Goal: Information Seeking & Learning: Learn about a topic

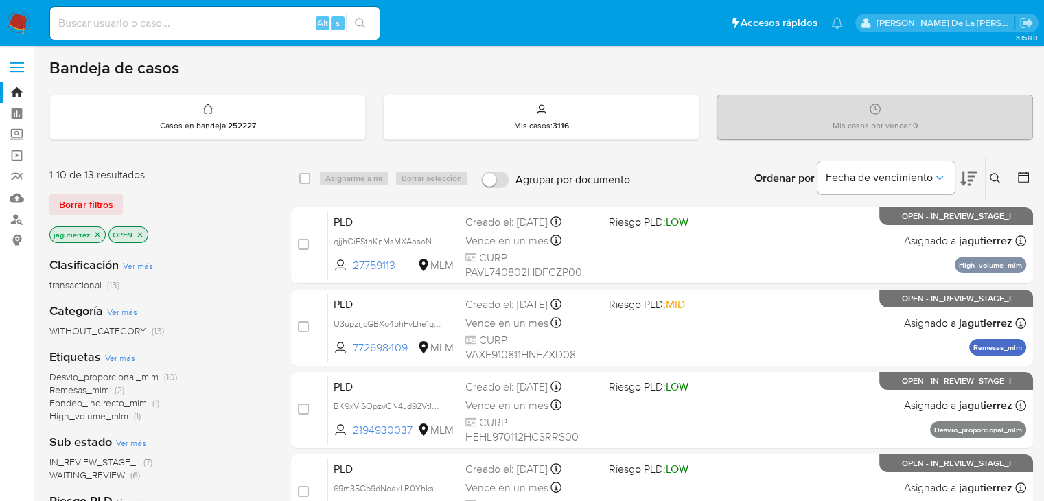
click at [96, 231] on icon "close-filter" at bounding box center [97, 235] width 8 height 8
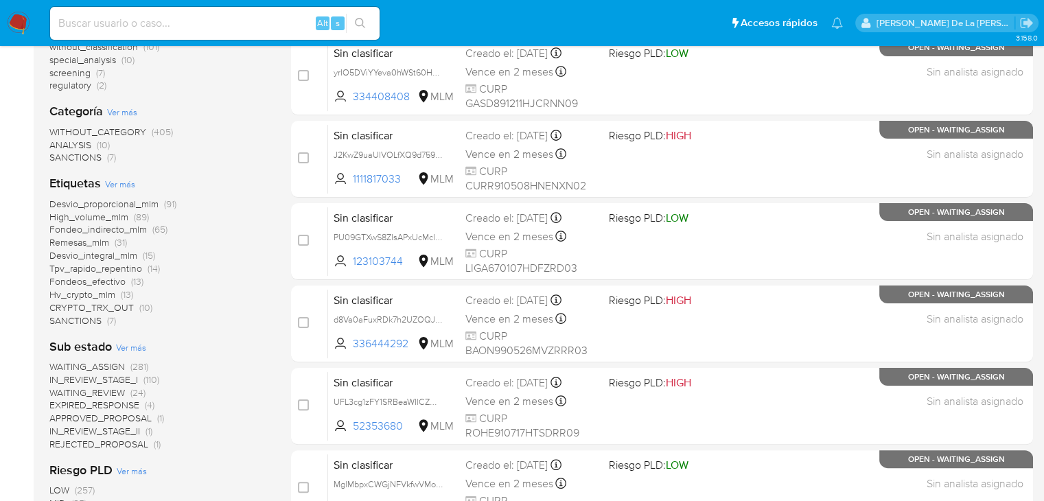
scroll to position [274, 0]
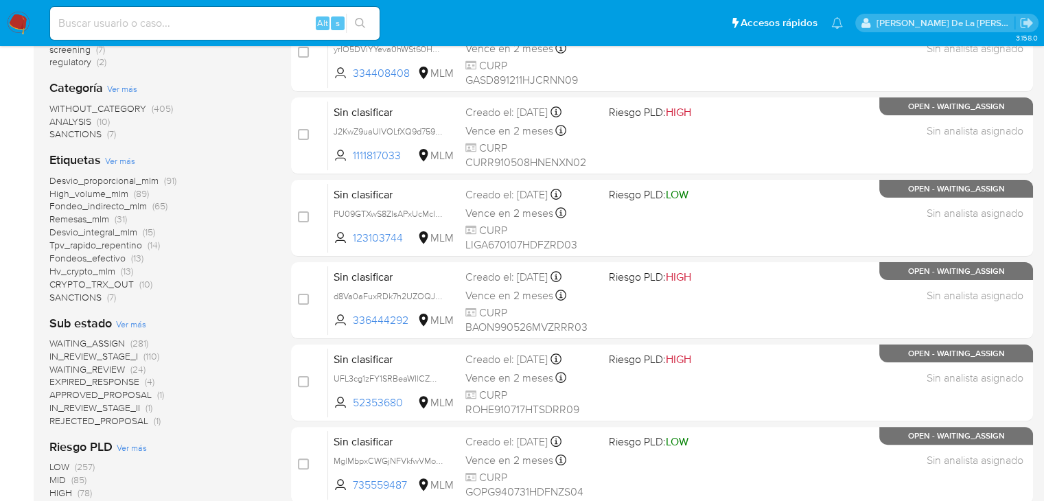
click at [80, 257] on span "Fondeos_efectivo" at bounding box center [87, 258] width 76 height 14
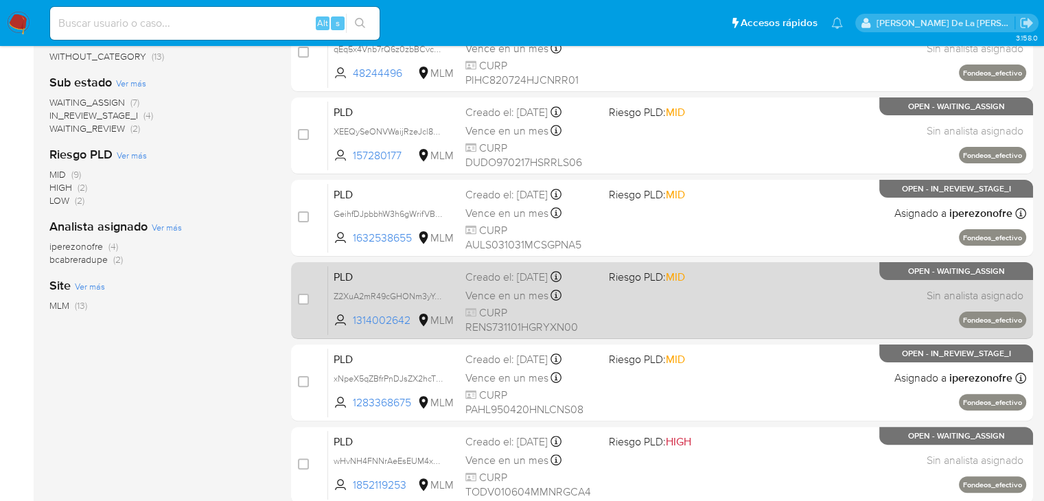
scroll to position [69, 0]
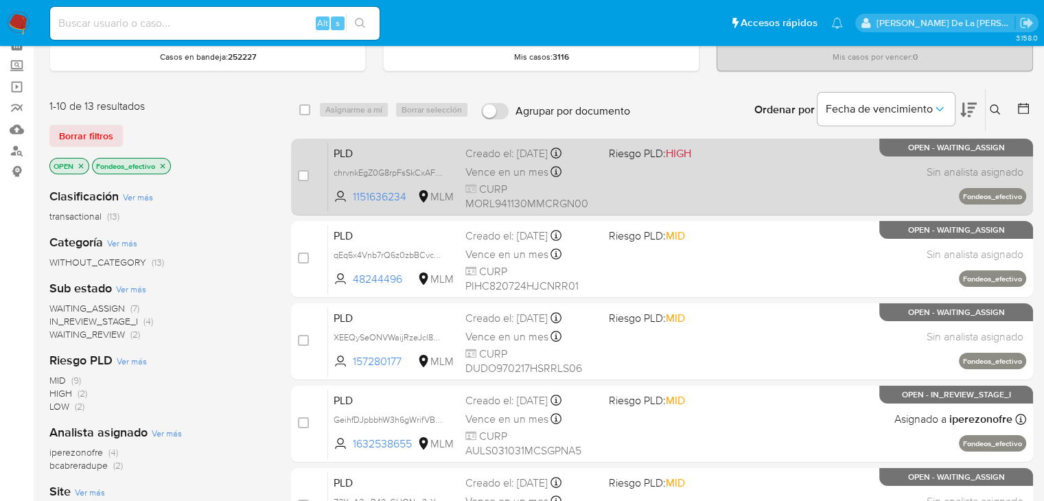
click at [678, 194] on div "PLD chrvnkEgZ0G8rpFsSkCxAFwe 1151636234 MLM Riesgo PLD: HIGH Creado el: 12/08/2…" at bounding box center [677, 176] width 698 height 69
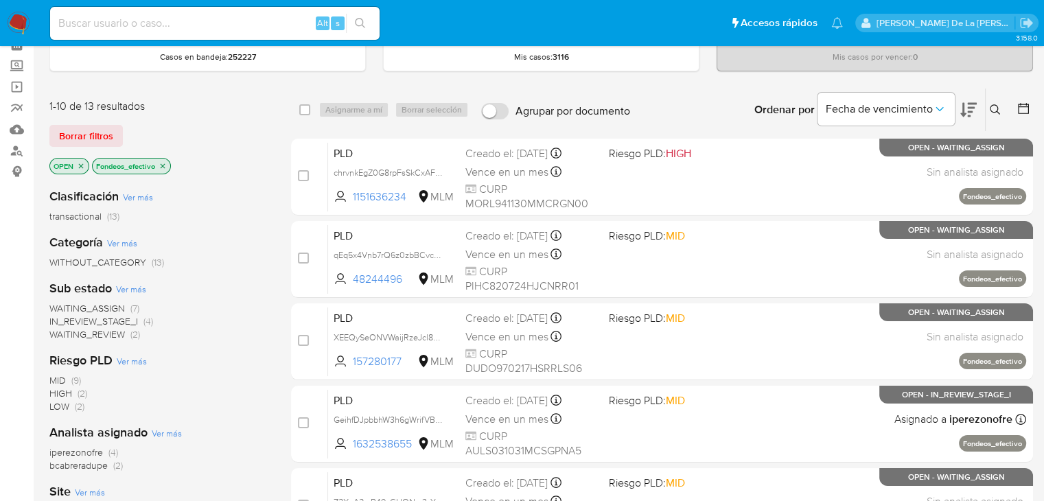
click at [164, 163] on icon "close-filter" at bounding box center [163, 166] width 8 height 8
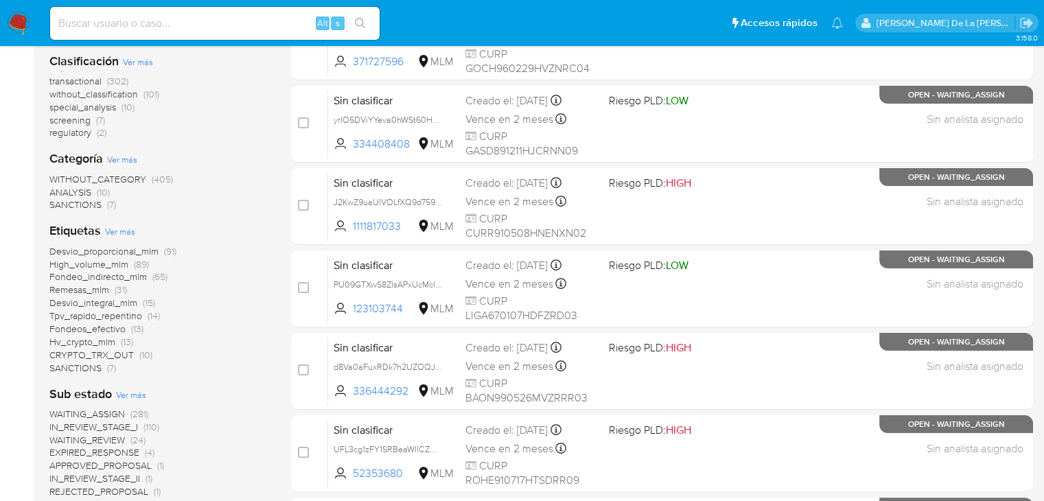
scroll to position [206, 0]
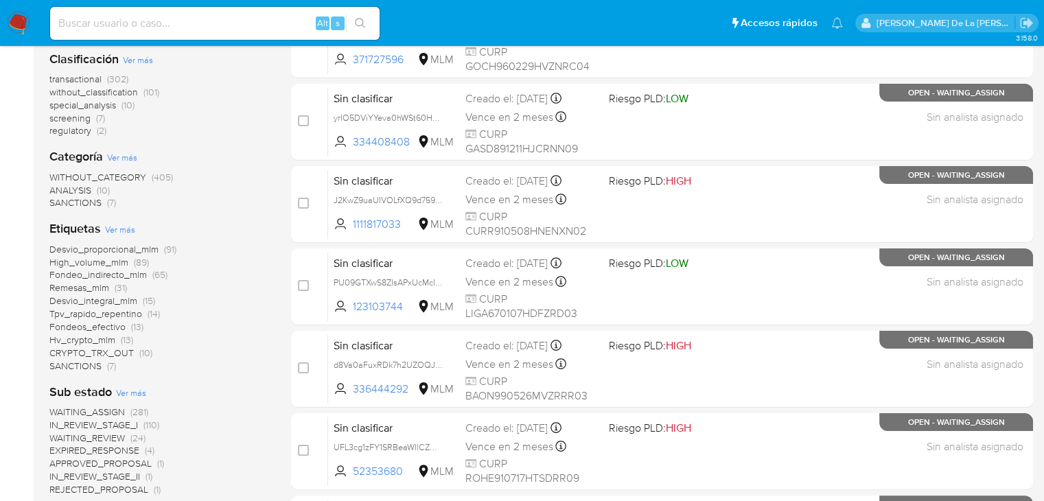
click at [75, 281] on span "Remesas_mlm" at bounding box center [79, 288] width 60 height 14
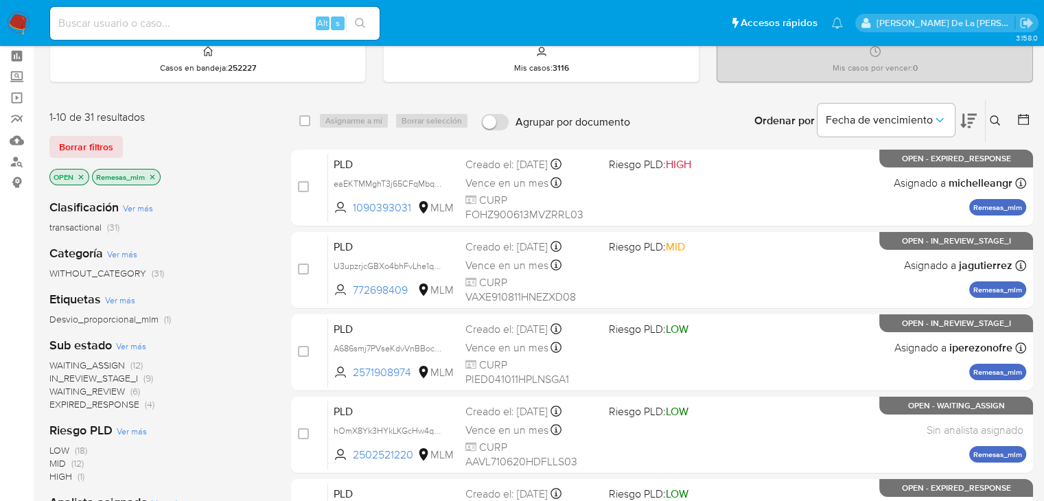
scroll to position [206, 0]
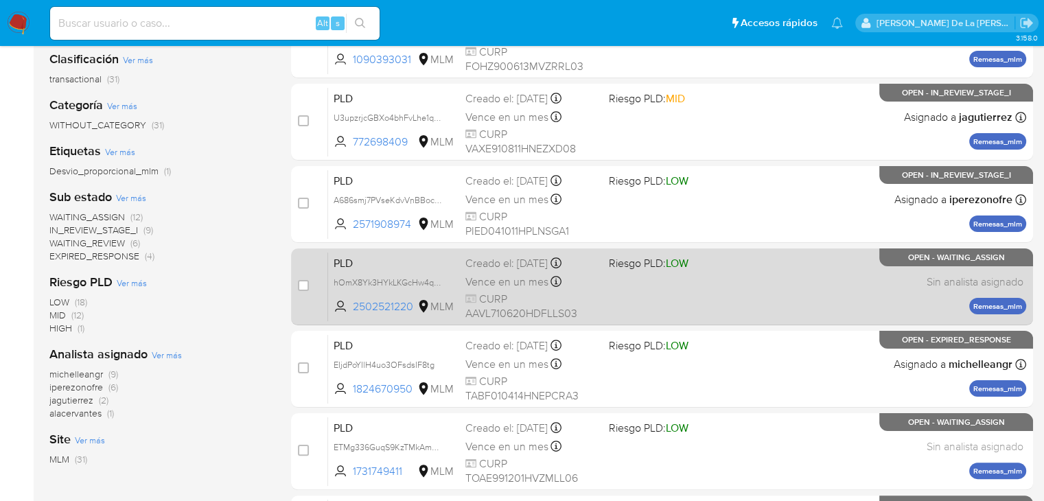
click at [766, 281] on div "PLD hOmX8Yk3HYkLKGcHw4qFtwg3 2502521220 MLM Riesgo PLD: LOW Creado el: 12/08/20…" at bounding box center [677, 286] width 698 height 69
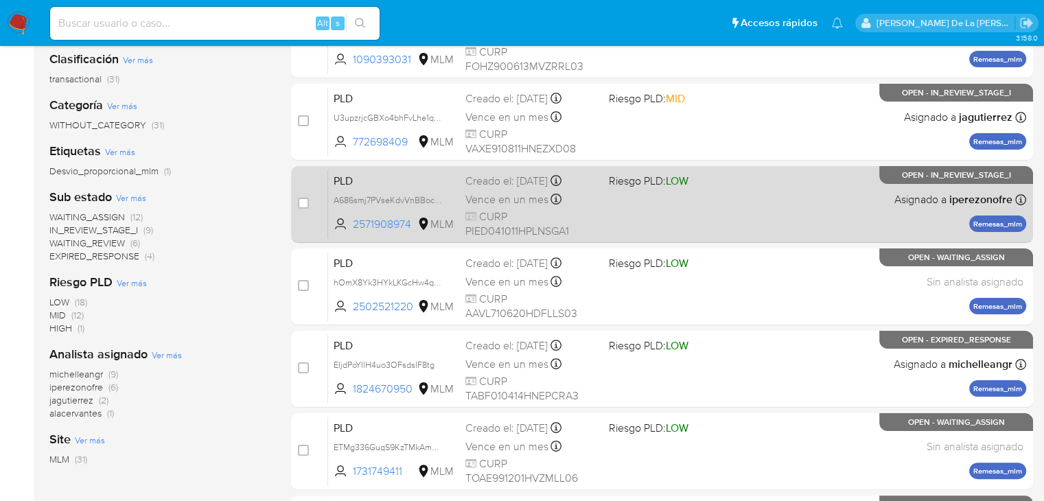
click at [710, 201] on div "PLD A686smj7PVseKdvVnBBocnaX 2571908974 MLM Riesgo PLD: LOW Creado el: 12/08/20…" at bounding box center [677, 203] width 698 height 69
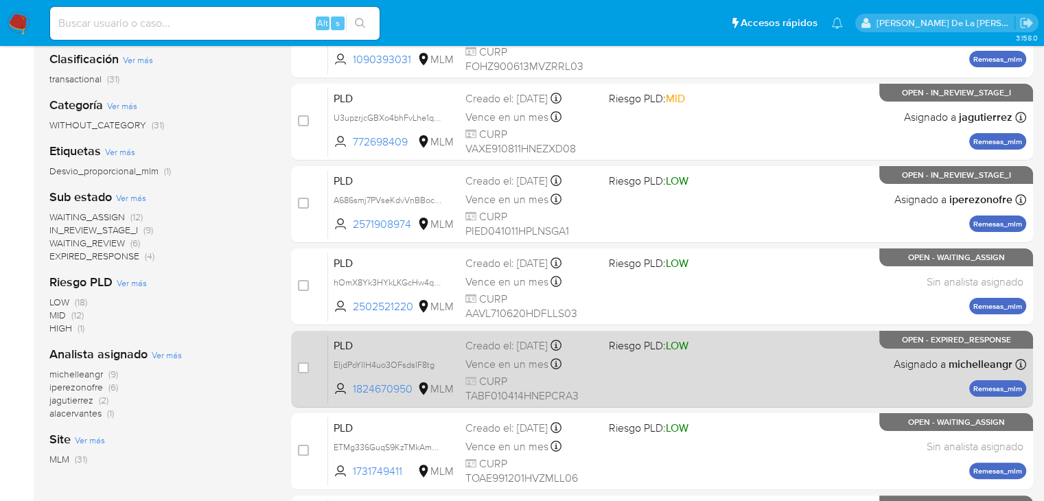
scroll to position [274, 0]
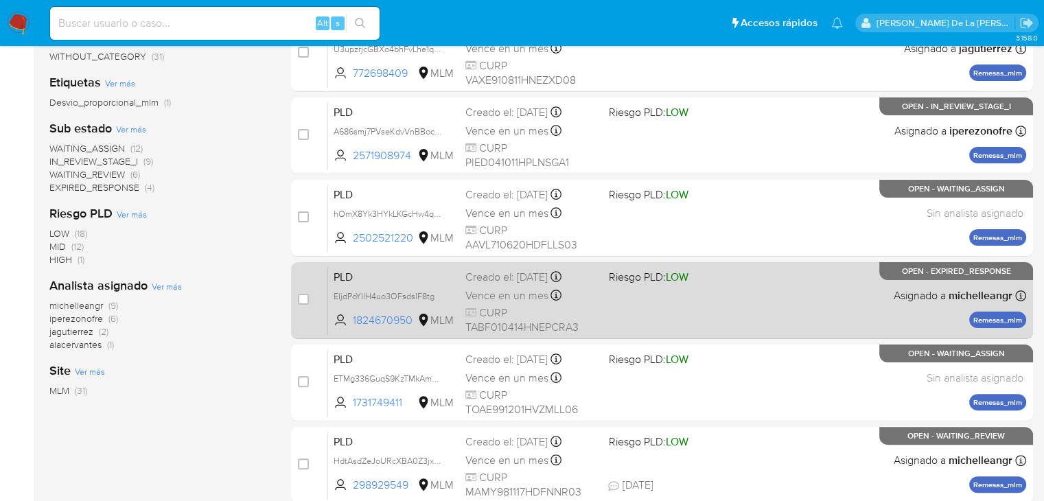
click at [601, 301] on div "PLD EIjdPoYIlH4uo3OFsdsIF8tg 1824670950 MLM Riesgo PLD: LOW Creado el: 12/08/20…" at bounding box center [677, 300] width 698 height 69
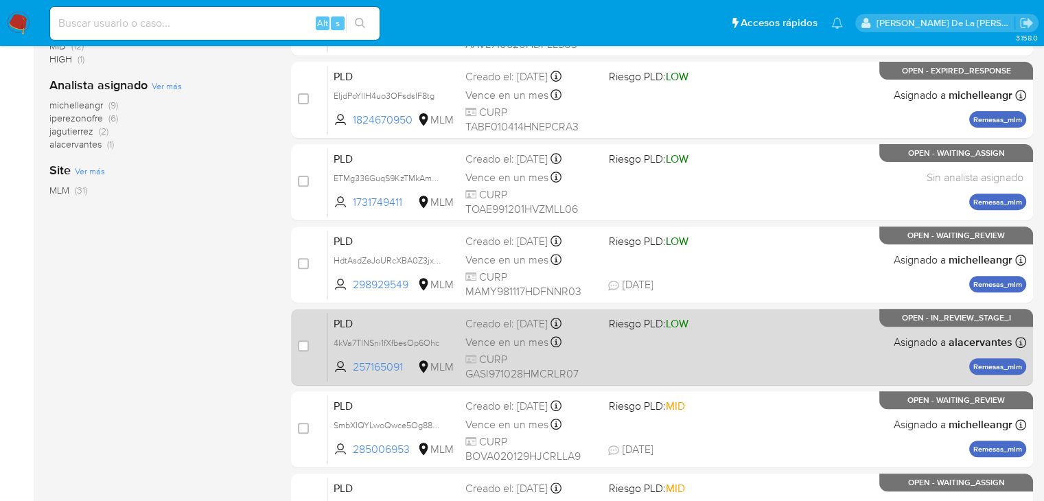
scroll to position [480, 0]
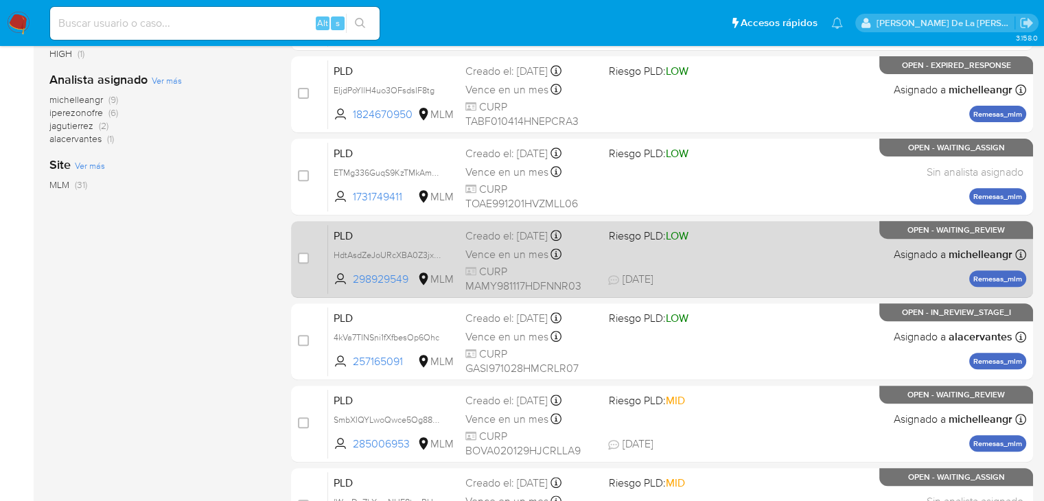
click at [728, 261] on div "PLD HdtAsdZeJoURcXBA0Z3jxLR0 298929549 MLM Riesgo PLD: LOW Creado el: 12/08/202…" at bounding box center [677, 258] width 698 height 69
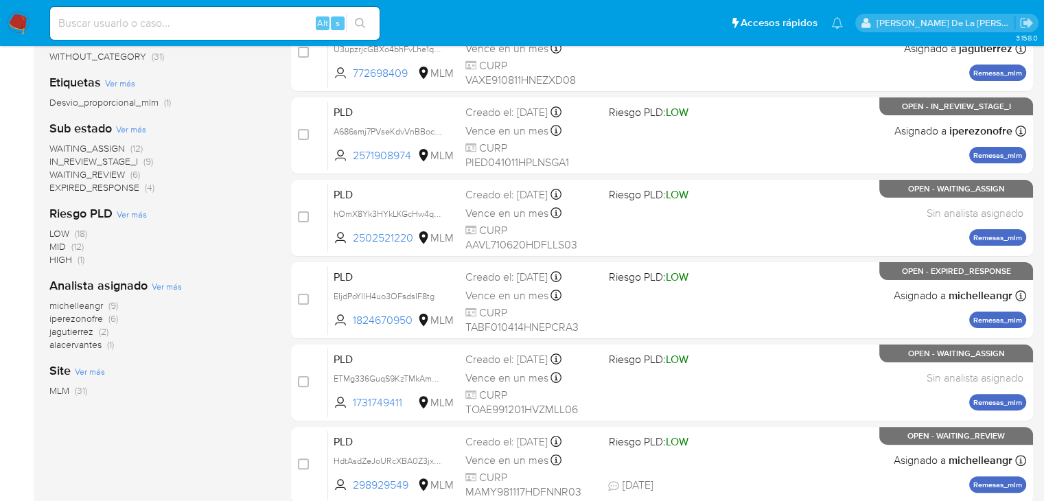
scroll to position [137, 0]
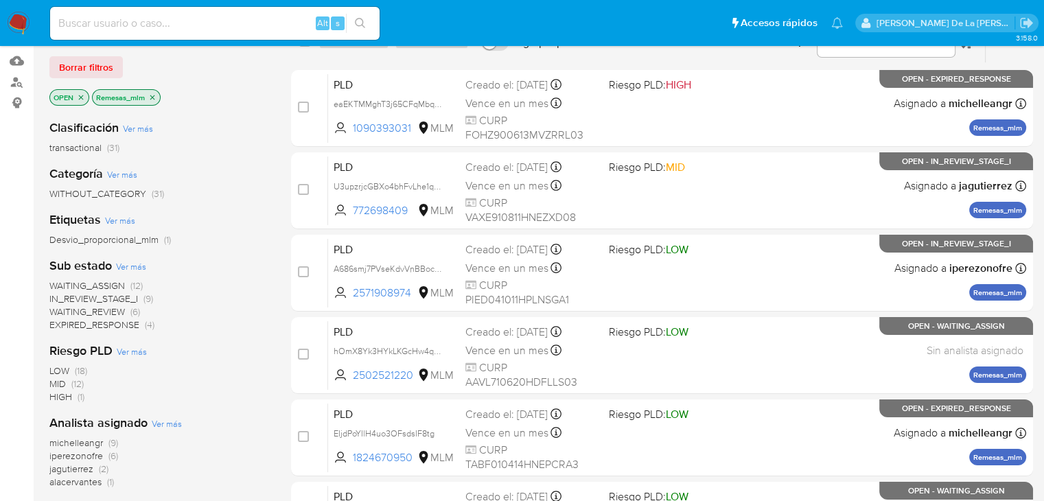
click at [153, 91] on p "Remesas_mlm" at bounding box center [126, 97] width 67 height 15
click at [152, 94] on icon "close-filter" at bounding box center [152, 97] width 8 height 8
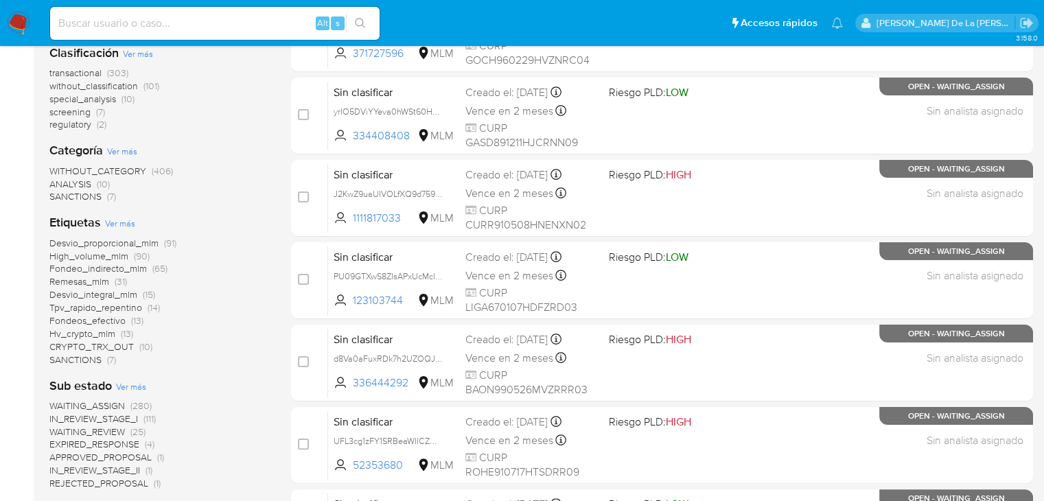
scroll to position [274, 0]
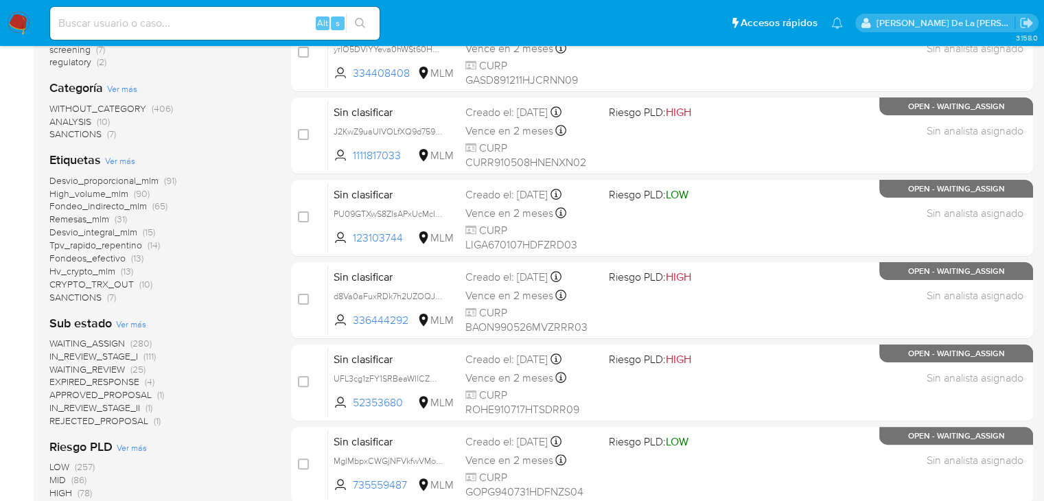
click at [91, 208] on span "Fondeo_indirecto_mlm" at bounding box center [97, 206] width 97 height 14
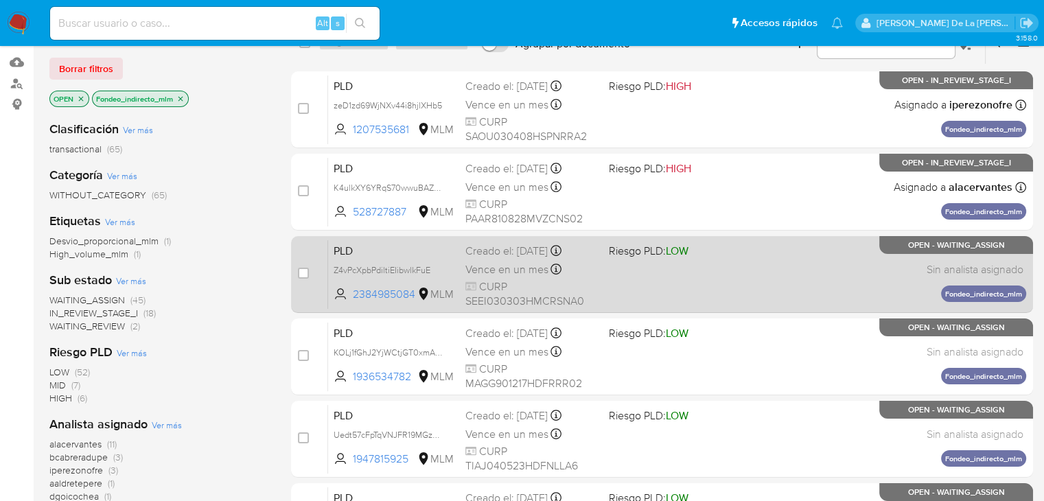
scroll to position [137, 0]
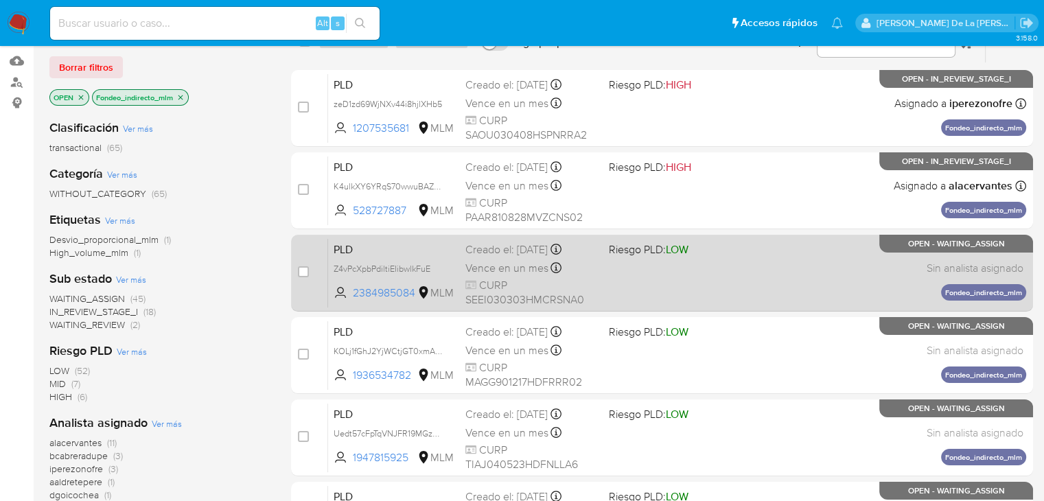
click at [749, 286] on div "PLD Z4vPcXpbPdiltiEIibwlkFuE 2384985084 MLM Riesgo PLD: LOW Creado el: 12/08/20…" at bounding box center [677, 272] width 698 height 69
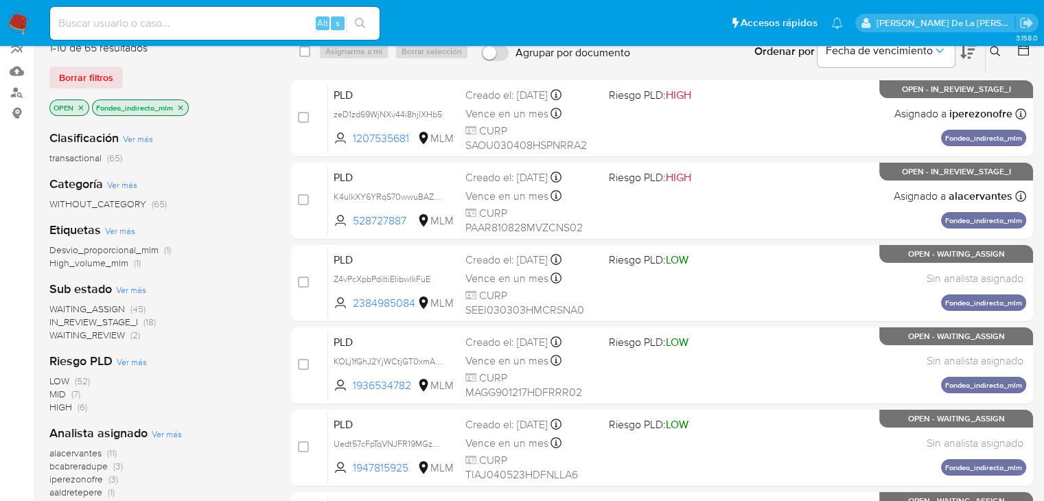
scroll to position [69, 0]
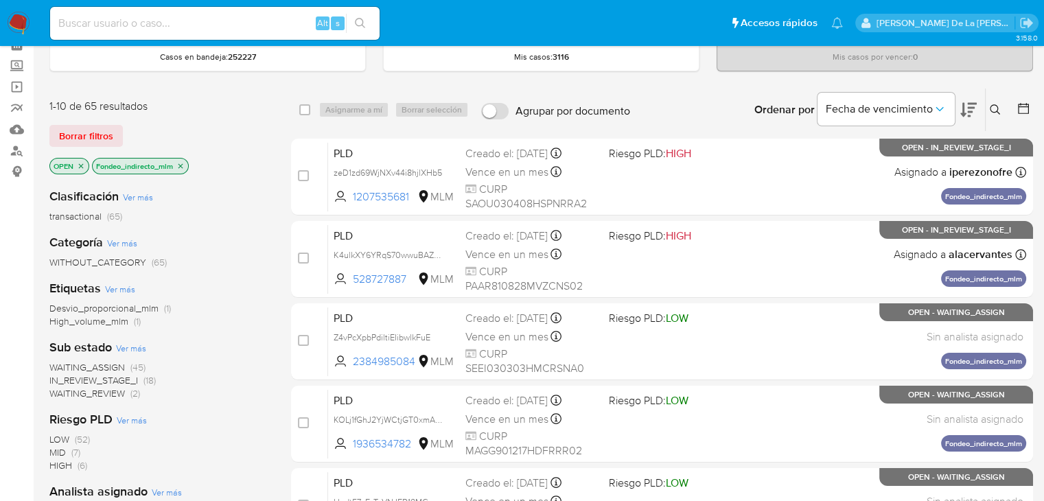
click at [185, 162] on icon "close-filter" at bounding box center [180, 166] width 8 height 8
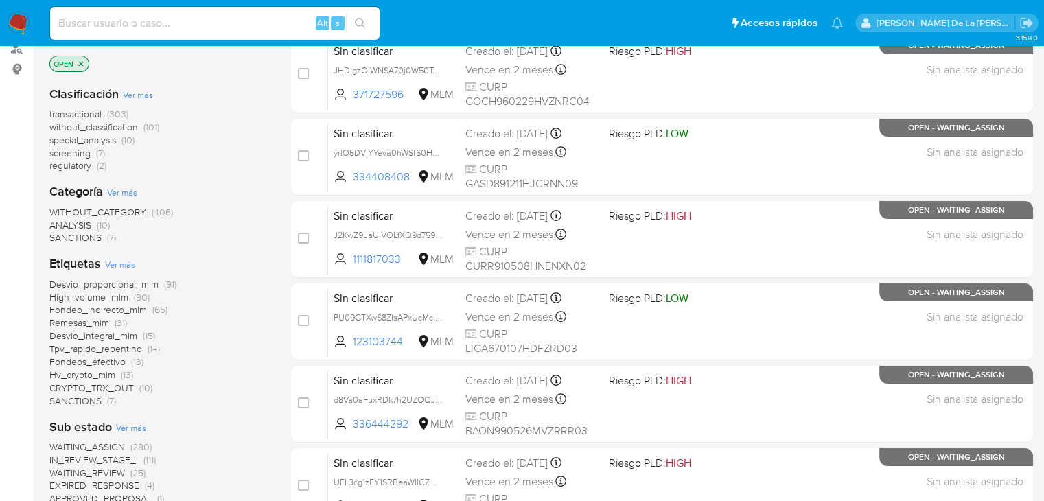
scroll to position [206, 0]
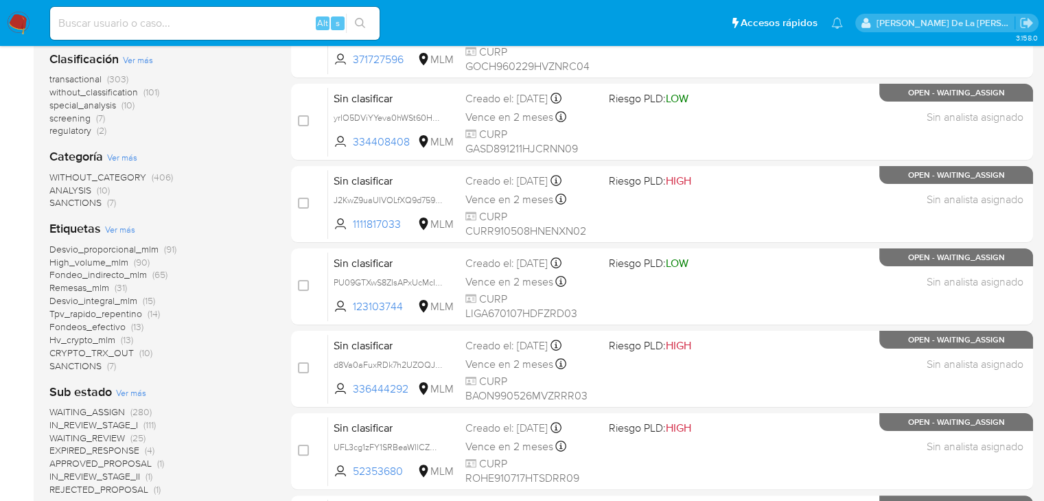
click at [126, 314] on span "Tpv_rapido_repentino" at bounding box center [95, 314] width 93 height 14
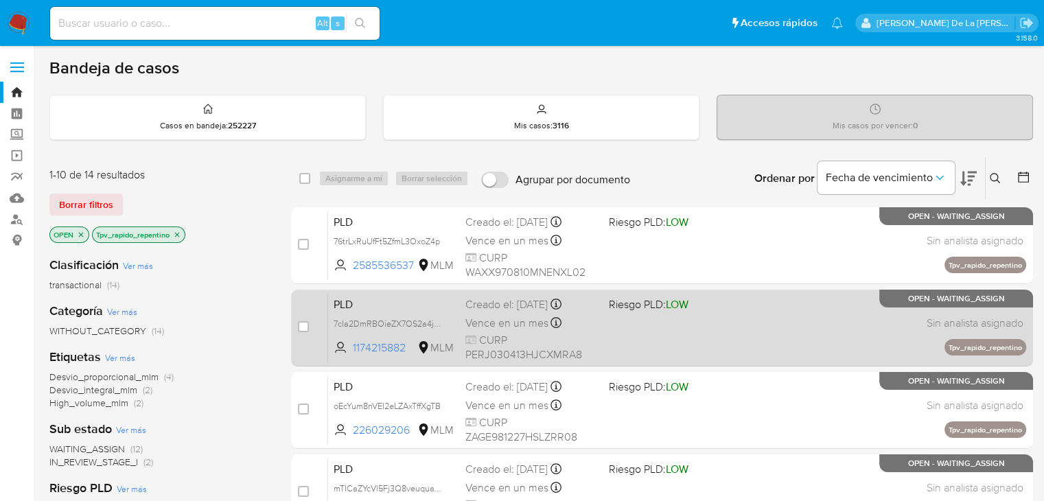
scroll to position [69, 0]
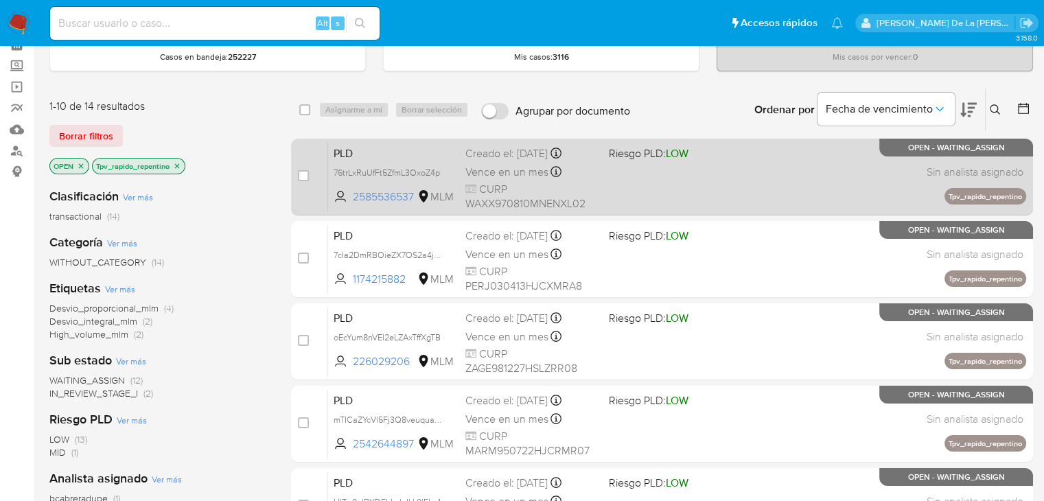
click at [743, 161] on div "PLD 76trLxRuUfFt5ZfmL3OxoZ4p 2585536537 MLM Riesgo PLD: LOW Creado el: 12/08/20…" at bounding box center [677, 176] width 698 height 69
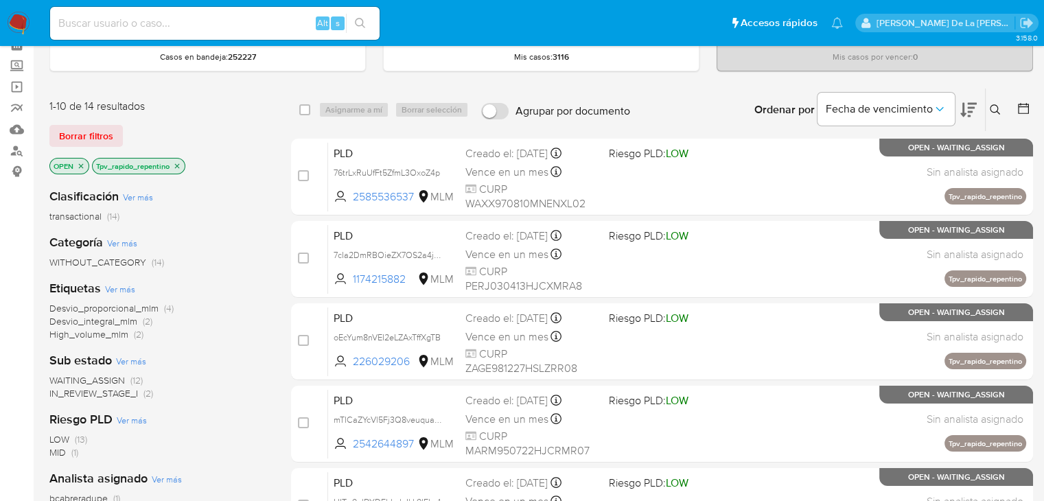
click at [179, 163] on icon "close-filter" at bounding box center [177, 166] width 8 height 8
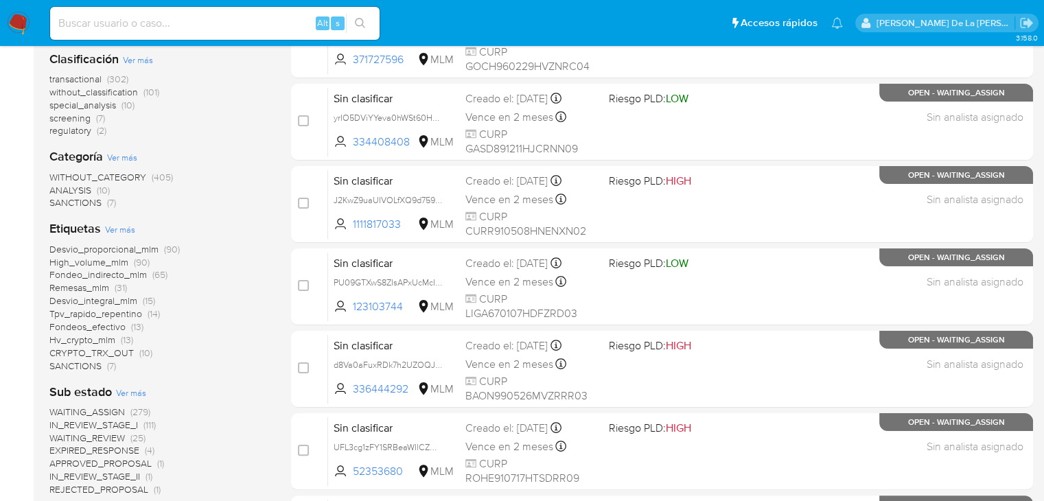
scroll to position [137, 0]
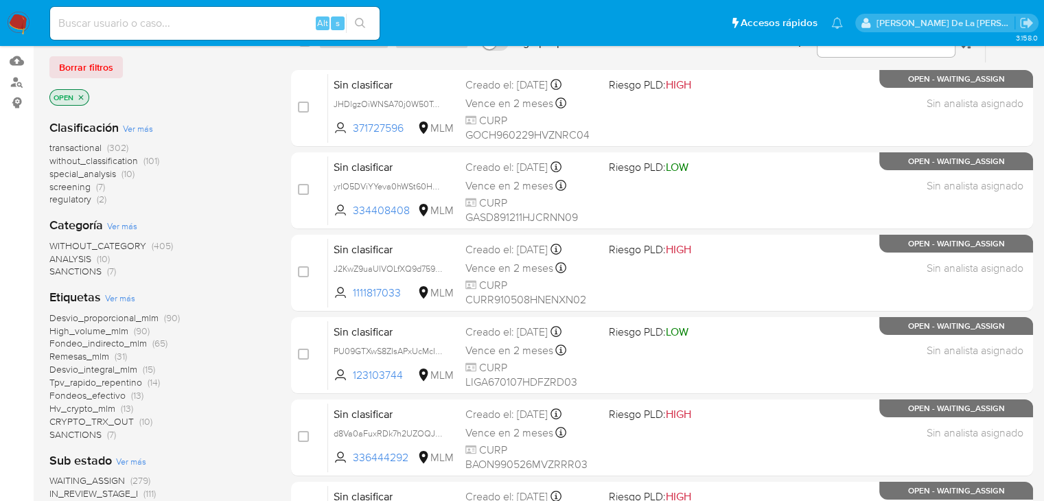
click at [84, 91] on p "OPEN" at bounding box center [69, 97] width 38 height 15
click at [83, 93] on icon "close-filter" at bounding box center [81, 97] width 8 height 8
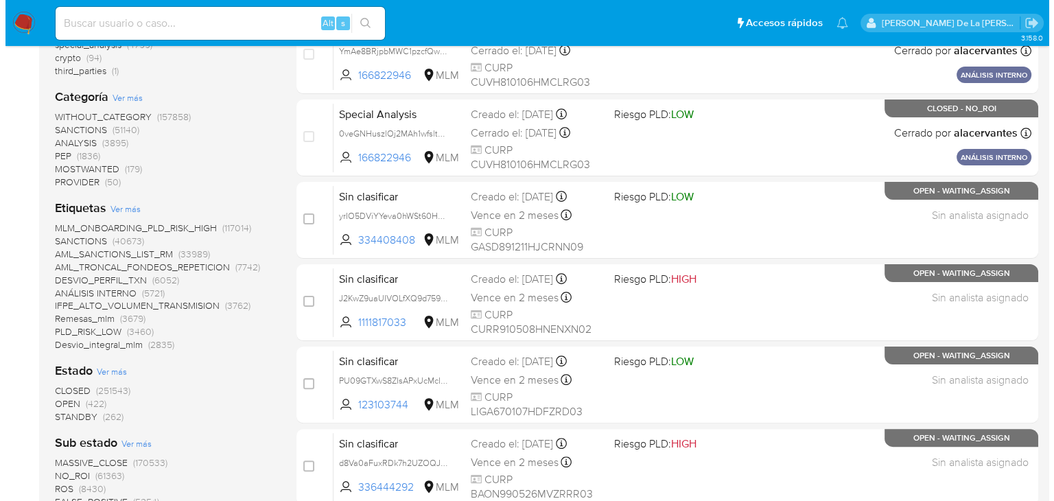
scroll to position [274, 0]
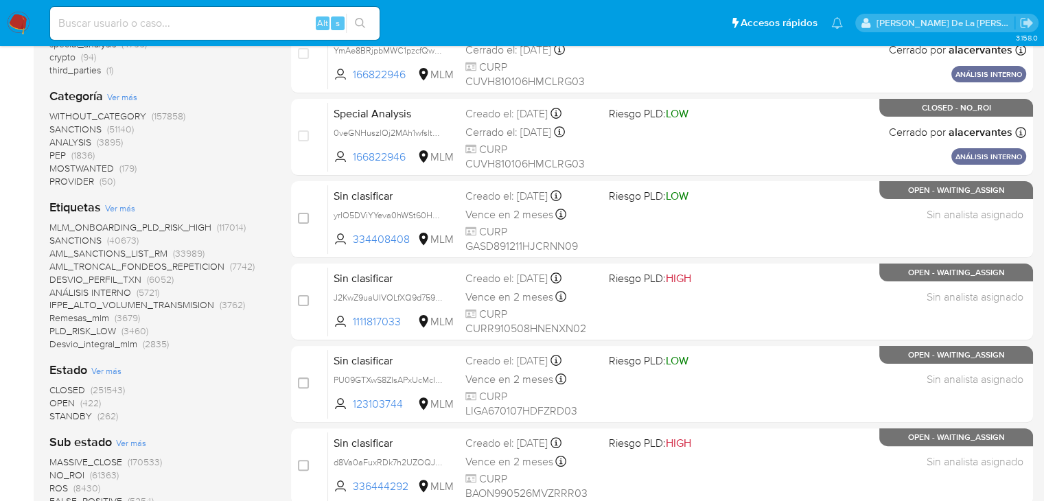
click at [118, 204] on span "Ver más" at bounding box center [120, 208] width 30 height 12
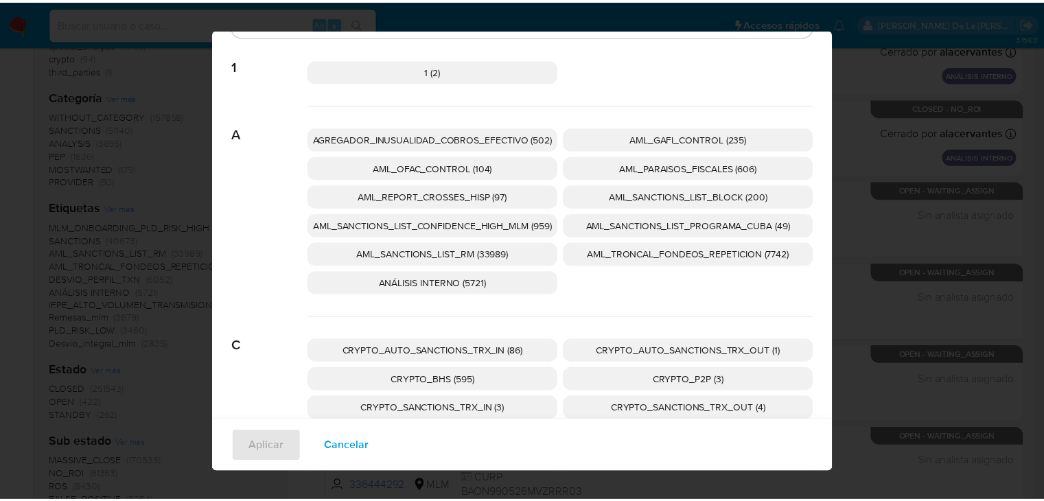
scroll to position [0, 0]
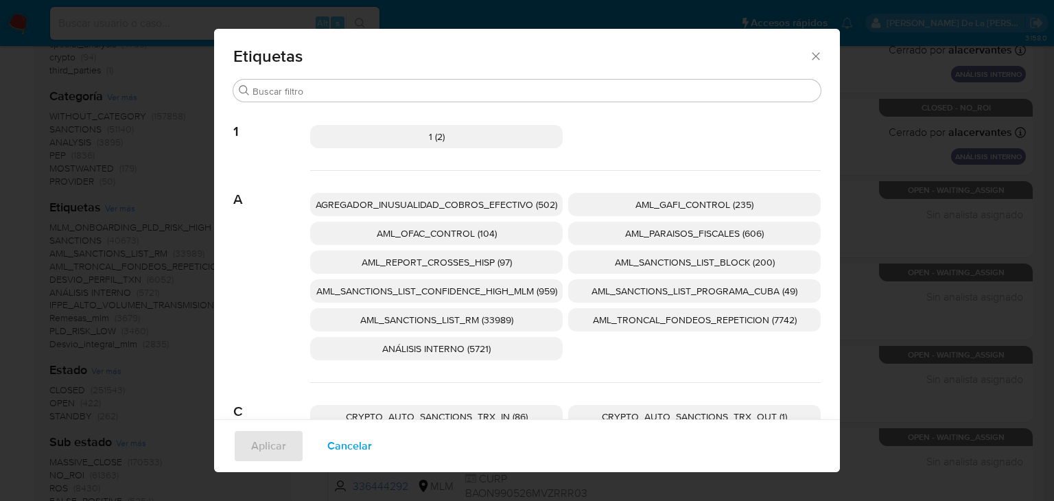
click at [169, 160] on div "Etiquetas Buscar 1 1 (2) A AGREGADOR_INUSUALIDAD_COBROS_EFECTIVO (502) AML_GAFI…" at bounding box center [527, 250] width 1054 height 501
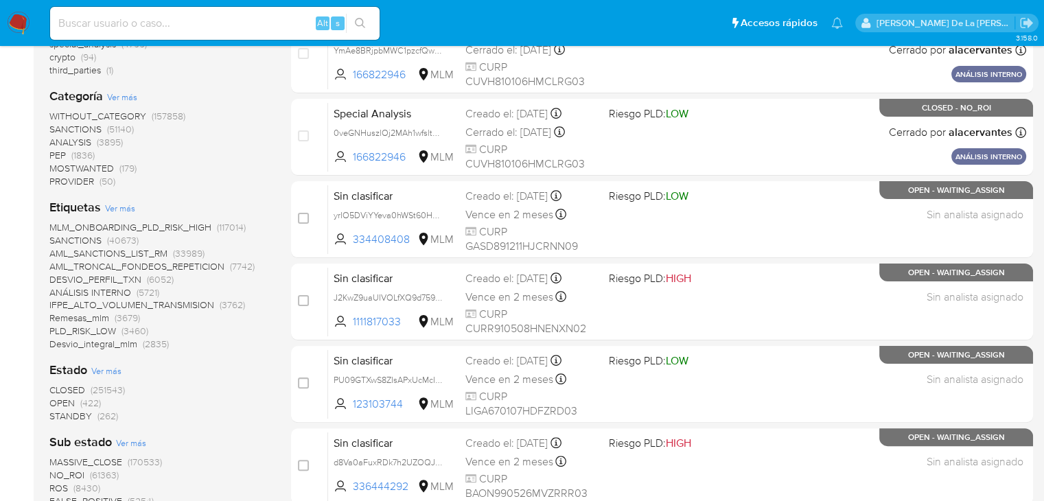
scroll to position [137, 0]
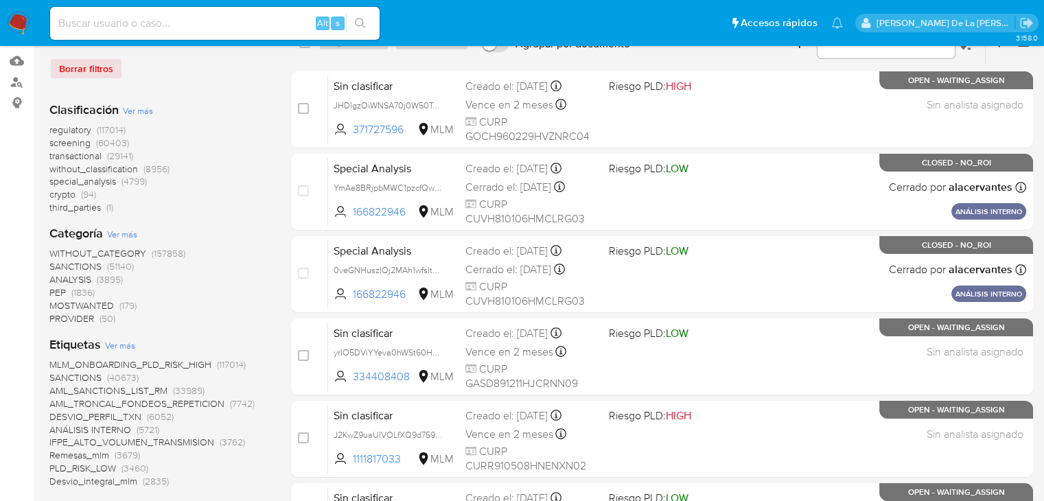
click at [74, 157] on span "transactional" at bounding box center [75, 156] width 52 height 14
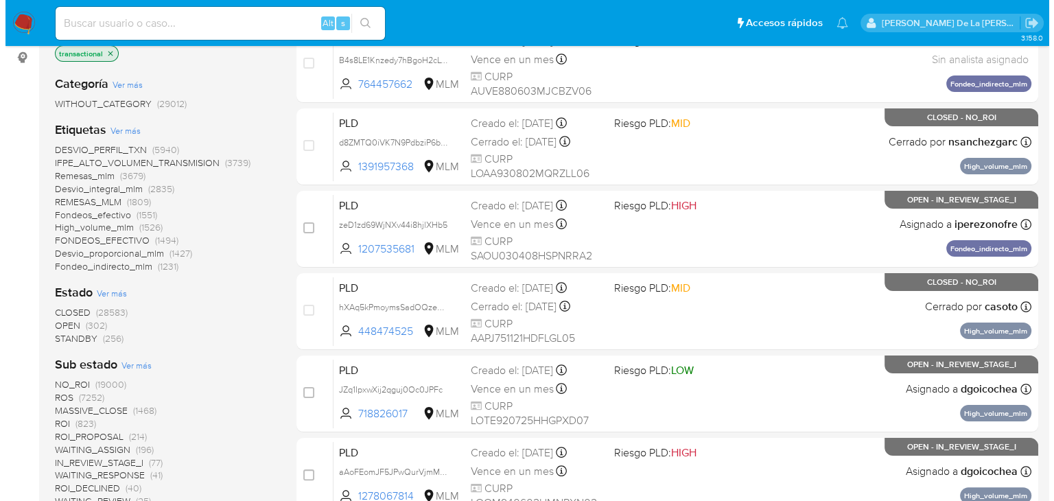
scroll to position [206, 0]
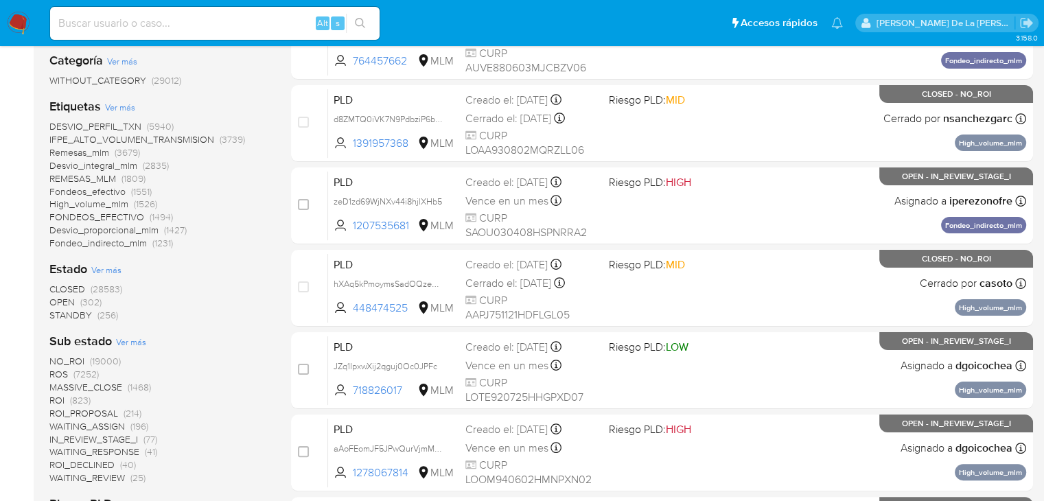
click at [116, 103] on span "Ver más" at bounding box center [120, 107] width 30 height 12
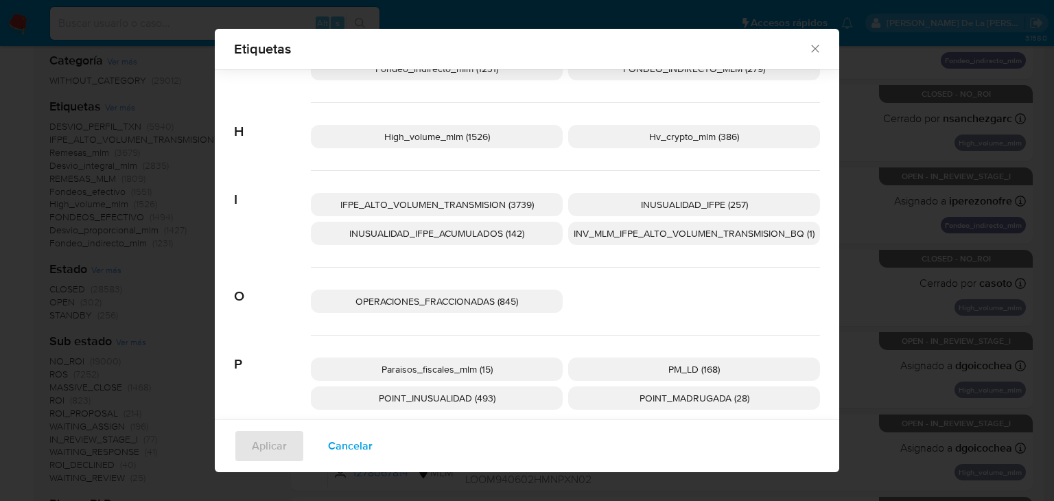
scroll to position [264, 0]
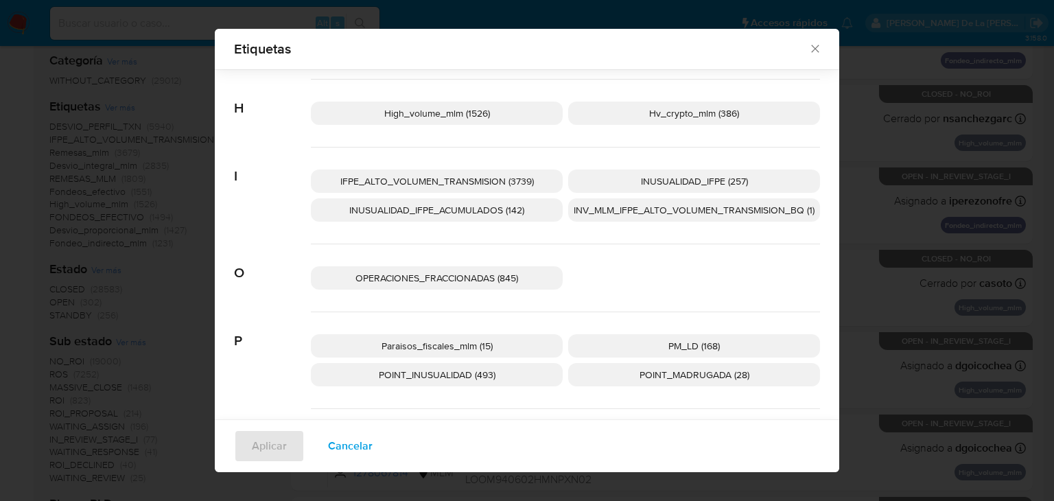
click at [450, 339] on span "Paraisos_fiscales_mlm (15)" at bounding box center [437, 346] width 111 height 14
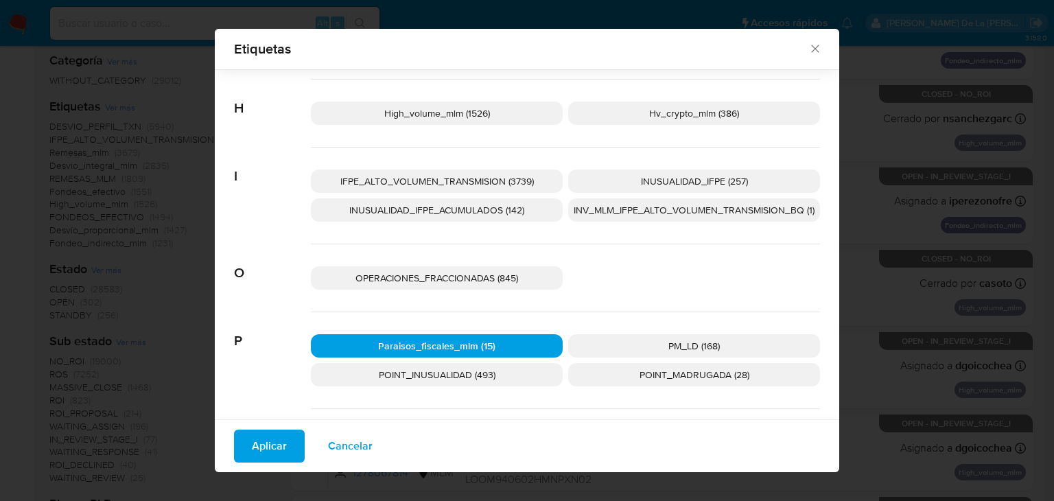
click at [285, 443] on button "Aplicar" at bounding box center [269, 446] width 71 height 33
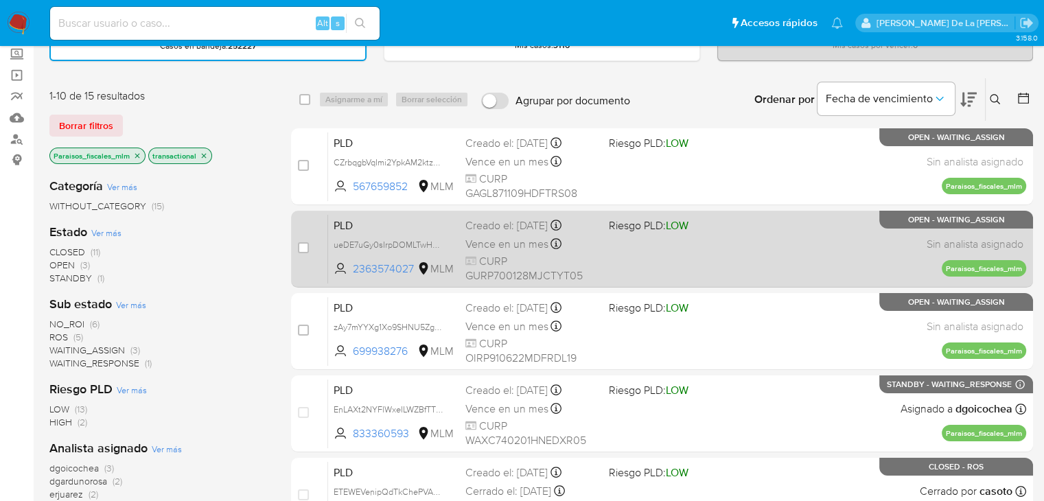
scroll to position [137, 0]
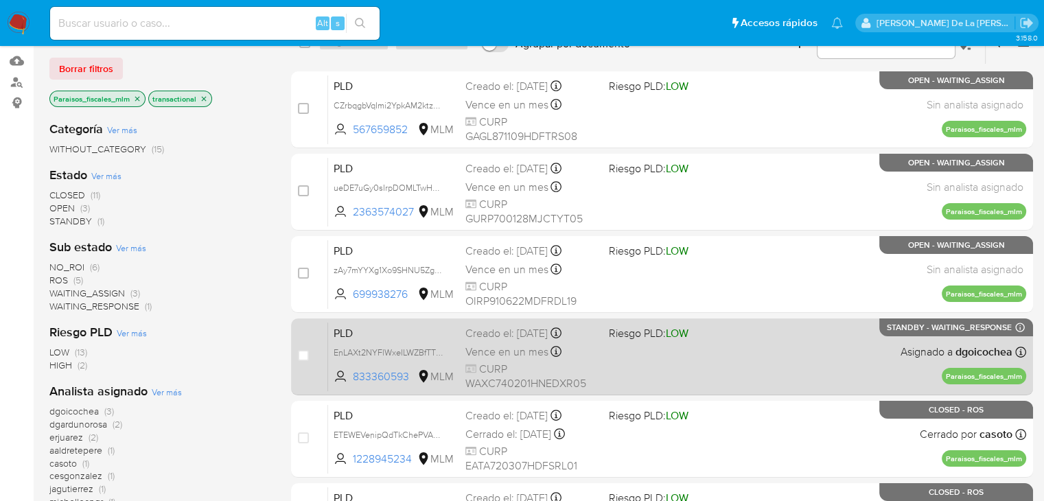
click at [775, 356] on div "PLD EnLAXt2NYFlWxeILWZBfTTMv 833360593 MLM Riesgo PLD: LOW Creado el: 12/08/202…" at bounding box center [677, 356] width 698 height 69
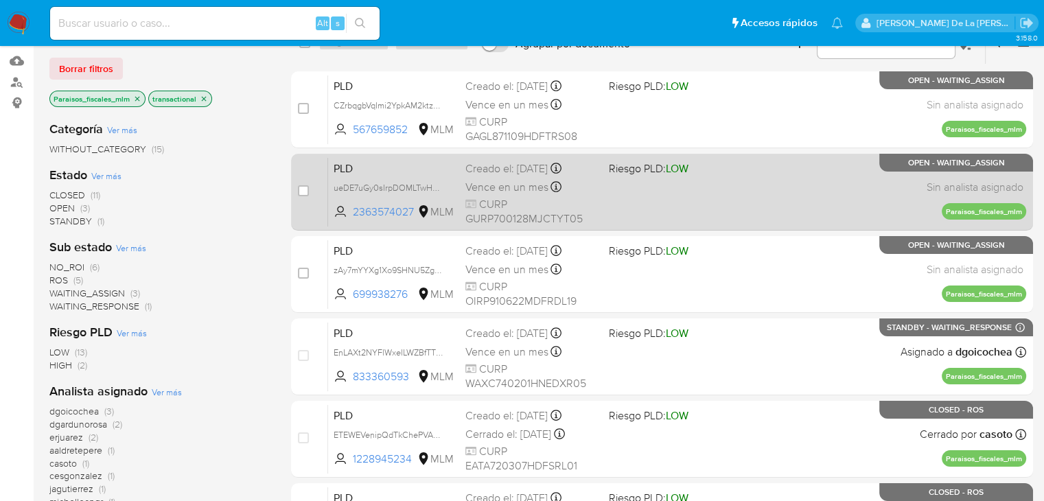
click at [649, 185] on div "PLD ueDE7uGy0sIrpDOMLTwH4PKK 2363574027 MLM Riesgo PLD: LOW Creado el: 12/08/20…" at bounding box center [677, 191] width 698 height 69
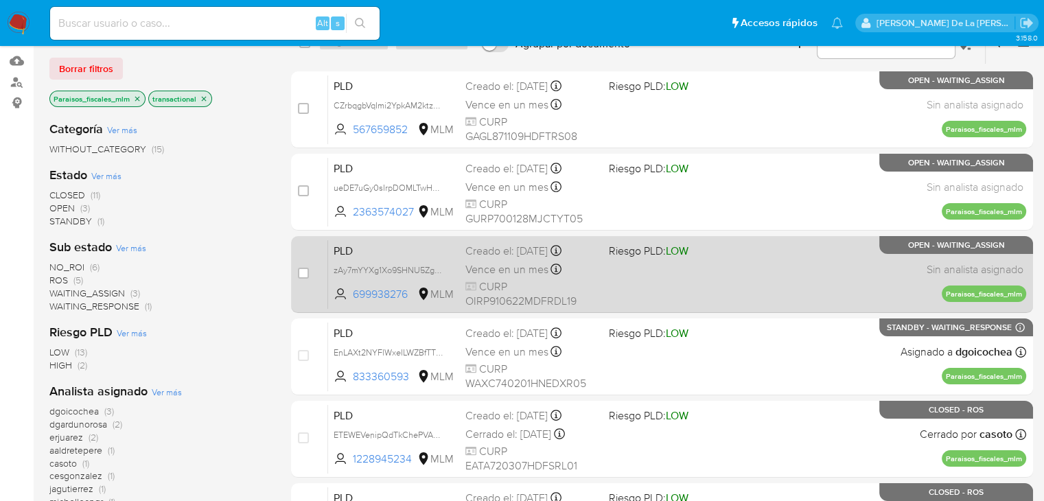
click at [731, 267] on div "PLD zAy7mYYXg1Xo9SHNU5ZgeTyz 699938276 MLM Riesgo PLD: LOW Creado el: 12/08/202…" at bounding box center [677, 273] width 698 height 69
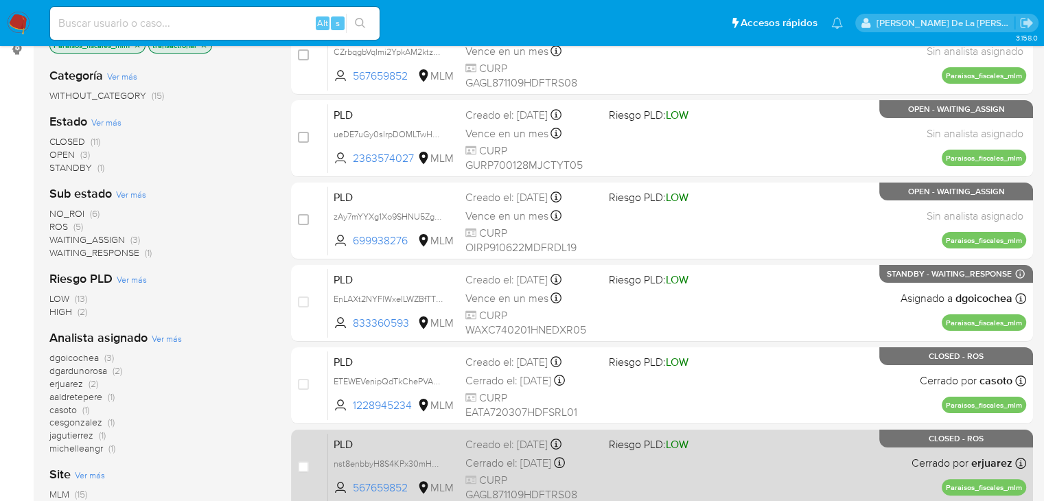
scroll to position [274, 0]
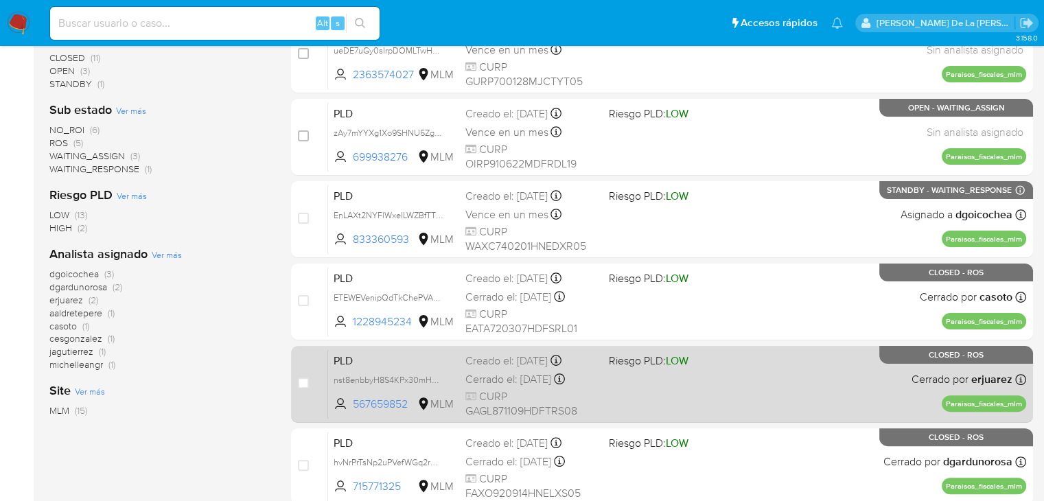
click at [599, 354] on div "PLD nst8enbbyH8S4KPx30mHNKZa 567659852 MLM Riesgo PLD: LOW Creado el: 12/07/202…" at bounding box center [677, 383] width 698 height 69
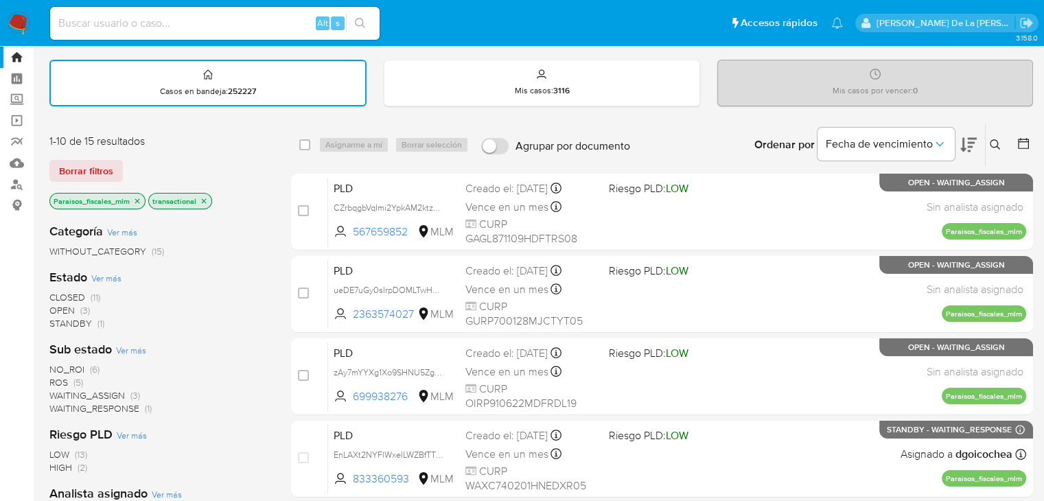
scroll to position [69, 0]
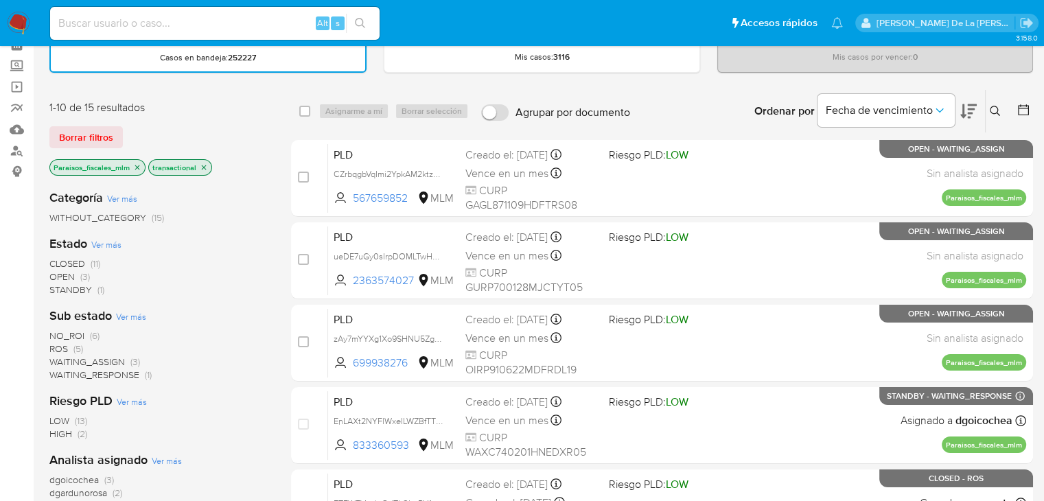
click at [138, 166] on icon "close-filter" at bounding box center [137, 167] width 8 height 8
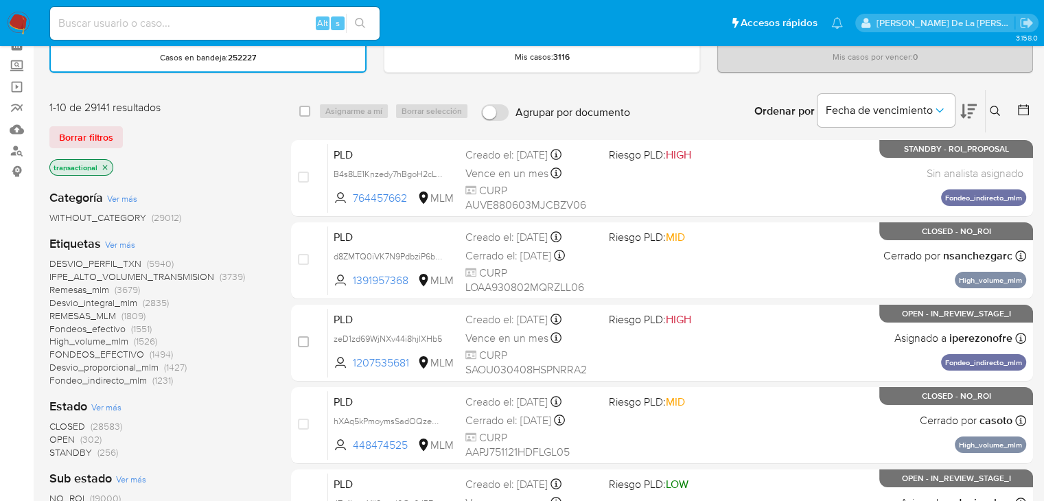
scroll to position [137, 0]
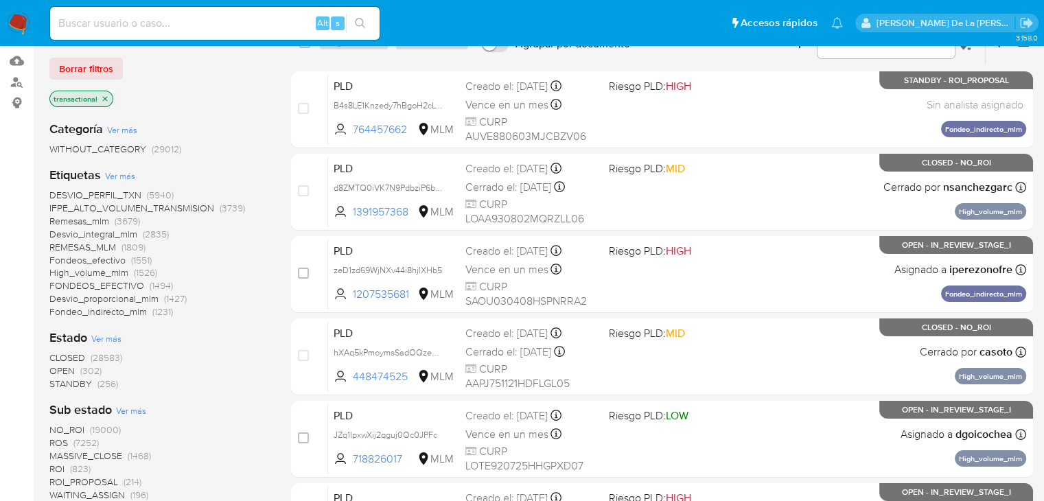
click at [62, 372] on span "OPEN" at bounding box center [61, 371] width 25 height 14
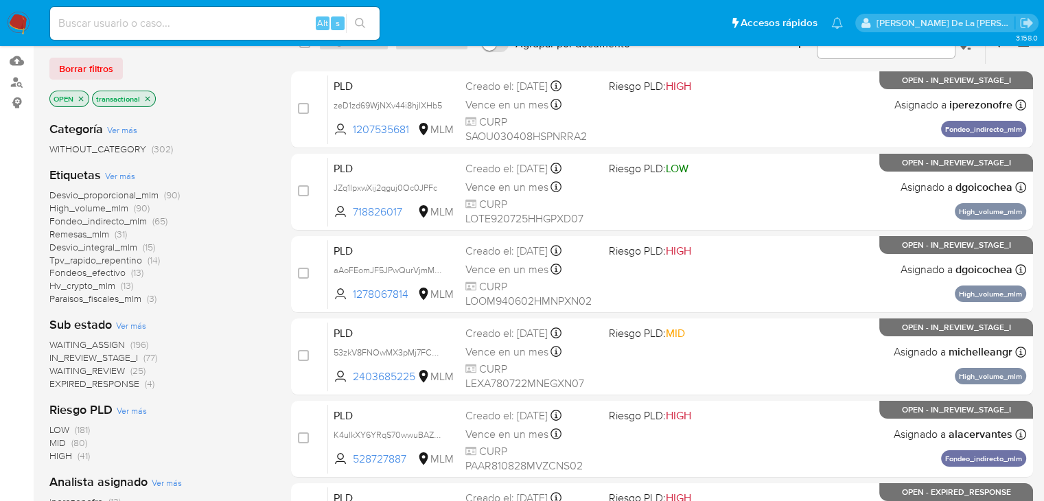
click at [99, 194] on span "Desvio_proporcional_mlm" at bounding box center [103, 195] width 109 height 14
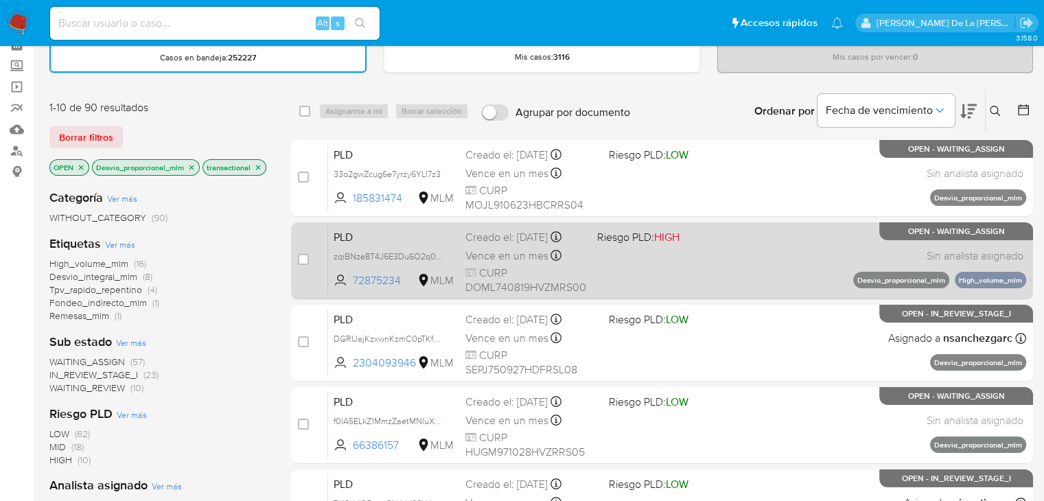
scroll to position [137, 0]
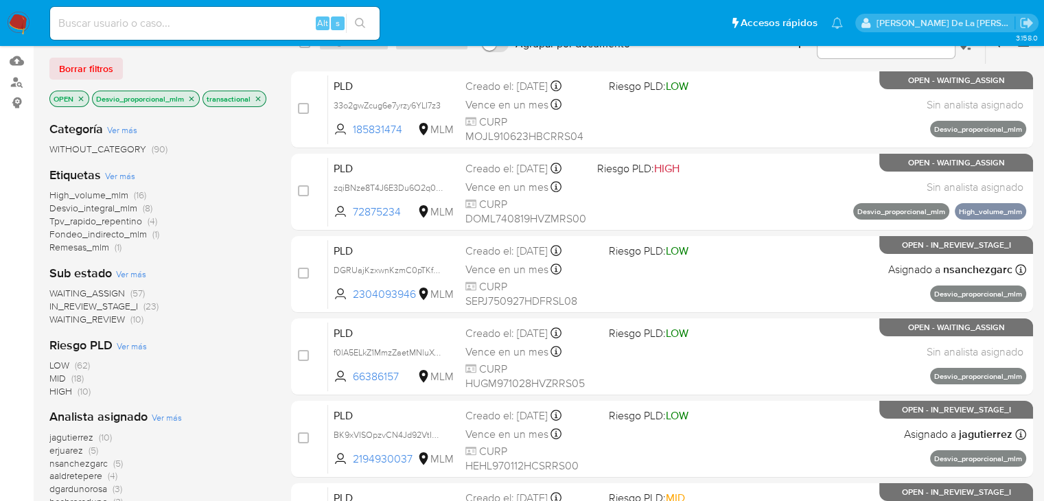
click at [104, 207] on span "Desvio_integral_mlm" at bounding box center [93, 208] width 88 height 14
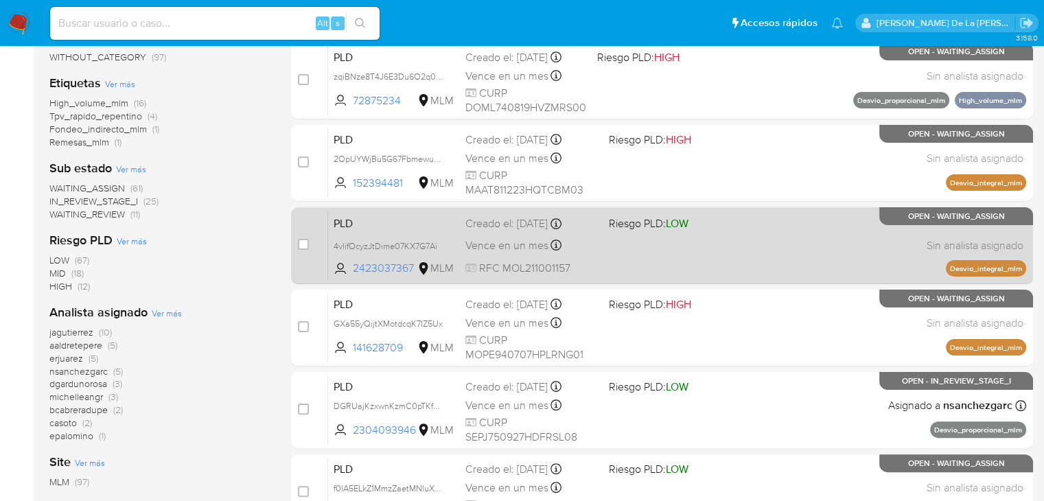
scroll to position [137, 0]
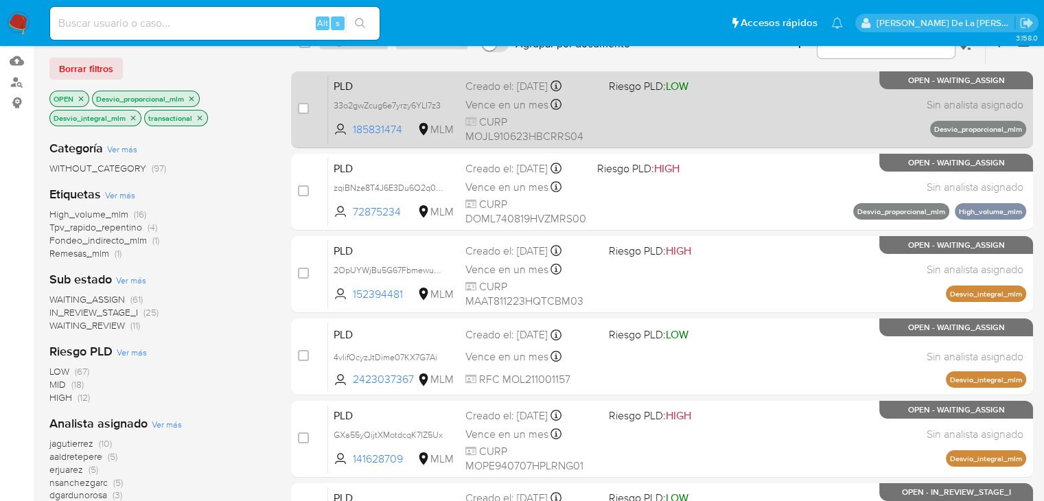
click at [801, 100] on div "PLD 33o2gwZcug6e7yrzy6YLI7z3 185831474 MLM Riesgo PLD: LOW Creado el: 12/08/202…" at bounding box center [677, 109] width 698 height 69
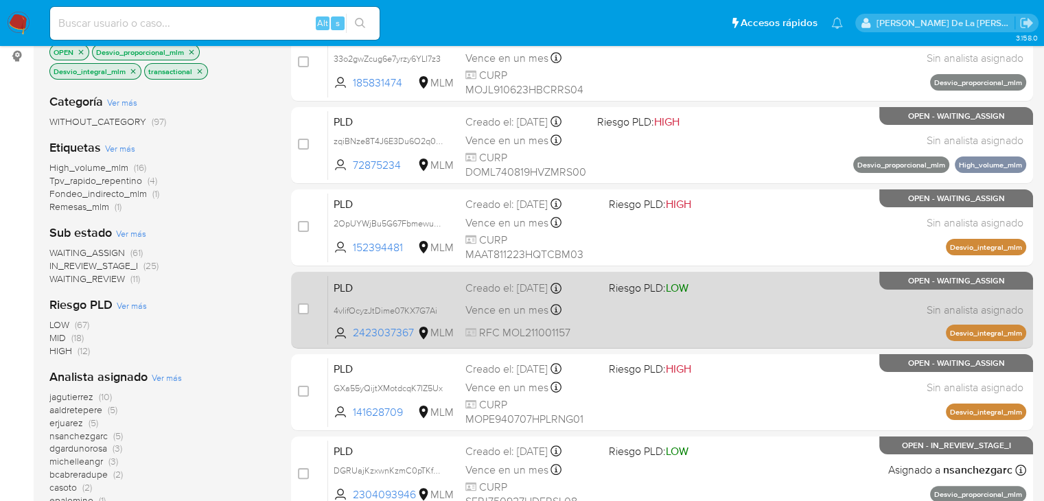
scroll to position [206, 0]
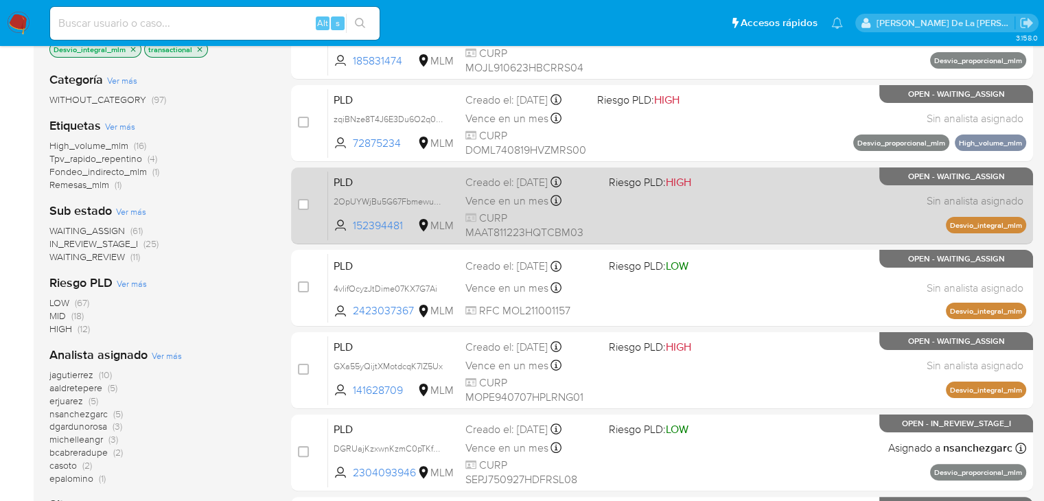
click at [727, 193] on div "PLD 2OpUYWjBu5G67Fbmewuynyf0 152394481 MLM Riesgo PLD: HIGH Creado el: 12/08/20…" at bounding box center [677, 205] width 698 height 69
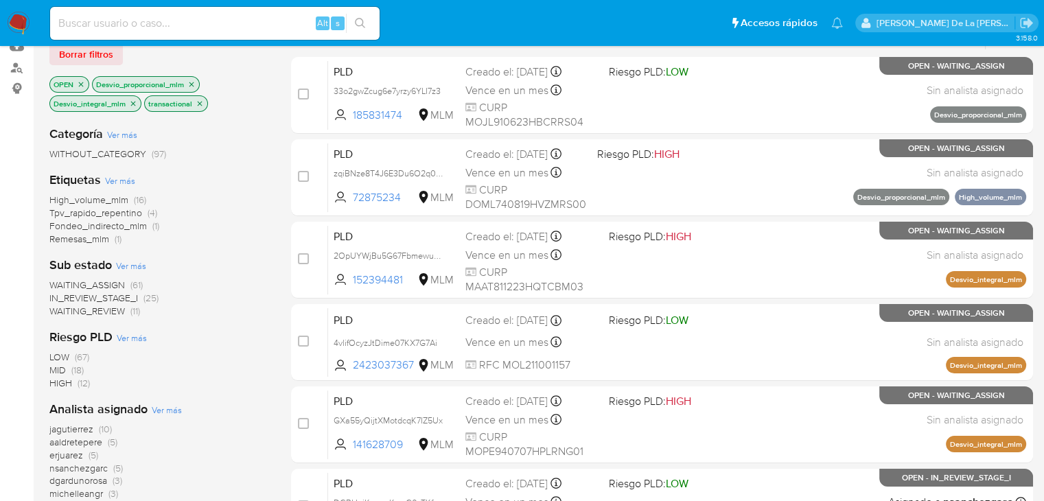
scroll to position [0, 0]
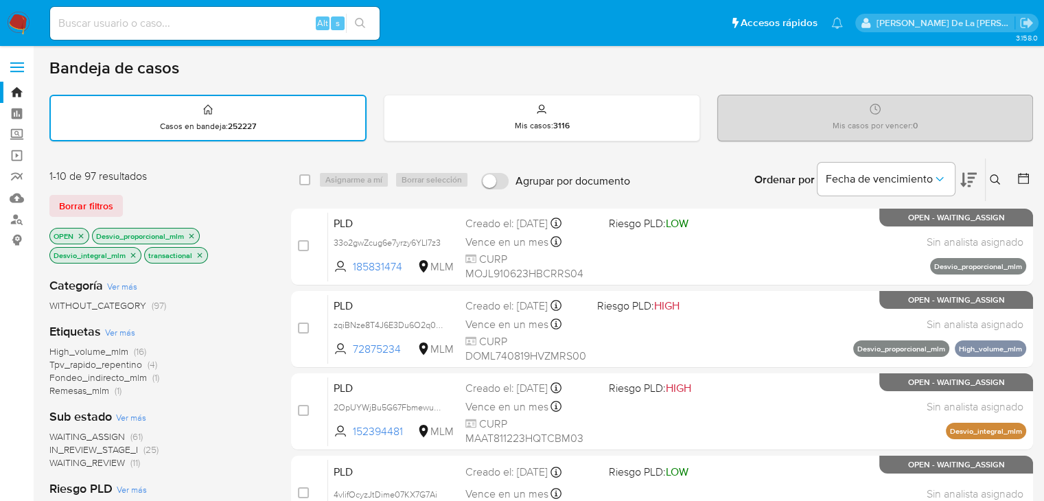
click at [132, 256] on icon "close-filter" at bounding box center [133, 255] width 8 height 8
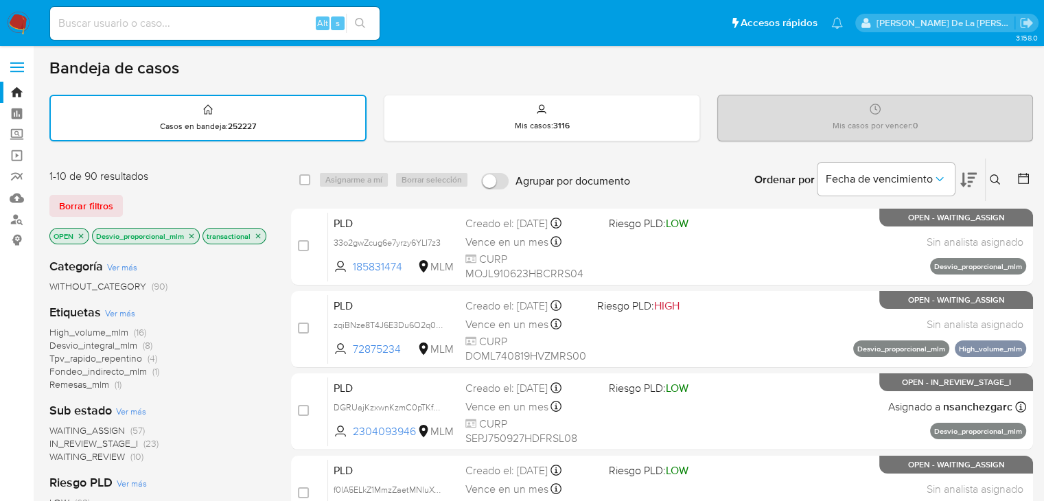
click at [194, 235] on icon "close-filter" at bounding box center [191, 236] width 8 height 8
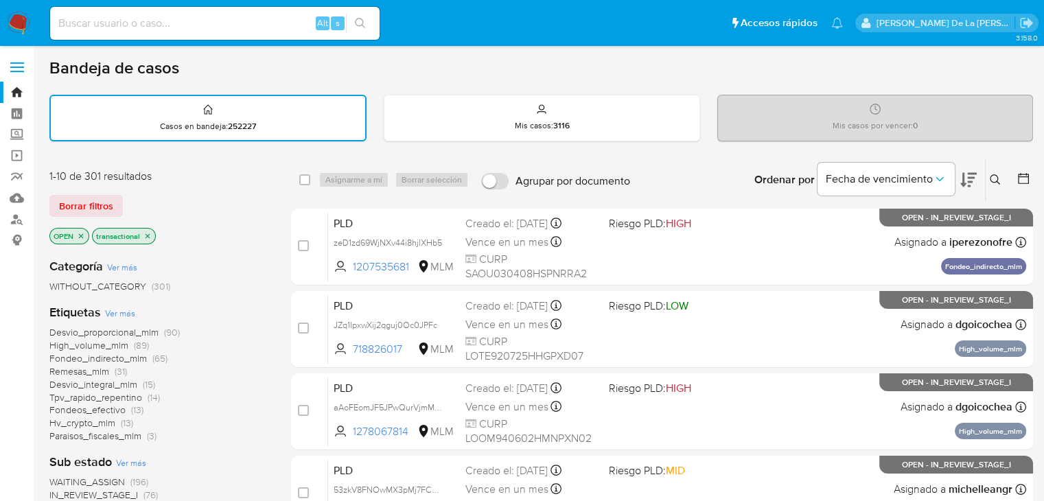
click at [84, 342] on span "High_volume_mlm" at bounding box center [88, 345] width 79 height 14
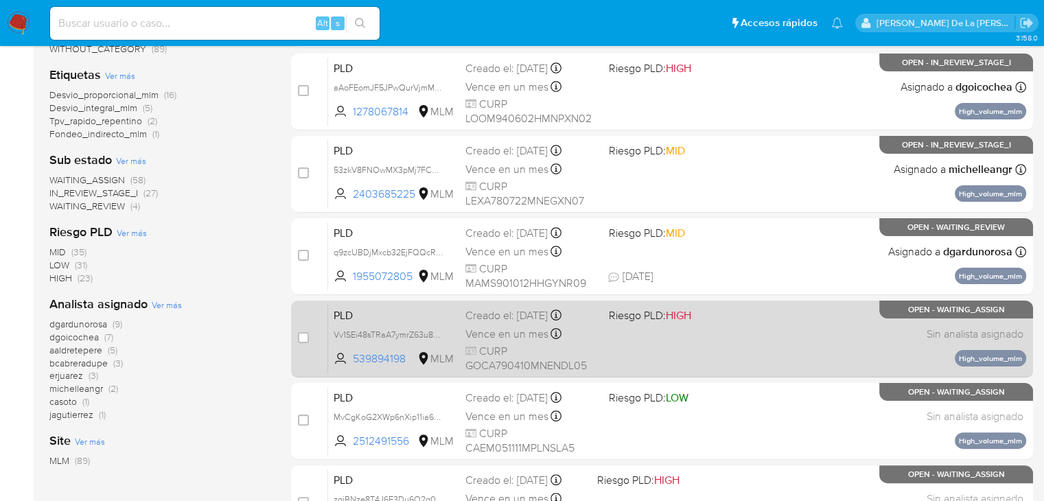
scroll to position [274, 0]
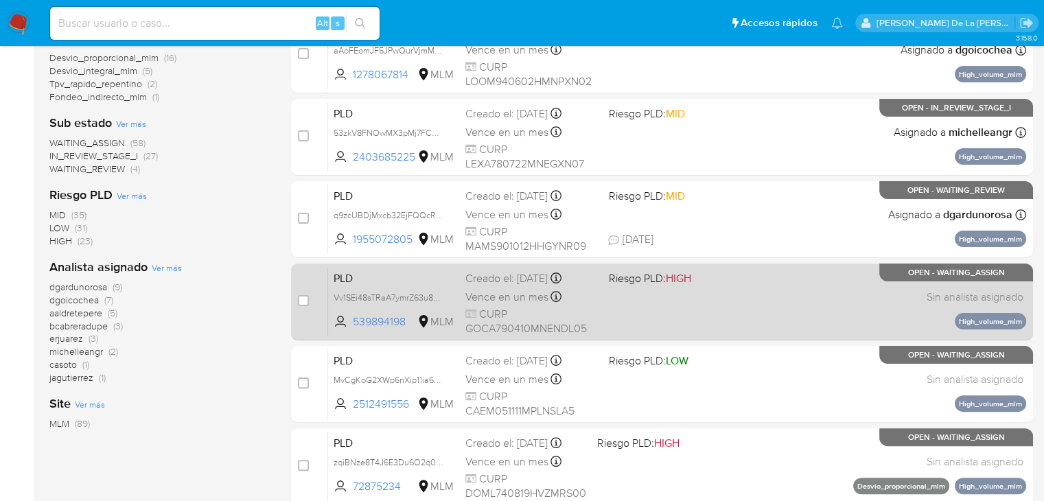
click at [749, 305] on div "PLD Vv1SEi48sTRaA7ymrZ63u8Rm 539894198 MLM Riesgo PLD: HIGH Creado el: 12/08/20…" at bounding box center [677, 301] width 698 height 69
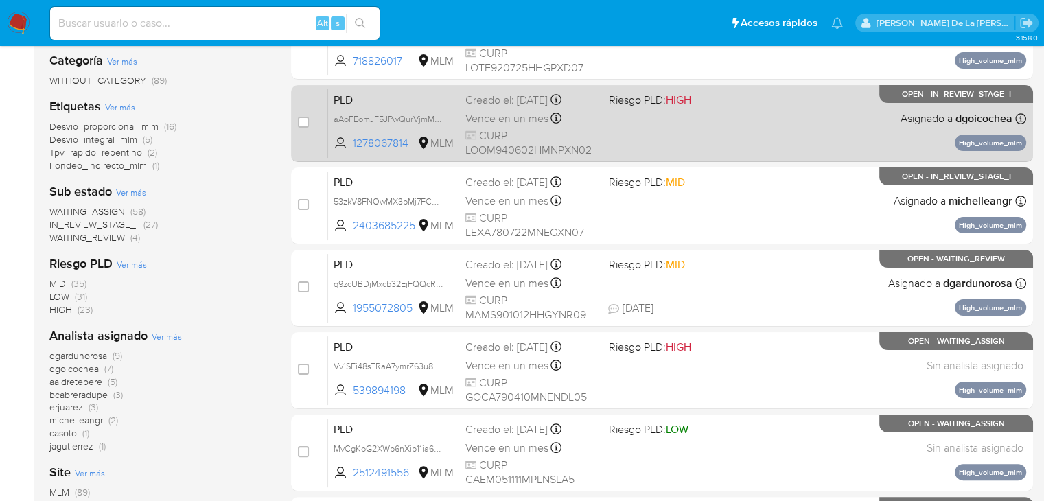
scroll to position [137, 0]
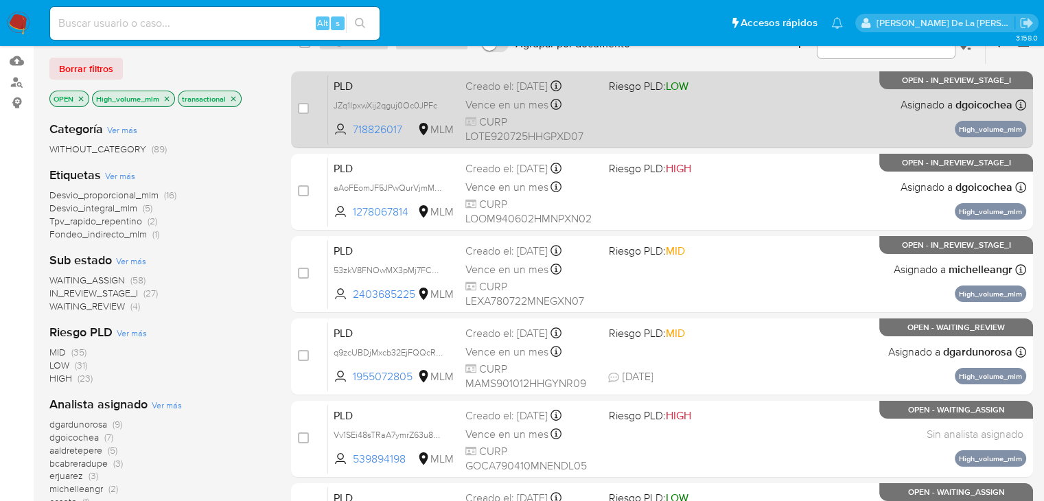
click at [700, 127] on div "PLD JZq1IpxwXij2qguj0Oc0JPFc 718826017 MLM Riesgo PLD: LOW Creado el: 12/08/202…" at bounding box center [677, 109] width 698 height 69
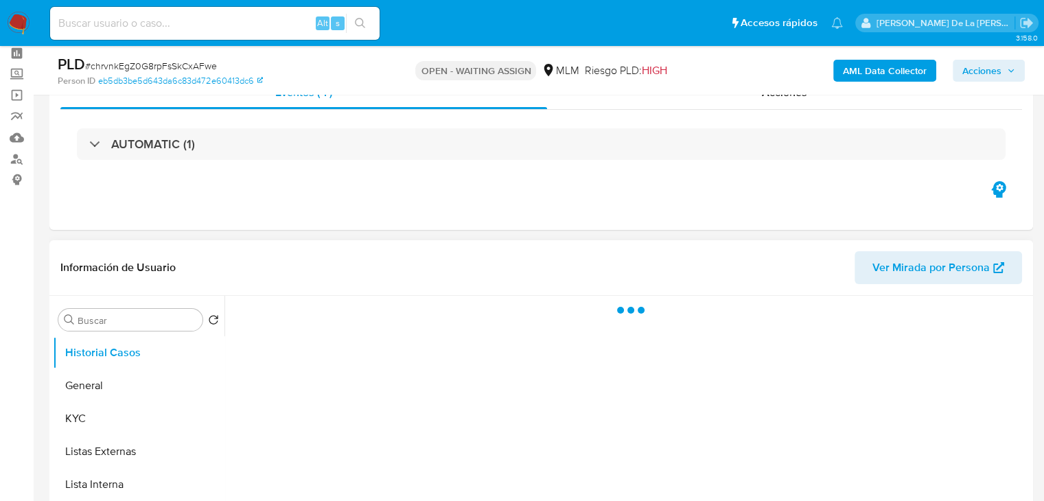
scroll to position [69, 0]
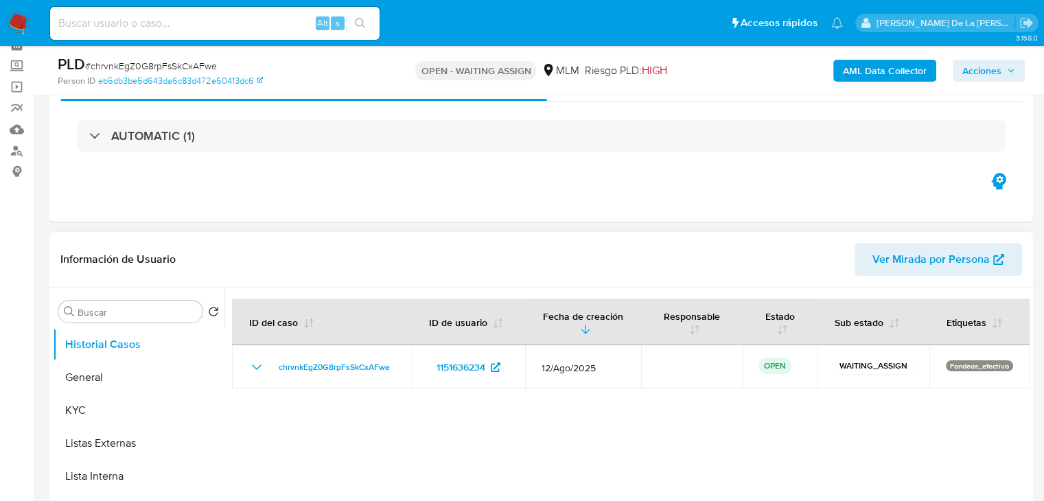
select select "10"
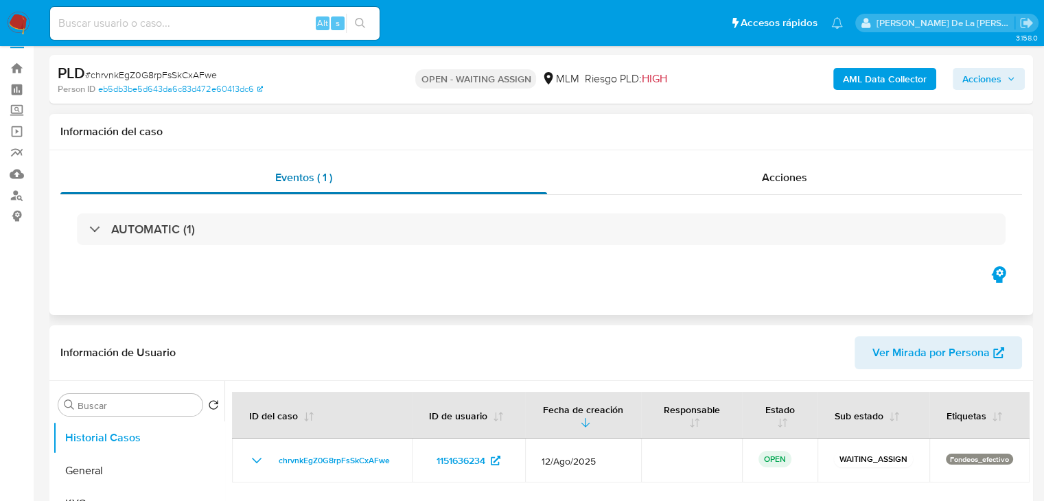
scroll to position [0, 0]
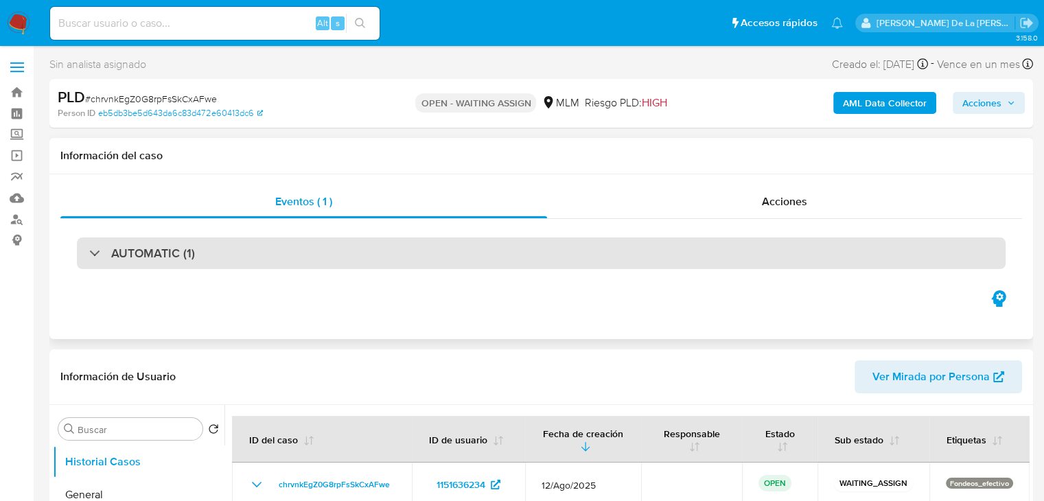
click at [172, 257] on h3 "AUTOMATIC (1)" at bounding box center [153, 253] width 84 height 15
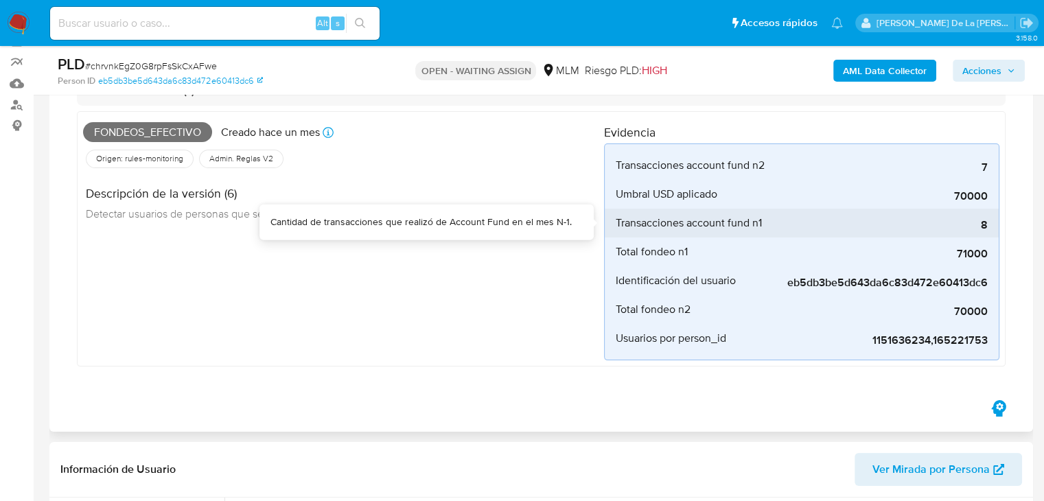
scroll to position [137, 0]
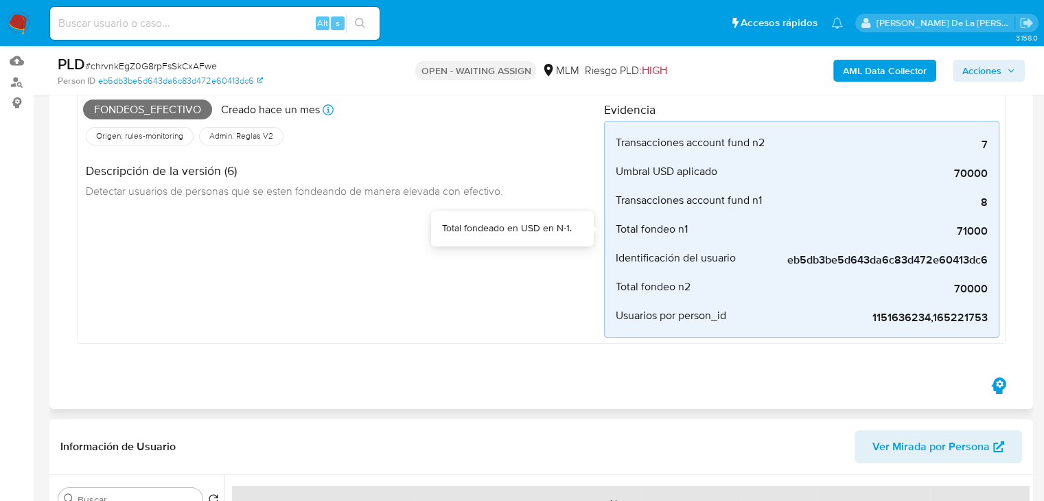
drag, startPoint x: 620, startPoint y: 229, endPoint x: 1000, endPoint y: 223, distance: 379.5
click at [1000, 223] on div "Fondeos_efectivo Creado hace un mes Creado: 12/08/2025 03:14:00 Origen: rules-m…" at bounding box center [541, 216] width 928 height 255
drag, startPoint x: 614, startPoint y: 289, endPoint x: 998, endPoint y: 278, distance: 384.4
click at [998, 278] on div "Transacciones account fund n2 7 Cantidad de transacciones que realizó de Accoun…" at bounding box center [801, 229] width 395 height 217
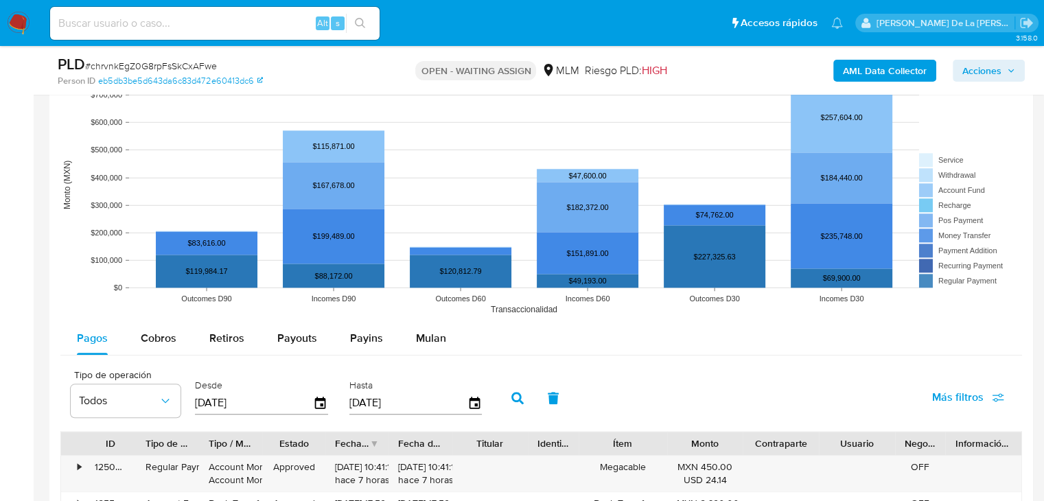
scroll to position [1578, 0]
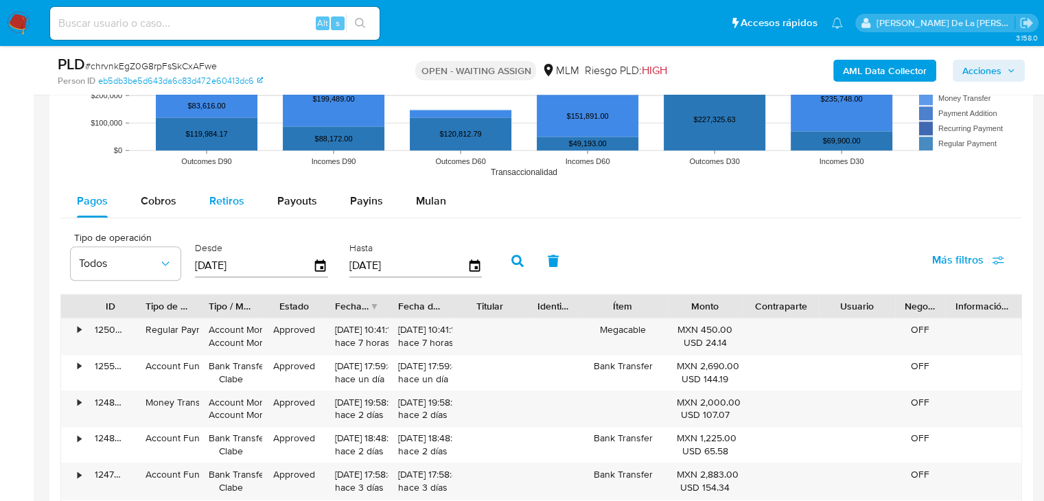
drag, startPoint x: 155, startPoint y: 194, endPoint x: 202, endPoint y: 192, distance: 47.4
click at [156, 194] on span "Cobros" at bounding box center [159, 201] width 36 height 16
select select "10"
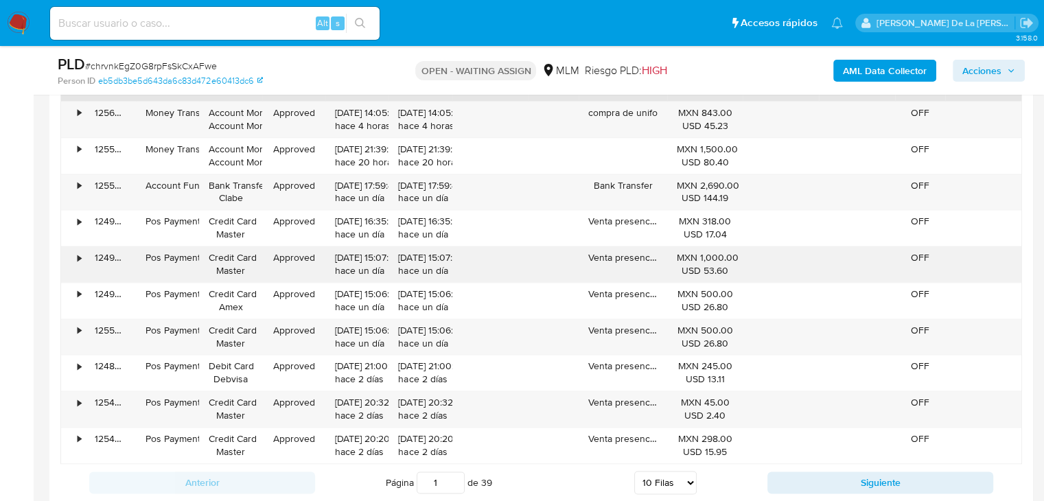
scroll to position [1921, 0]
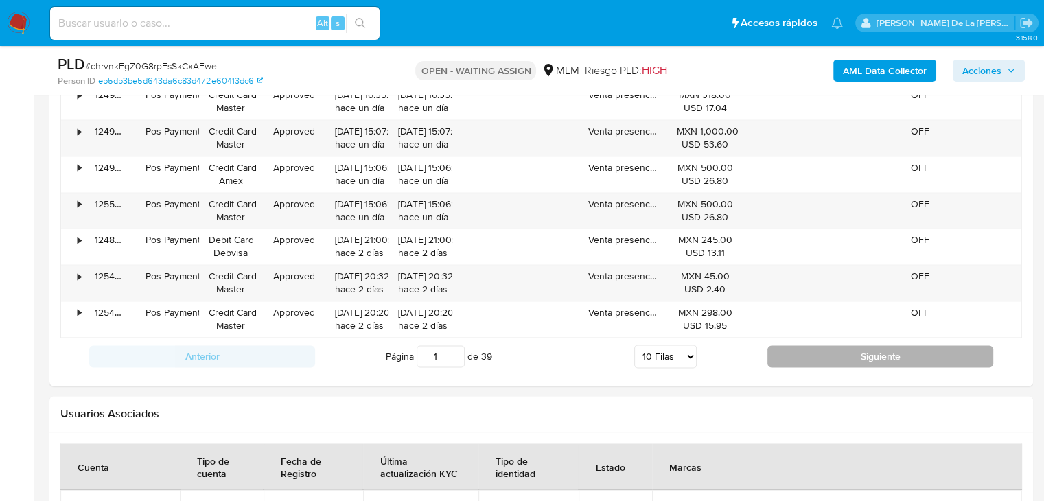
click at [794, 345] on button "Siguiente" at bounding box center [880, 356] width 226 height 22
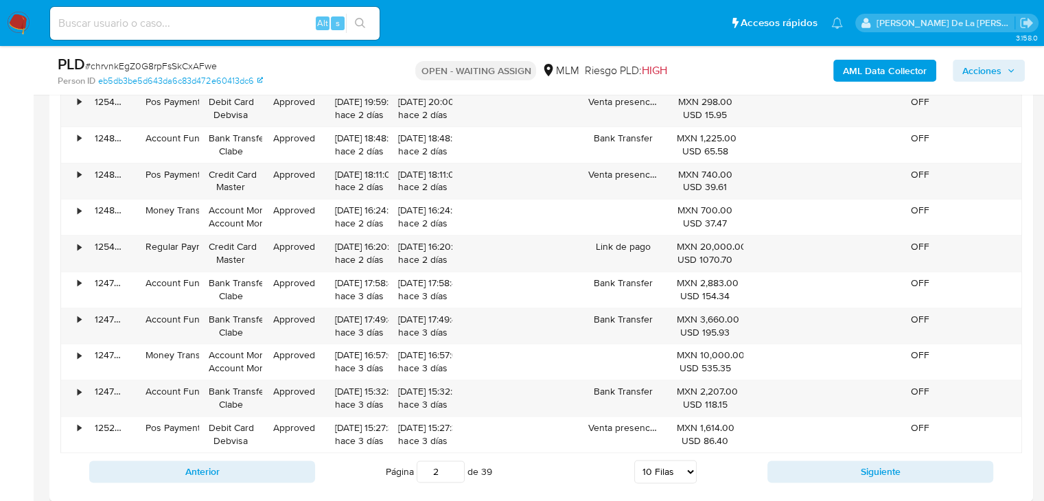
scroll to position [1784, 0]
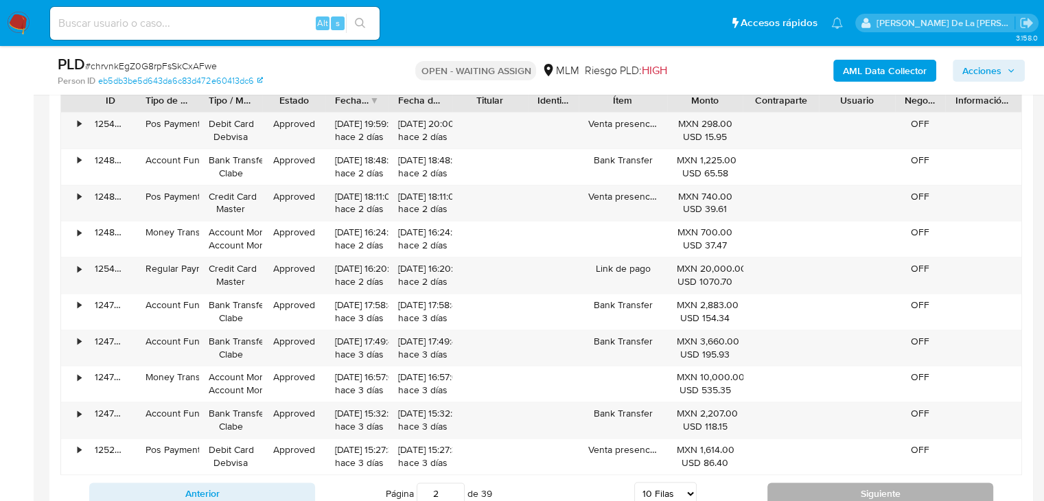
click at [817, 493] on button "Siguiente" at bounding box center [880, 493] width 226 height 22
type input "3"
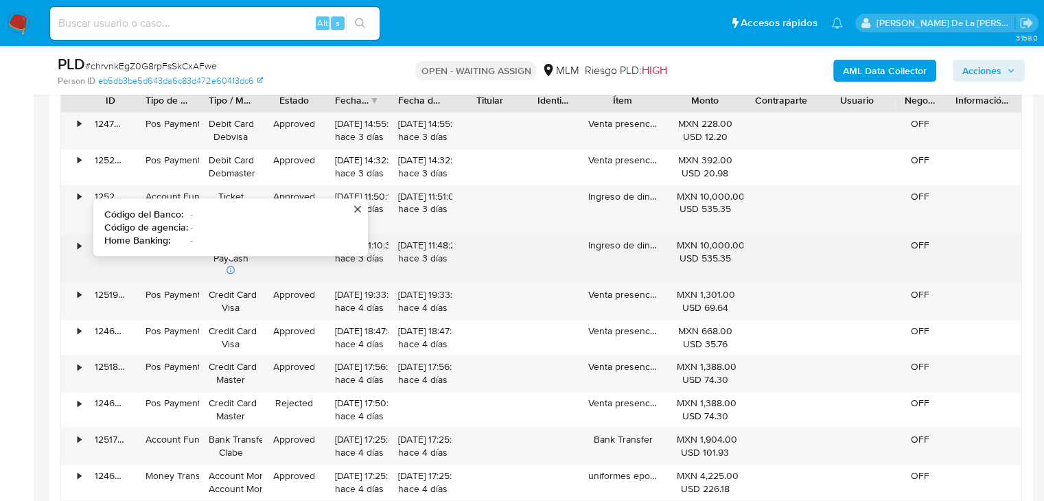
click at [73, 249] on div "•" at bounding box center [73, 258] width 24 height 49
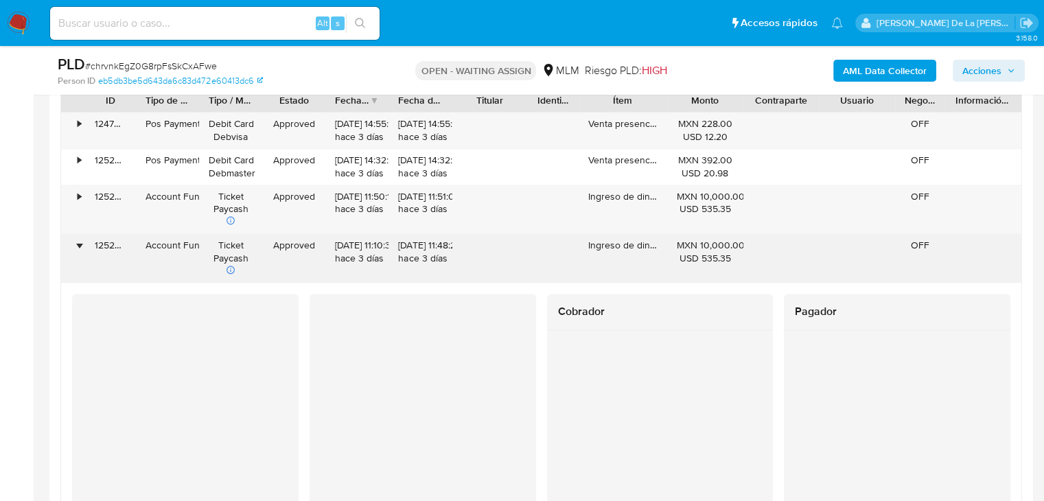
drag, startPoint x: 611, startPoint y: 245, endPoint x: 649, endPoint y: 246, distance: 38.4
click at [649, 246] on div "Ingreso de dinero" at bounding box center [622, 258] width 89 height 49
drag, startPoint x: 611, startPoint y: 248, endPoint x: 657, endPoint y: 249, distance: 46.0
click at [657, 249] on div "Ingreso de dinero" at bounding box center [622, 258] width 89 height 49
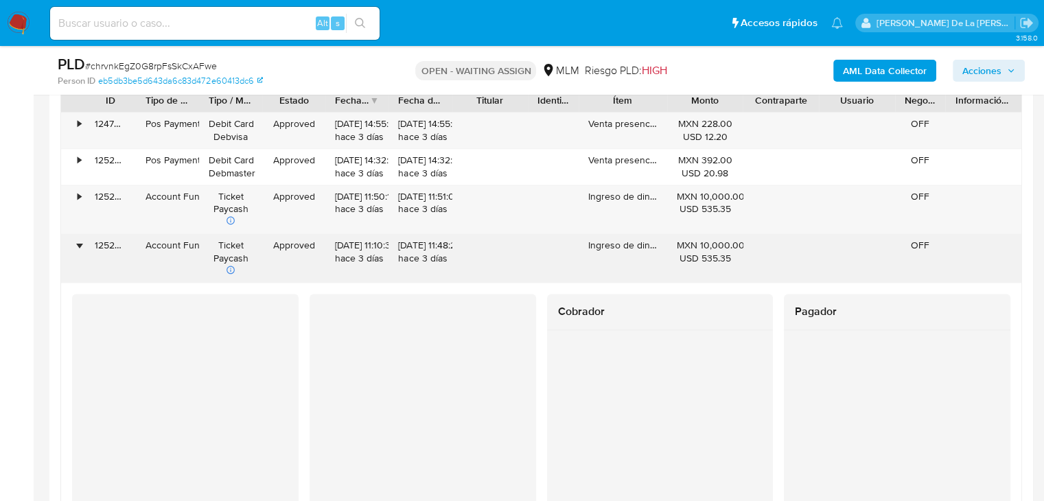
click at [657, 249] on div "Ingreso de dinero" at bounding box center [622, 258] width 89 height 49
drag, startPoint x: 587, startPoint y: 244, endPoint x: 671, endPoint y: 242, distance: 83.7
click at [671, 242] on div "• 125247850168 Account Fund Ticket Paycash Approved 07/09/2025 11:10:33 hace 3 …" at bounding box center [541, 258] width 960 height 49
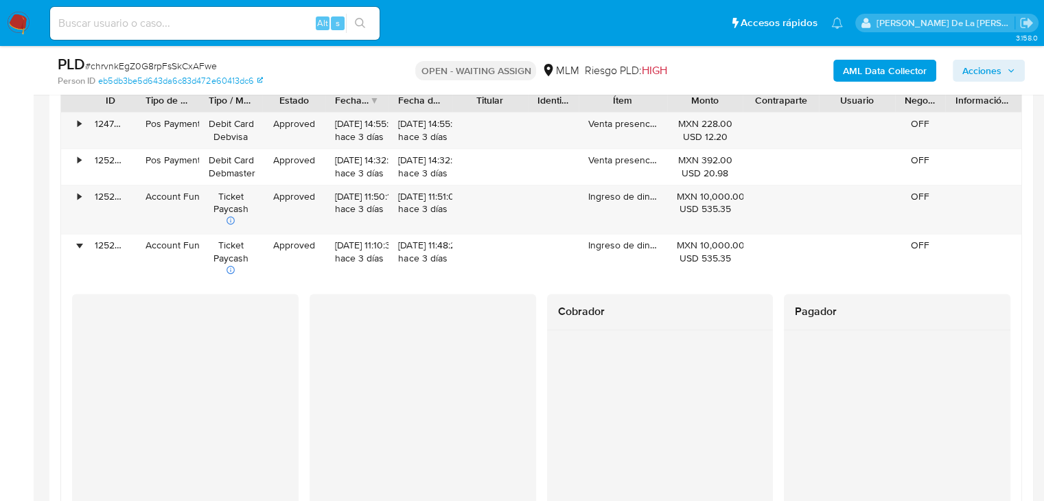
drag, startPoint x: 652, startPoint y: 102, endPoint x: 689, endPoint y: 106, distance: 37.4
click at [689, 106] on div "ID Tipo de operación Tipo / Método Estado Fecha de creación Fecha de aprobación…" at bounding box center [541, 100] width 960 height 23
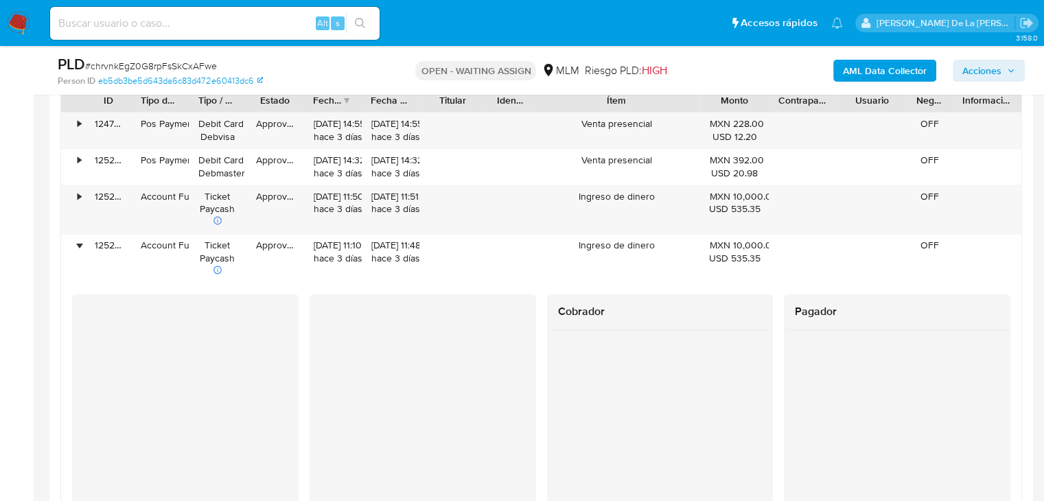
drag, startPoint x: 660, startPoint y: 102, endPoint x: 735, endPoint y: 107, distance: 75.0
click at [735, 107] on div "ID Tipo de operación Tipo / Método Estado Fecha de creación Fecha de aprobación…" at bounding box center [541, 100] width 960 height 23
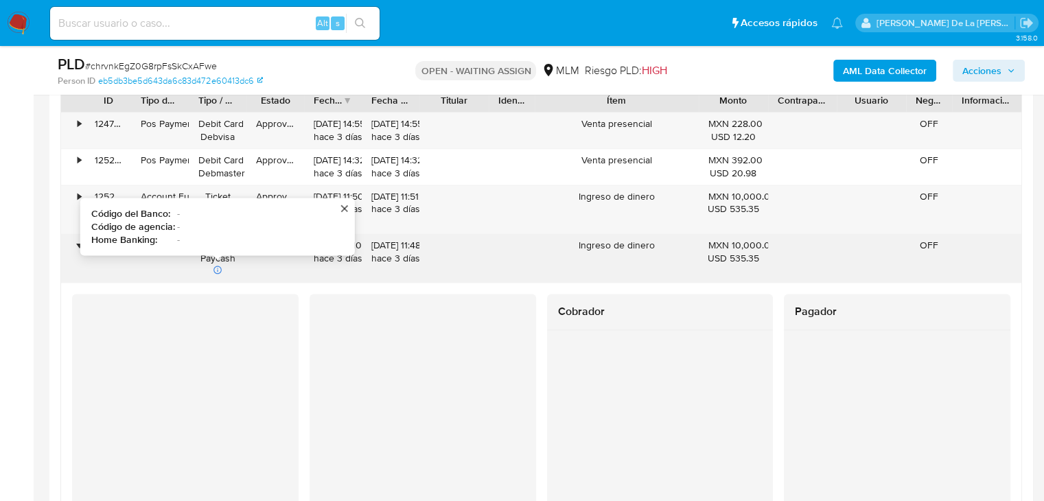
click at [256, 265] on div "Approved" at bounding box center [275, 258] width 58 height 49
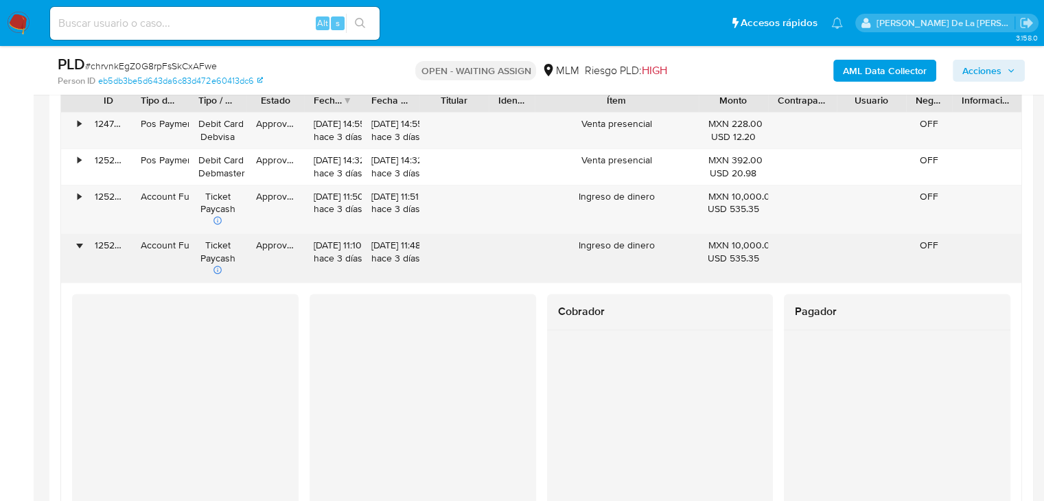
click at [71, 245] on div "•" at bounding box center [73, 258] width 24 height 49
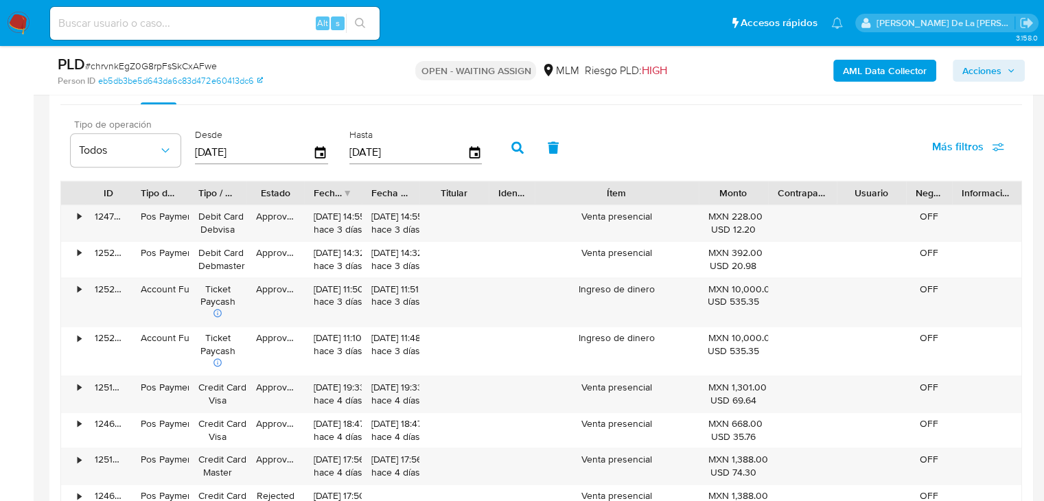
scroll to position [1716, 0]
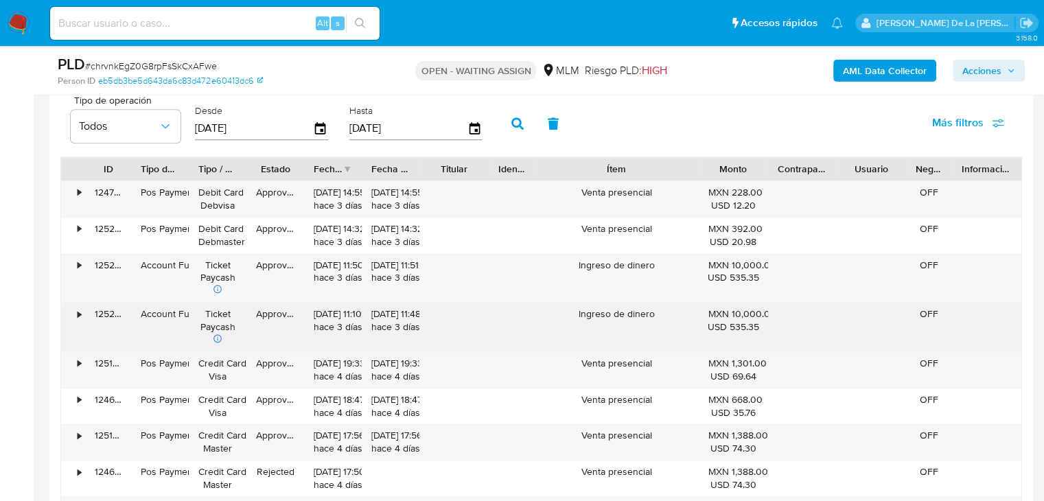
drag, startPoint x: 720, startPoint y: 311, endPoint x: 751, endPoint y: 319, distance: 32.6
click at [751, 319] on div "MXN 10,000.00 USD 535.35" at bounding box center [733, 320] width 50 height 26
click at [752, 320] on div "USD 535.35" at bounding box center [733, 326] width 50 height 13
drag, startPoint x: 713, startPoint y: 316, endPoint x: 764, endPoint y: 314, distance: 51.5
click at [758, 314] on div "MXN 10,000.00 USD 535.35" at bounding box center [733, 320] width 50 height 26
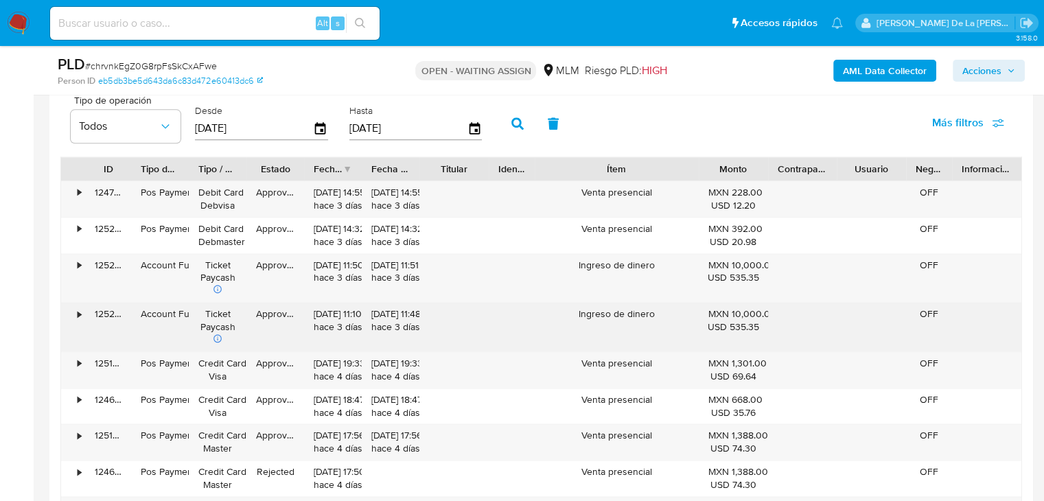
click at [705, 309] on div "MXN 10,000.00 USD 535.35" at bounding box center [733, 327] width 69 height 49
click at [774, 315] on div "• 125247850168 Account Fund Ticket Paycash Approved 07/09/2025 11:10:33 hace 3 …" at bounding box center [541, 327] width 960 height 49
click at [723, 315] on div "MXN 10,000.00 USD 535.35" at bounding box center [733, 320] width 50 height 26
click at [705, 311] on div "MXN 10,000.00 USD 535.35" at bounding box center [733, 327] width 69 height 49
click at [775, 310] on div "• 125247850168 Account Fund Ticket Paycash Approved 07/09/2025 11:10:33 hace 3 …" at bounding box center [541, 327] width 960 height 49
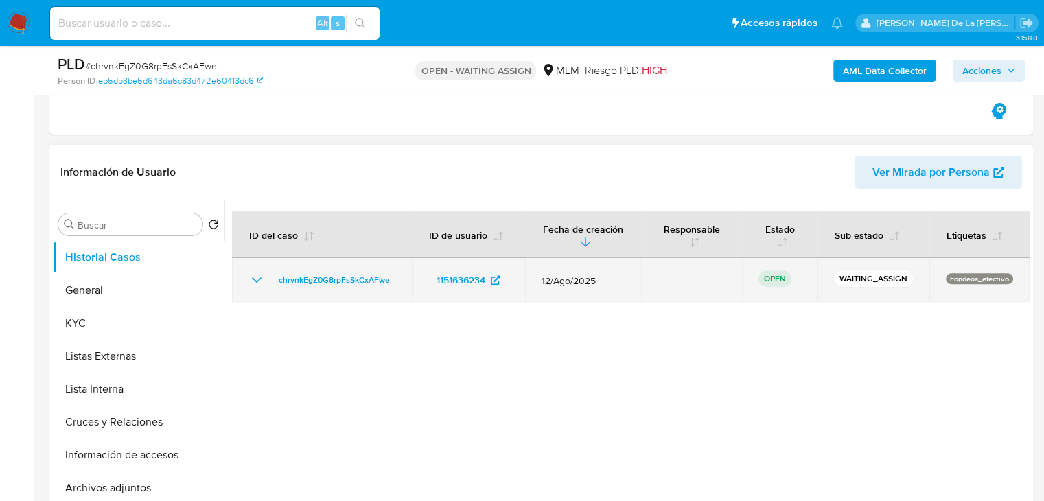
scroll to position [549, 0]
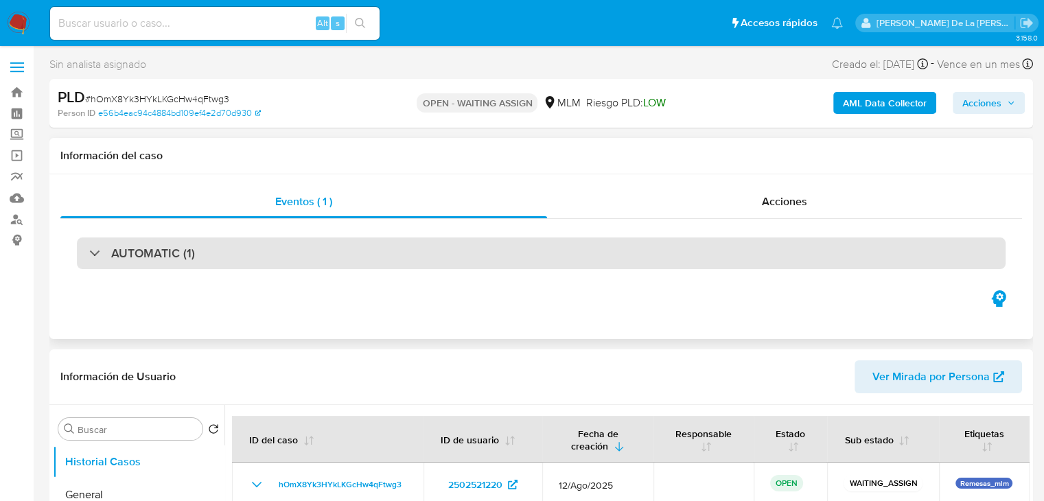
select select "10"
click at [145, 263] on div "AUTOMATIC (1)" at bounding box center [541, 253] width 928 height 32
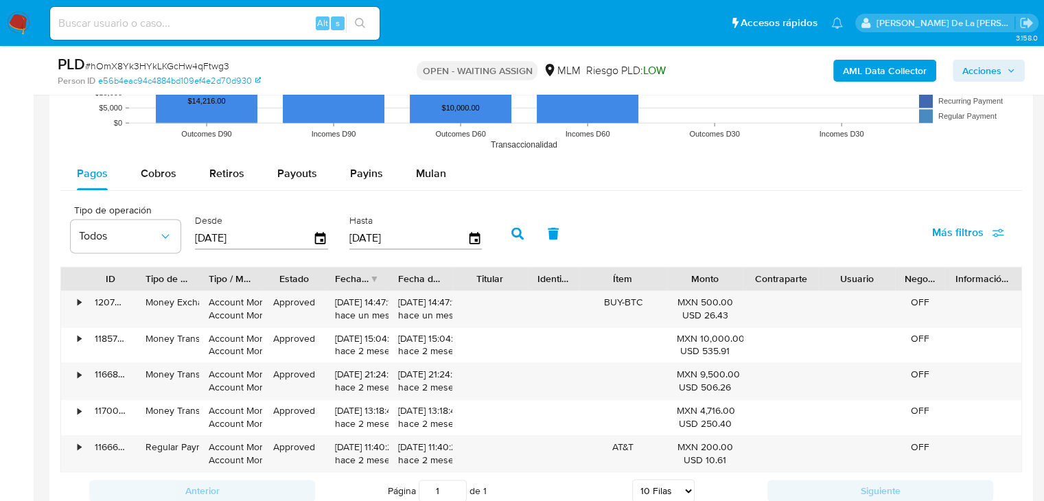
scroll to position [1716, 0]
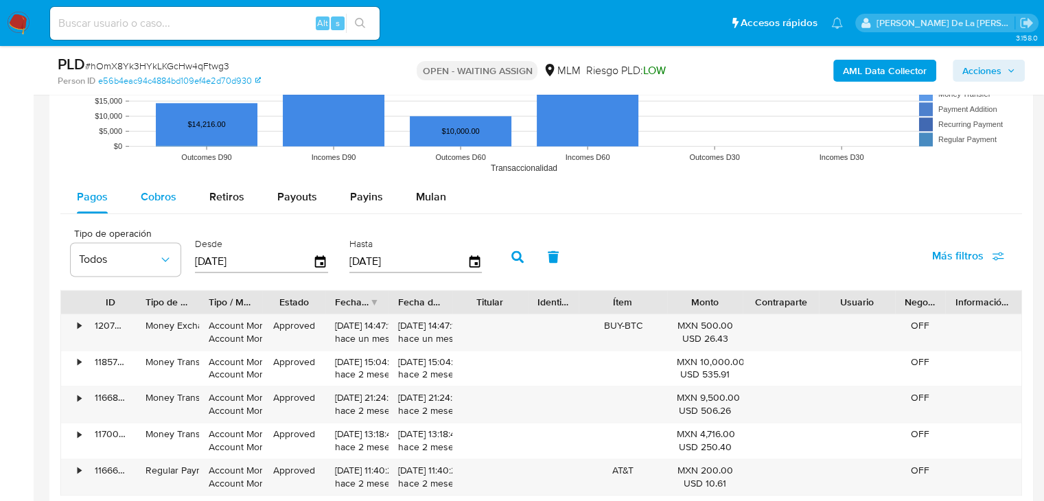
click at [152, 198] on span "Cobros" at bounding box center [159, 197] width 36 height 16
select select "10"
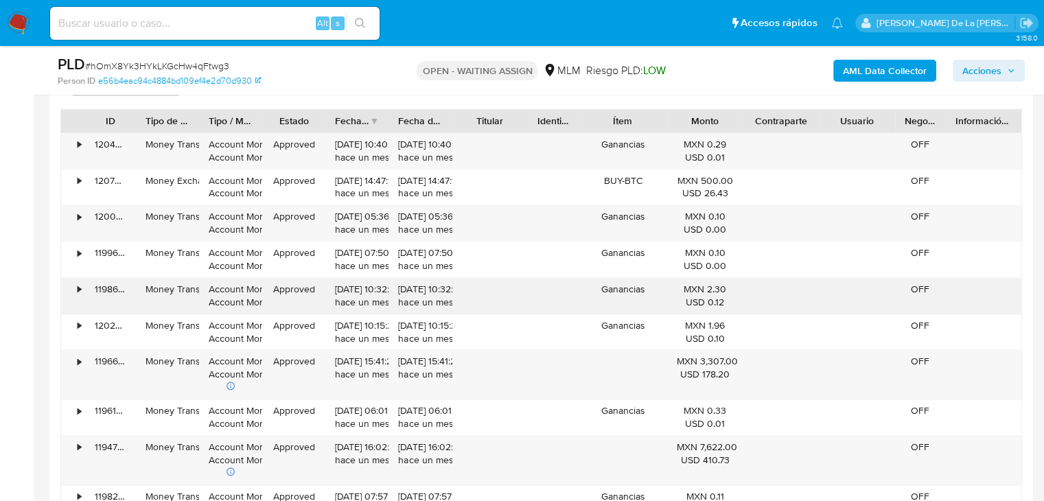
scroll to position [1921, 0]
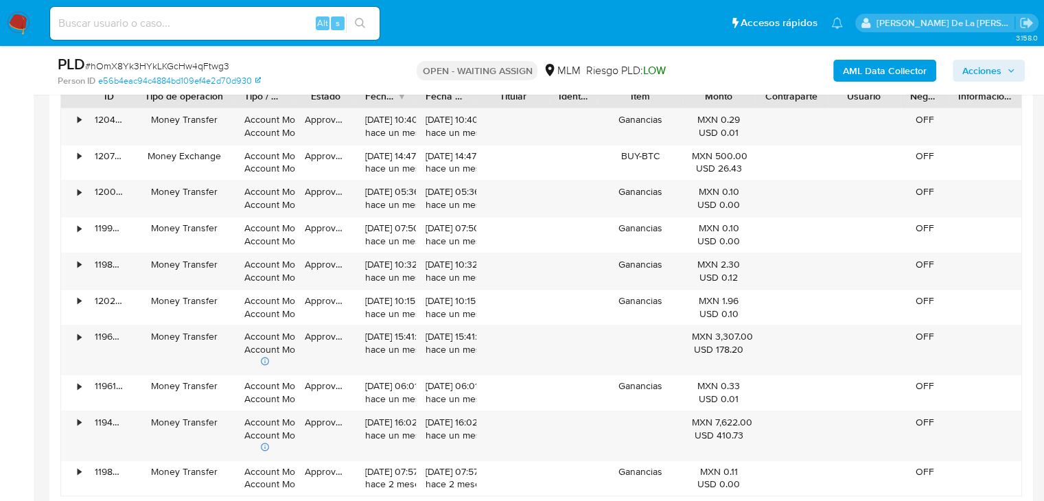
drag, startPoint x: 204, startPoint y: 95, endPoint x: 239, endPoint y: 99, distance: 35.3
click at [239, 99] on div at bounding box center [234, 95] width 25 height 23
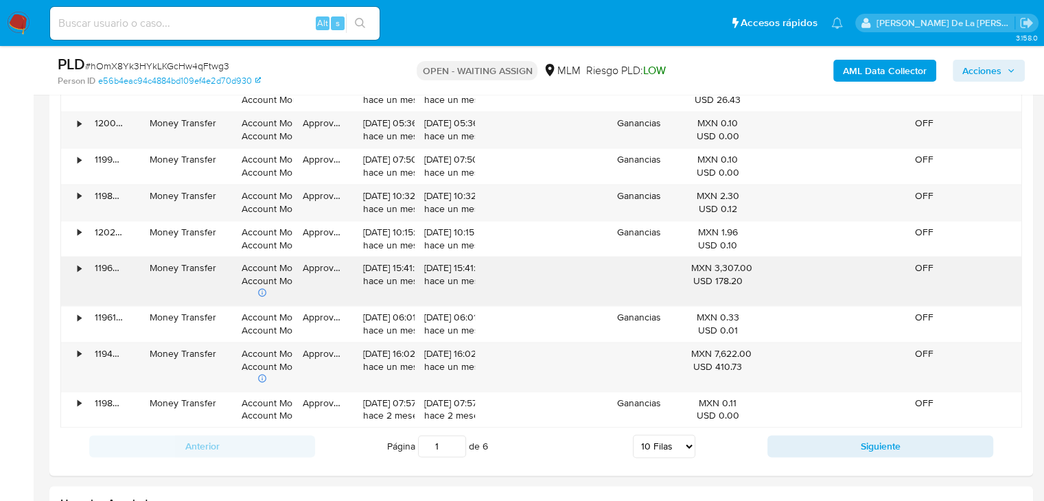
drag, startPoint x: 148, startPoint y: 264, endPoint x: 236, endPoint y: 265, distance: 87.8
click at [236, 265] on div "• 119667917699 Money Transfer Account Money Account Money Approved 28/07/2025 1…" at bounding box center [541, 281] width 960 height 49
click at [78, 266] on div "•" at bounding box center [79, 267] width 3 height 13
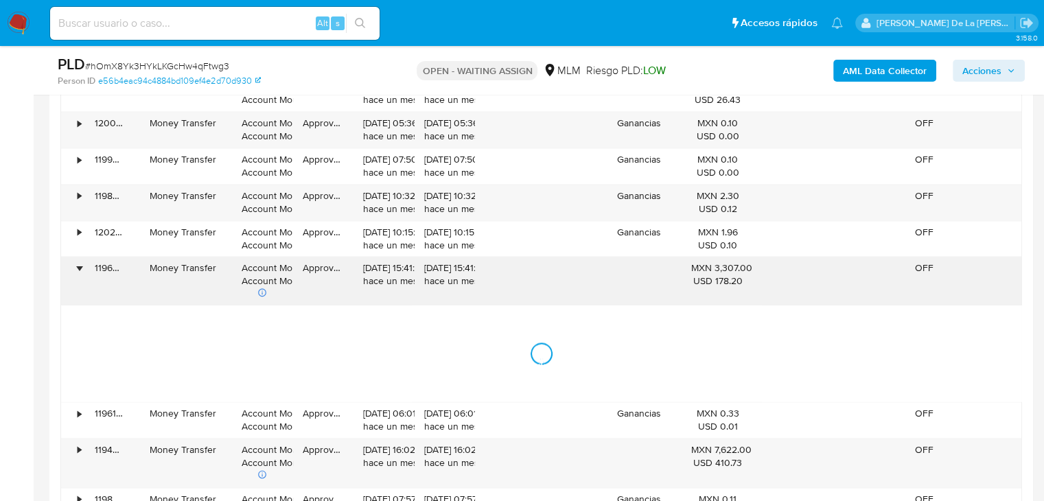
click at [78, 266] on div "•" at bounding box center [79, 267] width 3 height 13
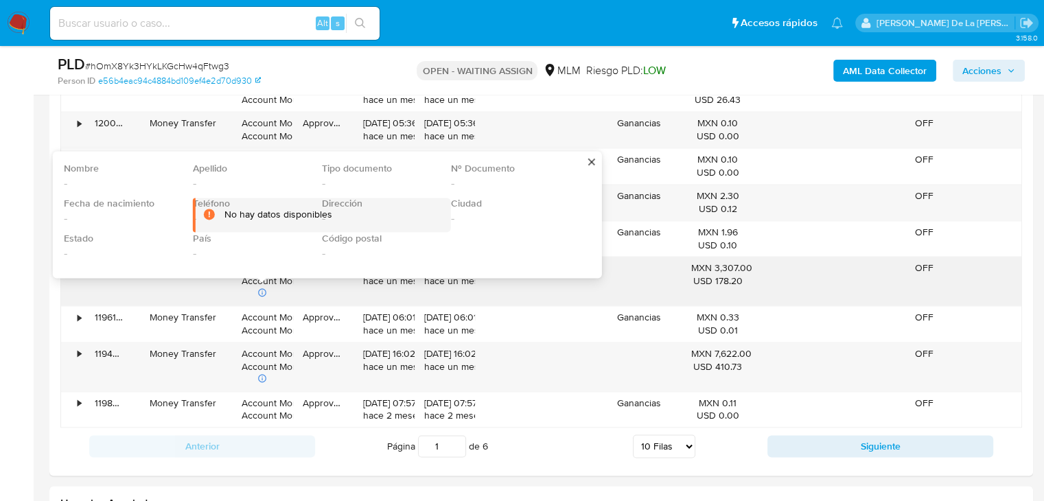
click at [320, 285] on div "Approved" at bounding box center [323, 281] width 61 height 49
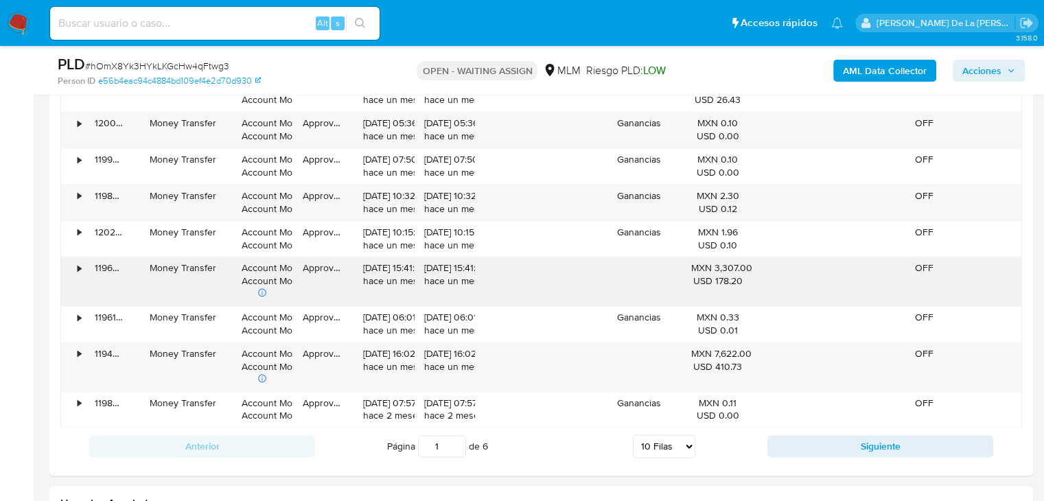
drag, startPoint x: 263, startPoint y: 274, endPoint x: 277, endPoint y: 276, distance: 14.6
click at [277, 276] on div "Account Money Account Money" at bounding box center [263, 280] width 42 height 39
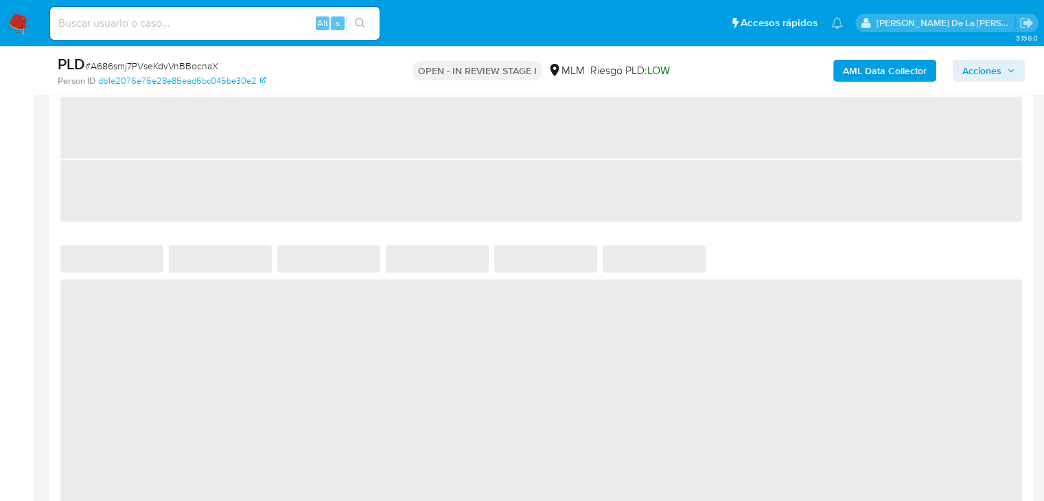
scroll to position [961, 0]
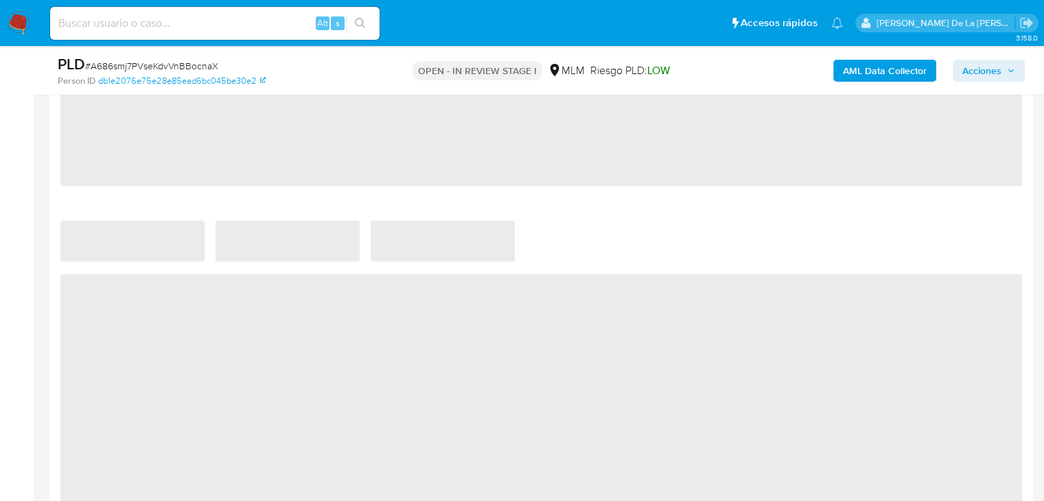
select select "10"
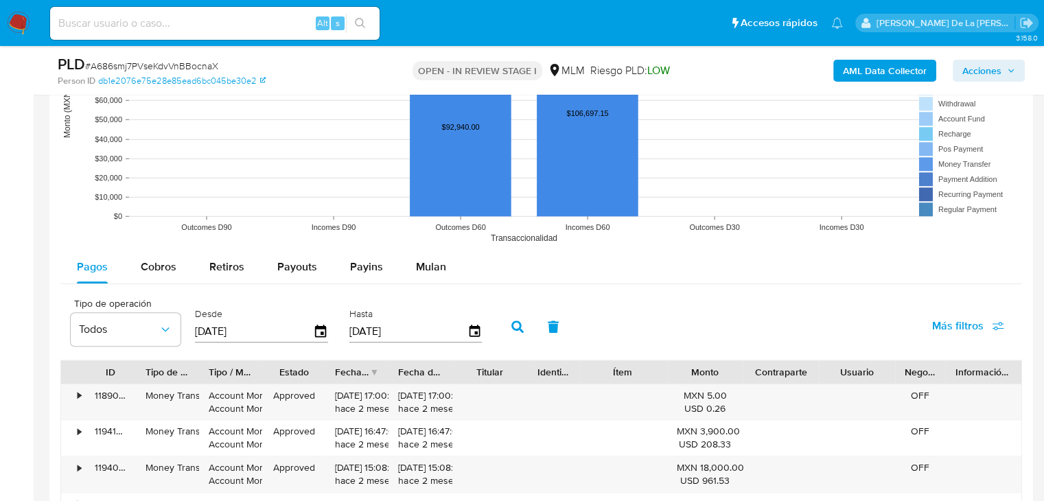
scroll to position [1304, 0]
click at [162, 266] on span "Cobros" at bounding box center [159, 266] width 36 height 16
select select "10"
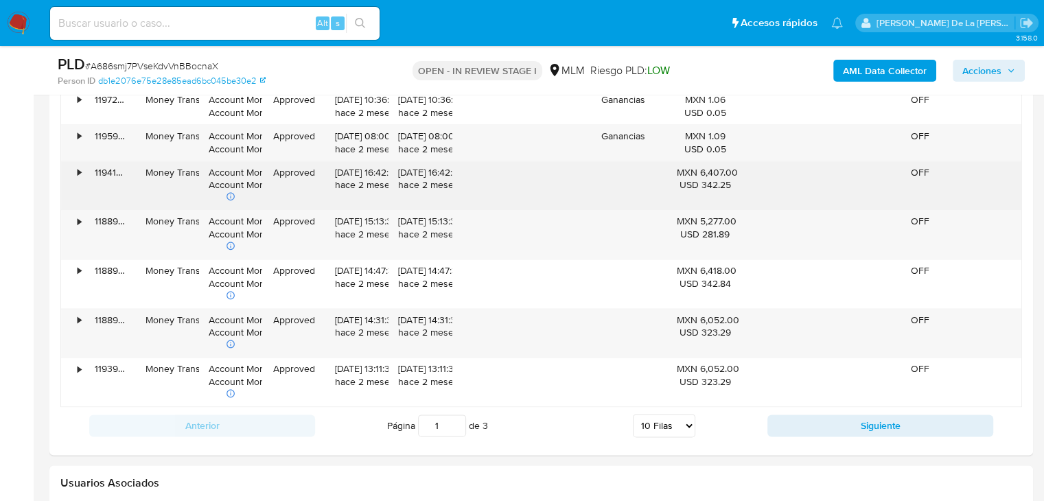
scroll to position [1716, 0]
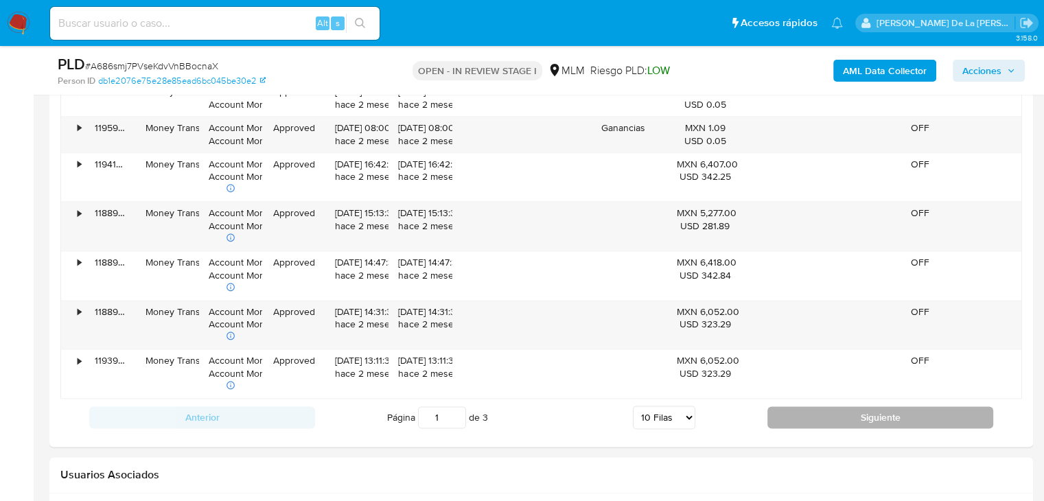
click at [828, 418] on button "Siguiente" at bounding box center [880, 417] width 226 height 22
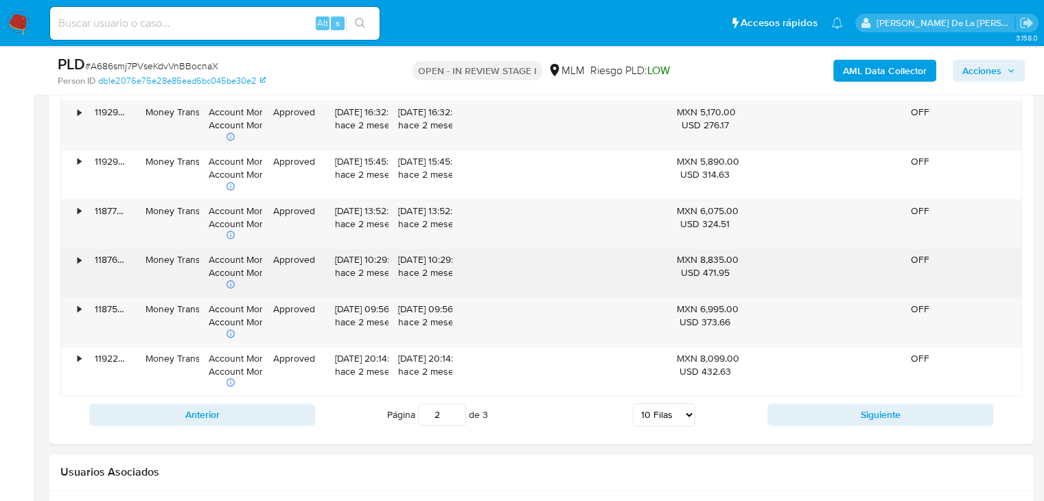
scroll to position [1784, 0]
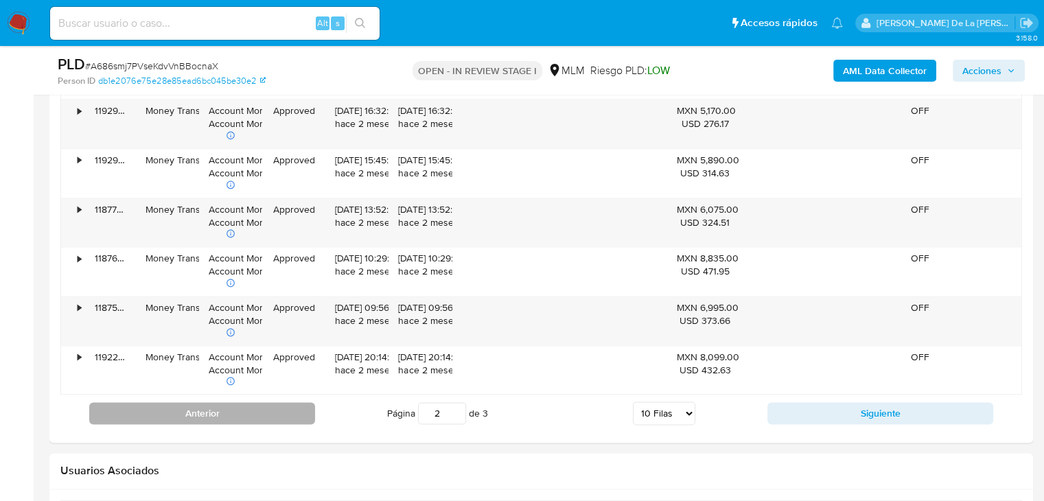
click at [264, 411] on button "Anterior" at bounding box center [202, 413] width 226 height 22
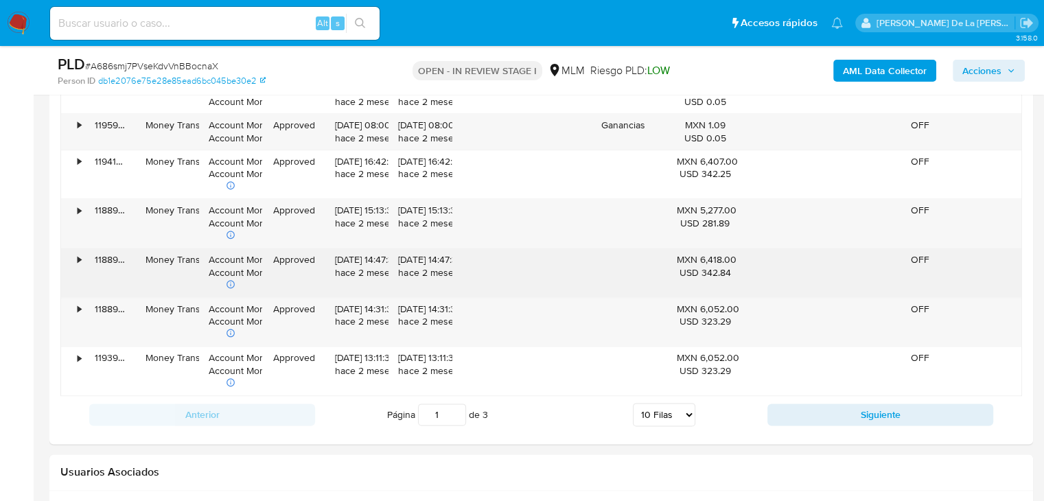
scroll to position [1716, 0]
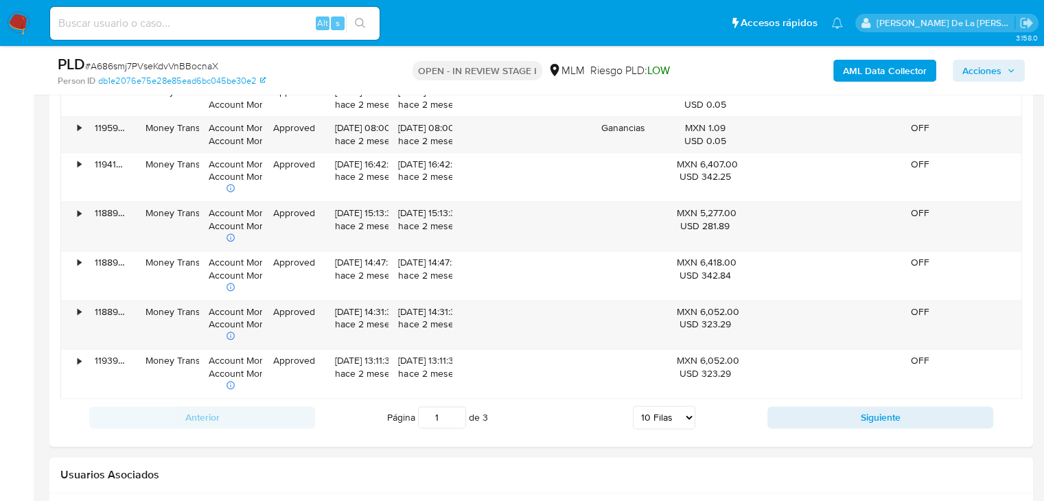
click at [829, 415] on button "Siguiente" at bounding box center [880, 417] width 226 height 22
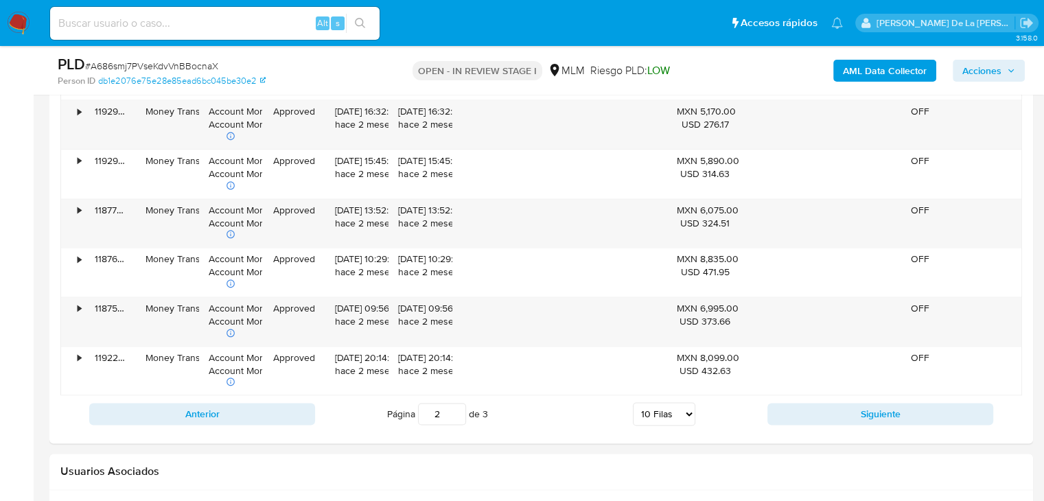
scroll to position [1784, 0]
click at [825, 408] on button "Siguiente" at bounding box center [880, 413] width 226 height 22
type input "3"
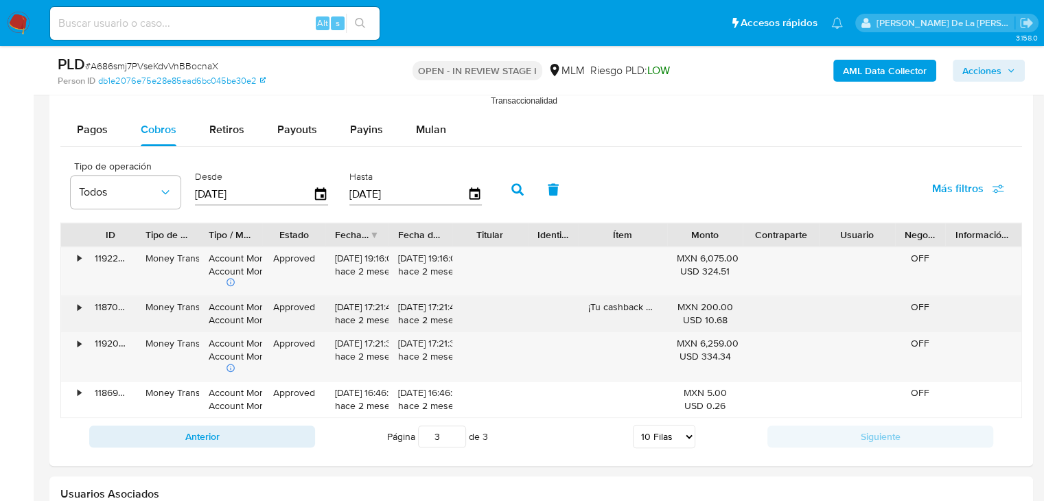
scroll to position [1457, 0]
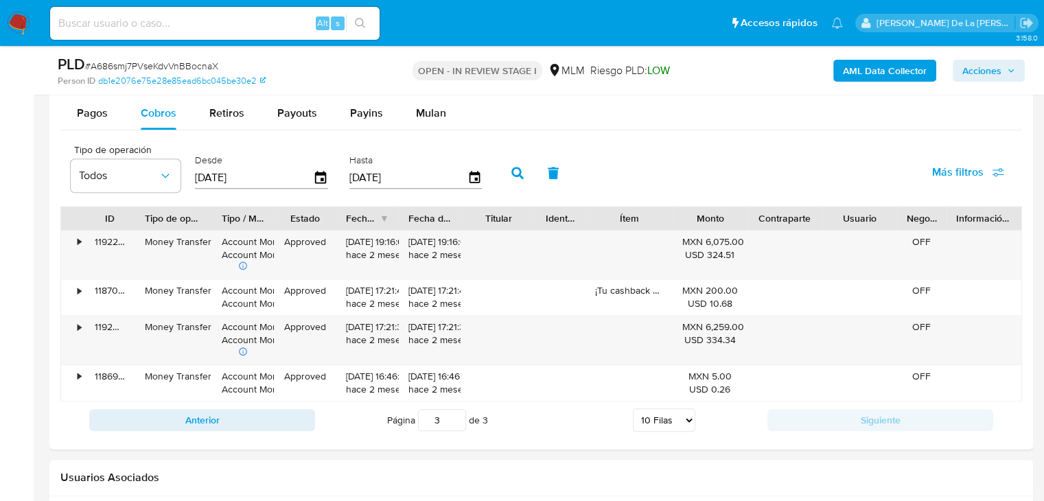
drag, startPoint x: 201, startPoint y: 215, endPoint x: 223, endPoint y: 220, distance: 22.3
click at [218, 220] on div at bounding box center [212, 218] width 25 height 23
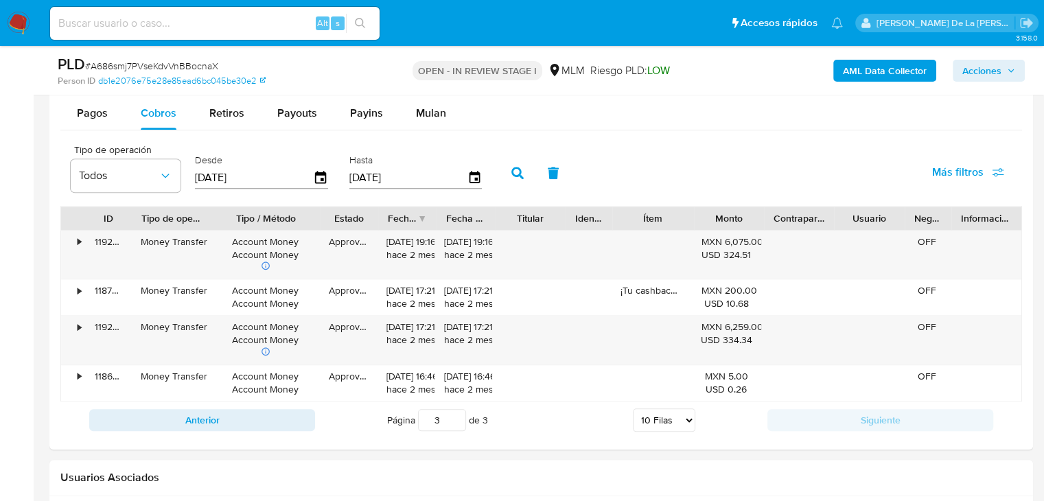
drag, startPoint x: 280, startPoint y: 219, endPoint x: 324, endPoint y: 220, distance: 43.9
click at [324, 220] on div at bounding box center [319, 218] width 25 height 23
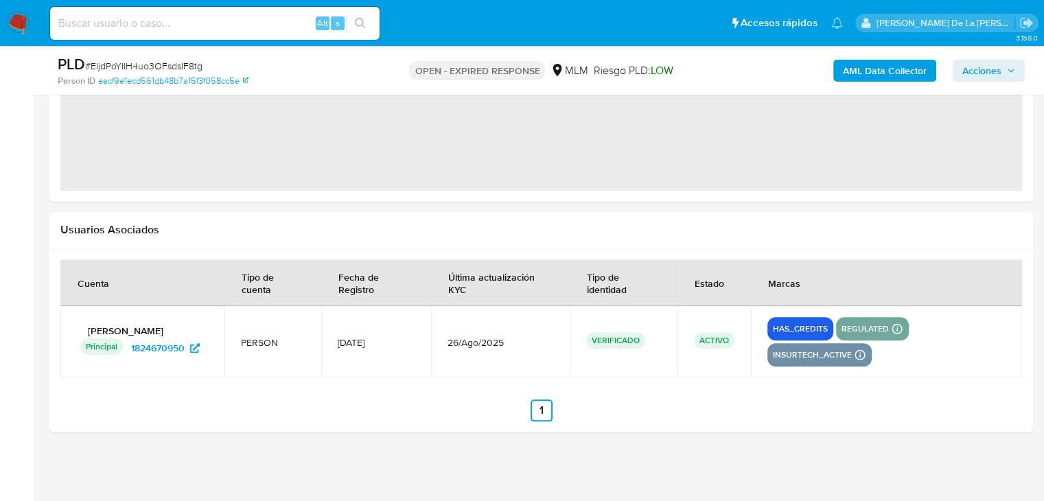
select select "10"
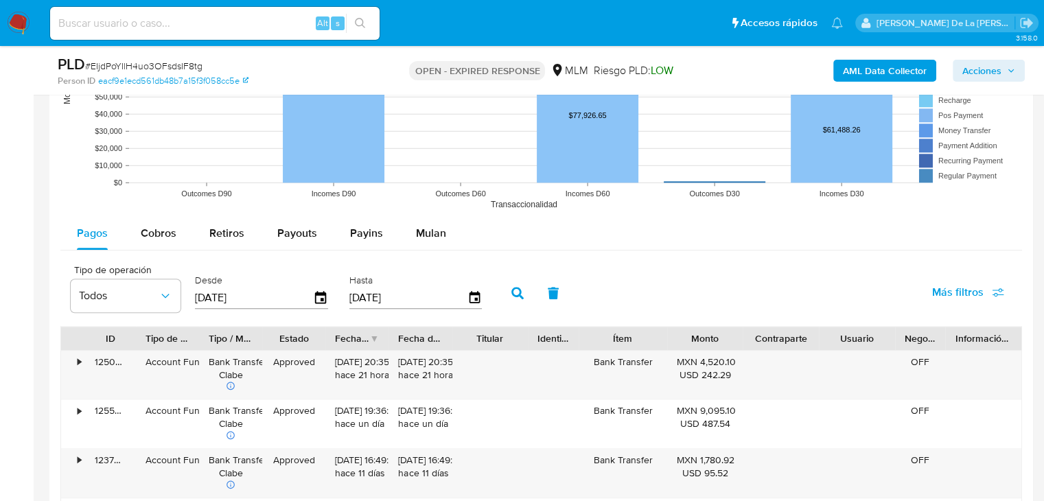
scroll to position [1388, 0]
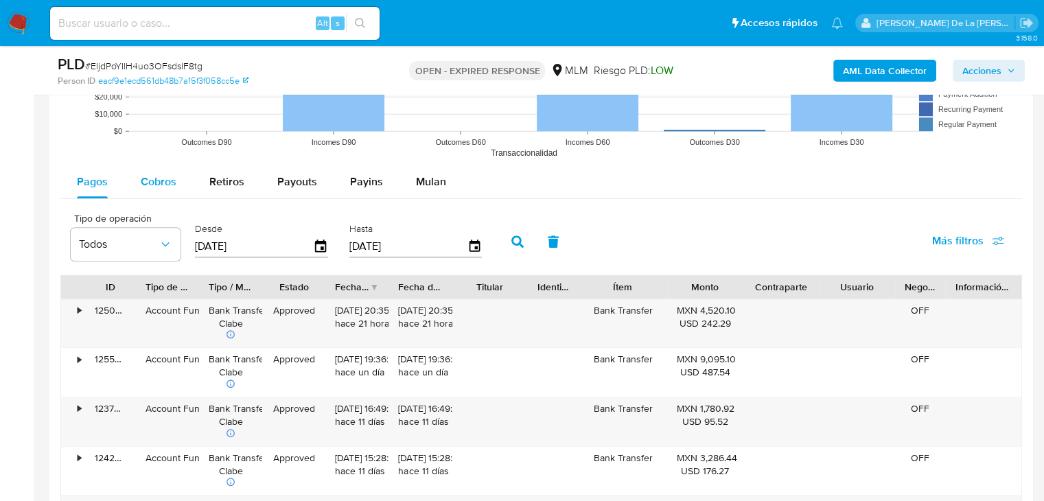
click at [155, 182] on span "Cobros" at bounding box center [159, 182] width 36 height 16
select select "10"
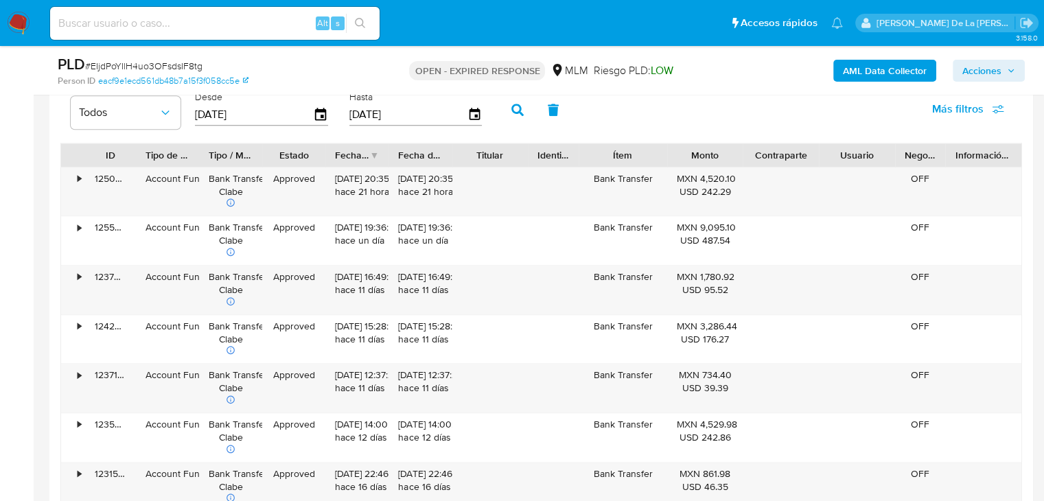
scroll to position [1525, 0]
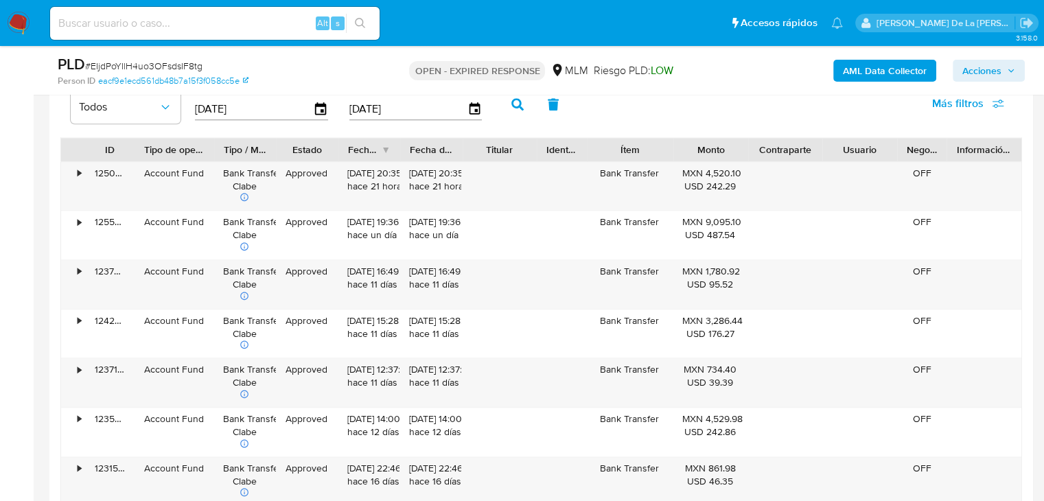
drag, startPoint x: 201, startPoint y: 154, endPoint x: 229, endPoint y: 156, distance: 27.5
click at [221, 154] on div at bounding box center [214, 149] width 25 height 23
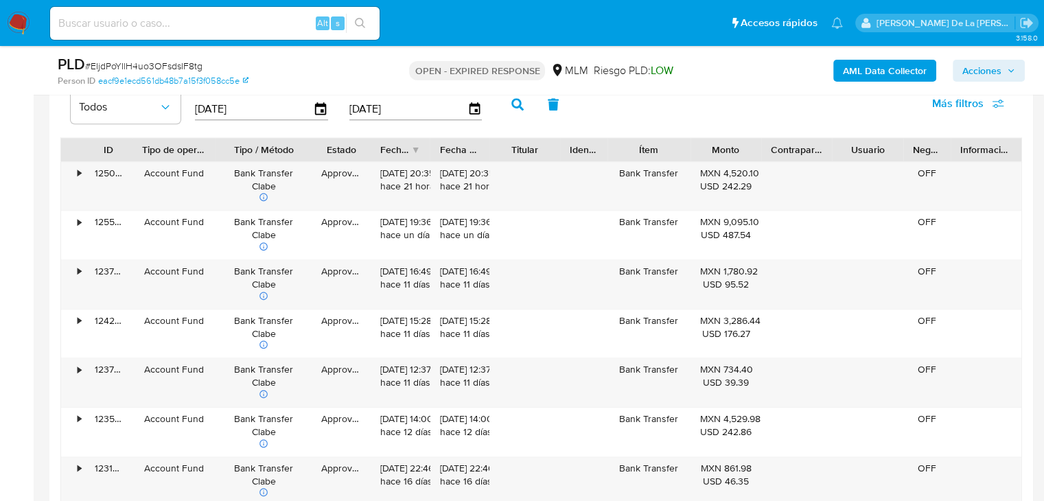
drag, startPoint x: 277, startPoint y: 150, endPoint x: 311, endPoint y: 156, distance: 35.0
click at [311, 156] on div at bounding box center [311, 149] width 25 height 23
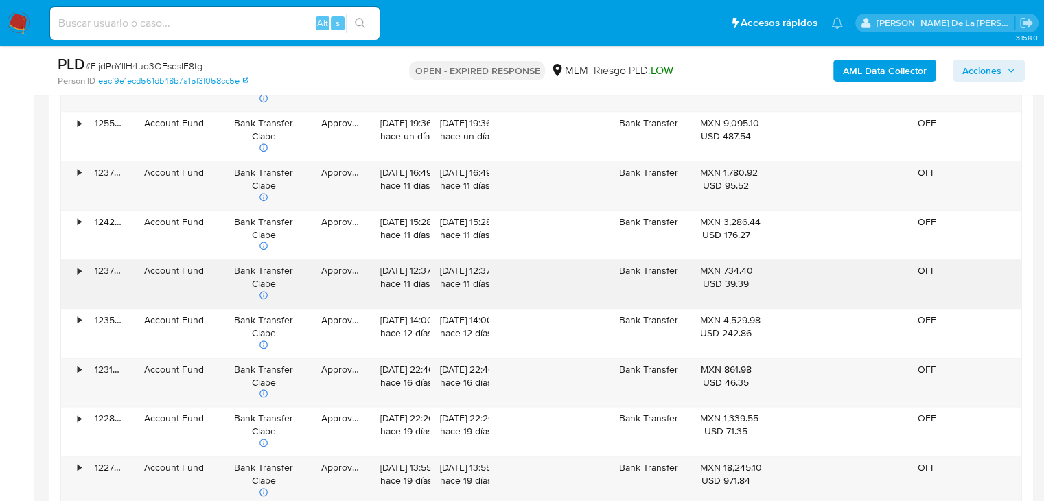
scroll to position [1731, 0]
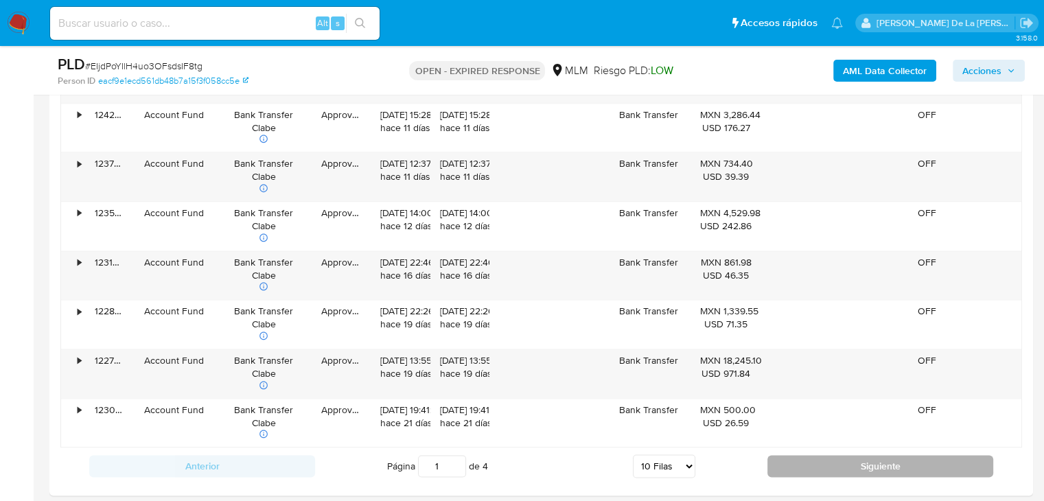
click at [869, 472] on button "Siguiente" at bounding box center [880, 466] width 226 height 22
type input "2"
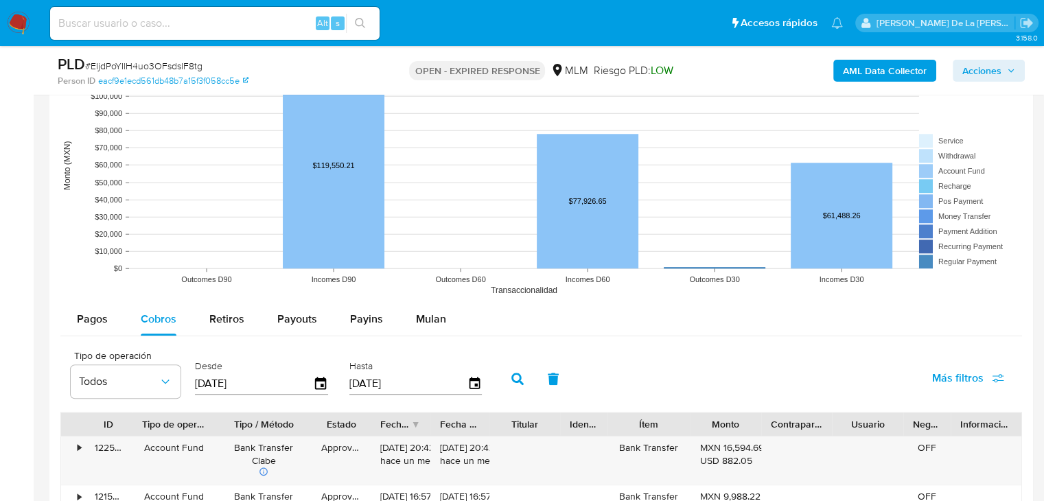
scroll to position [908, 0]
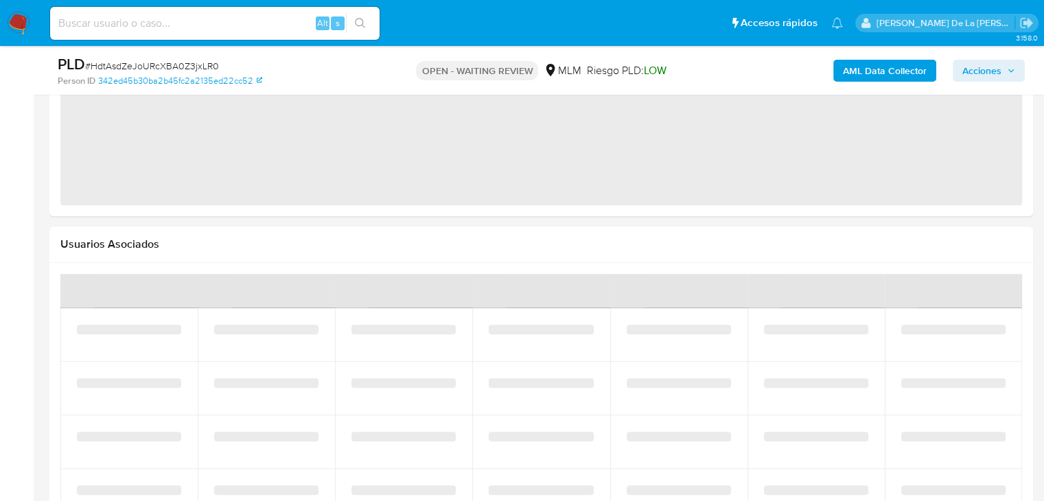
select select "10"
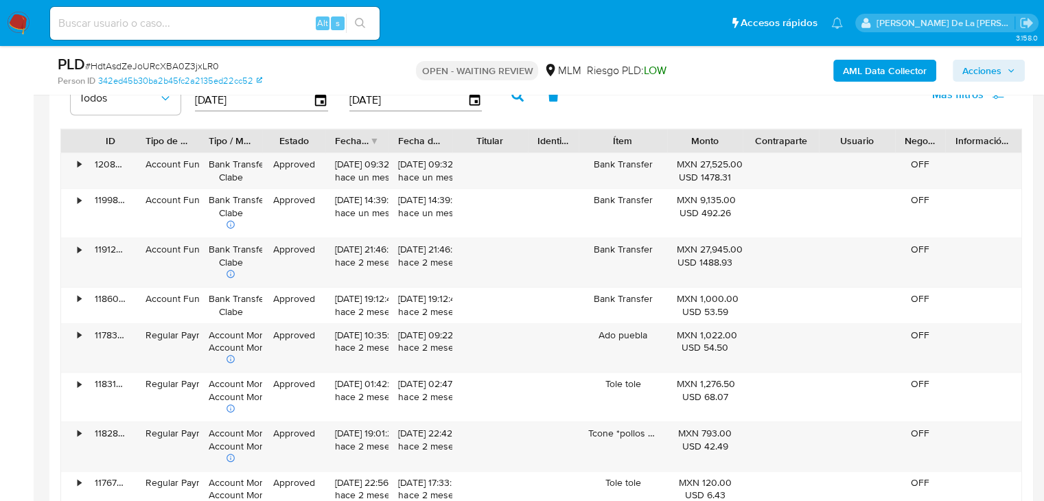
scroll to position [1414, 0]
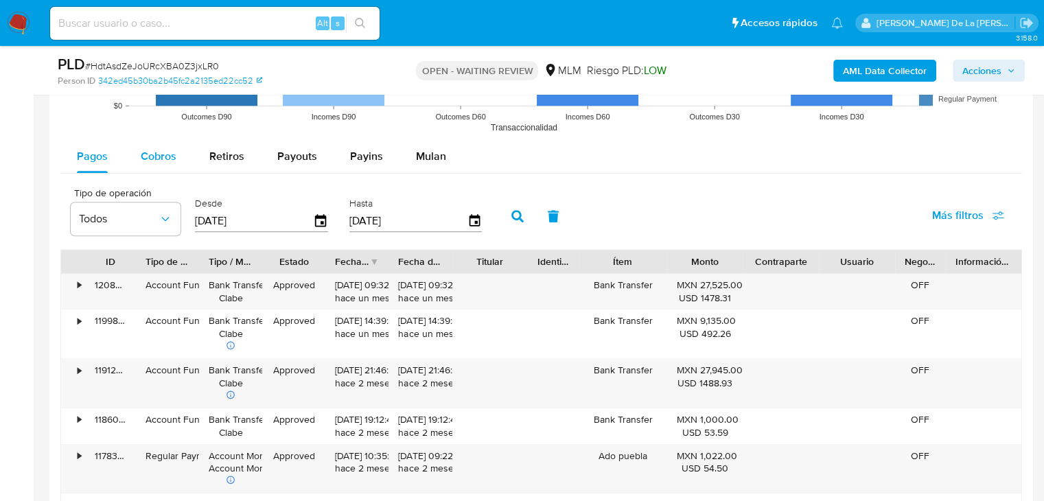
click at [170, 143] on div "Cobros" at bounding box center [159, 156] width 36 height 33
select select "10"
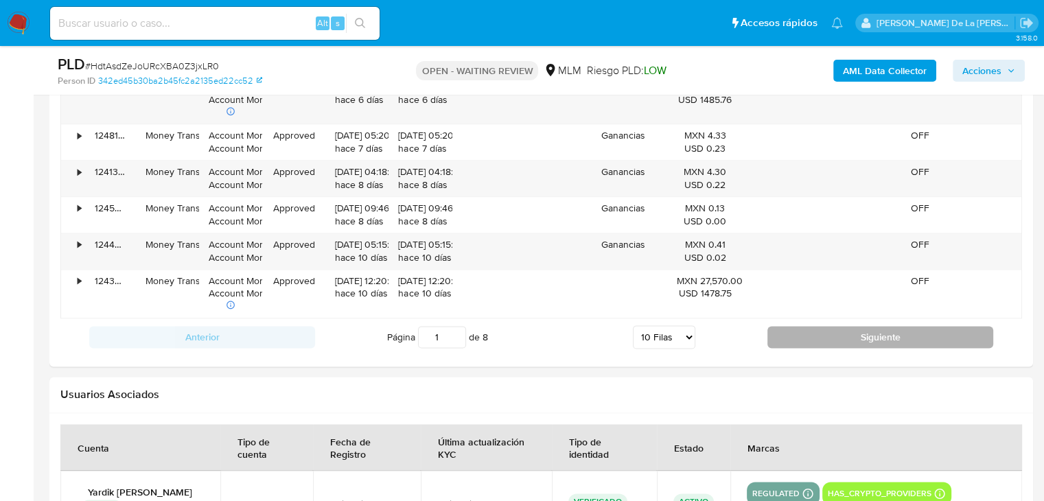
click at [843, 335] on button "Siguiente" at bounding box center [880, 337] width 226 height 22
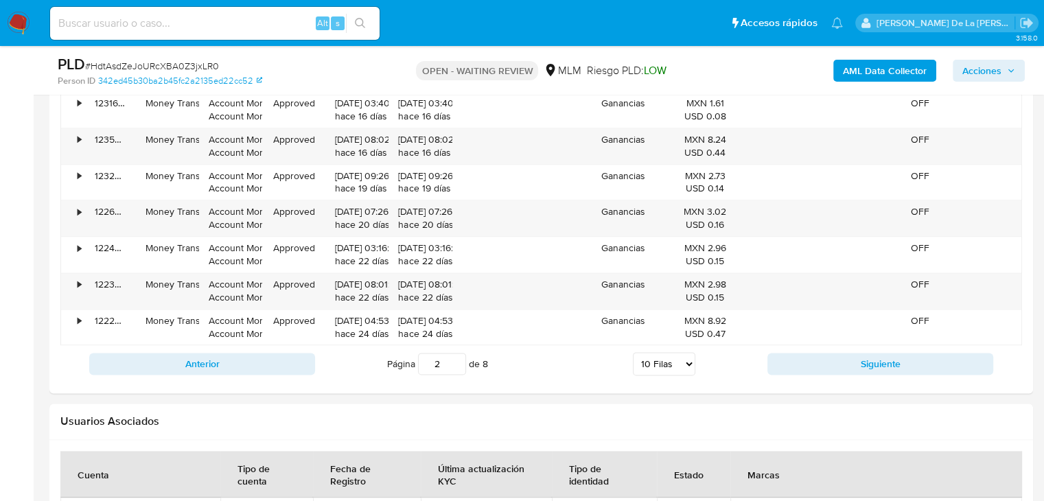
scroll to position [1757, 0]
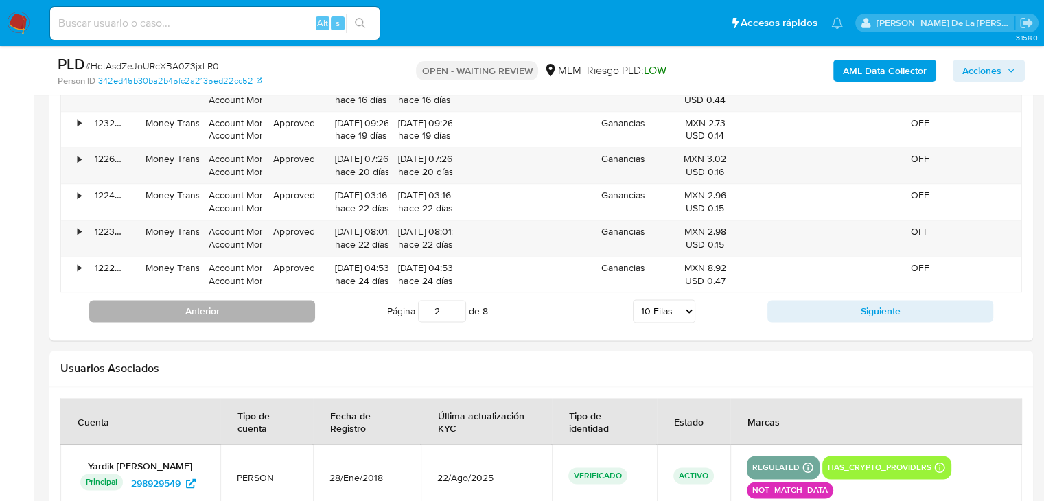
click at [202, 317] on button "Anterior" at bounding box center [202, 311] width 226 height 22
type input "1"
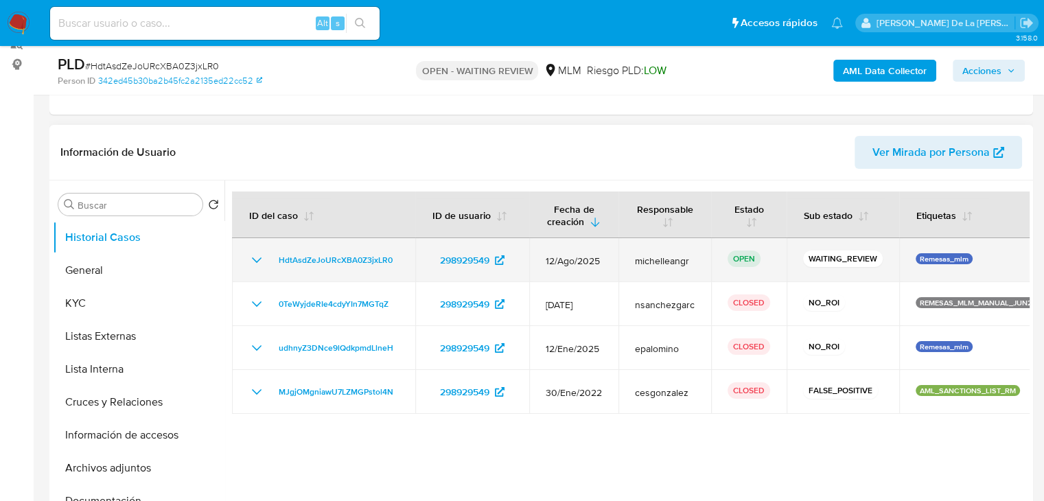
scroll to position [178, 0]
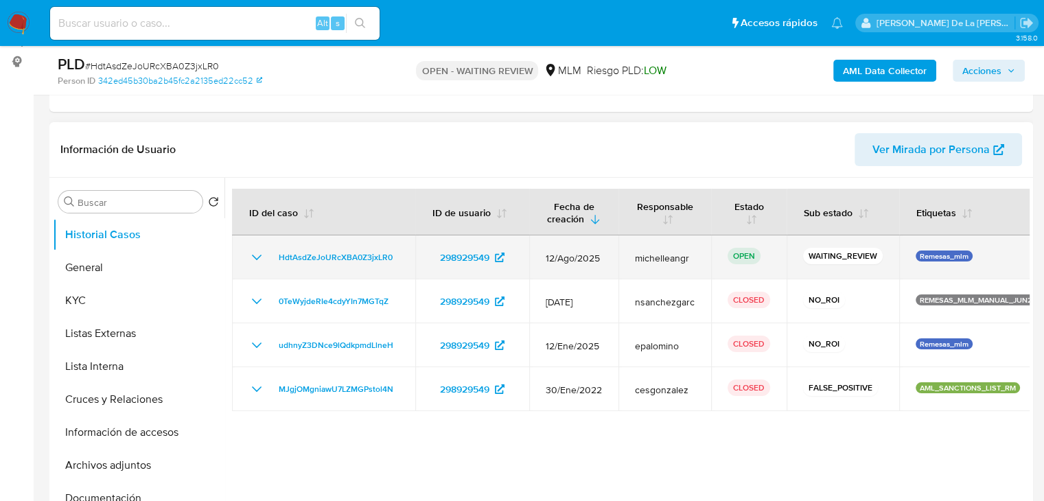
drag, startPoint x: 927, startPoint y: 253, endPoint x: 952, endPoint y: 252, distance: 25.4
click at [952, 252] on p "Remesas_mlm" at bounding box center [943, 255] width 57 height 11
click at [952, 251] on p "Remesas_mlm" at bounding box center [943, 255] width 57 height 11
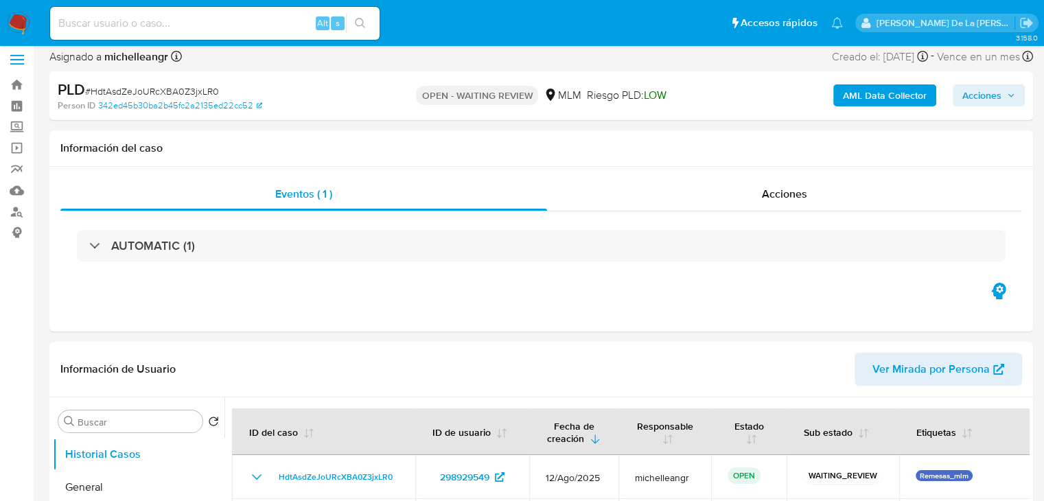
scroll to position [0, 0]
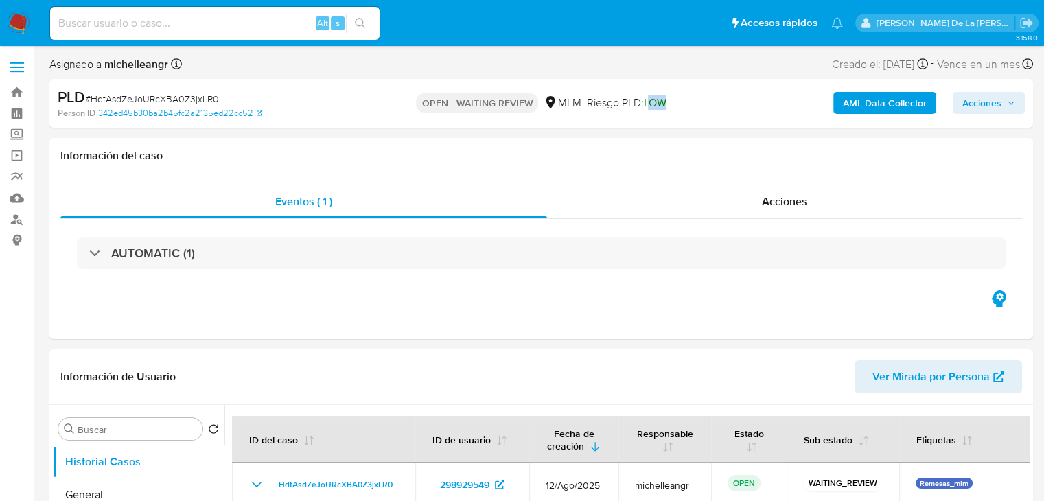
drag, startPoint x: 649, startPoint y: 104, endPoint x: 675, endPoint y: 104, distance: 26.1
click at [675, 104] on div "OPEN - WAITING REVIEW MLM Riesgo PLD: LOW" at bounding box center [541, 103] width 318 height 32
drag, startPoint x: 641, startPoint y: 104, endPoint x: 696, endPoint y: 113, distance: 55.6
click at [696, 113] on div "OPEN - WAITING REVIEW MLM Riesgo PLD: LOW" at bounding box center [541, 103] width 318 height 32
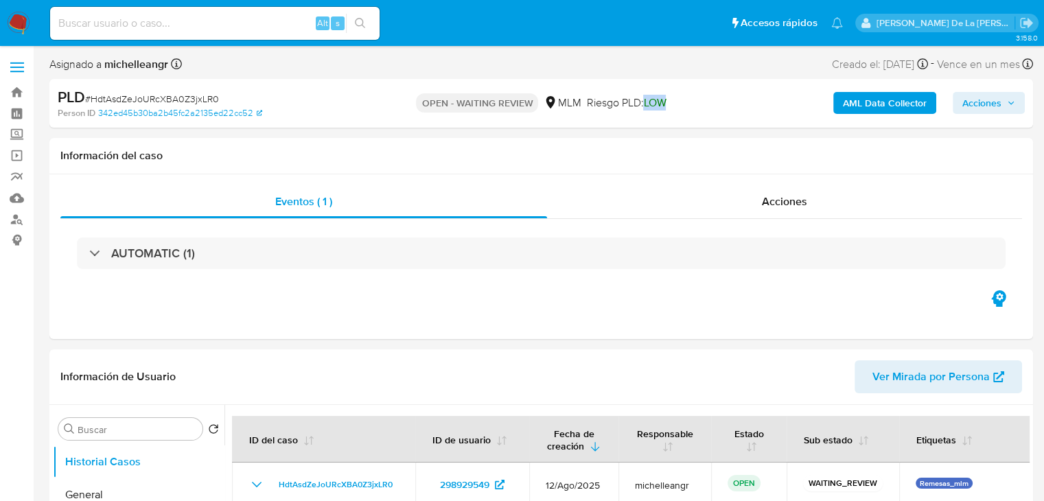
click at [696, 113] on div "OPEN - WAITING REVIEW MLM Riesgo PLD: LOW" at bounding box center [541, 103] width 318 height 32
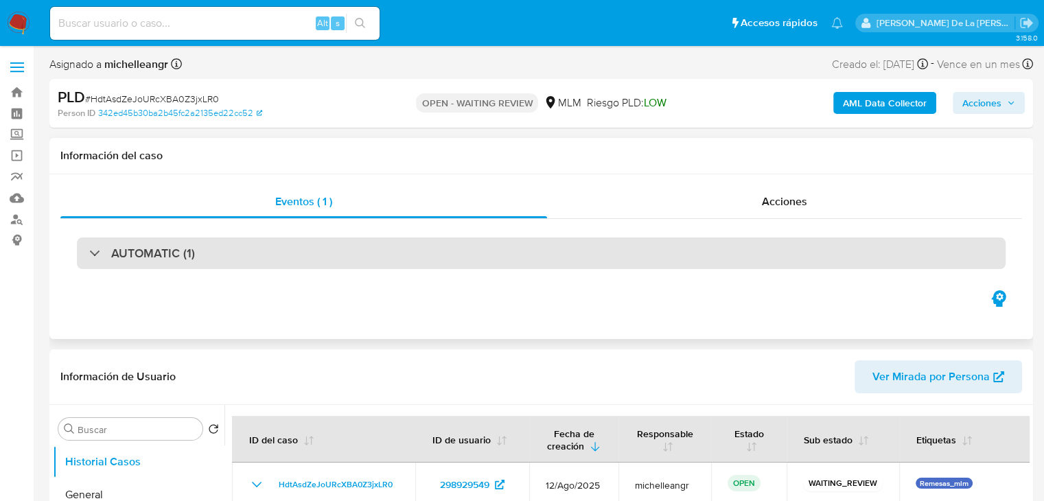
click at [115, 255] on h3 "AUTOMATIC (1)" at bounding box center [153, 253] width 84 height 15
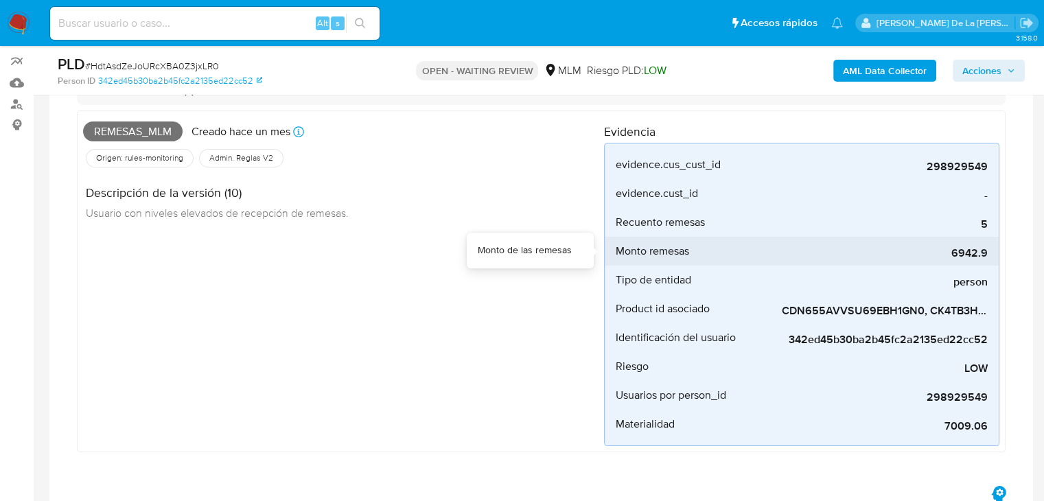
scroll to position [137, 0]
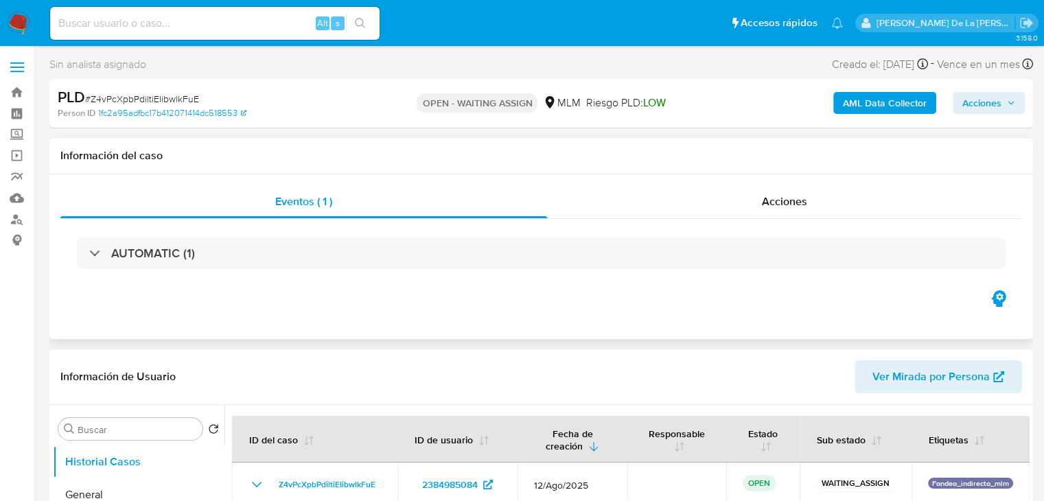
select select "10"
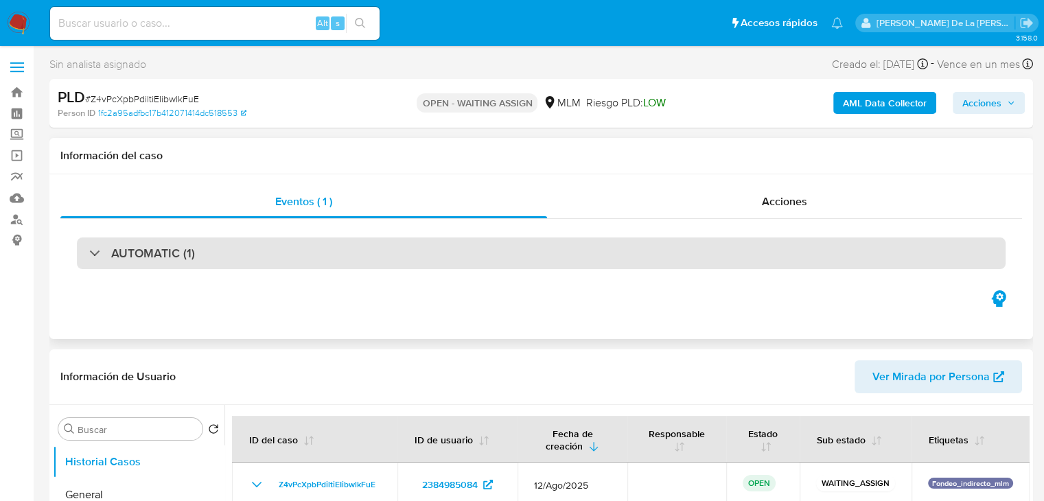
click at [157, 254] on h3 "AUTOMATIC (1)" at bounding box center [153, 253] width 84 height 15
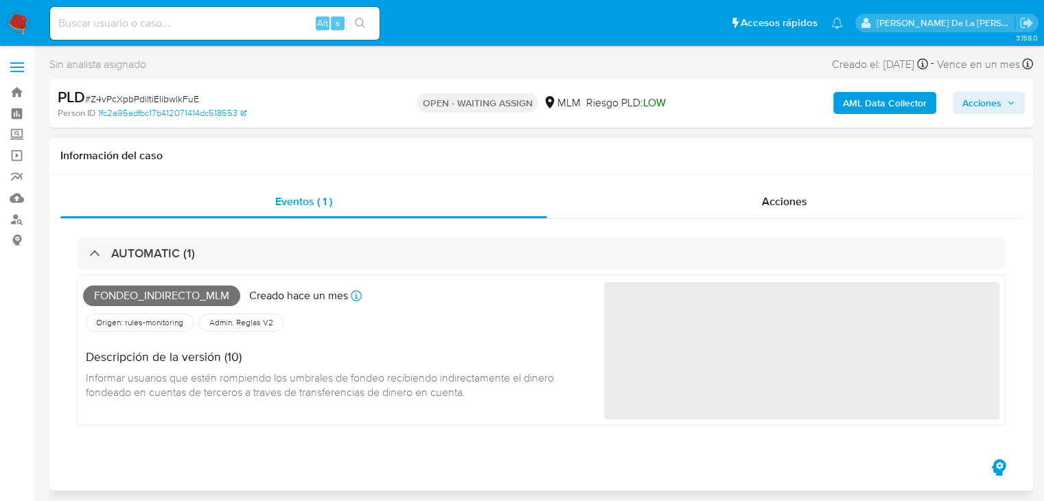
scroll to position [69, 0]
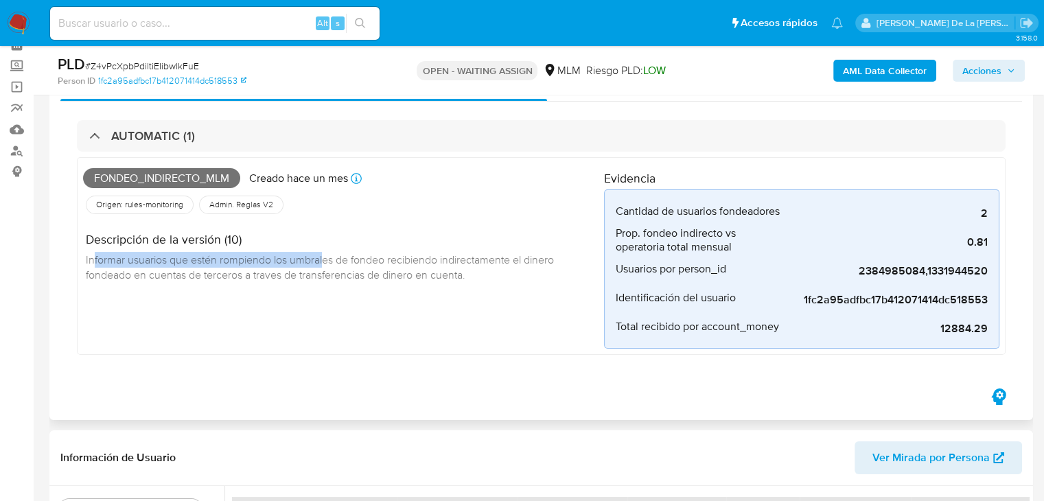
drag, startPoint x: 93, startPoint y: 264, endPoint x: 333, endPoint y: 259, distance: 239.5
click at [330, 259] on span "Informar usuarios que estén rompiendo los umbrales de fondeo recibiendo indirec…" at bounding box center [321, 267] width 471 height 30
click at [340, 256] on span "Informar usuarios que estén rompiendo los umbrales de fondeo recibiendo indirec…" at bounding box center [321, 267] width 471 height 30
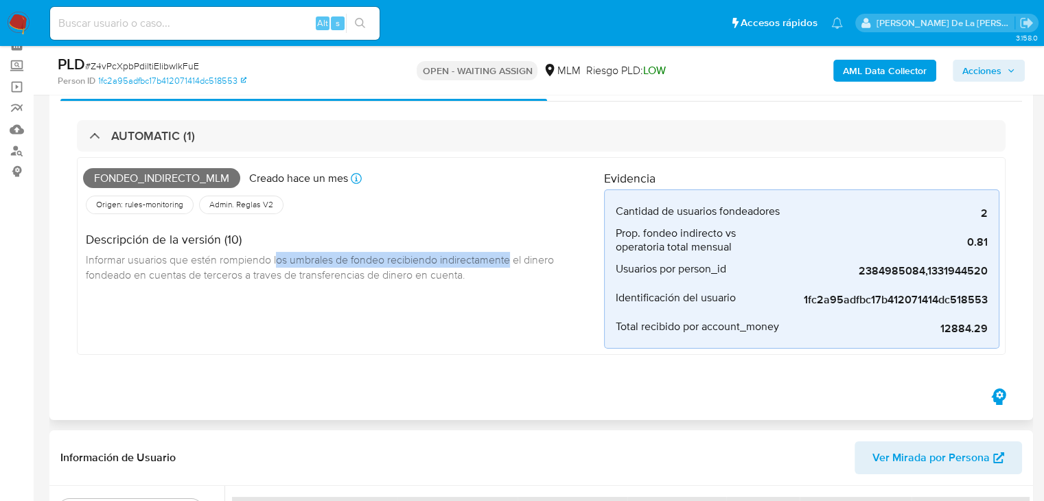
drag, startPoint x: 277, startPoint y: 260, endPoint x: 515, endPoint y: 266, distance: 237.5
click at [515, 266] on span "Informar usuarios que estén rompiendo los umbrales de fondeo recibiendo indirec…" at bounding box center [321, 267] width 471 height 30
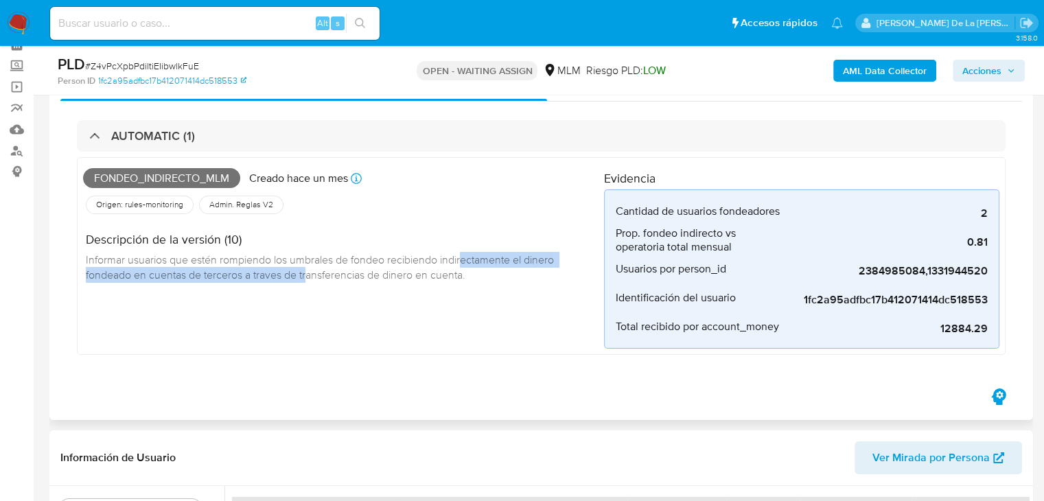
drag, startPoint x: 464, startPoint y: 255, endPoint x: 307, endPoint y: 272, distance: 157.3
click at [307, 272] on span "Informar usuarios que estén rompiendo los umbrales de fondeo recibiendo indirec…" at bounding box center [321, 267] width 471 height 30
click at [321, 270] on span "Informar usuarios que estén rompiendo los umbrales de fondeo recibiendo indirec…" at bounding box center [321, 267] width 471 height 30
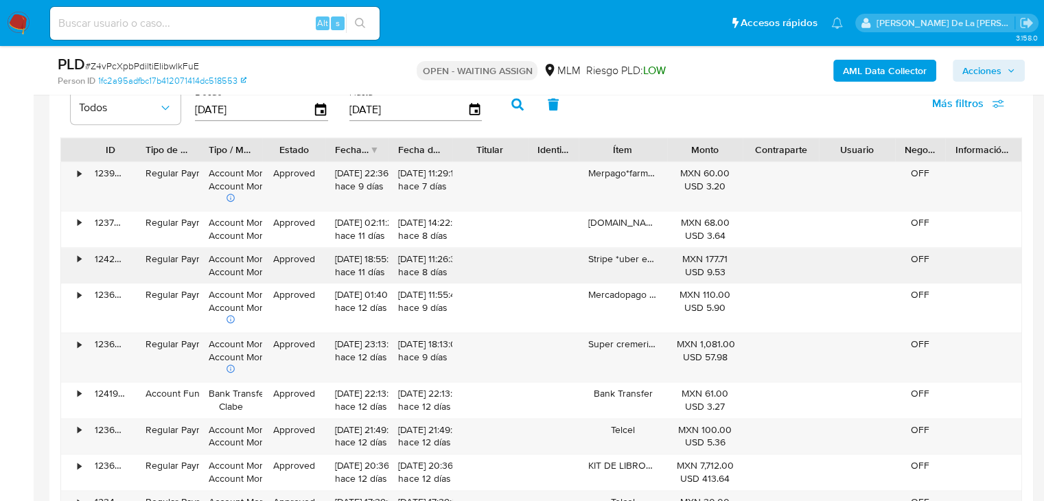
scroll to position [1510, 0]
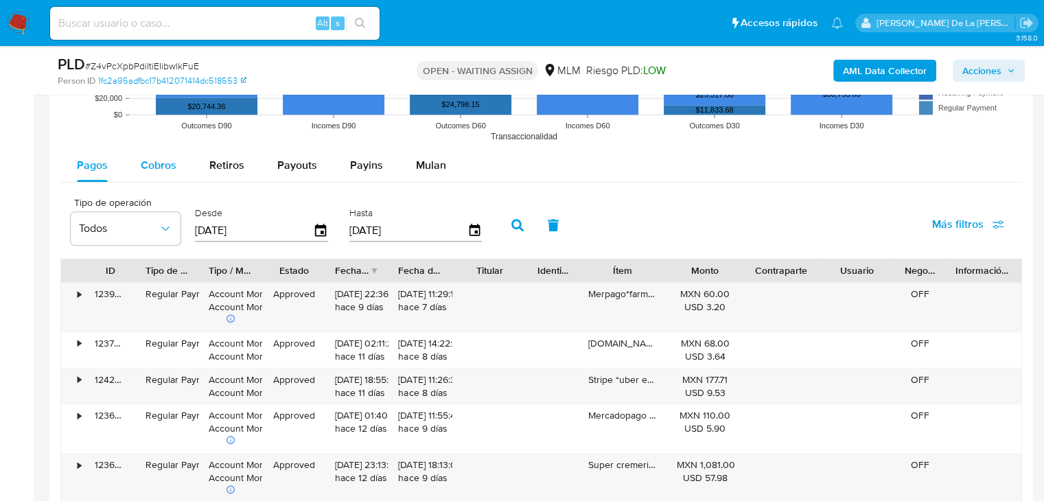
click at [144, 169] on span "Cobros" at bounding box center [159, 165] width 36 height 16
select select "10"
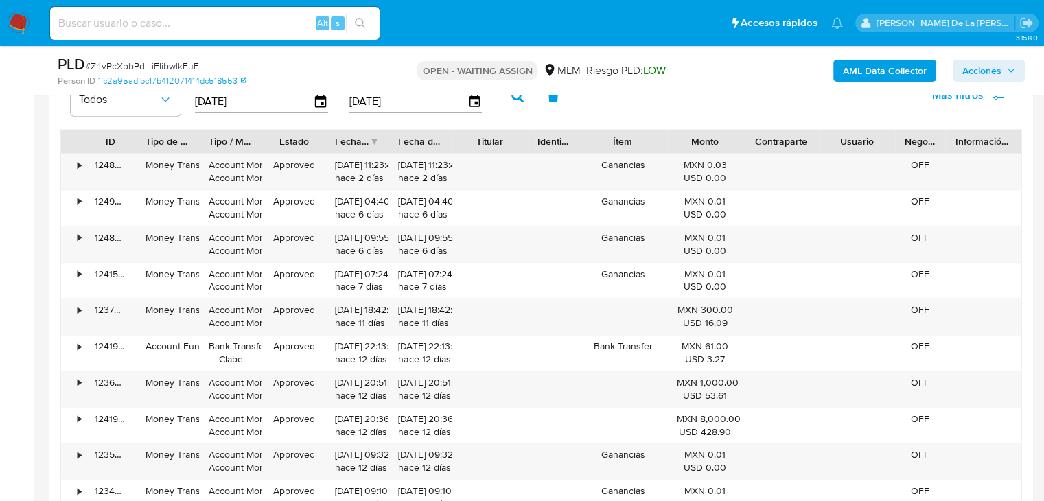
scroll to position [1647, 0]
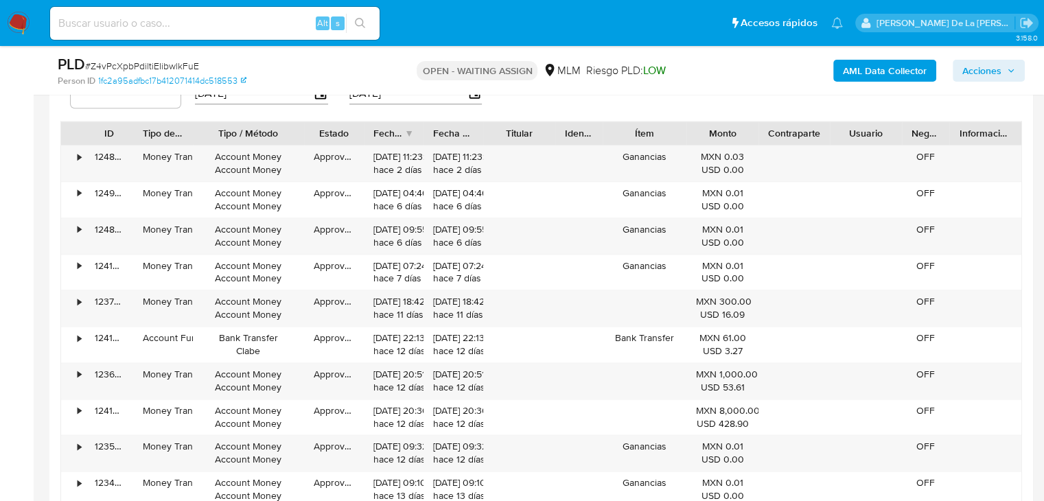
drag, startPoint x: 261, startPoint y: 133, endPoint x: 308, endPoint y: 137, distance: 46.8
click at [310, 137] on div at bounding box center [304, 132] width 25 height 23
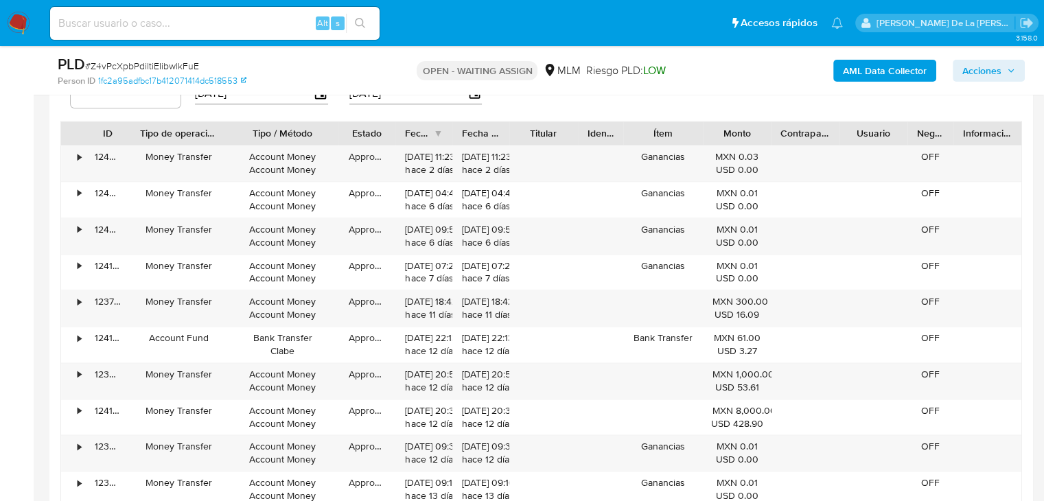
drag, startPoint x: 194, startPoint y: 134, endPoint x: 230, endPoint y: 133, distance: 36.4
click at [230, 133] on div at bounding box center [226, 132] width 25 height 23
drag, startPoint x: 143, startPoint y: 160, endPoint x: 214, endPoint y: 160, distance: 71.4
click at [216, 161] on div "Money Transfer" at bounding box center [178, 156] width 77 height 13
drag, startPoint x: 250, startPoint y: 159, endPoint x: 318, endPoint y: 163, distance: 68.1
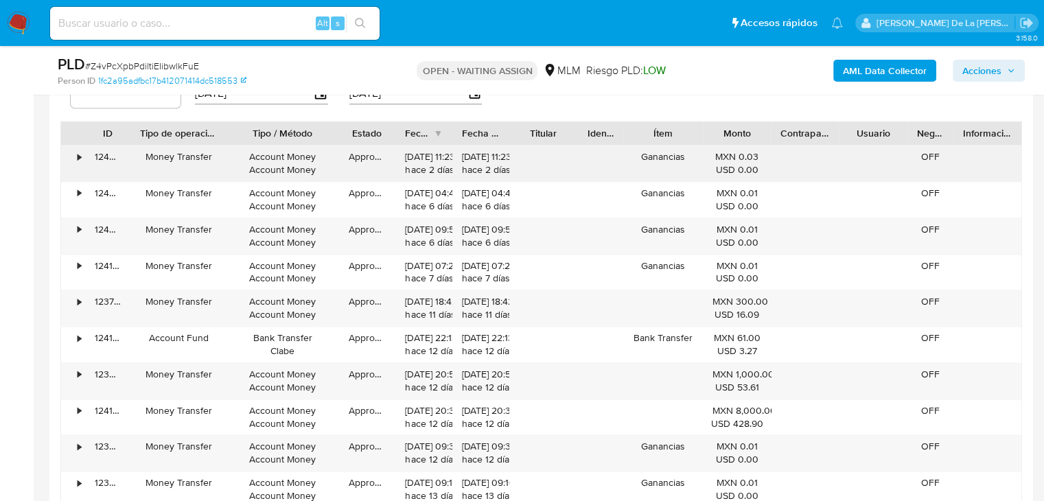
click at [318, 163] on div "Account Money Account Money" at bounding box center [282, 163] width 93 height 26
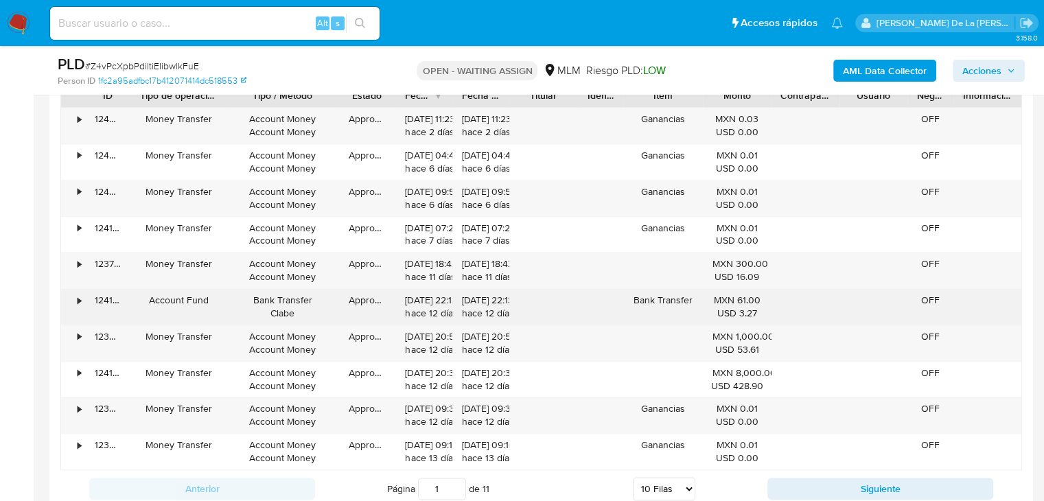
scroll to position [1716, 0]
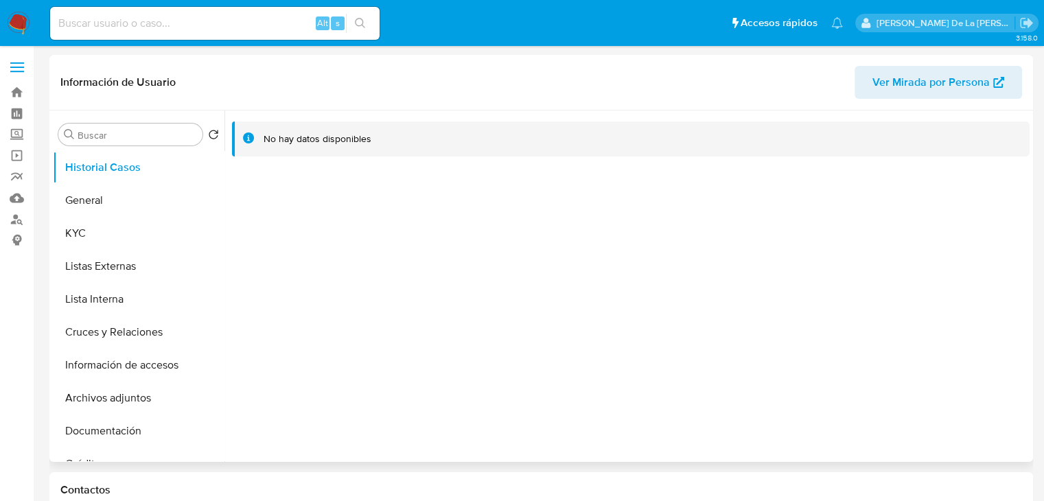
select select "10"
click at [116, 203] on button "General" at bounding box center [133, 200] width 161 height 33
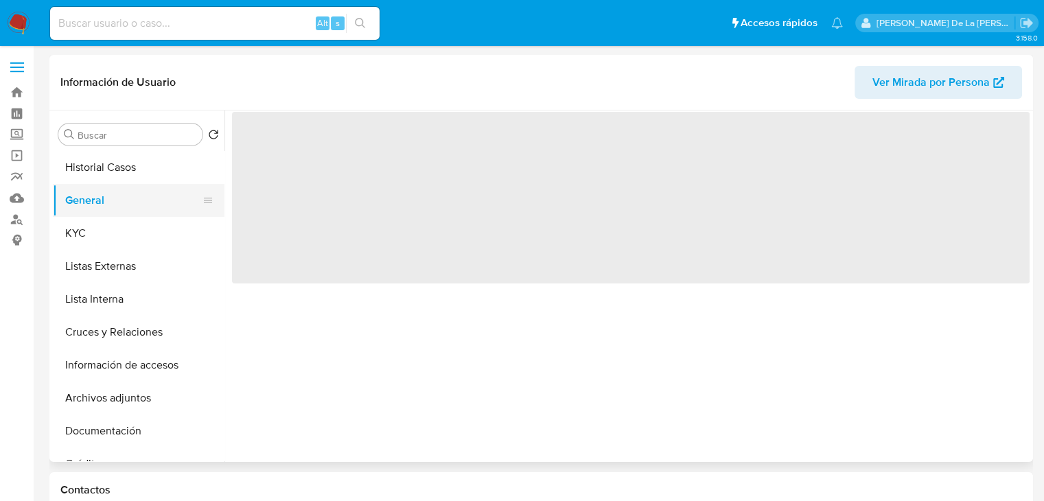
click at [101, 215] on button "General" at bounding box center [133, 200] width 161 height 33
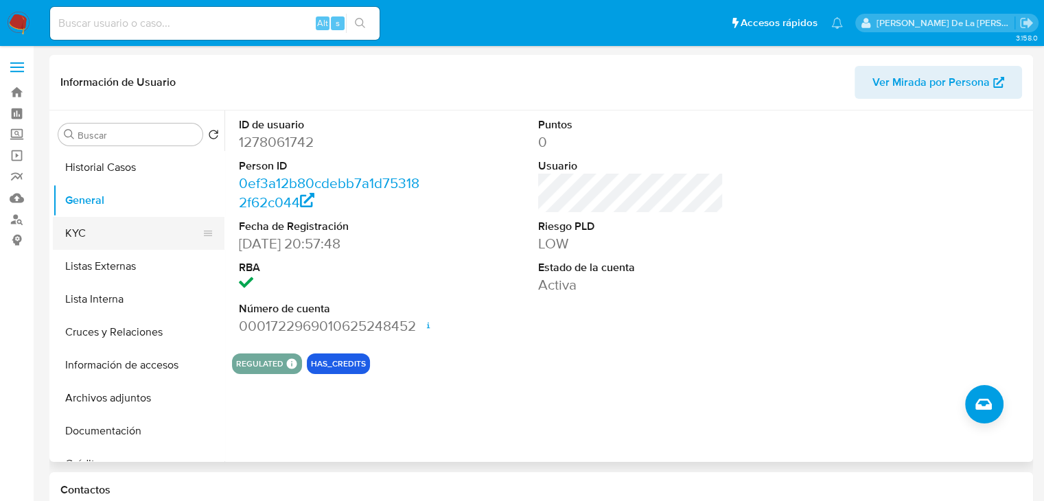
click at [109, 221] on button "KYC" at bounding box center [133, 233] width 161 height 33
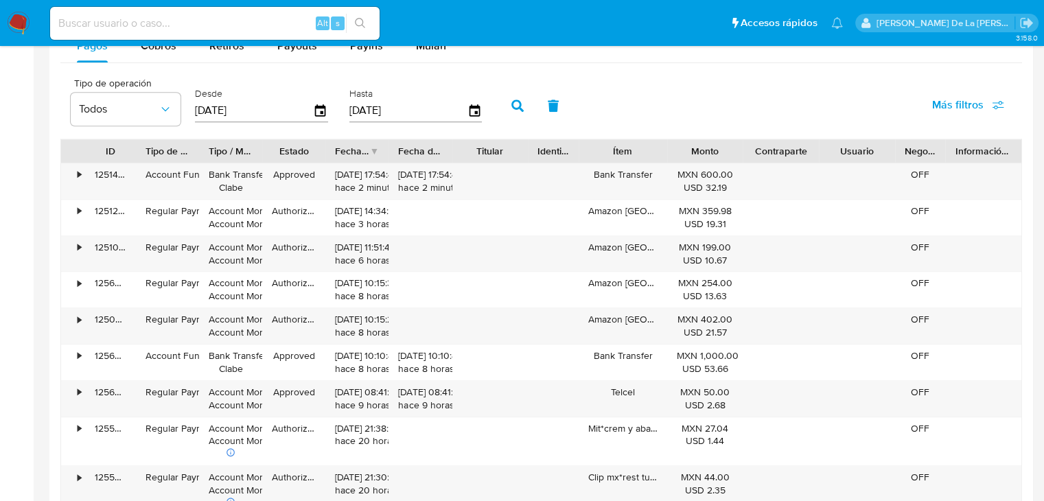
scroll to position [1167, 0]
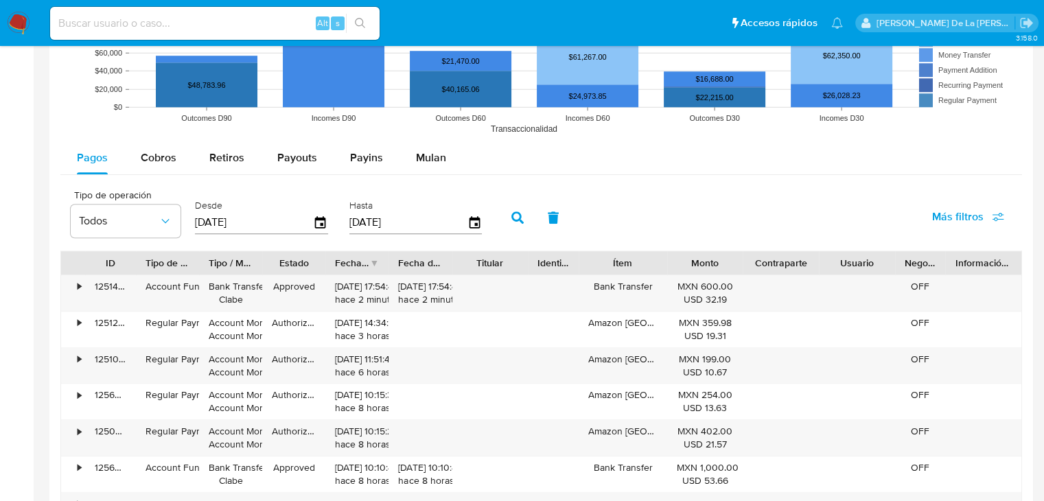
click at [143, 132] on rect at bounding box center [540, 4] width 961 height 274
click at [148, 146] on div "Cobros" at bounding box center [159, 157] width 36 height 33
select select "10"
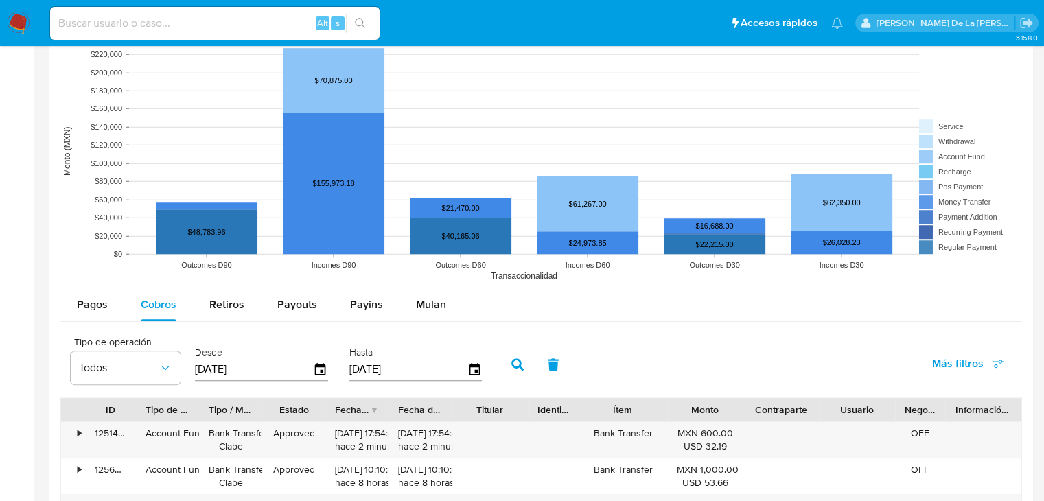
scroll to position [961, 0]
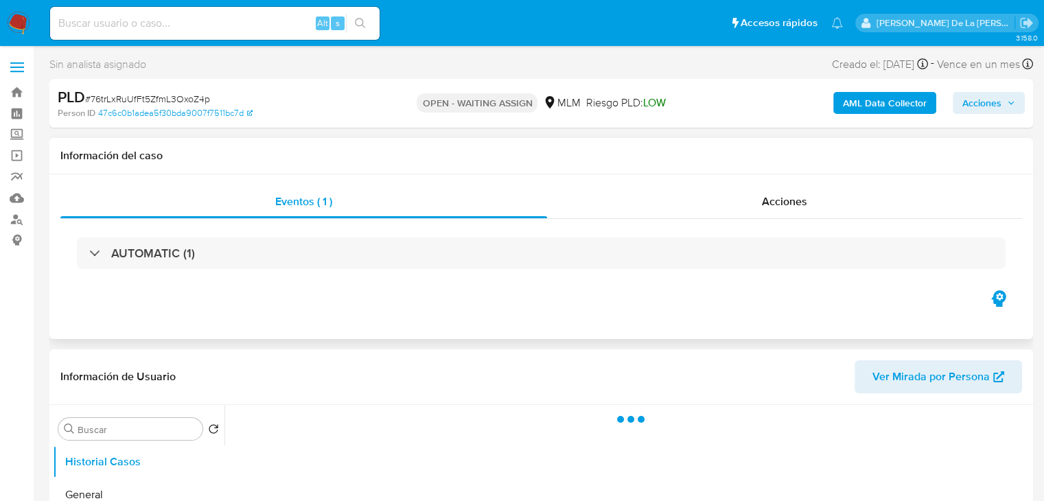
drag, startPoint x: 66, startPoint y: 242, endPoint x: 73, endPoint y: 255, distance: 14.7
click at [65, 246] on div "AUTOMATIC (1)" at bounding box center [540, 253] width 961 height 69
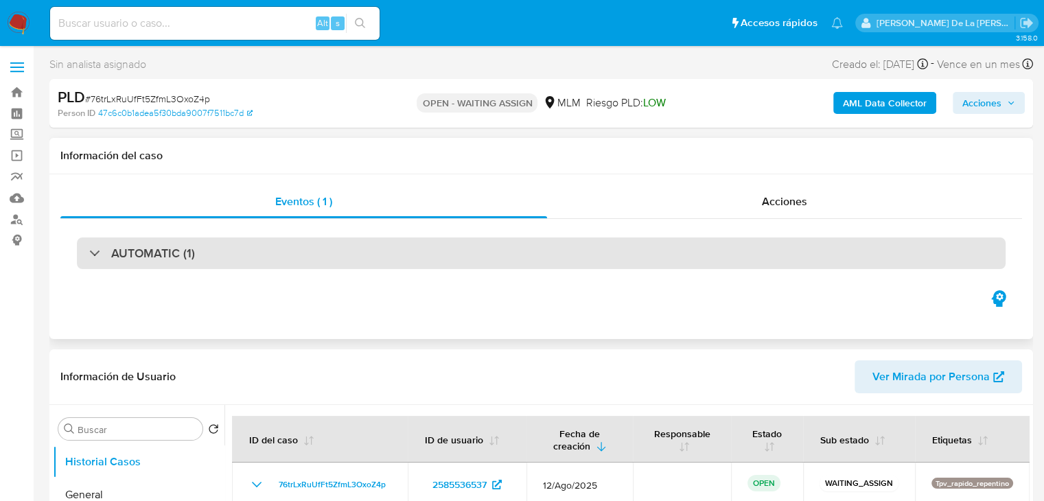
click at [89, 263] on div "AUTOMATIC (1)" at bounding box center [541, 253] width 928 height 32
select select "10"
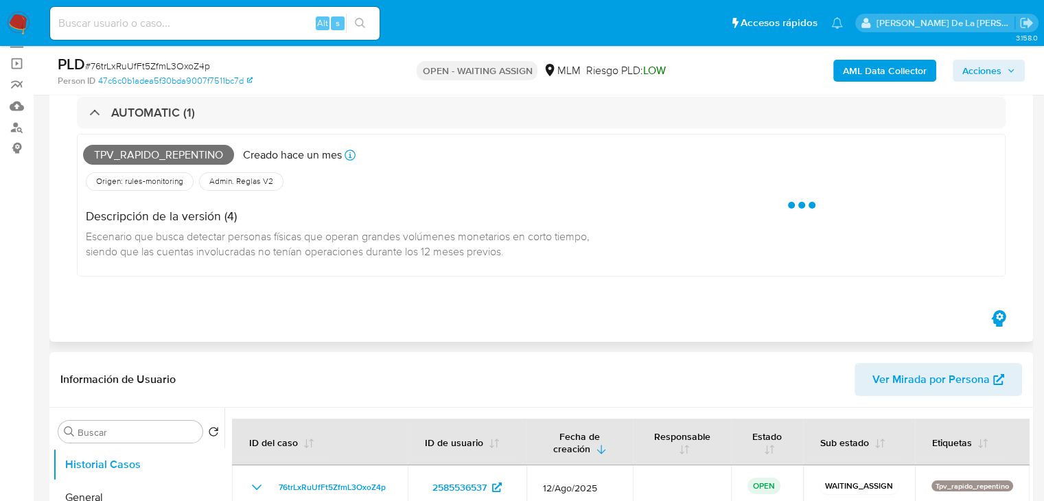
scroll to position [69, 0]
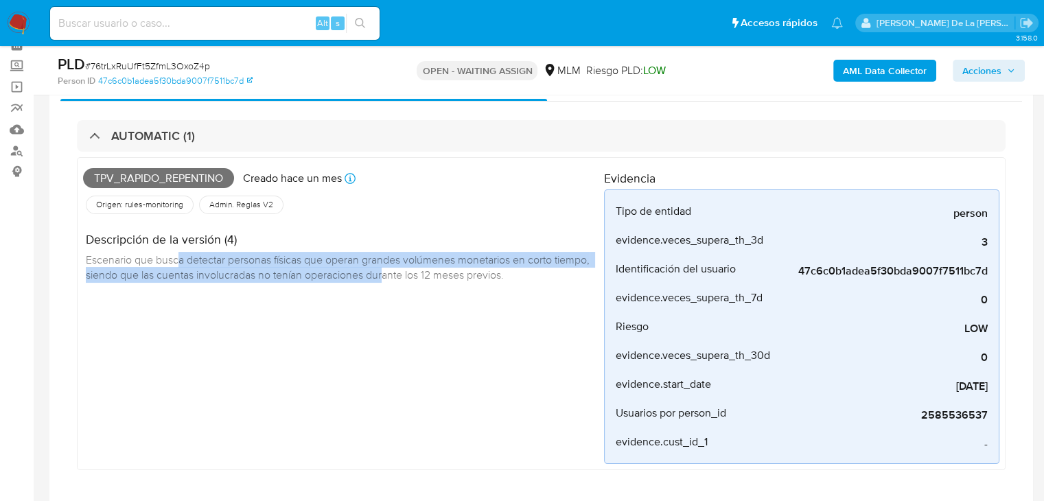
drag, startPoint x: 178, startPoint y: 261, endPoint x: 425, endPoint y: 278, distance: 247.6
click at [425, 278] on span "Escenario que busca detectar personas físicas que operan grandes volúmenes mone…" at bounding box center [339, 267] width 506 height 30
click at [358, 277] on span "Escenario que busca detectar personas físicas que operan grandes volúmenes mone…" at bounding box center [339, 267] width 506 height 30
click at [261, 278] on span "Escenario que busca detectar personas físicas que operan grandes volúmenes mone…" at bounding box center [339, 267] width 506 height 30
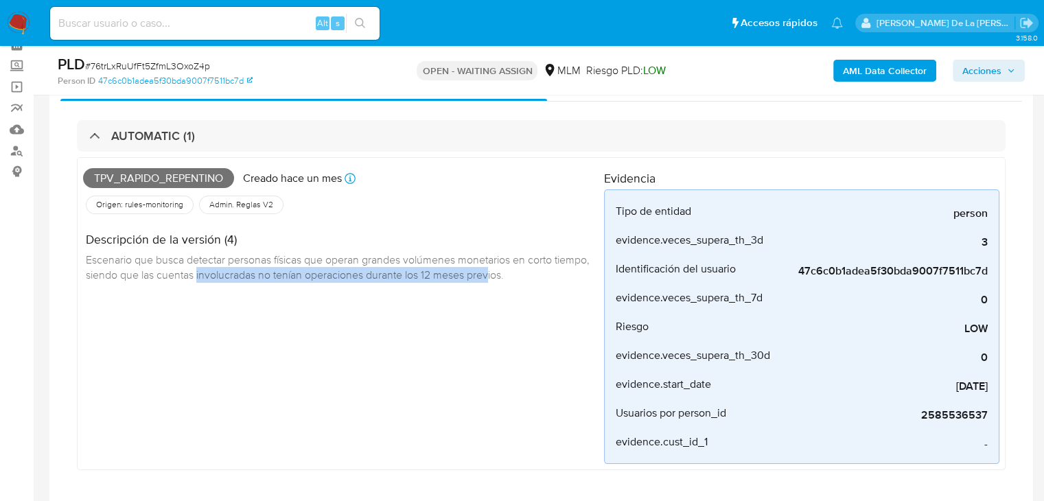
drag, startPoint x: 236, startPoint y: 275, endPoint x: 532, endPoint y: 283, distance: 296.5
click at [532, 283] on div "Descripción de la versión (4) Escenario que busca detectar personas físicas que…" at bounding box center [343, 255] width 521 height 77
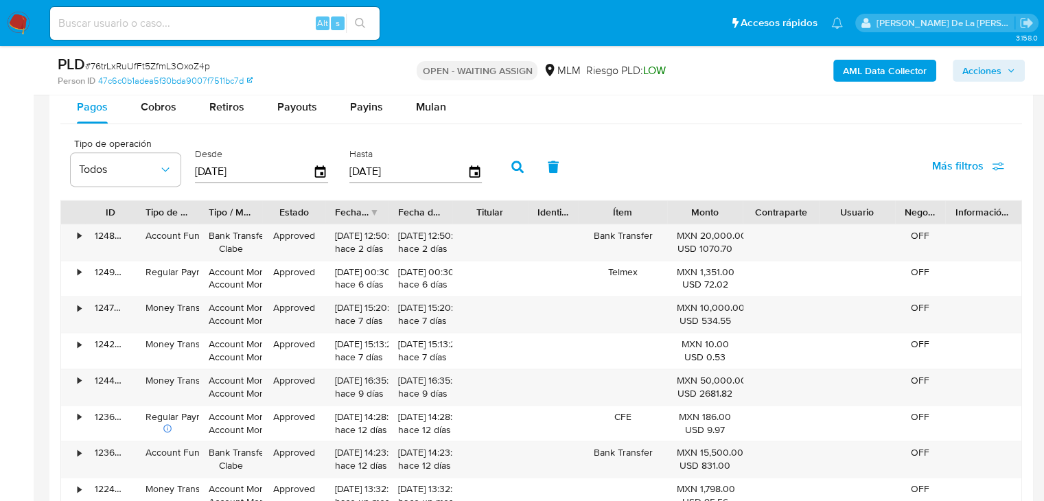
scroll to position [1647, 0]
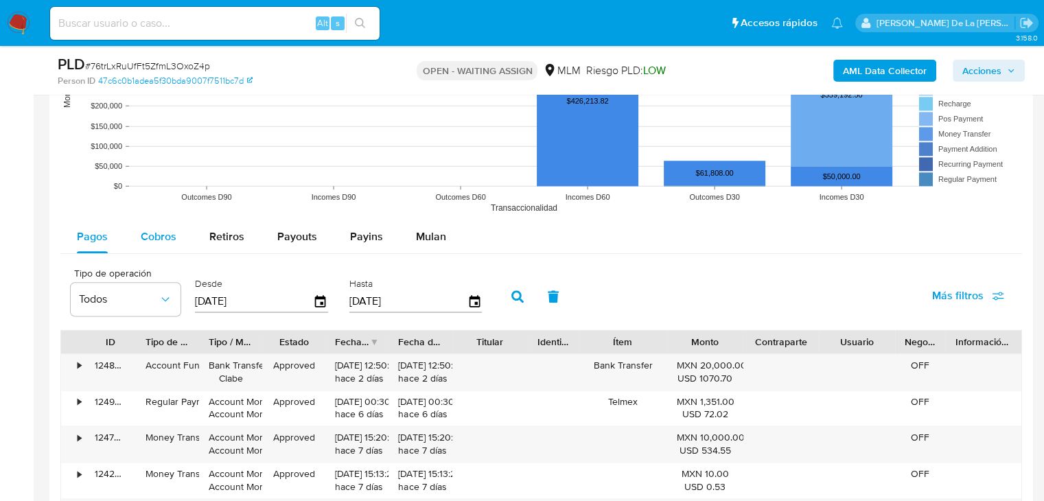
click at [144, 231] on button "Cobros" at bounding box center [158, 236] width 69 height 33
select select "10"
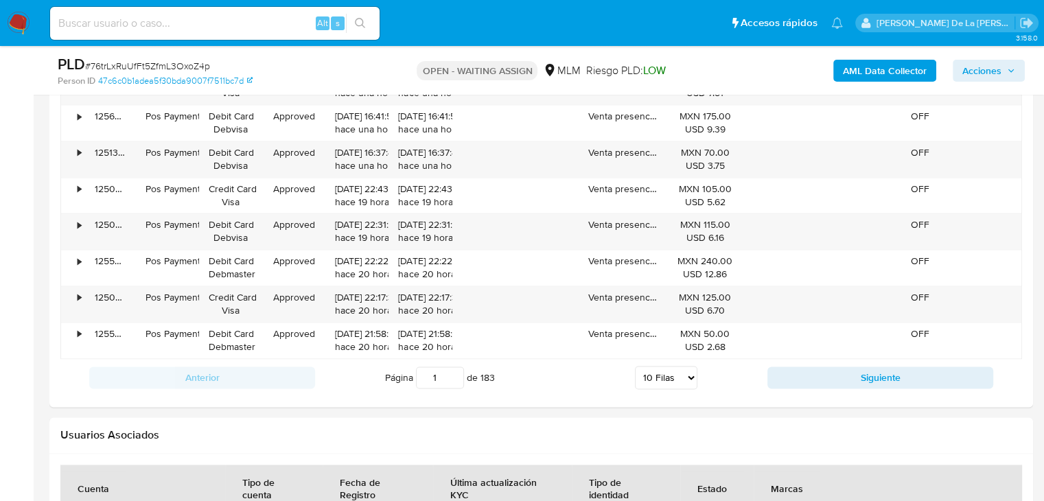
scroll to position [2127, 0]
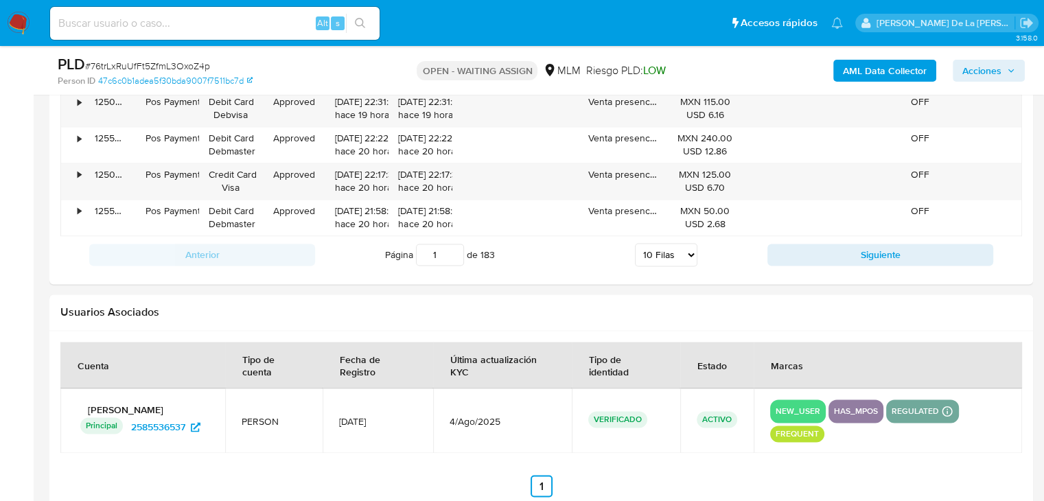
click at [850, 262] on div "Siguiente" at bounding box center [880, 255] width 226 height 22
click at [840, 256] on button "Siguiente" at bounding box center [880, 255] width 226 height 22
type input "2"
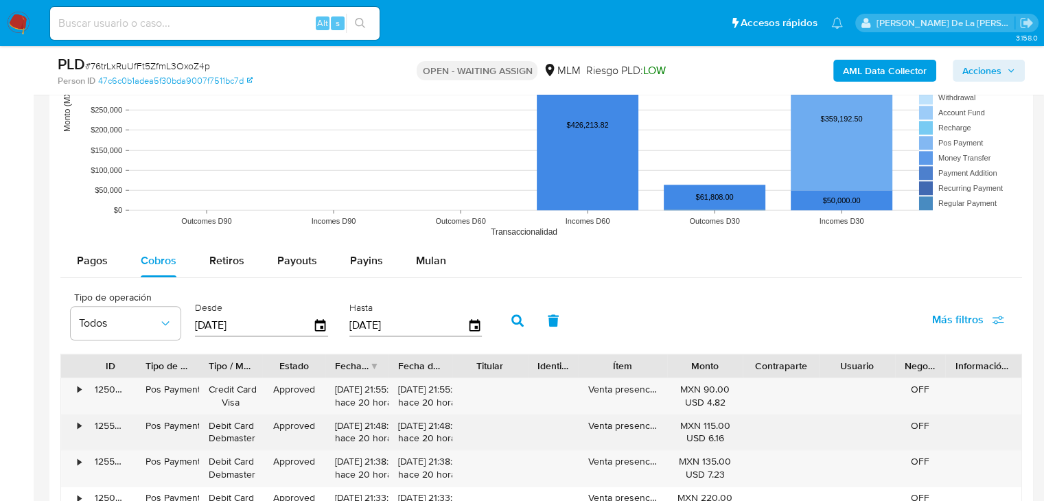
scroll to position [1726, 0]
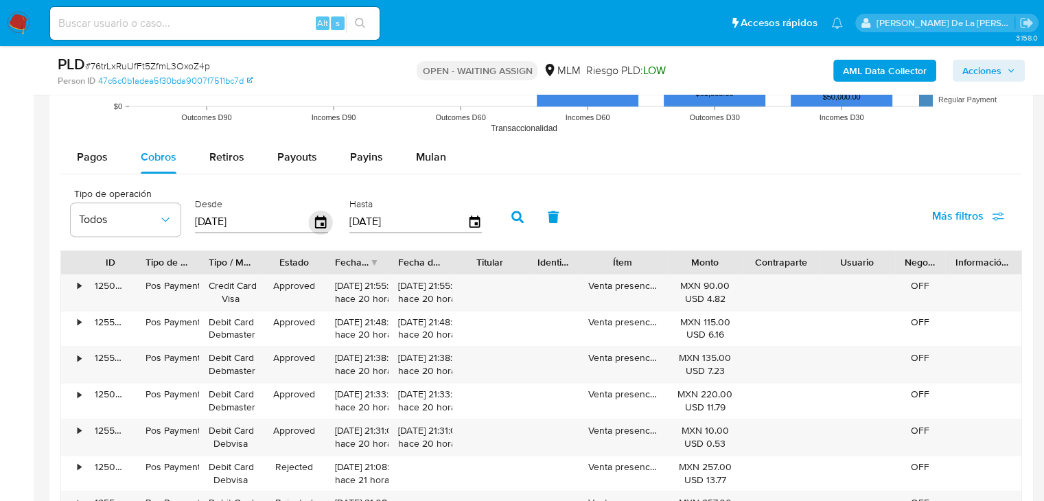
click at [314, 223] on icon "button" at bounding box center [321, 222] width 24 height 24
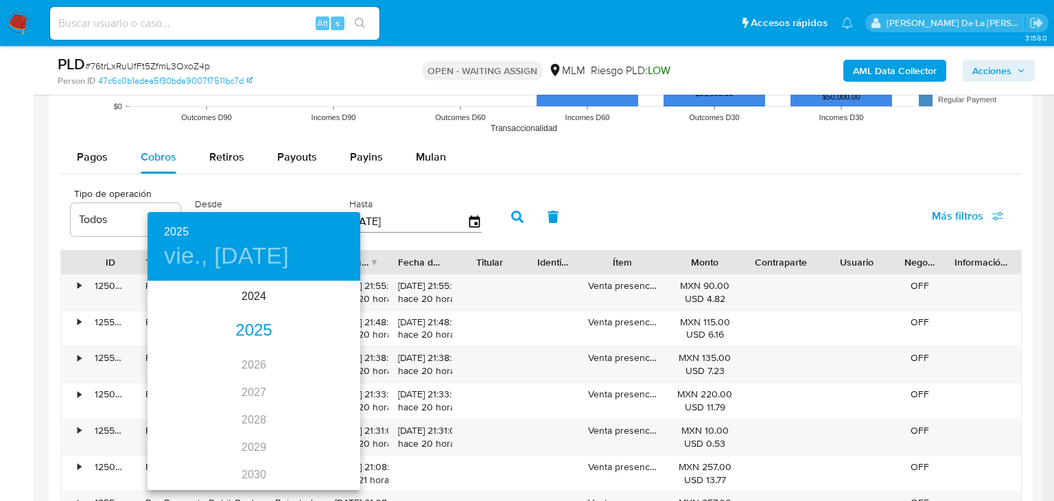
click at [250, 335] on div "2025" at bounding box center [254, 330] width 213 height 27
click at [325, 355] on div "jun." at bounding box center [325, 359] width 71 height 51
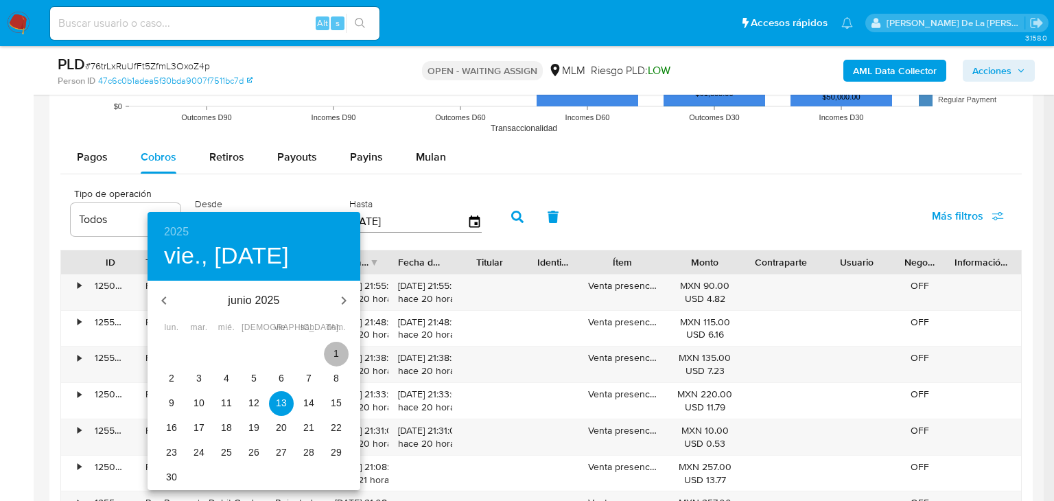
click at [336, 344] on button "1" at bounding box center [336, 354] width 25 height 25
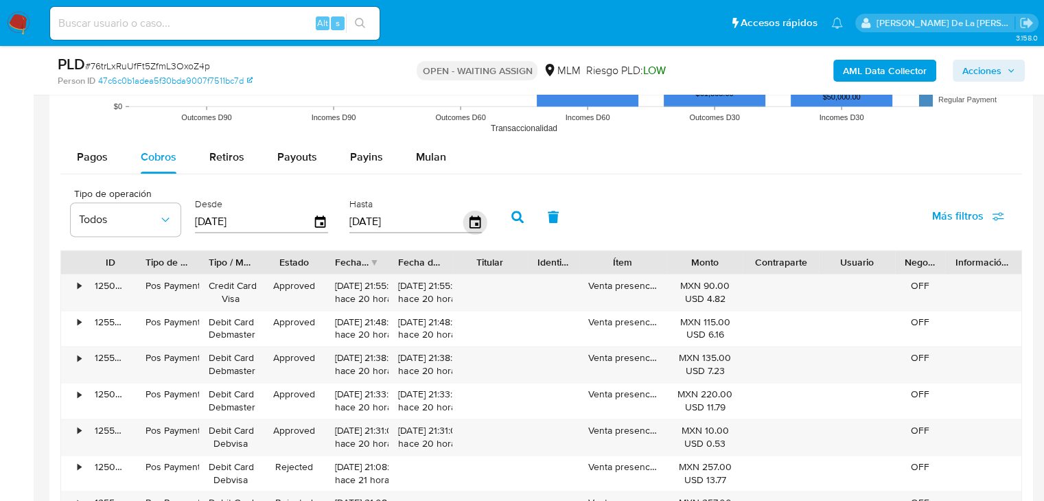
click at [478, 218] on icon "button" at bounding box center [474, 221] width 11 height 12
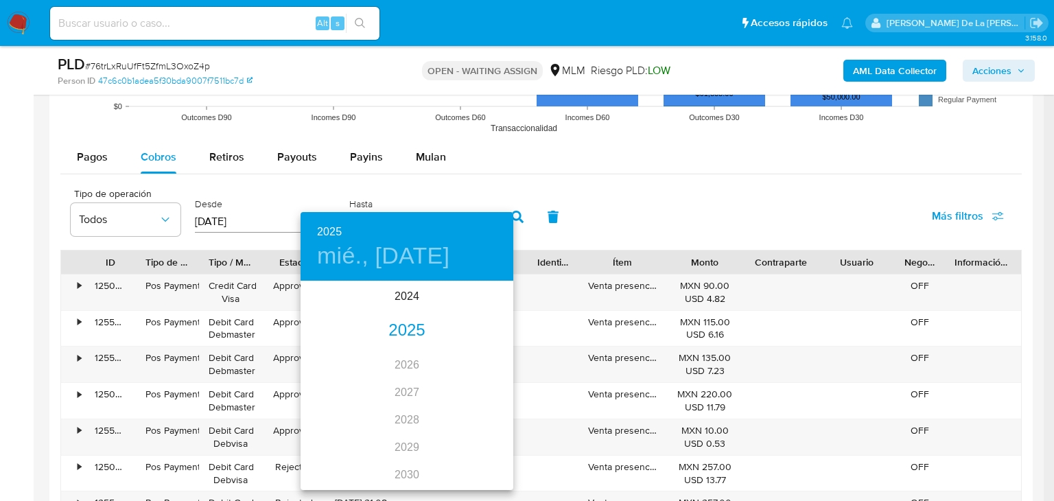
click at [398, 319] on div "2025" at bounding box center [407, 330] width 213 height 27
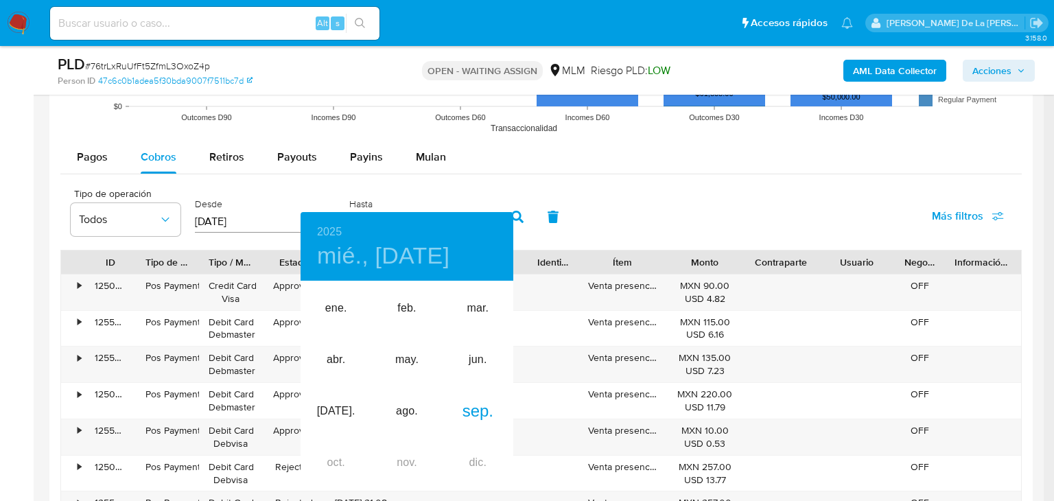
click at [261, 206] on div at bounding box center [527, 250] width 1054 height 501
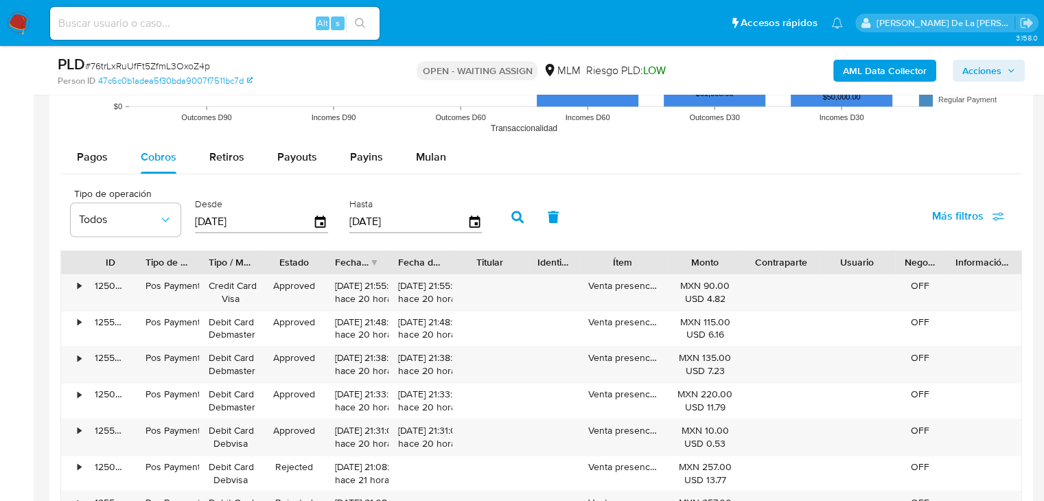
click at [313, 215] on icon "button" at bounding box center [320, 222] width 15 height 15
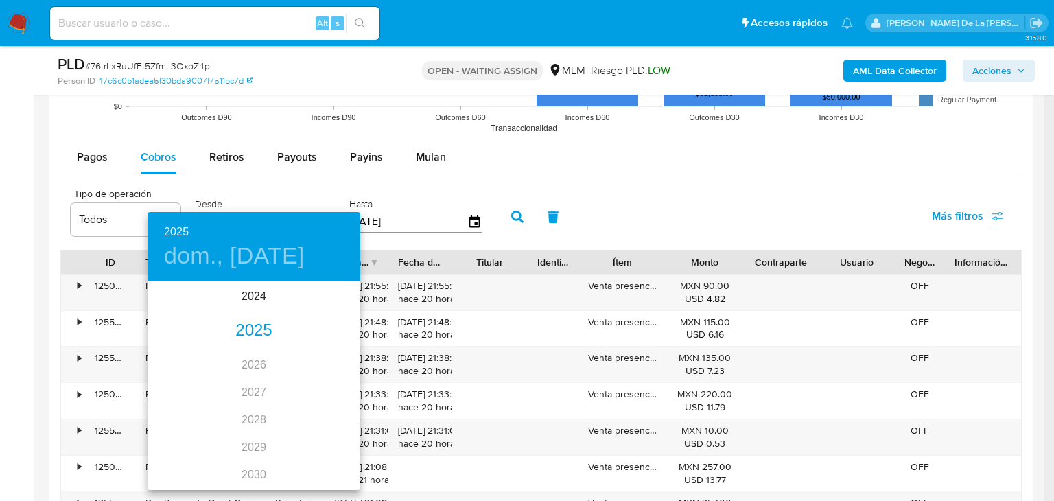
click at [252, 336] on div "2025" at bounding box center [254, 330] width 213 height 27
click at [190, 405] on div "jul." at bounding box center [183, 411] width 71 height 51
type input "01/07/2025"
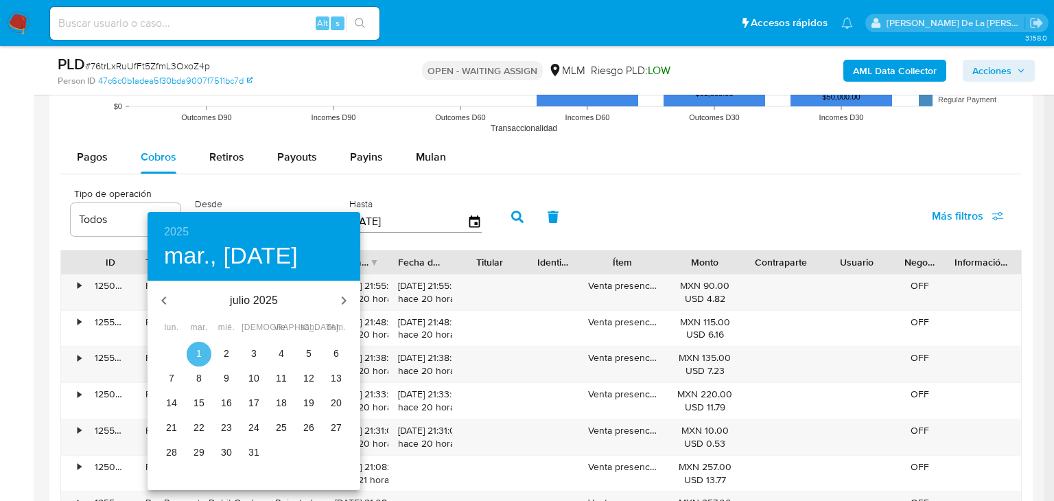
click at [200, 355] on p "1" at bounding box center [198, 354] width 5 height 14
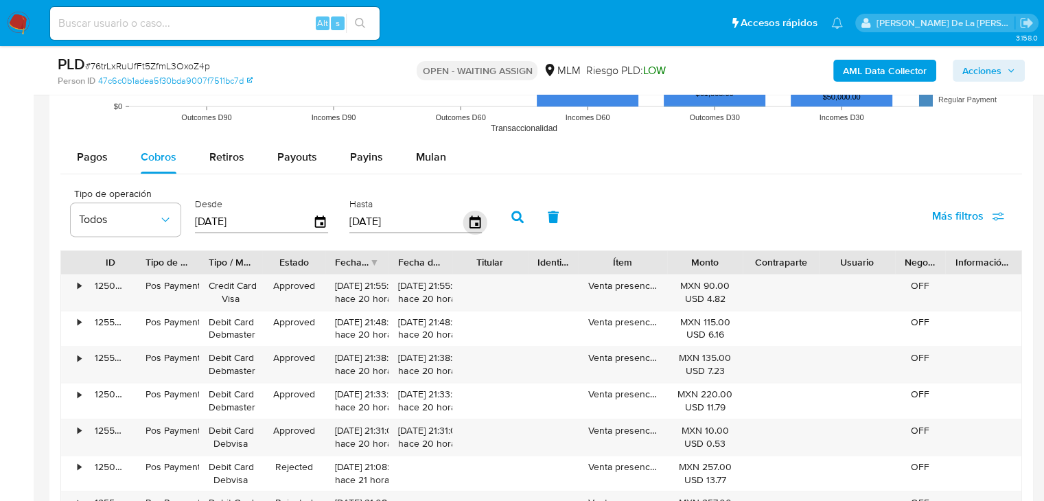
click at [478, 219] on icon "button" at bounding box center [475, 222] width 24 height 24
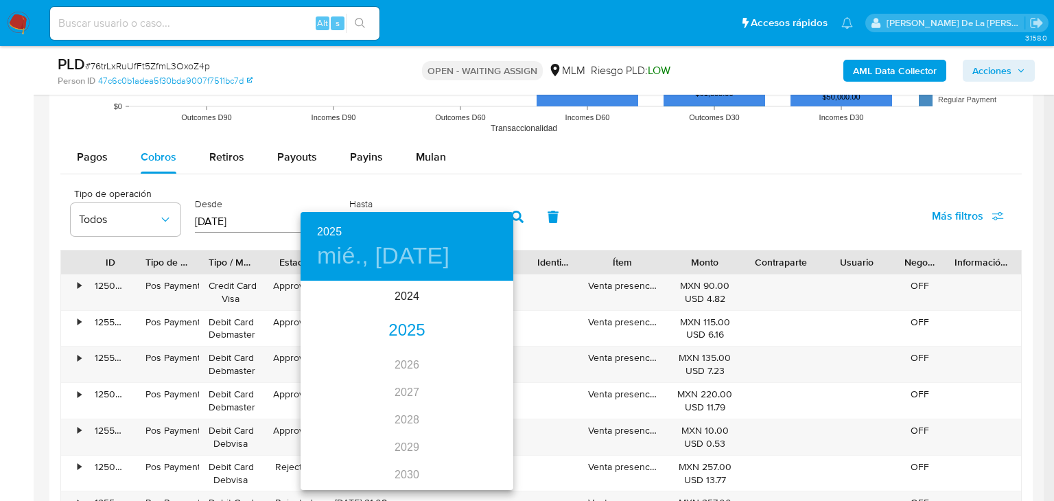
click at [397, 320] on div "2025" at bounding box center [407, 330] width 213 height 27
click at [327, 420] on div "jul." at bounding box center [336, 411] width 71 height 51
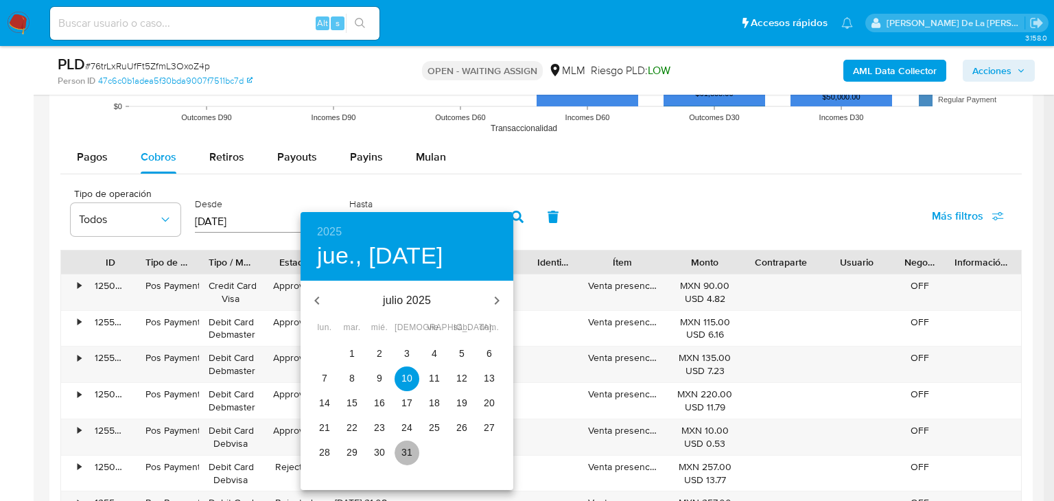
click at [412, 455] on p "31" at bounding box center [406, 452] width 11 height 14
type input "31/07/2025"
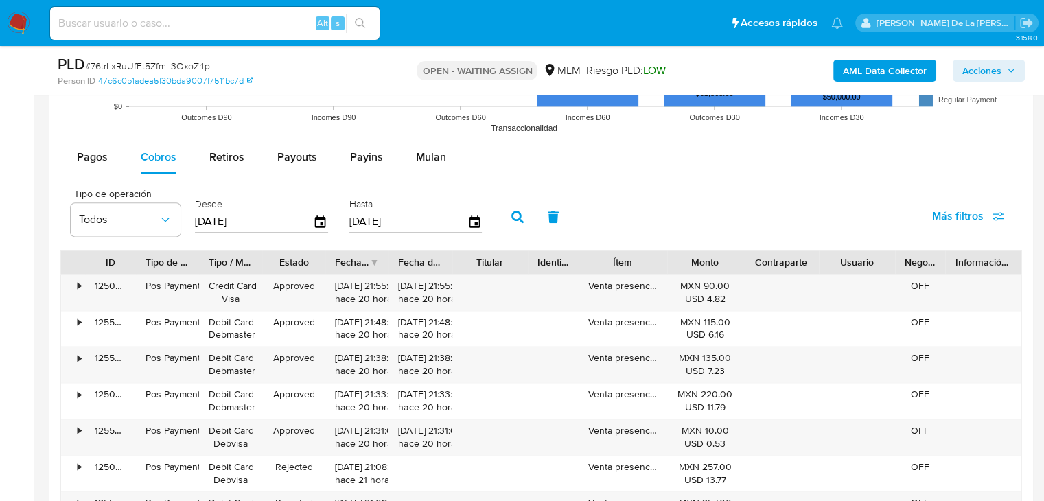
click at [518, 218] on icon "button" at bounding box center [517, 217] width 12 height 12
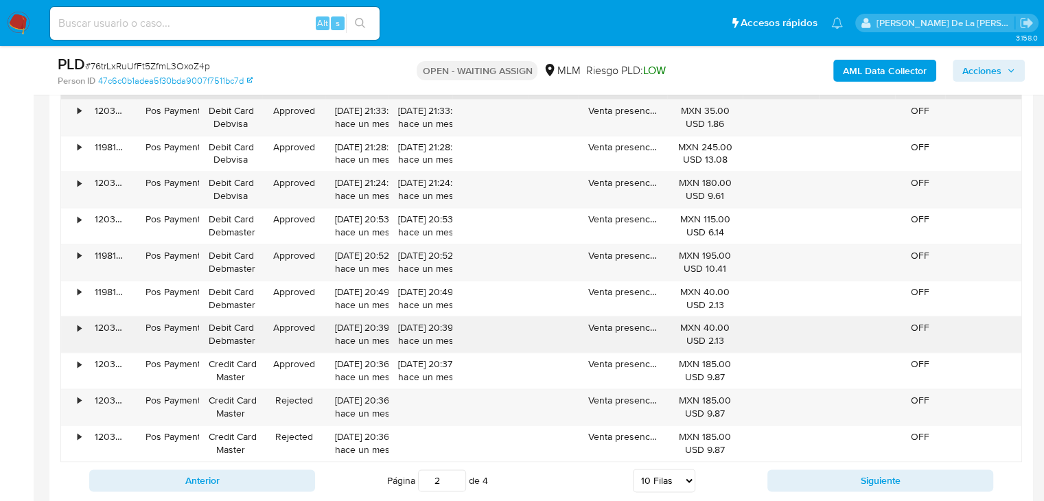
scroll to position [1932, 0]
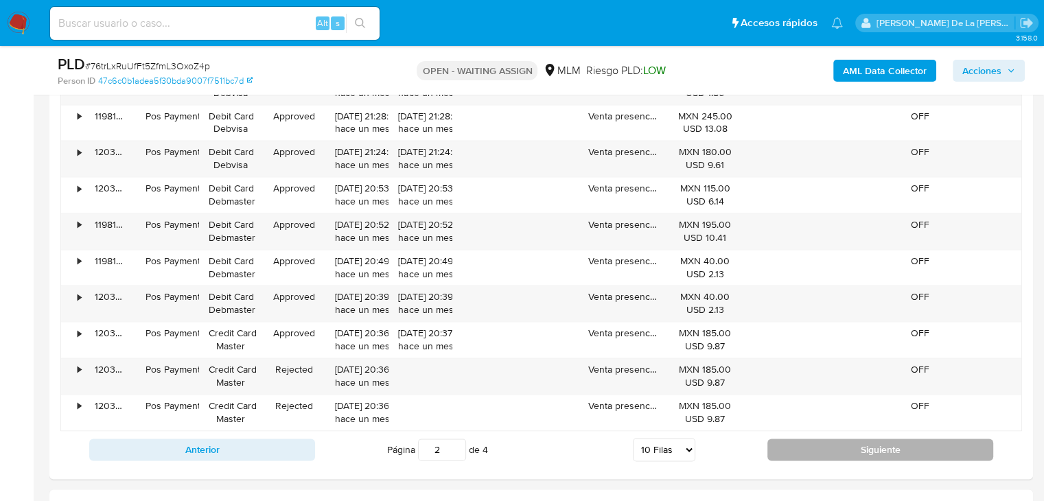
click at [825, 445] on button "Siguiente" at bounding box center [880, 449] width 226 height 22
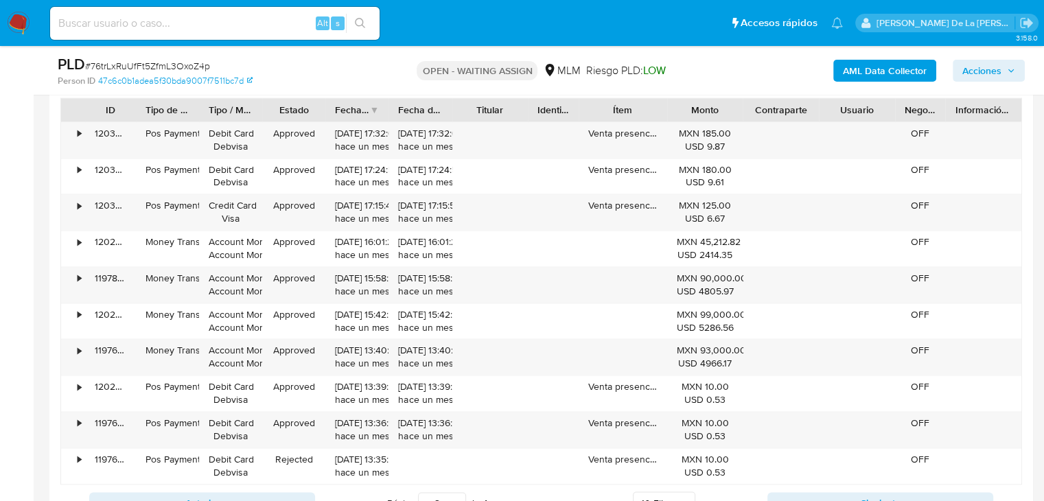
scroll to position [1864, 0]
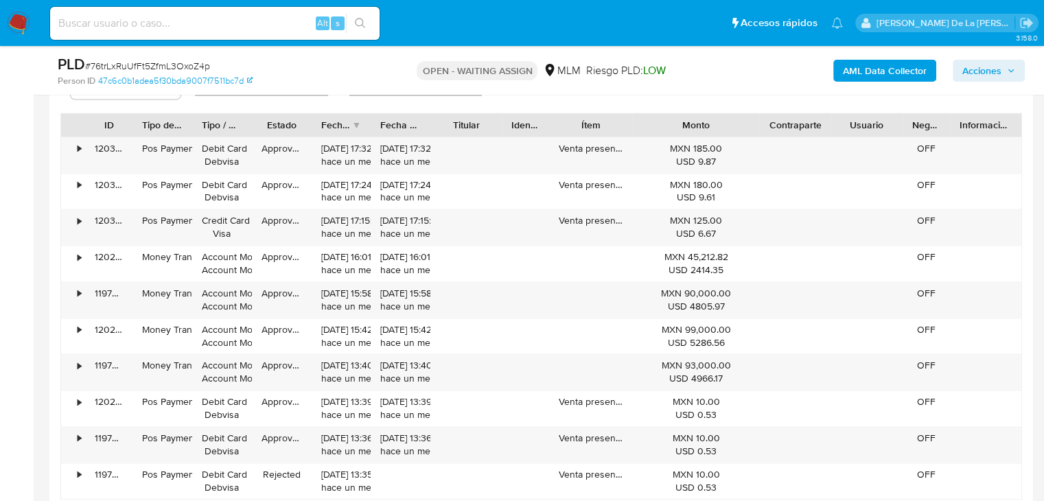
drag, startPoint x: 738, startPoint y: 124, endPoint x: 799, endPoint y: 128, distance: 60.6
click at [799, 128] on div "ID Tipo de operación Tipo / Método Estado Fecha de creación Fecha de aprobación…" at bounding box center [541, 124] width 960 height 23
drag, startPoint x: 326, startPoint y: 297, endPoint x: 726, endPoint y: 362, distance: 405.2
click at [725, 362] on div "• 120306750610 Pos Payment Debit Card Debvisa Approved 29/07/2025 17:32:06 hace…" at bounding box center [540, 318] width 961 height 363
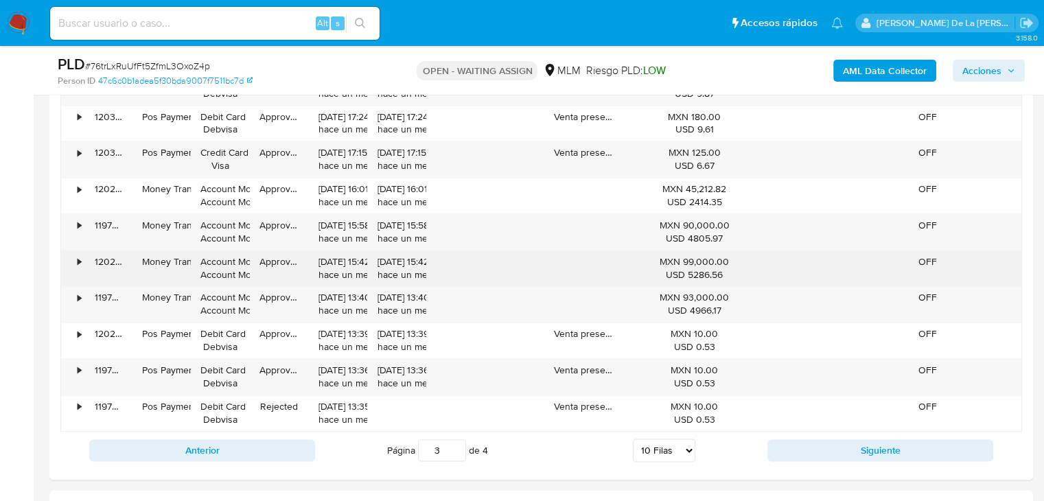
scroll to position [1932, 0]
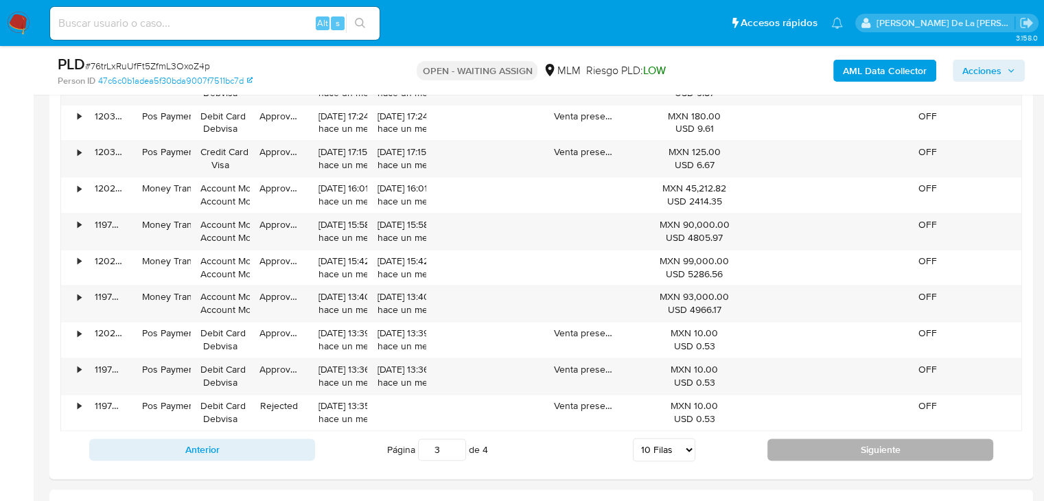
click at [832, 447] on button "Siguiente" at bounding box center [880, 449] width 226 height 22
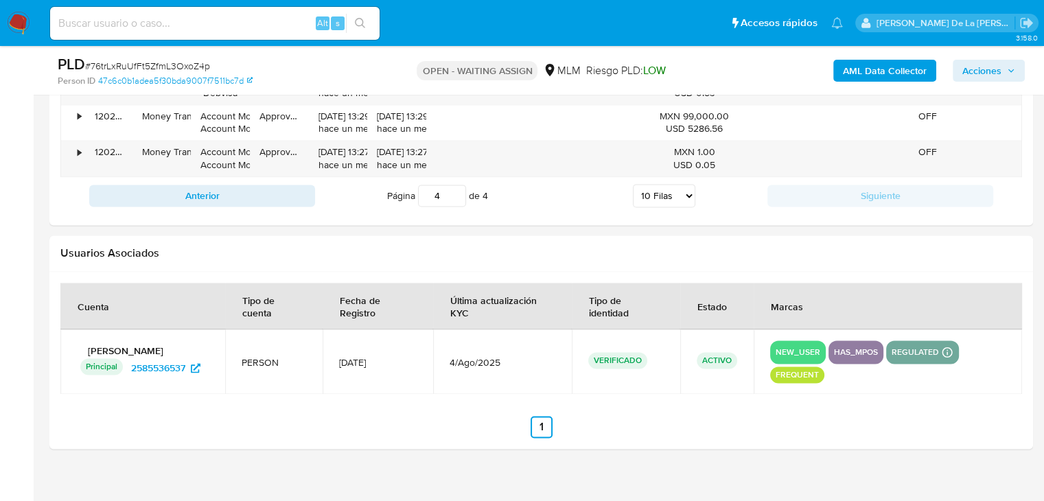
scroll to position [1795, 0]
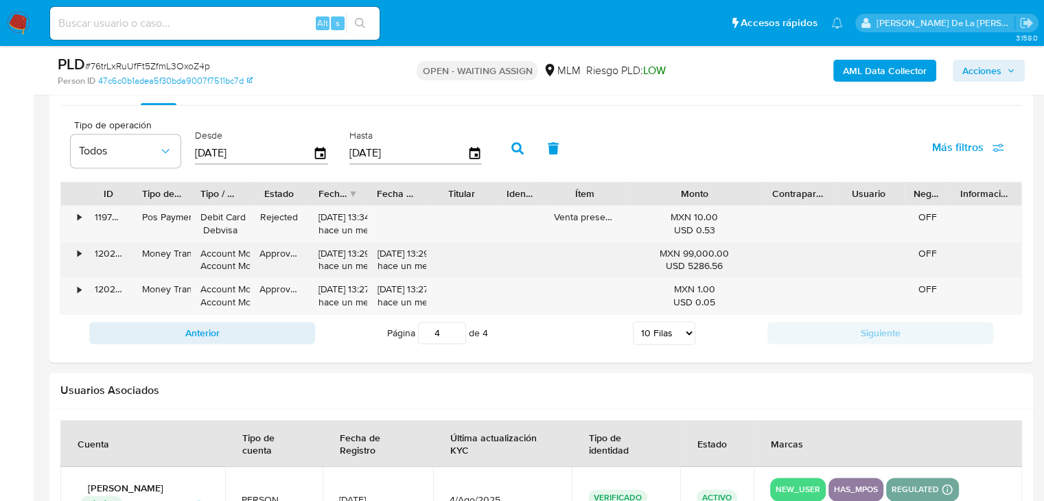
drag, startPoint x: 720, startPoint y: 248, endPoint x: 659, endPoint y: 253, distance: 61.3
click at [659, 253] on div "MXN 99,000.00 USD 5286.56" at bounding box center [693, 260] width 117 height 26
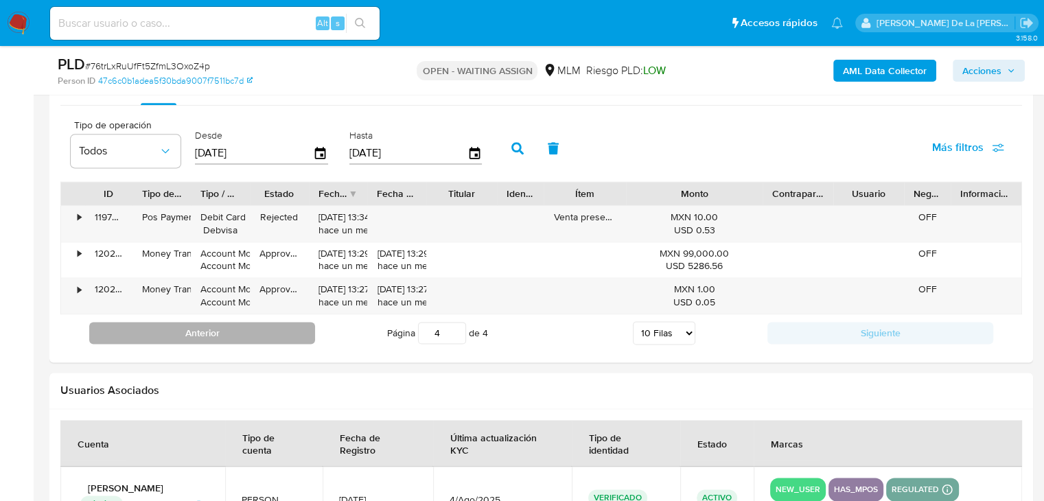
click at [233, 333] on button "Anterior" at bounding box center [202, 333] width 226 height 22
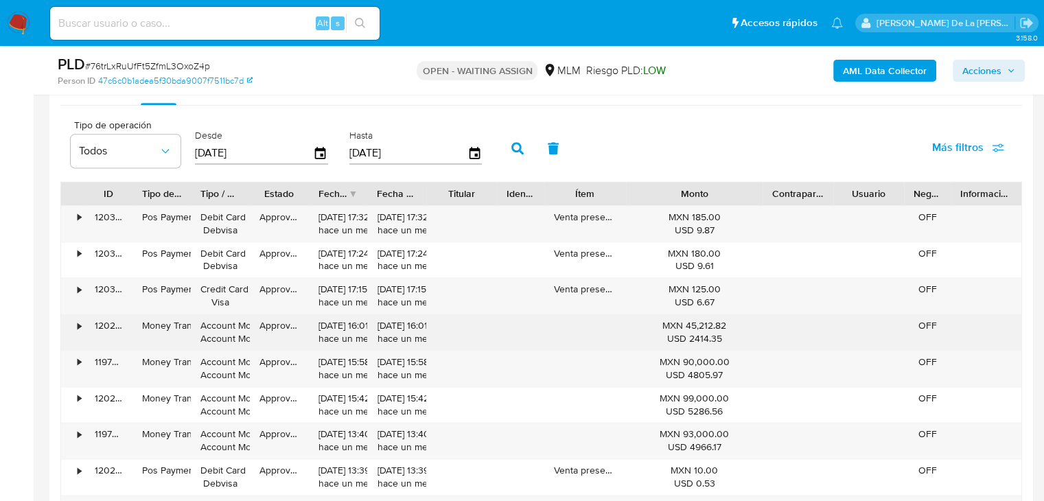
drag, startPoint x: 727, startPoint y: 435, endPoint x: 686, endPoint y: 327, distance: 115.6
click at [686, 327] on div "• 120306750610 Pos Payment Debit Card Debvisa Approved 29/07/2025 17:32:06 hace…" at bounding box center [540, 386] width 961 height 363
click at [674, 326] on div "MXN 45,212.82 USD 2414.35" at bounding box center [693, 332] width 117 height 26
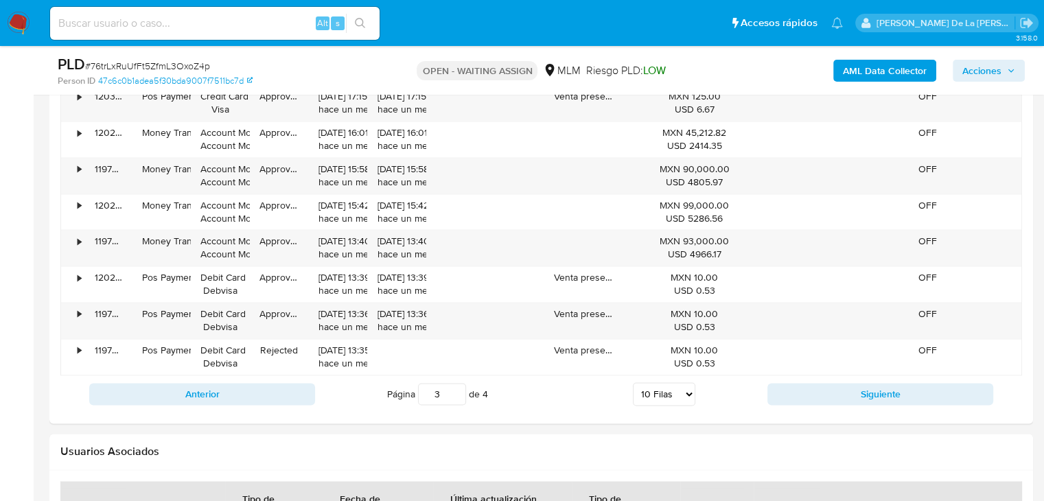
scroll to position [2001, 0]
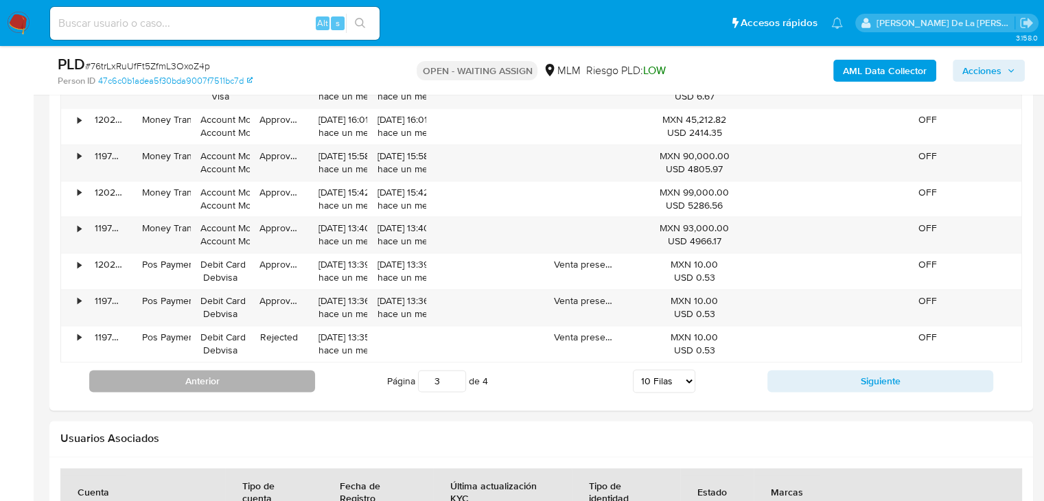
click at [269, 375] on button "Anterior" at bounding box center [202, 381] width 226 height 22
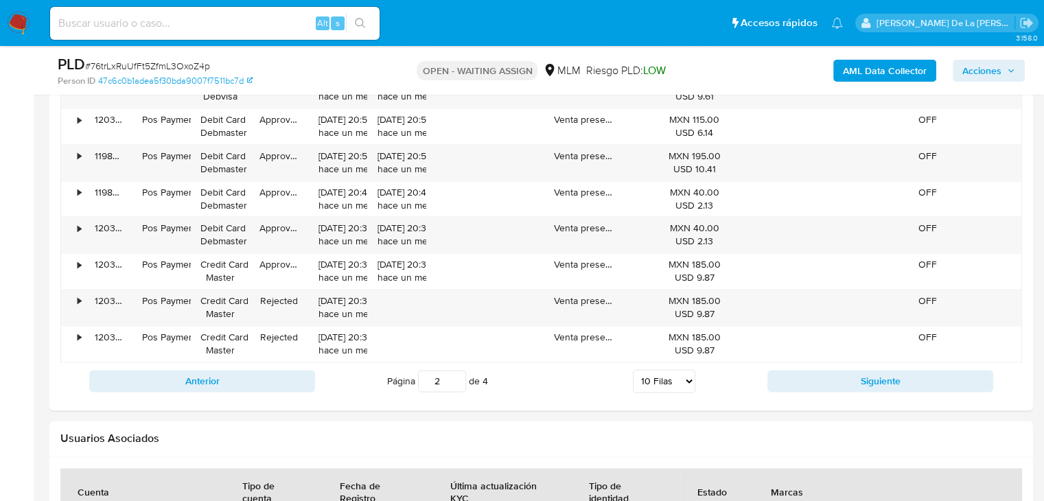
drag, startPoint x: 242, startPoint y: 385, endPoint x: 243, endPoint y: 371, distance: 13.8
click at [241, 385] on button "Anterior" at bounding box center [202, 381] width 226 height 22
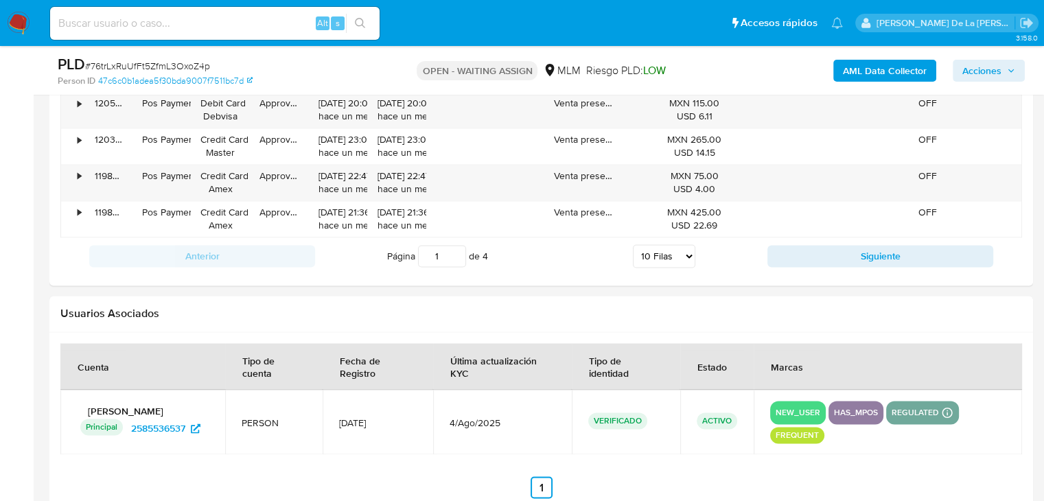
scroll to position [2138, 0]
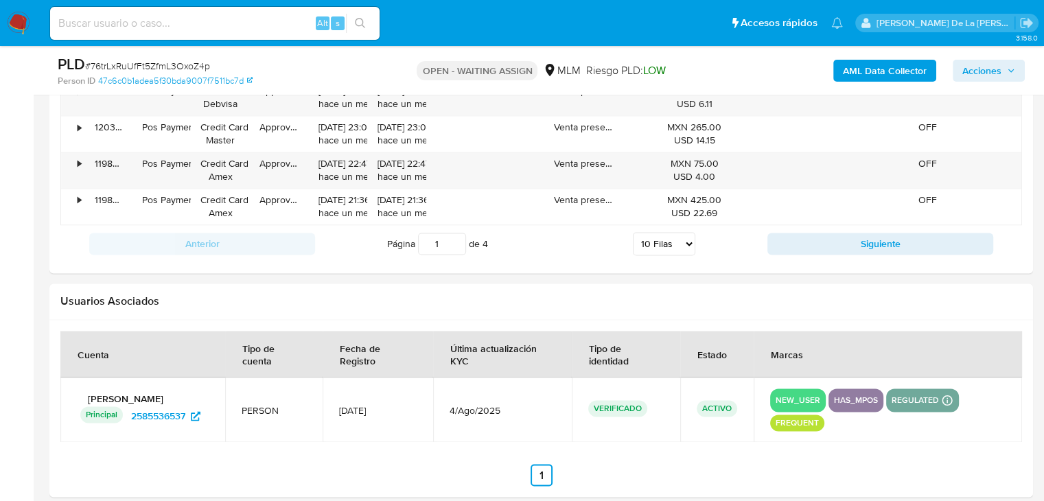
click at [818, 226] on div "Anterior Página 1 de 4 5 Filas 10 Filas 20 Filas 25 Filas 50 Filas 100 Filas Si…" at bounding box center [540, 243] width 961 height 37
click at [814, 231] on div "Anterior Página 1 de 4 5 Filas 10 Filas 20 Filas 25 Filas 50 Filas 100 Filas Si…" at bounding box center [540, 243] width 961 height 37
click at [810, 236] on button "Siguiente" at bounding box center [880, 244] width 226 height 22
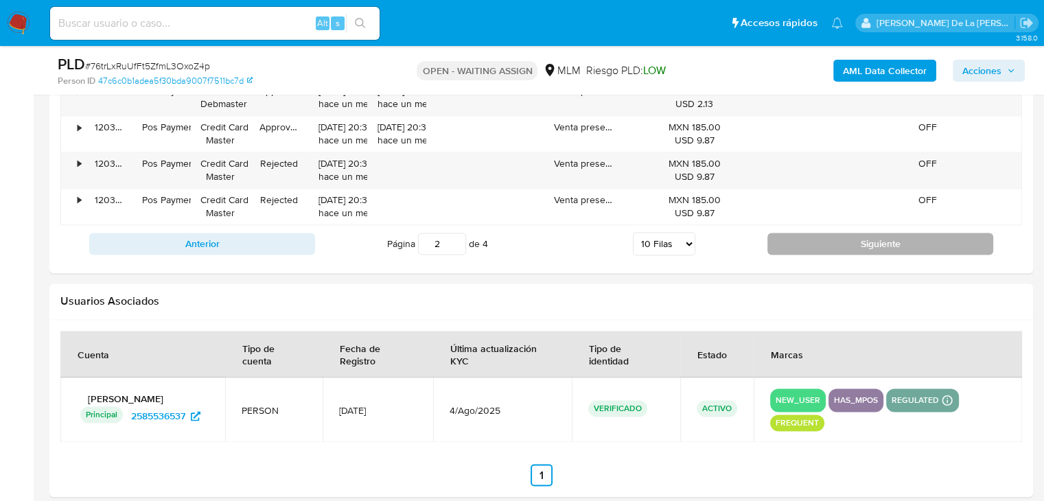
click at [807, 243] on button "Siguiente" at bounding box center [880, 244] width 226 height 22
type input "3"
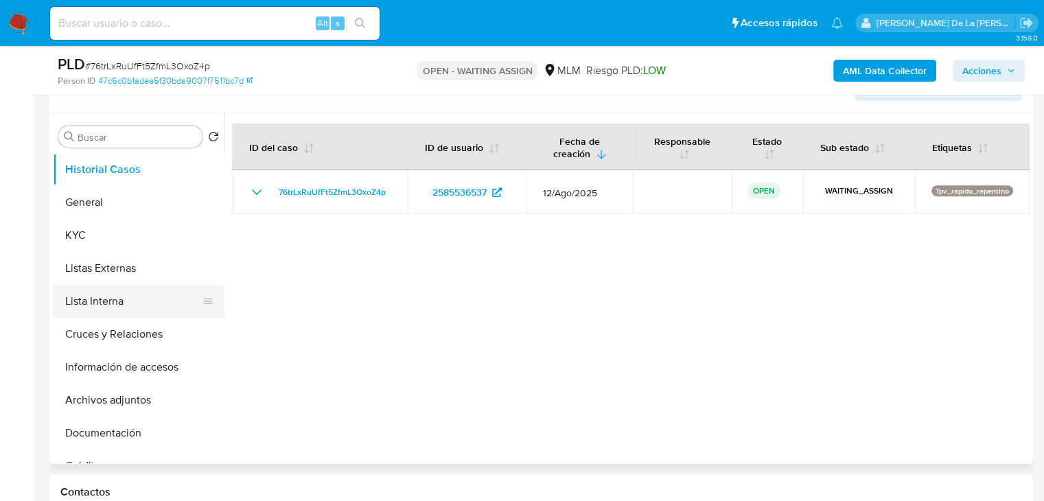
scroll to position [560, 0]
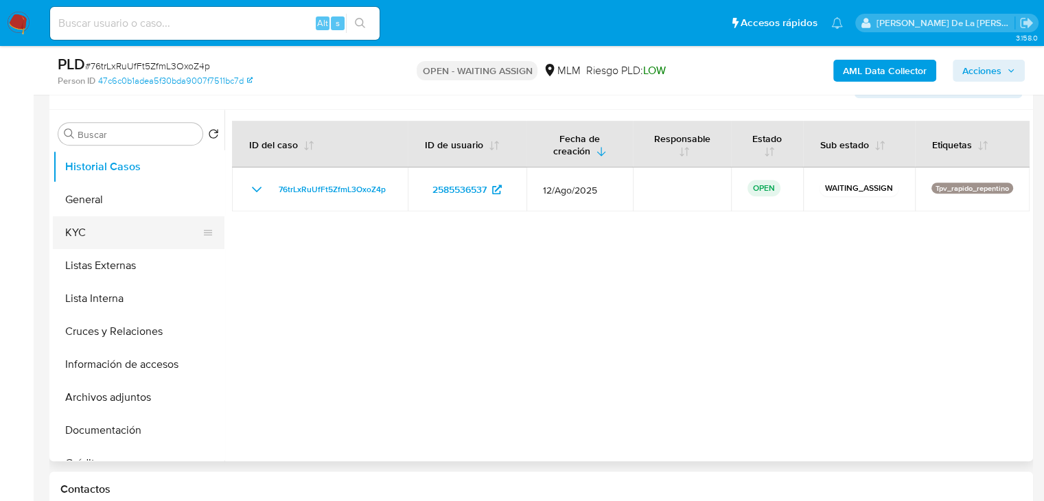
click at [133, 232] on button "KYC" at bounding box center [133, 232] width 161 height 33
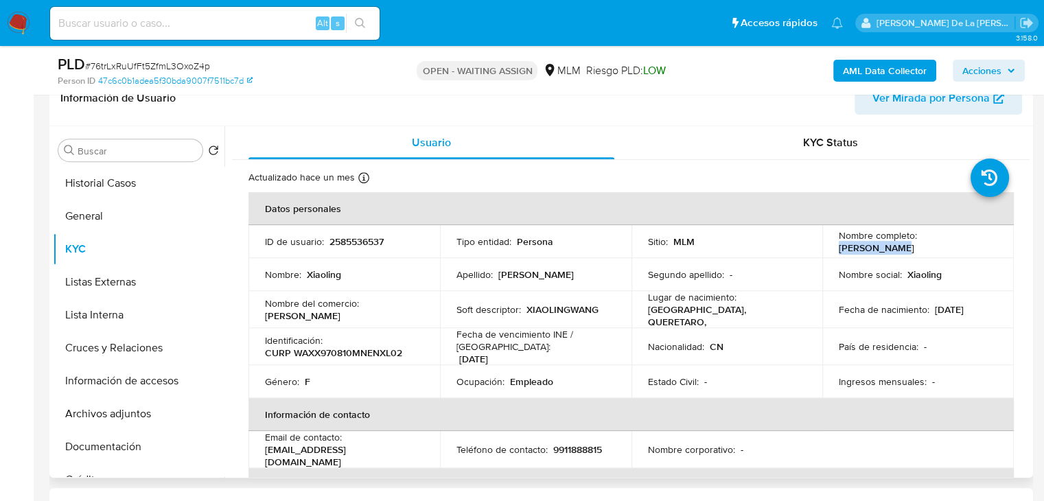
drag, startPoint x: 920, startPoint y: 245, endPoint x: 980, endPoint y: 239, distance: 60.0
click at [979, 239] on div "Nombre completo : Xiaoling Wang" at bounding box center [918, 241] width 159 height 25
click at [981, 239] on div "Nombre completo : Xiaoling Wang" at bounding box center [918, 241] width 159 height 25
drag, startPoint x: 659, startPoint y: 314, endPoint x: 737, endPoint y: 318, distance: 77.7
click at [737, 318] on p "MEXICO, QUERETARO," at bounding box center [724, 315] width 153 height 25
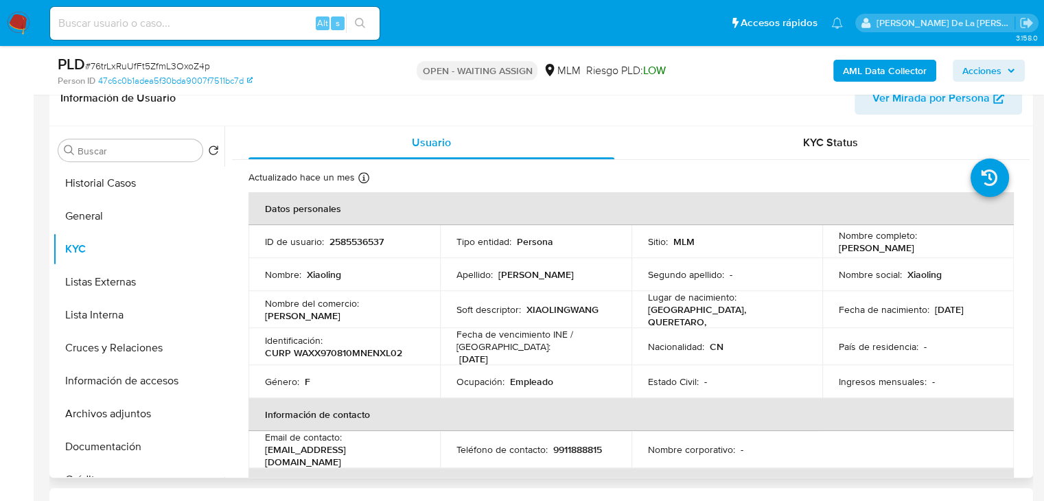
click at [739, 316] on p "MEXICO, QUERETARO," at bounding box center [724, 315] width 153 height 25
click at [111, 385] on button "Información de accesos" at bounding box center [133, 380] width 161 height 33
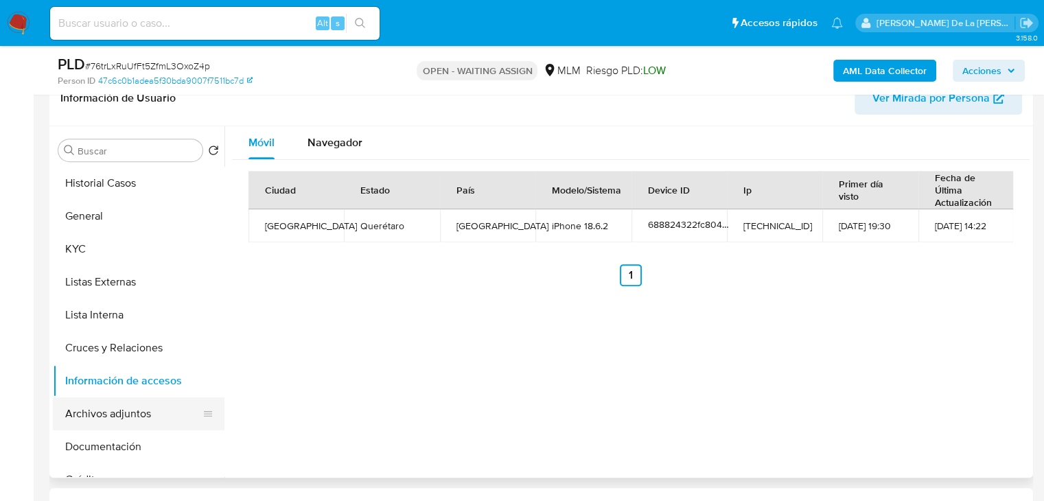
click at [139, 404] on button "Archivos adjuntos" at bounding box center [133, 413] width 161 height 33
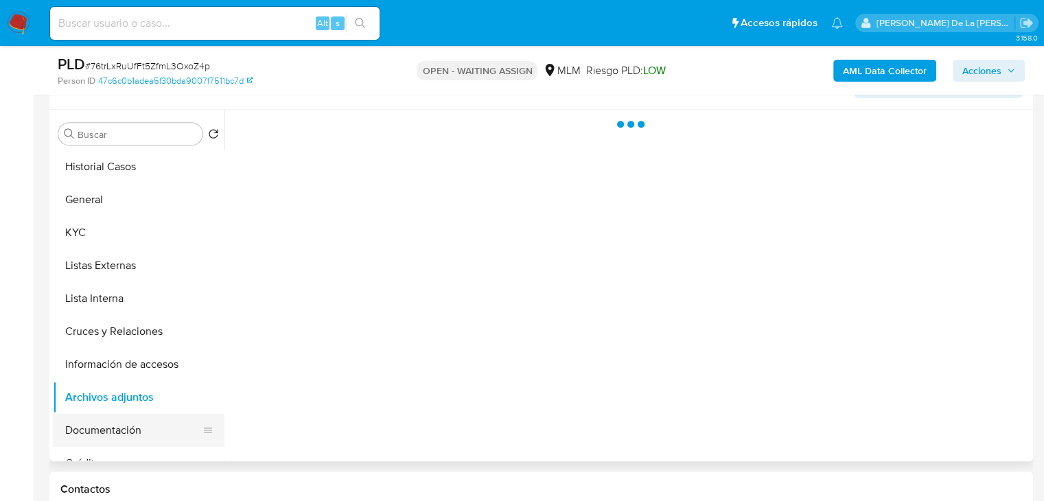
click at [124, 439] on button "Documentación" at bounding box center [133, 430] width 161 height 33
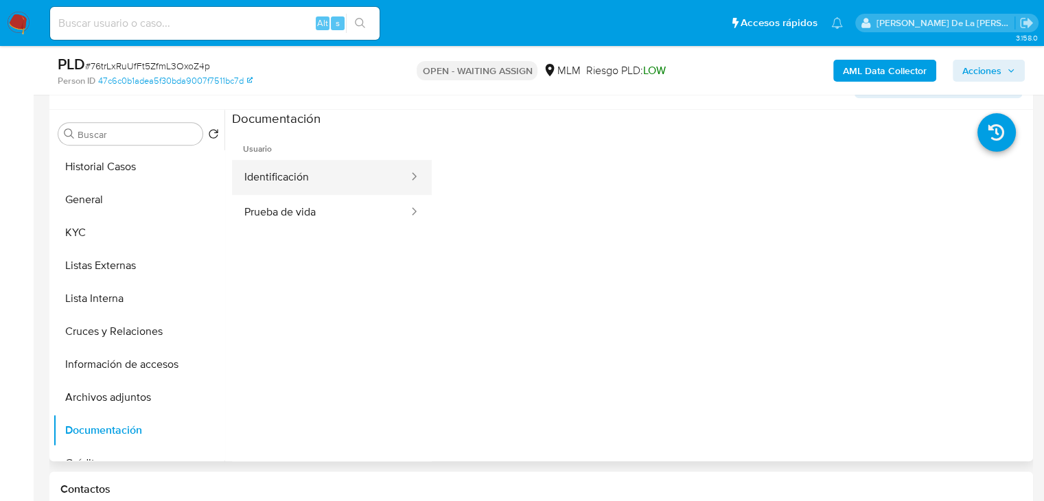
click at [310, 181] on button "Identificación" at bounding box center [321, 177] width 178 height 35
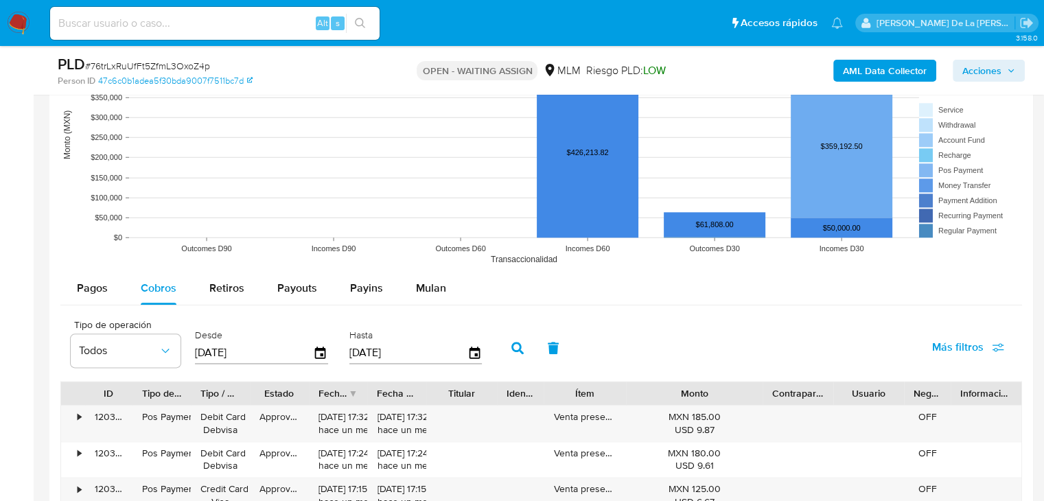
scroll to position [1726, 0]
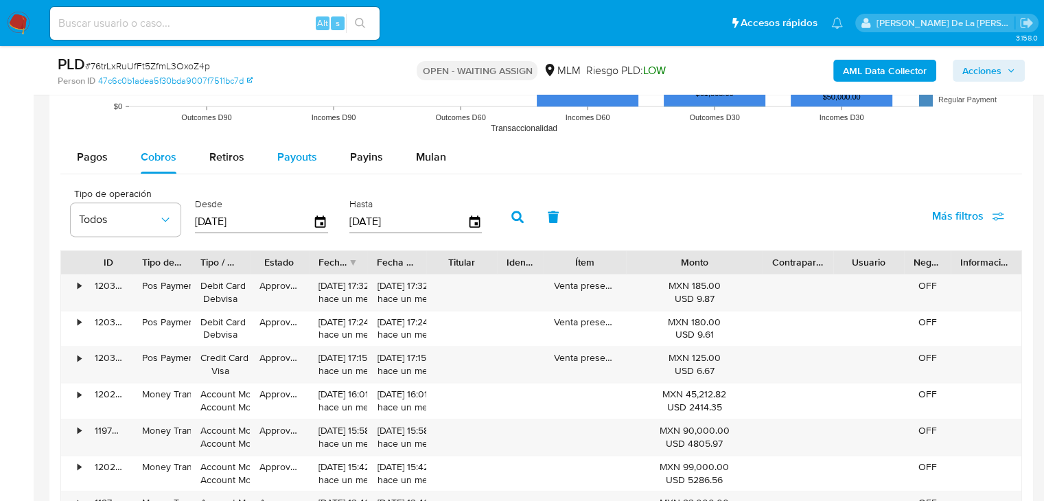
click at [278, 166] on div "Payouts" at bounding box center [297, 157] width 40 height 33
select select "10"
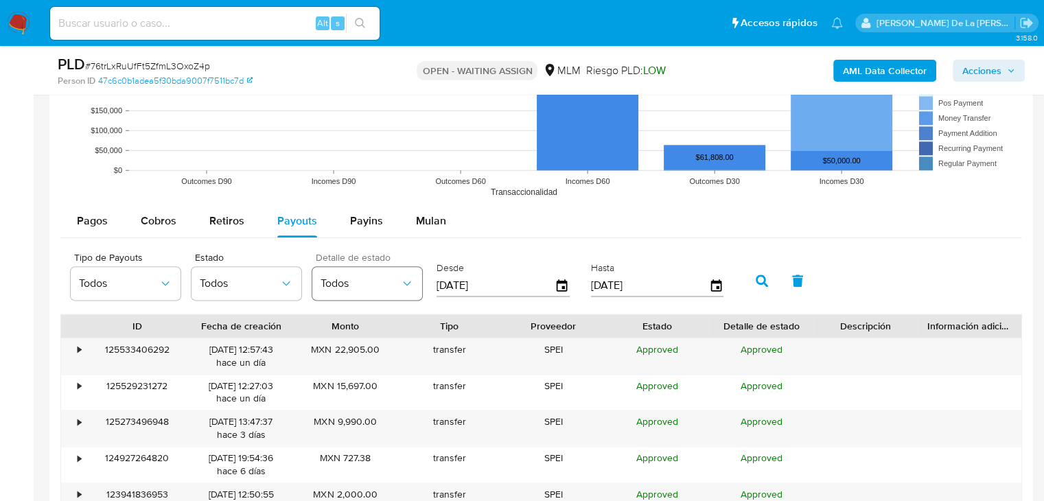
scroll to position [1658, 0]
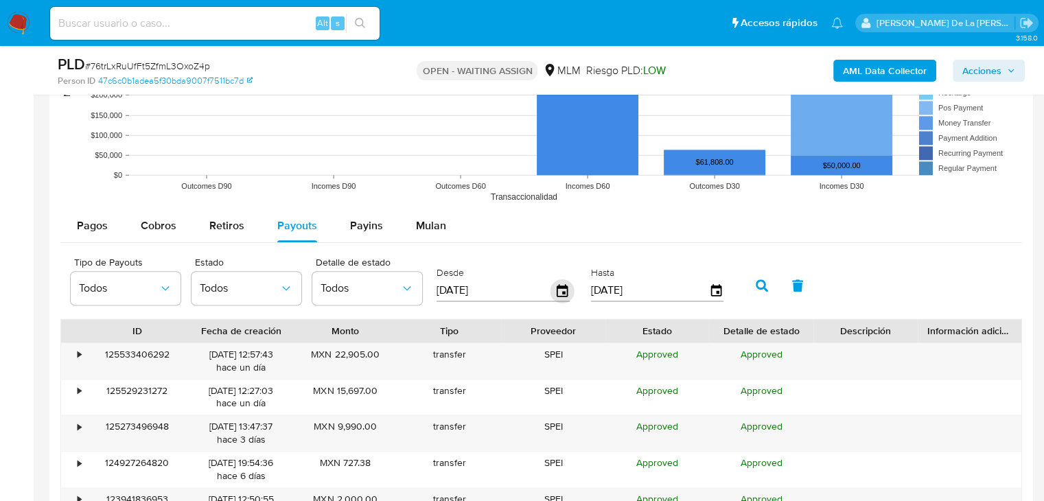
drag, startPoint x: 573, startPoint y: 286, endPoint x: 560, endPoint y: 290, distance: 13.5
click at [567, 289] on div "Desde 13/06/2025" at bounding box center [504, 284] width 143 height 55
click at [557, 290] on icon "button" at bounding box center [562, 289] width 11 height 12
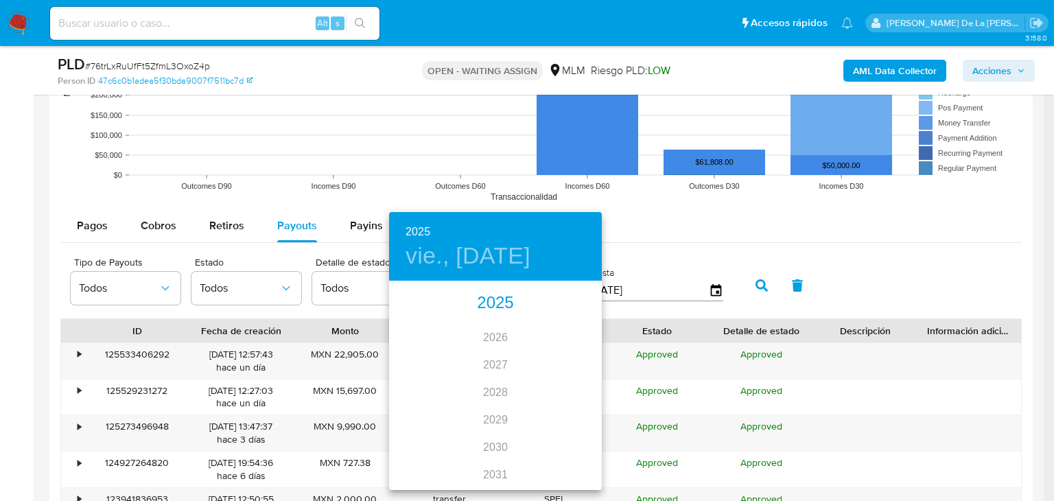
click at [495, 300] on div "2025" at bounding box center [495, 303] width 213 height 27
drag, startPoint x: 568, startPoint y: 358, endPoint x: 428, endPoint y: 418, distance: 152.2
click at [428, 418] on div "ene. feb. mar. abr. may. jun. jul. ago. sep. oct. nov. dic." at bounding box center [495, 386] width 213 height 206
click at [424, 414] on div "jul." at bounding box center [424, 411] width 71 height 51
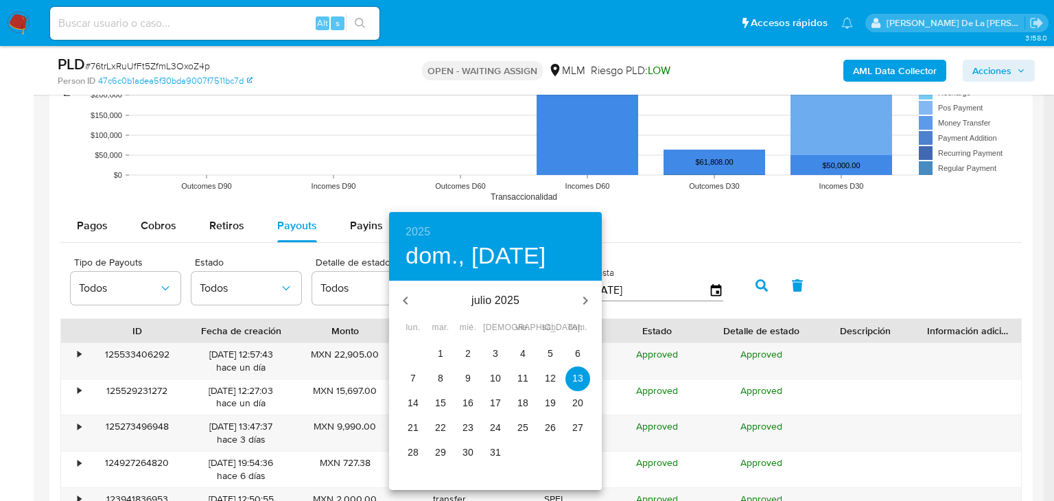
drag, startPoint x: 439, startPoint y: 345, endPoint x: 464, endPoint y: 330, distance: 29.0
click at [440, 345] on button "1" at bounding box center [440, 354] width 25 height 25
type input "01/07/2025"
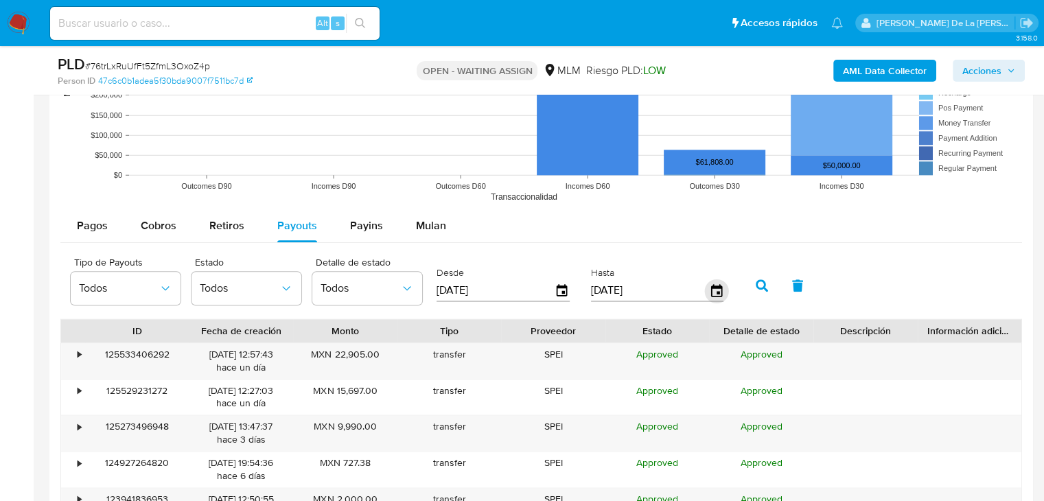
click at [719, 283] on icon "button" at bounding box center [716, 291] width 24 height 24
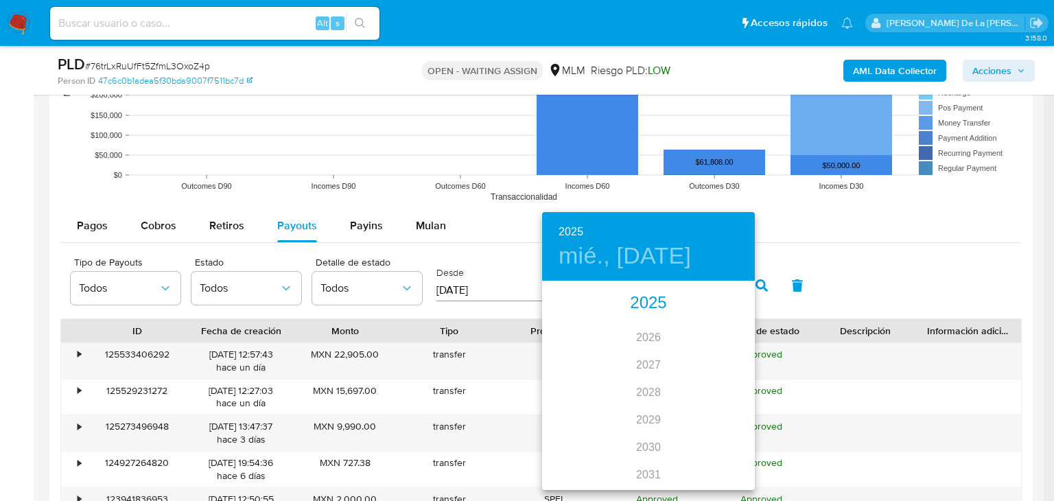
click at [644, 303] on div "2025" at bounding box center [648, 303] width 213 height 27
click at [574, 412] on div "jul." at bounding box center [577, 411] width 71 height 51
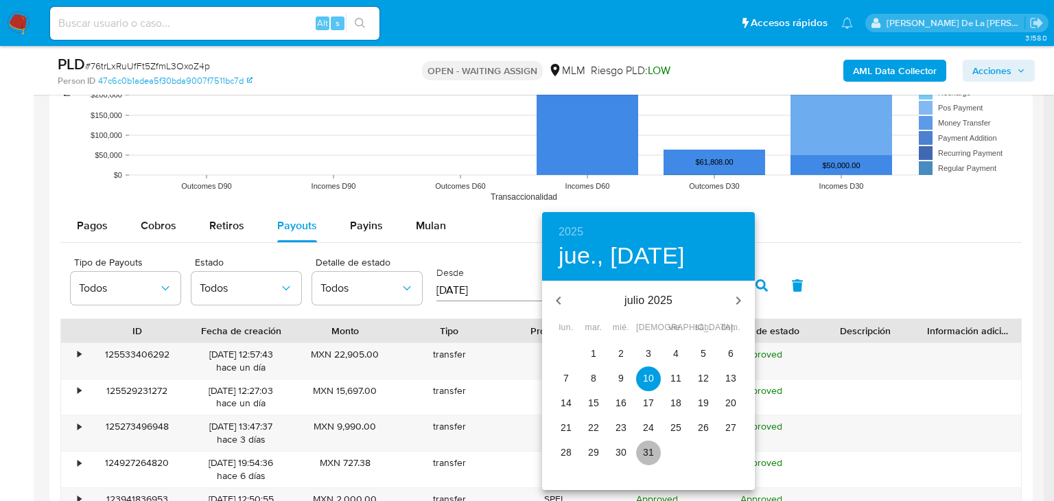
click at [653, 452] on p "31" at bounding box center [648, 452] width 11 height 14
type input "31/07/2025"
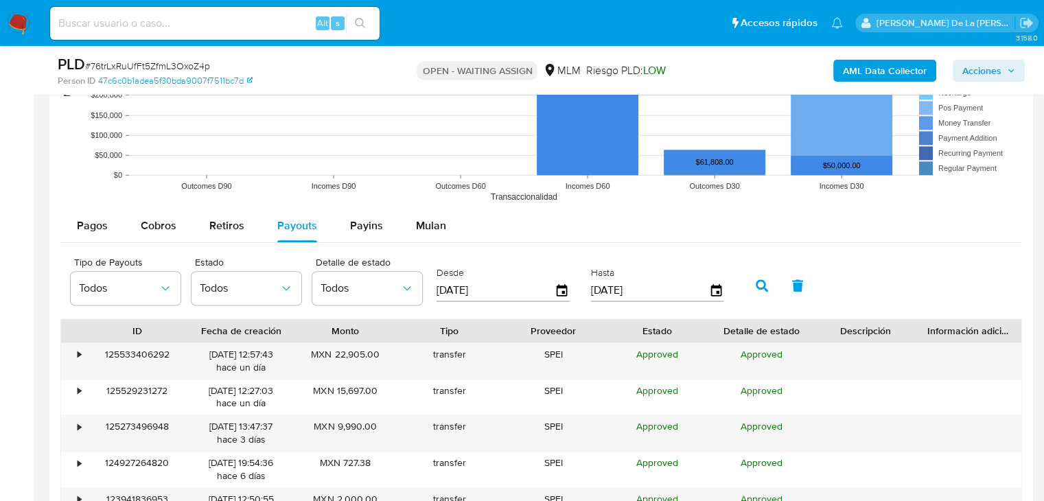
click at [756, 285] on icon "button" at bounding box center [762, 285] width 12 height 12
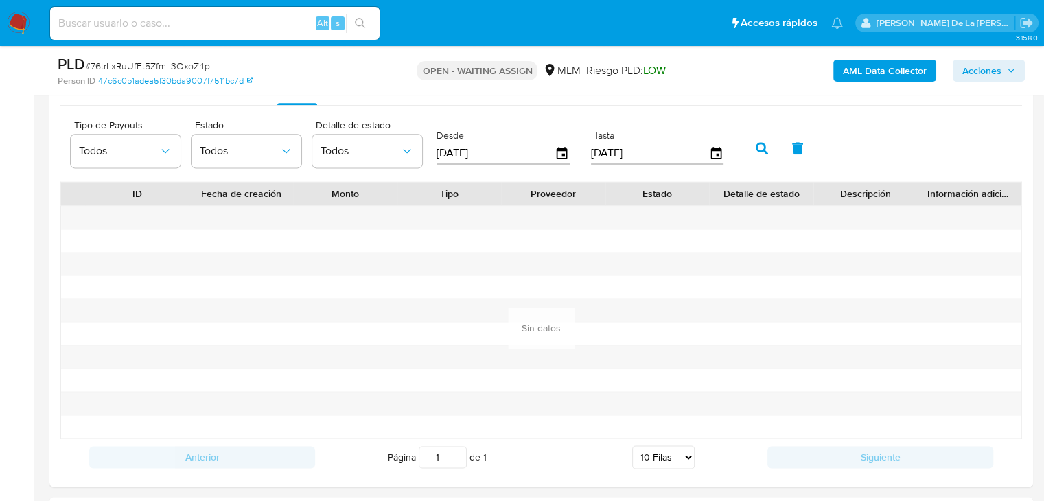
scroll to position [1726, 0]
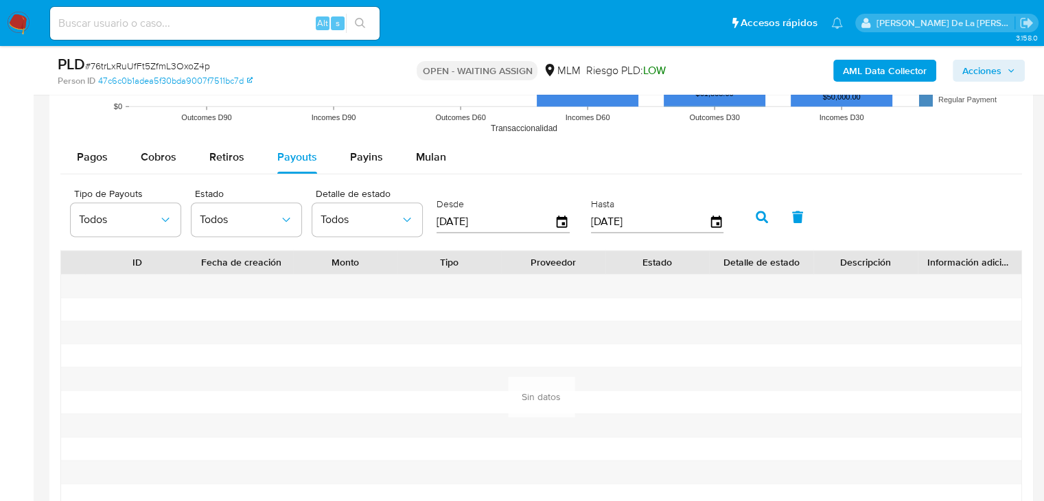
click at [756, 212] on icon "button" at bounding box center [762, 217] width 12 height 12
click at [160, 154] on span "Cobros" at bounding box center [159, 157] width 36 height 16
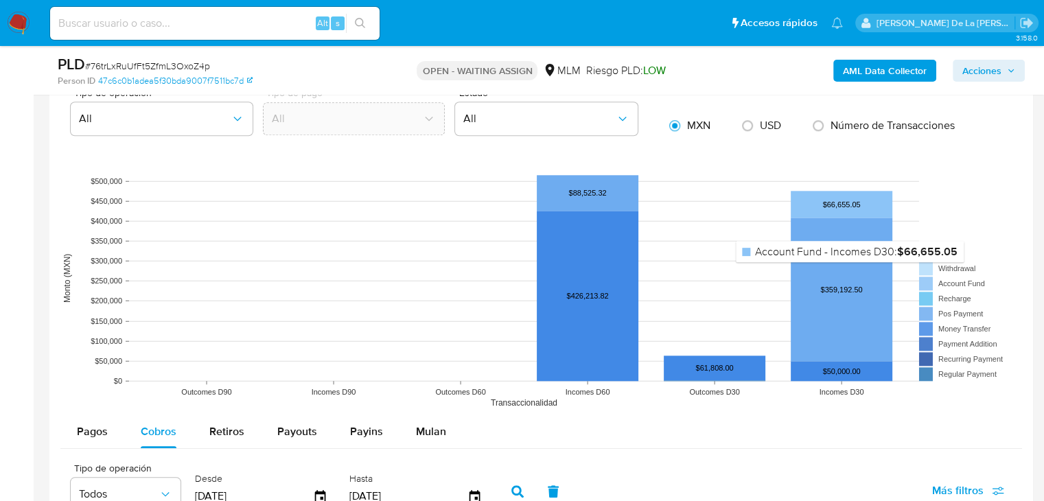
scroll to position [1178, 0]
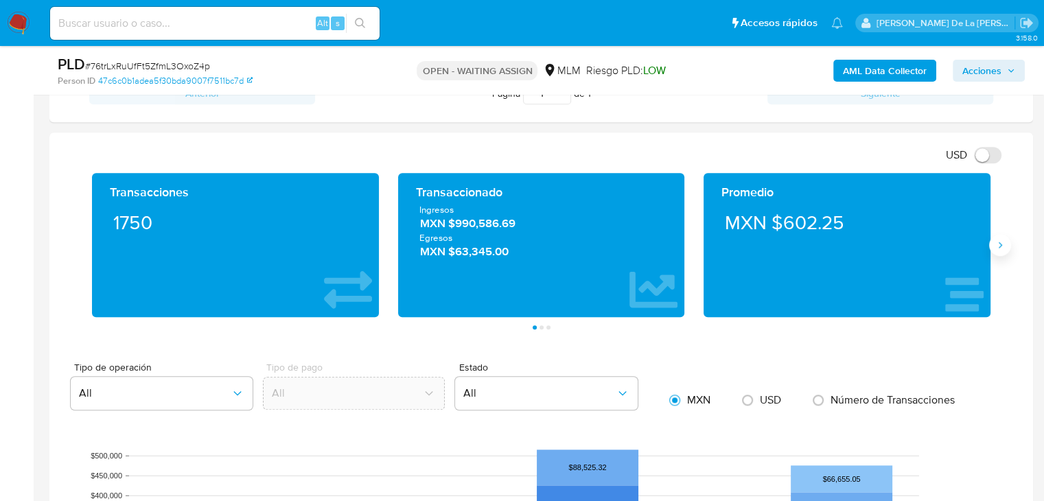
click at [1003, 241] on icon "Siguiente" at bounding box center [999, 244] width 11 height 11
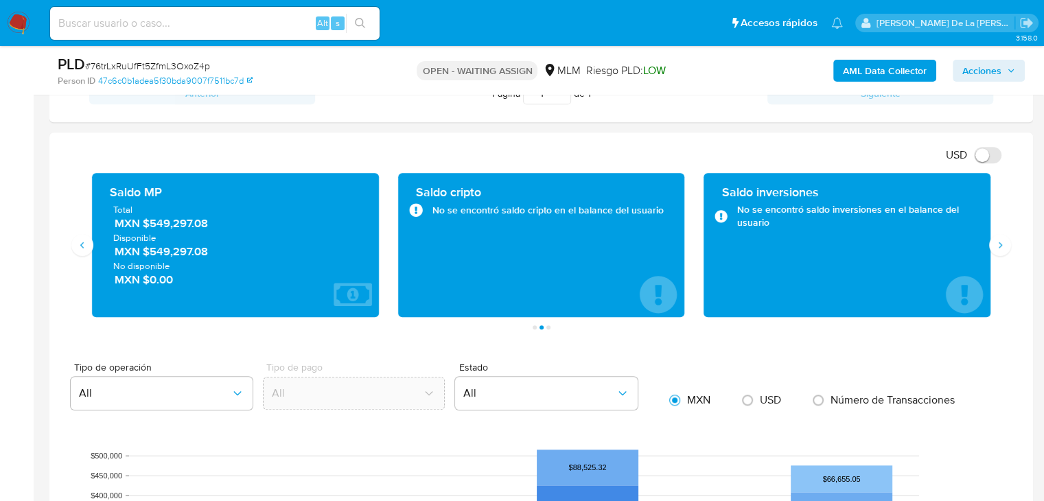
drag, startPoint x: 165, startPoint y: 227, endPoint x: 215, endPoint y: 229, distance: 50.8
click at [215, 229] on span "MXN $549,297.08" at bounding box center [236, 223] width 243 height 16
drag, startPoint x: 173, startPoint y: 218, endPoint x: 130, endPoint y: 220, distance: 42.6
click at [173, 219] on span "MXN $549,297.08" at bounding box center [236, 223] width 243 height 16
drag, startPoint x: 115, startPoint y: 222, endPoint x: 261, endPoint y: 224, distance: 145.5
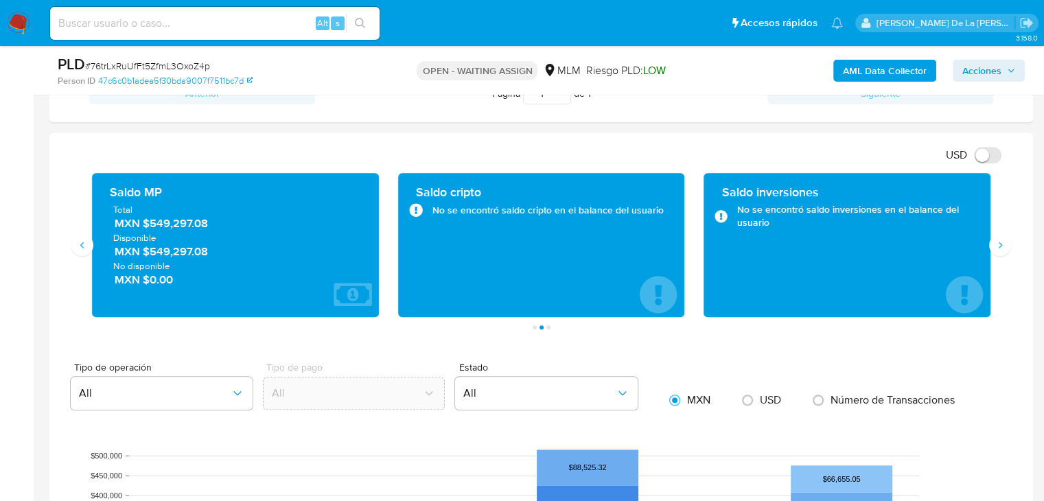
click at [261, 224] on span "MXN $549,297.08" at bounding box center [236, 223] width 243 height 16
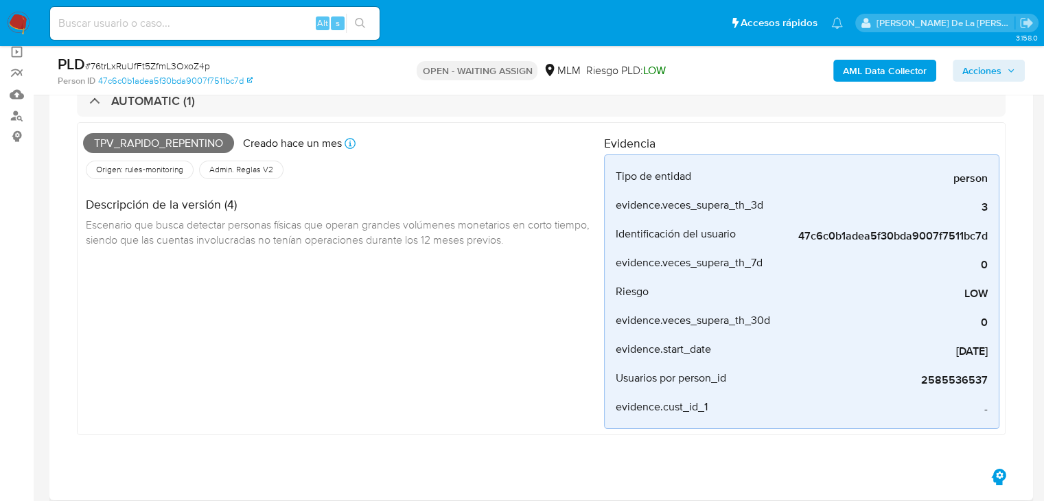
scroll to position [80, 0]
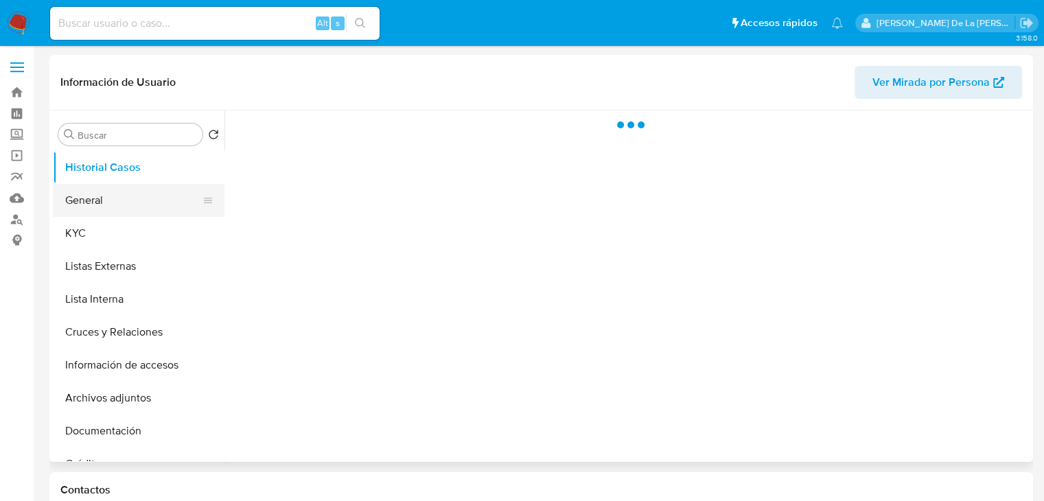
click at [112, 215] on button "General" at bounding box center [133, 200] width 161 height 33
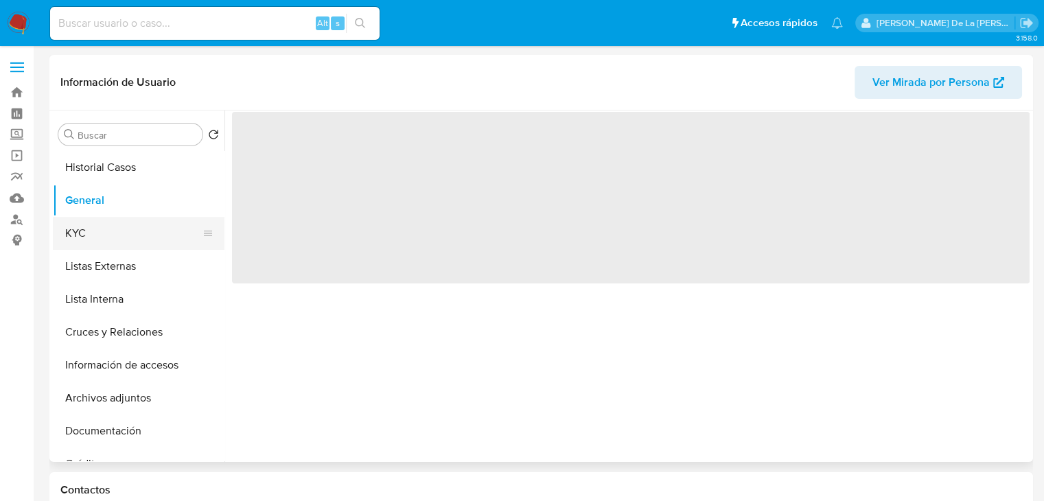
click at [99, 229] on button "KYC" at bounding box center [133, 233] width 161 height 33
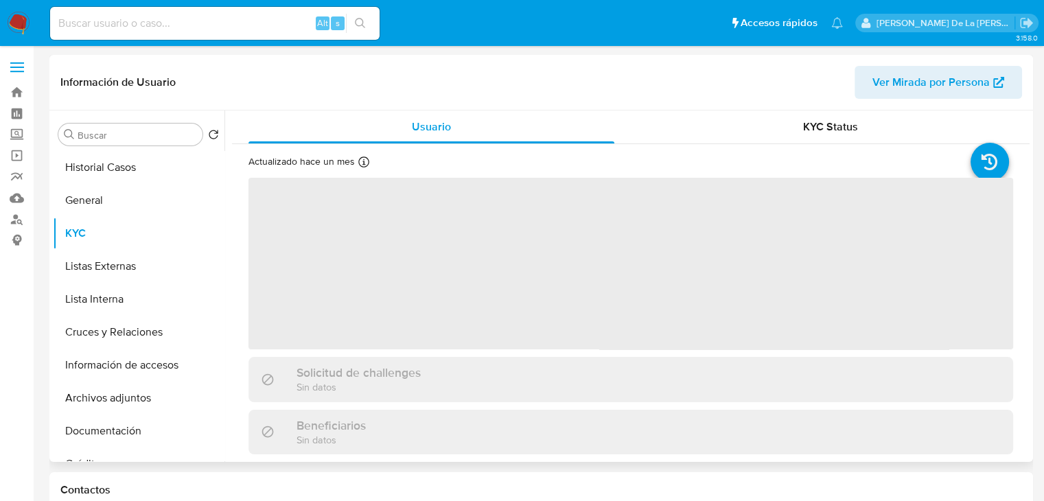
select select "10"
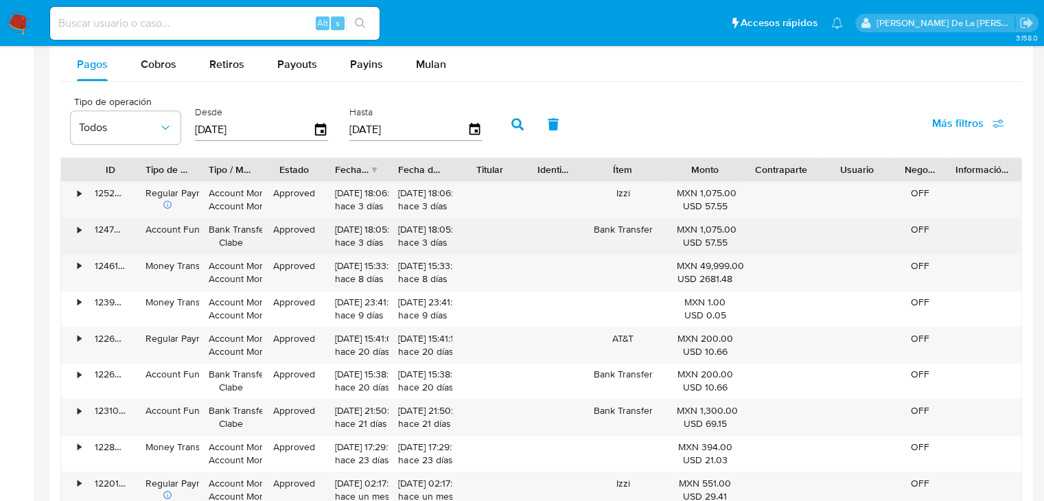
scroll to position [1098, 0]
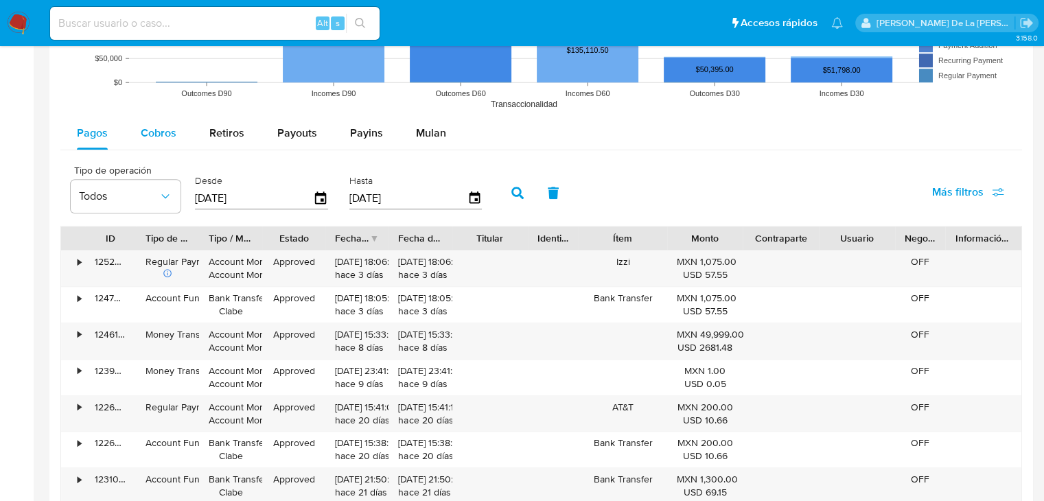
click at [146, 149] on div "Cobros" at bounding box center [159, 133] width 36 height 33
select select "10"
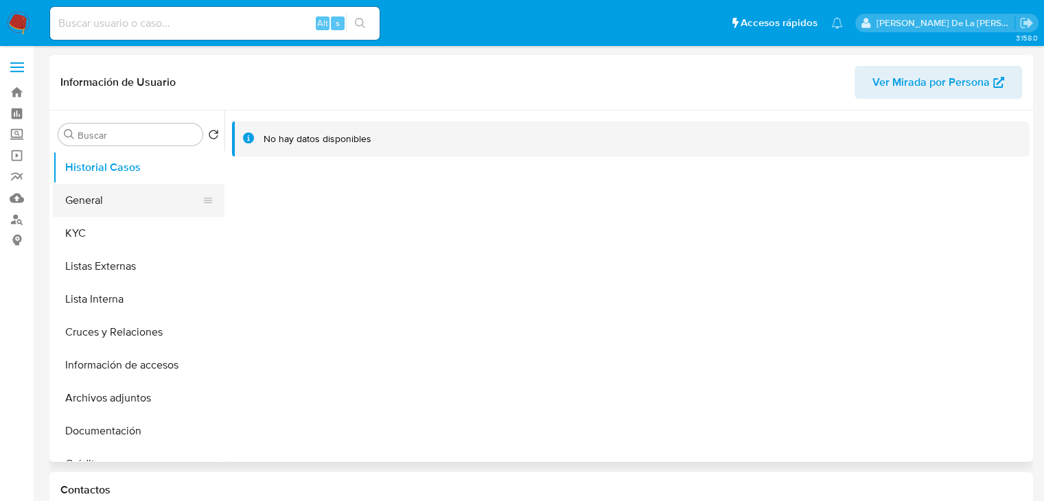
select select "10"
click at [82, 198] on button "General" at bounding box center [133, 200] width 161 height 33
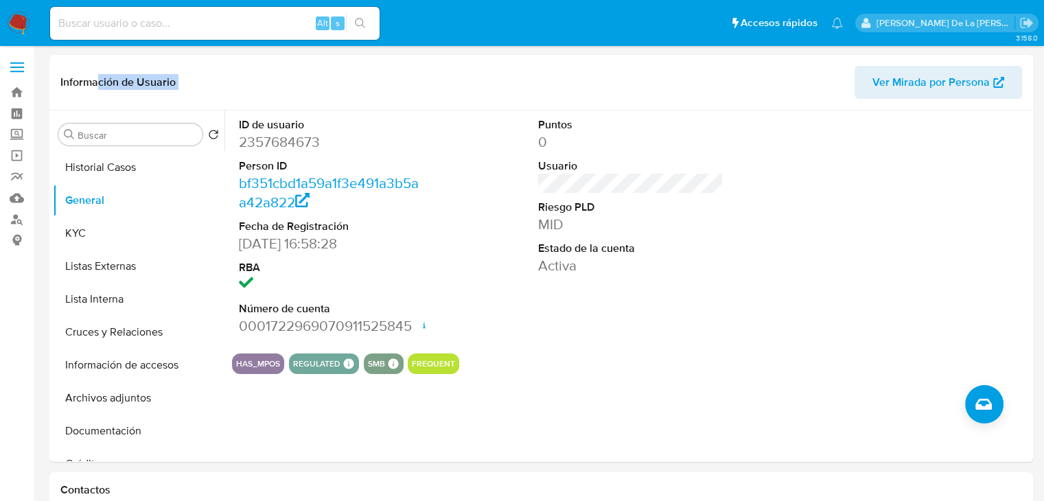
drag, startPoint x: 97, startPoint y: 58, endPoint x: 620, endPoint y: 47, distance: 522.3
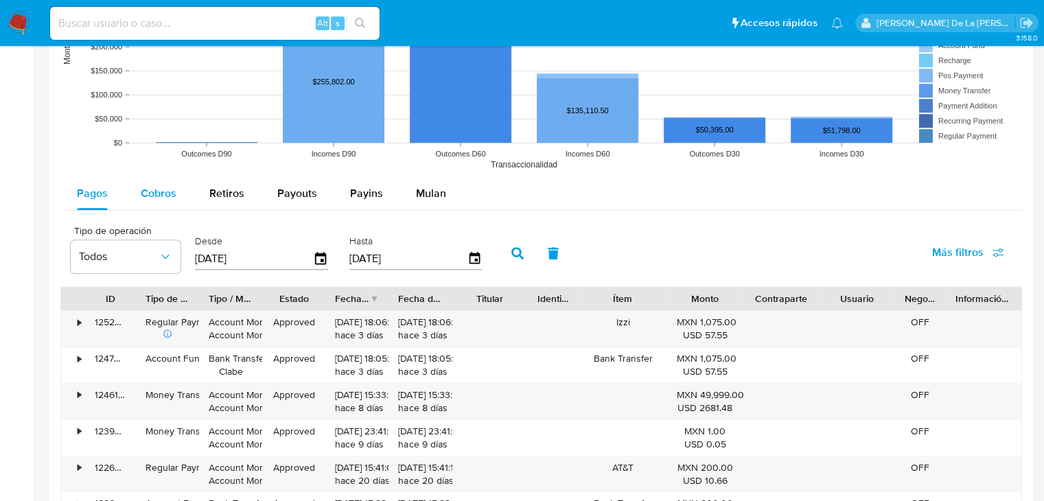
scroll to position [1029, 0]
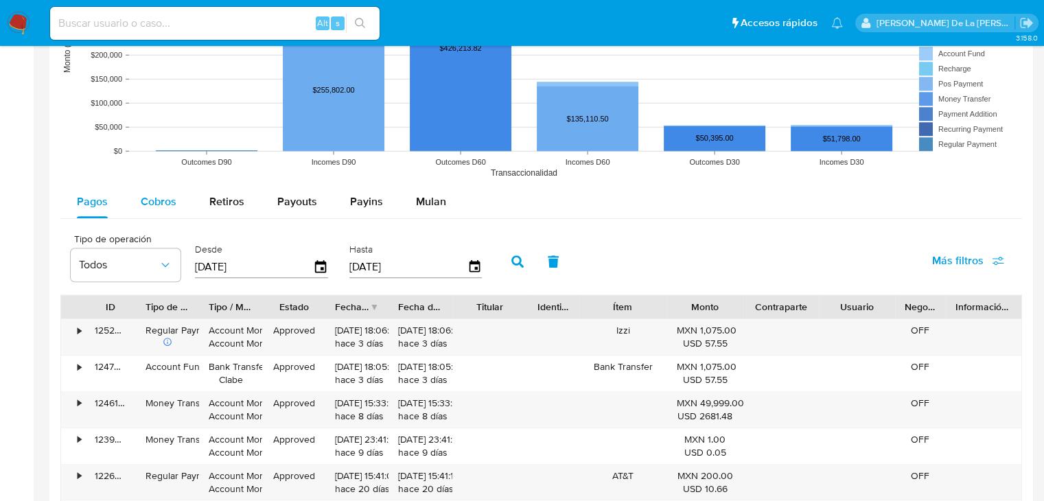
click at [133, 216] on button "Cobros" at bounding box center [158, 201] width 69 height 33
select select "10"
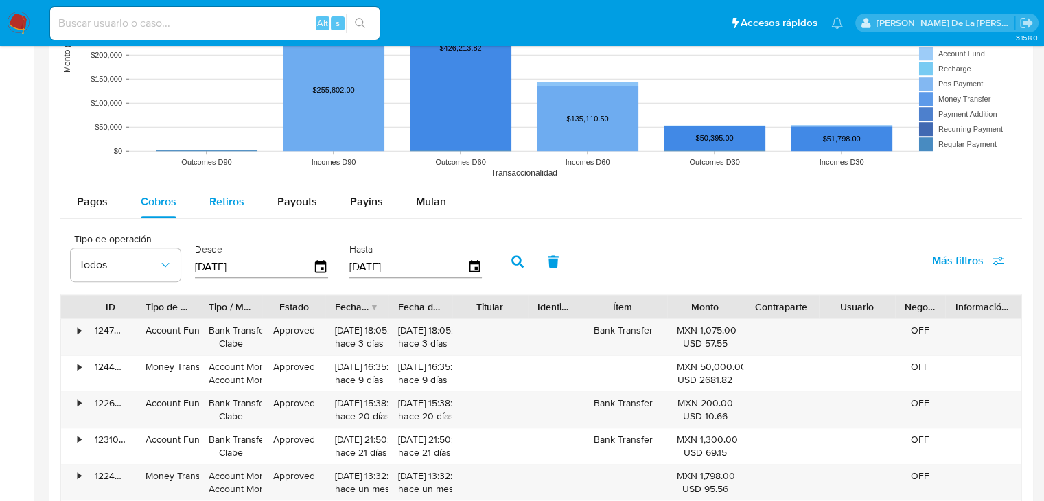
click at [239, 200] on span "Retiros" at bounding box center [226, 202] width 35 height 16
select select "10"
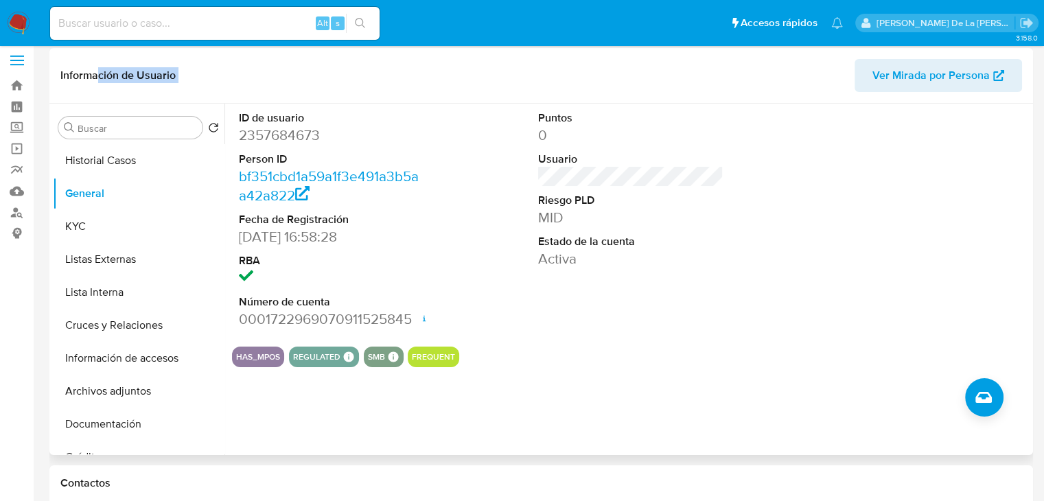
scroll to position [0, 0]
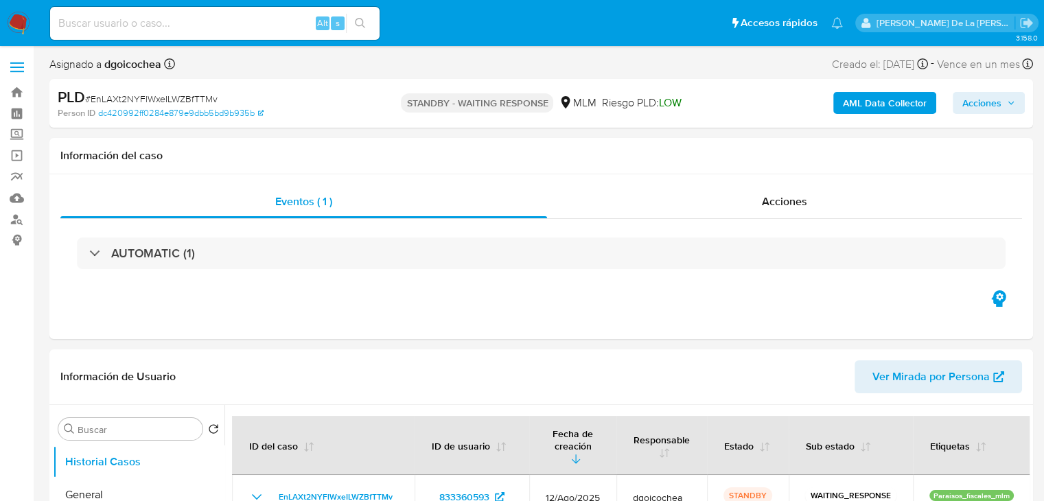
select select "10"
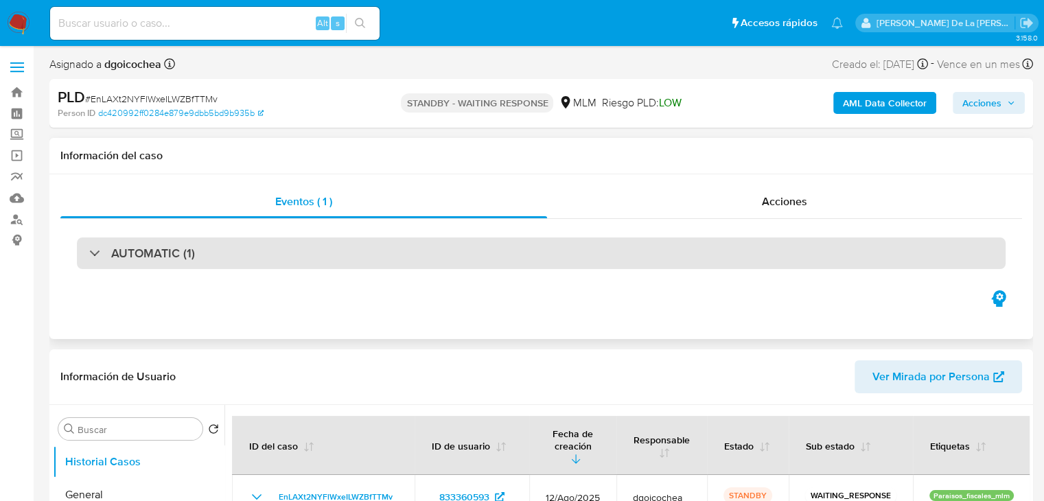
click at [170, 256] on h3 "AUTOMATIC (1)" at bounding box center [153, 253] width 84 height 15
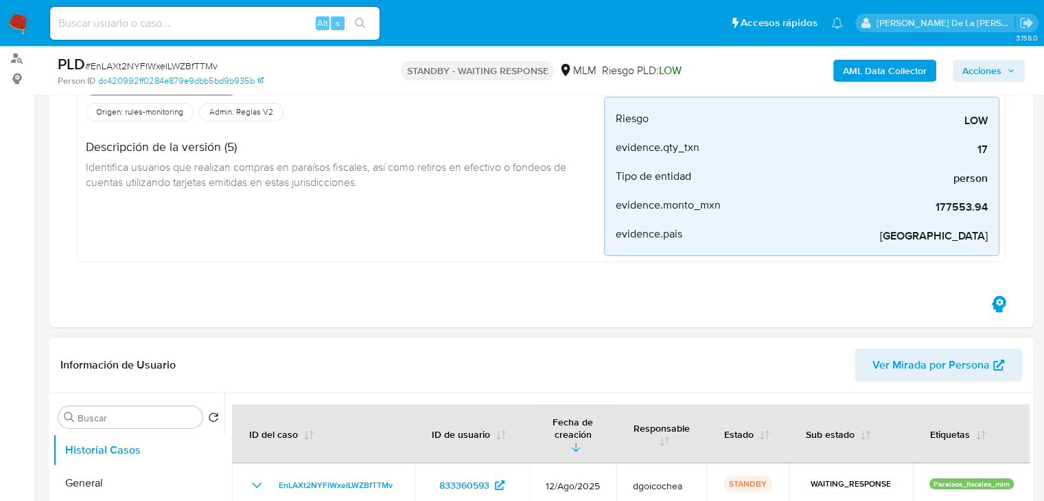
scroll to position [137, 0]
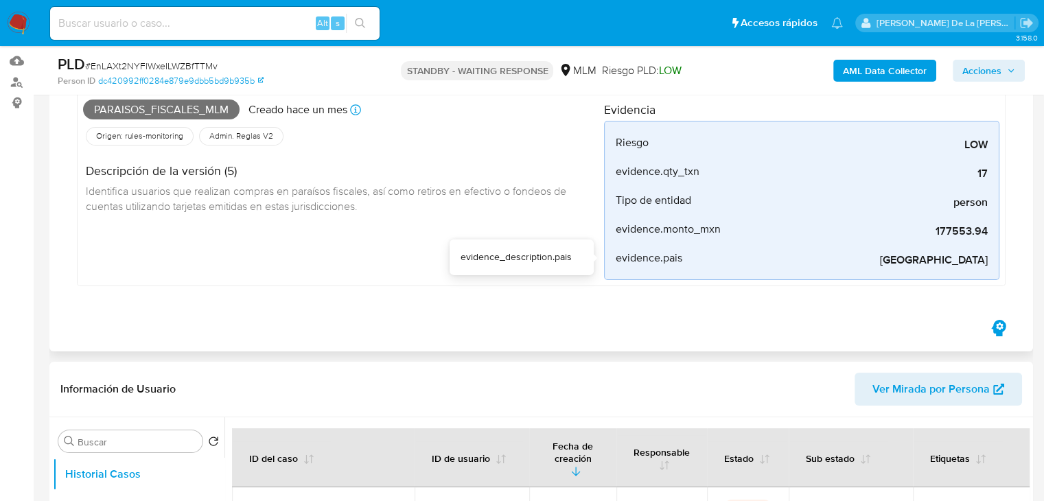
drag, startPoint x: 952, startPoint y: 259, endPoint x: 1003, endPoint y: 256, distance: 51.5
click at [1003, 256] on div "Paraisos_fiscales_mlm Creado hace un mes Creado: 12/08/2025 03:04:59 Origen: ru…" at bounding box center [541, 188] width 928 height 198
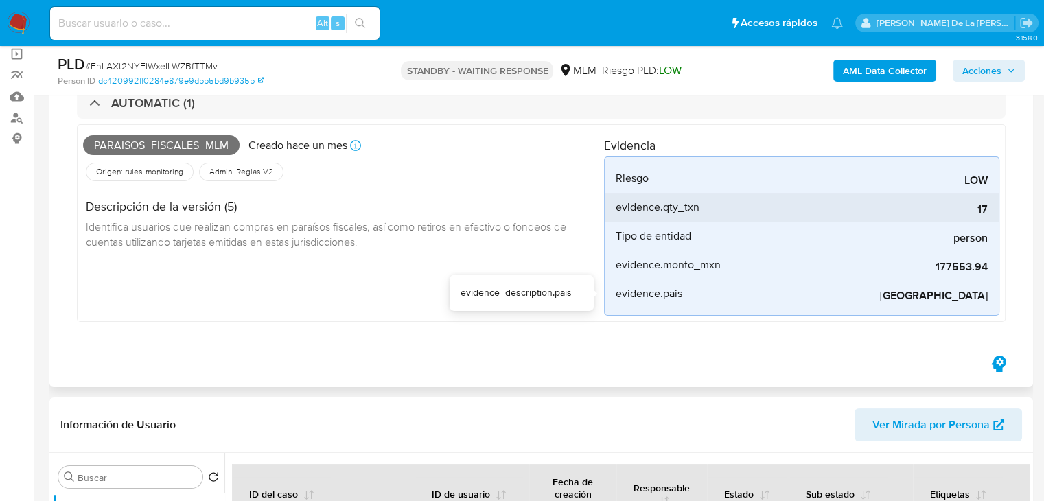
scroll to position [69, 0]
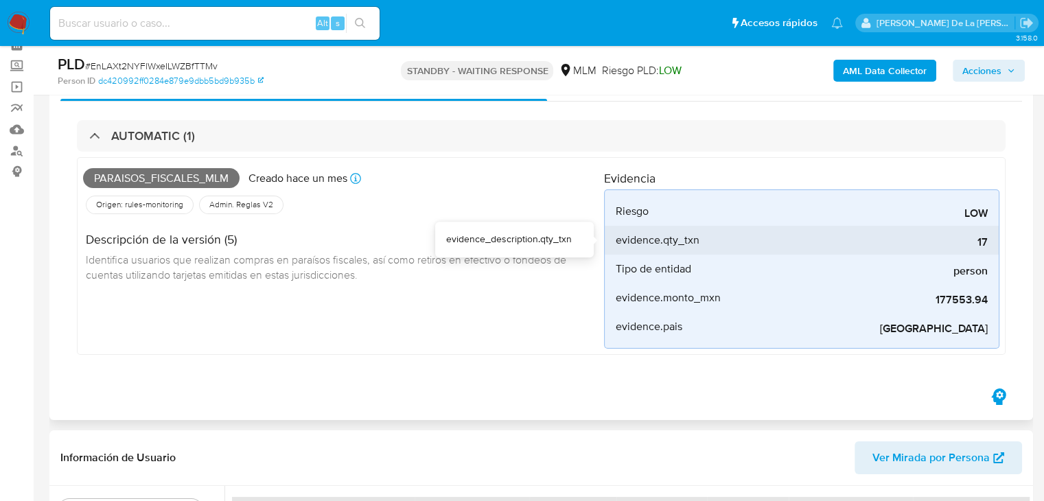
click at [974, 231] on div "17" at bounding box center [885, 240] width 206 height 29
click at [976, 231] on div "17" at bounding box center [885, 240] width 206 height 29
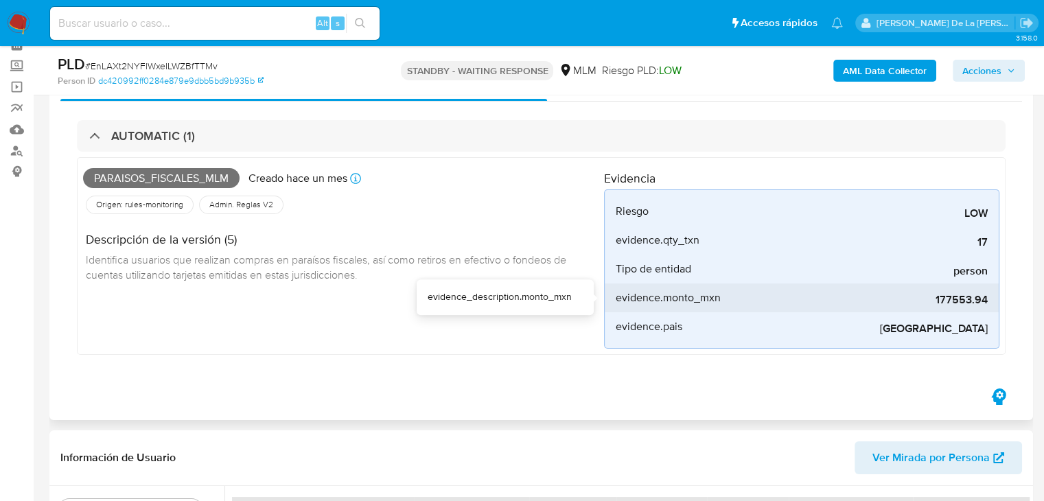
click at [954, 301] on span "177553.94" at bounding box center [885, 300] width 206 height 14
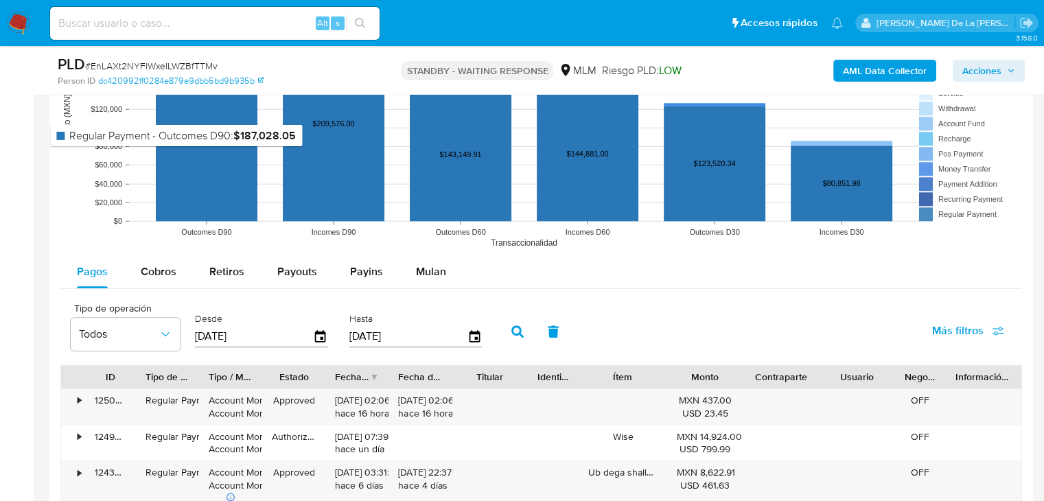
scroll to position [1578, 0]
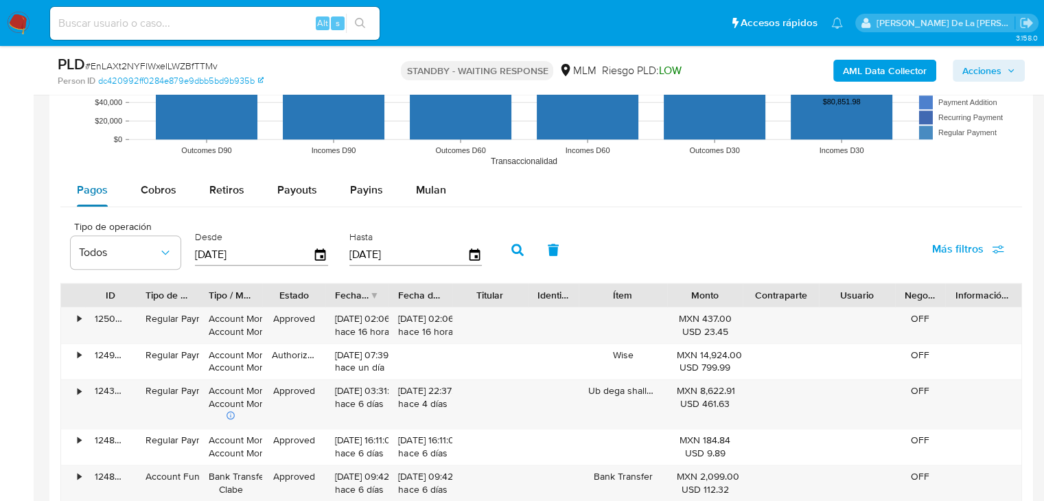
click at [93, 190] on span "Pagos" at bounding box center [92, 190] width 31 height 16
click at [321, 259] on icon "button" at bounding box center [321, 255] width 24 height 24
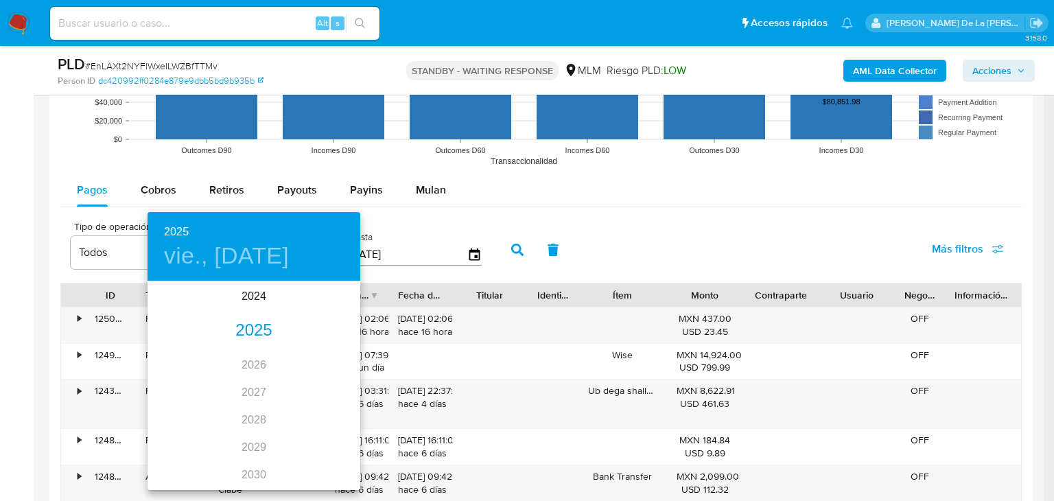
click at [242, 329] on div "2025" at bounding box center [254, 330] width 213 height 27
click at [175, 407] on div "jul." at bounding box center [183, 411] width 71 height 51
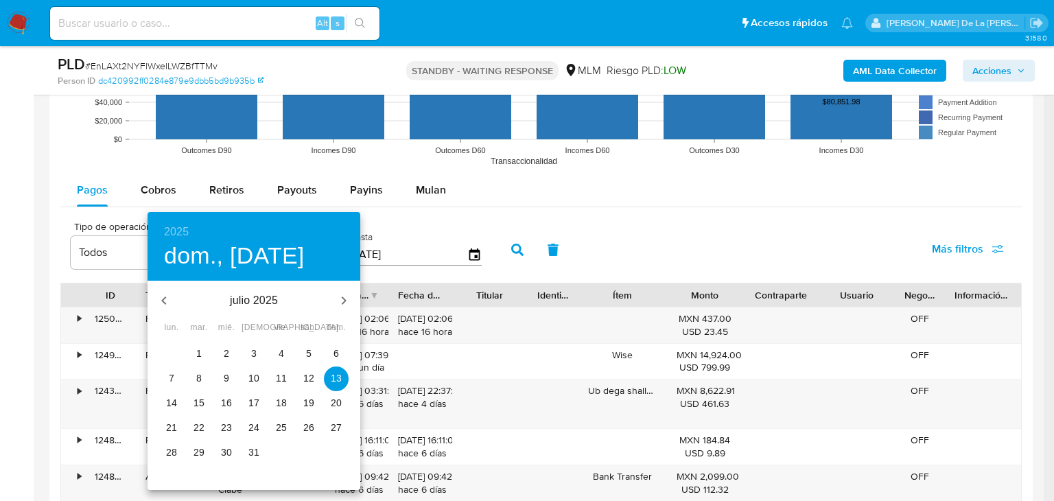
click at [200, 346] on button "1" at bounding box center [199, 354] width 25 height 25
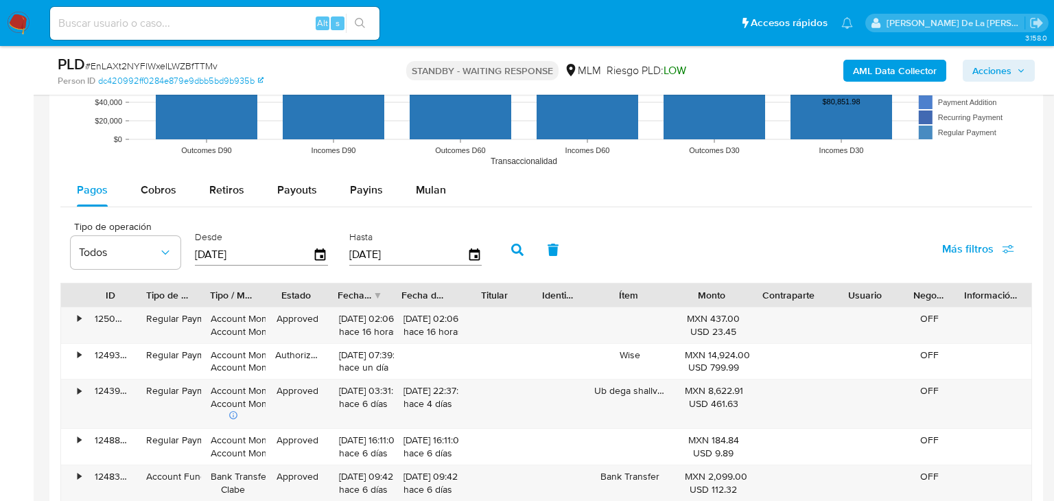
type input "01/07/2025"
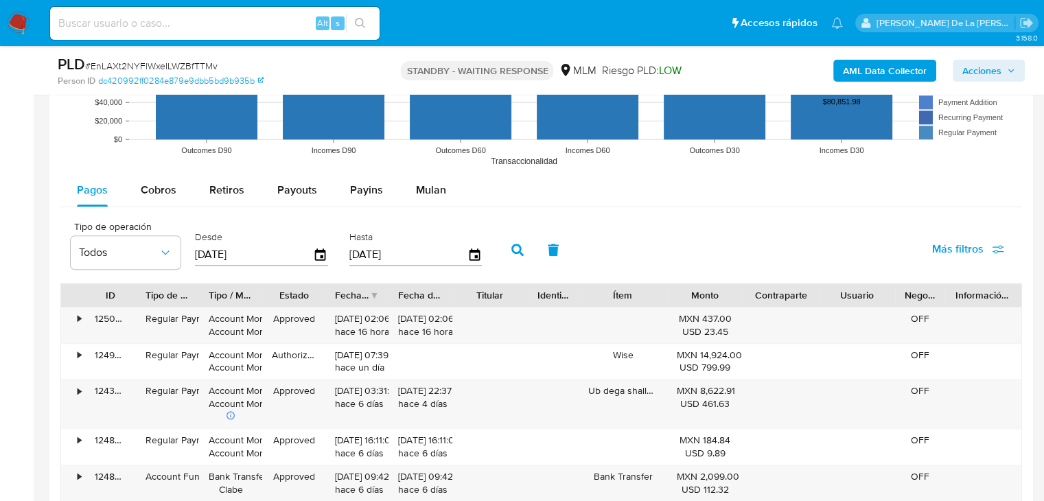
click at [484, 250] on div "Hasta 10/09/2025" at bounding box center [417, 248] width 143 height 55
click at [475, 252] on icon "button" at bounding box center [475, 255] width 24 height 24
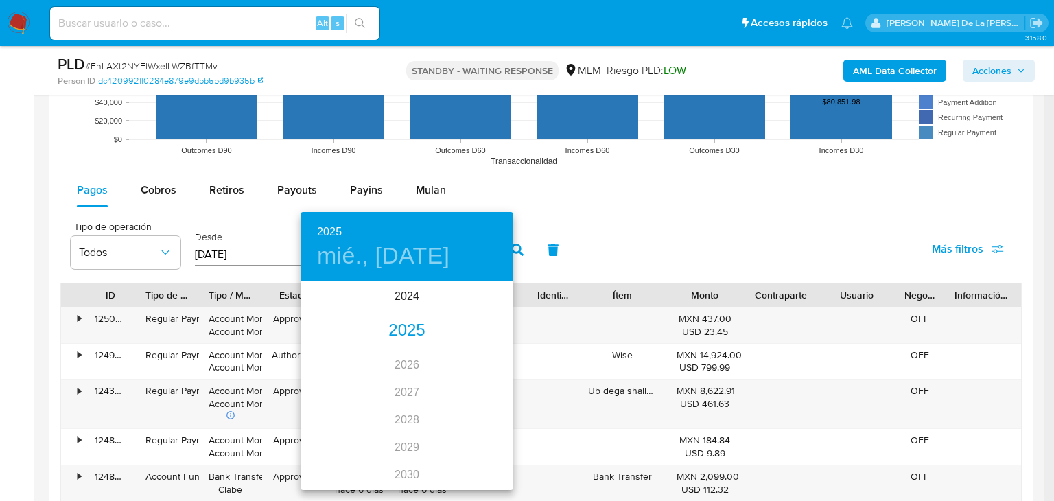
click at [406, 331] on div "2025" at bounding box center [407, 330] width 213 height 27
click at [340, 408] on div "jul." at bounding box center [336, 411] width 71 height 51
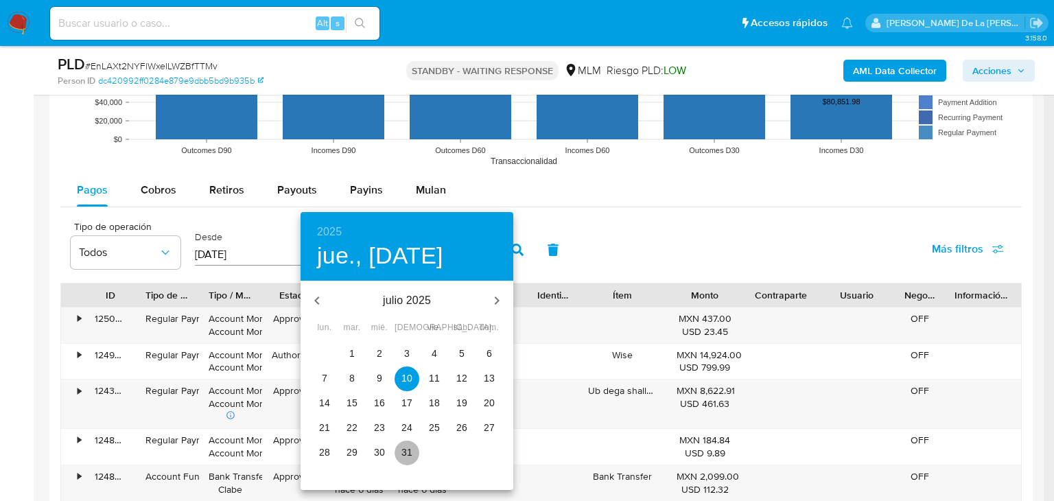
click at [401, 452] on p "31" at bounding box center [406, 452] width 11 height 14
type input "31/07/2025"
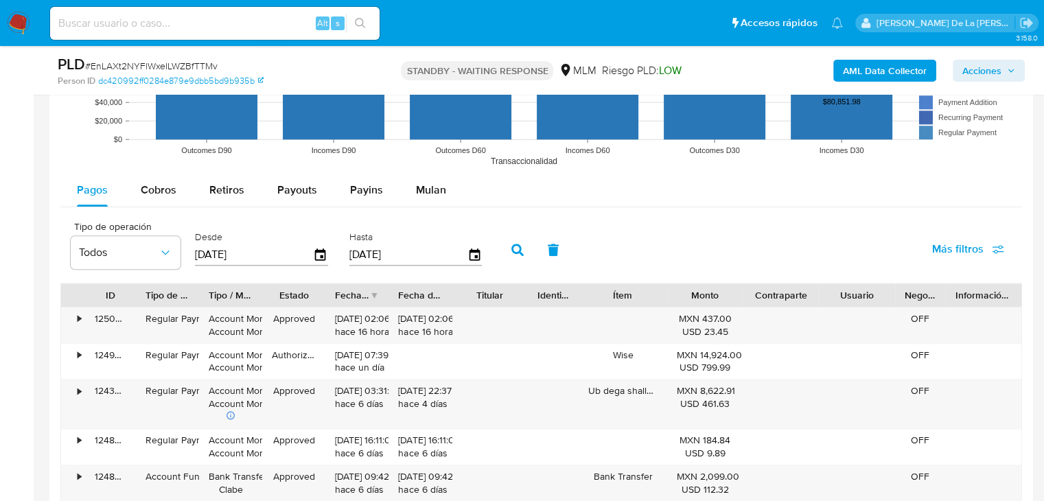
click at [513, 246] on icon "button" at bounding box center [517, 250] width 12 height 12
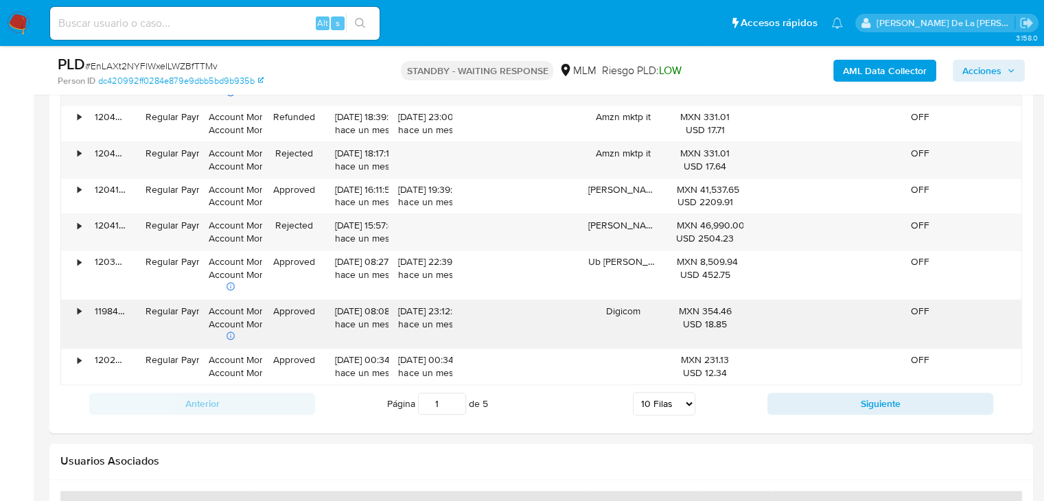
scroll to position [1921, 0]
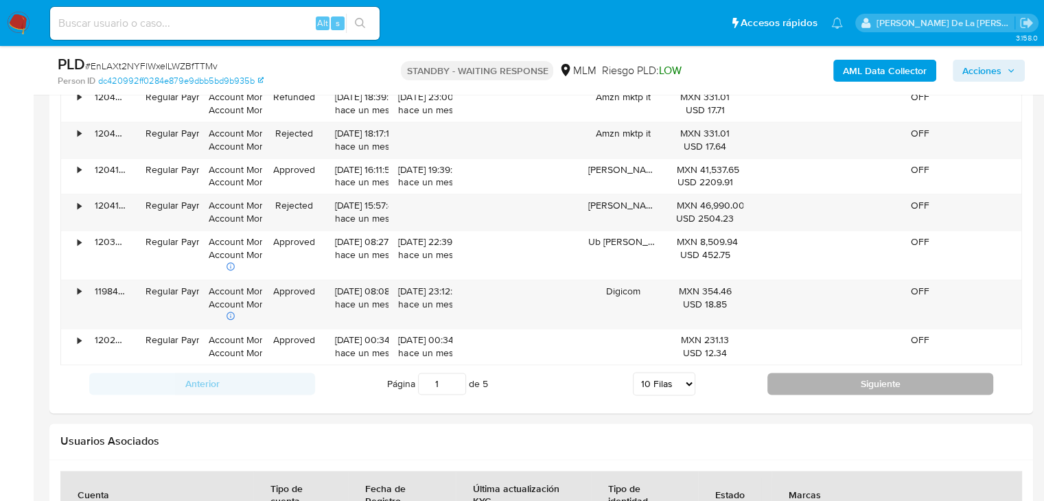
click at [909, 377] on button "Siguiente" at bounding box center [880, 384] width 226 height 22
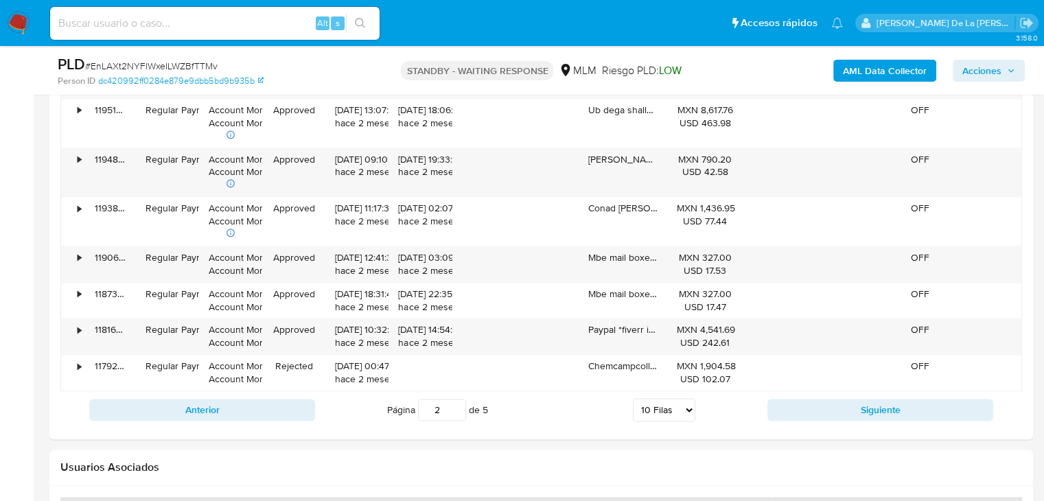
drag, startPoint x: 246, startPoint y: 405, endPoint x: 233, endPoint y: 390, distance: 19.5
click at [246, 405] on button "Anterior" at bounding box center [202, 410] width 226 height 22
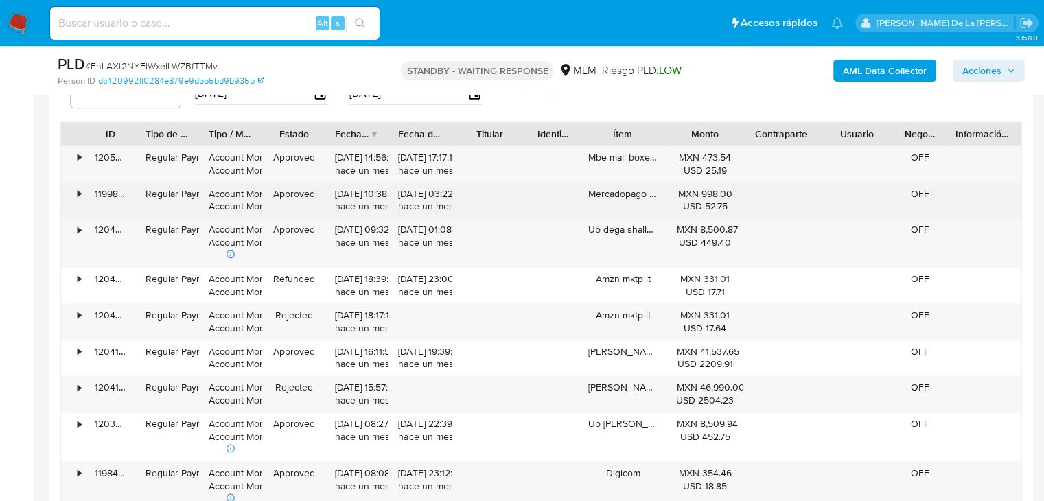
scroll to position [1716, 0]
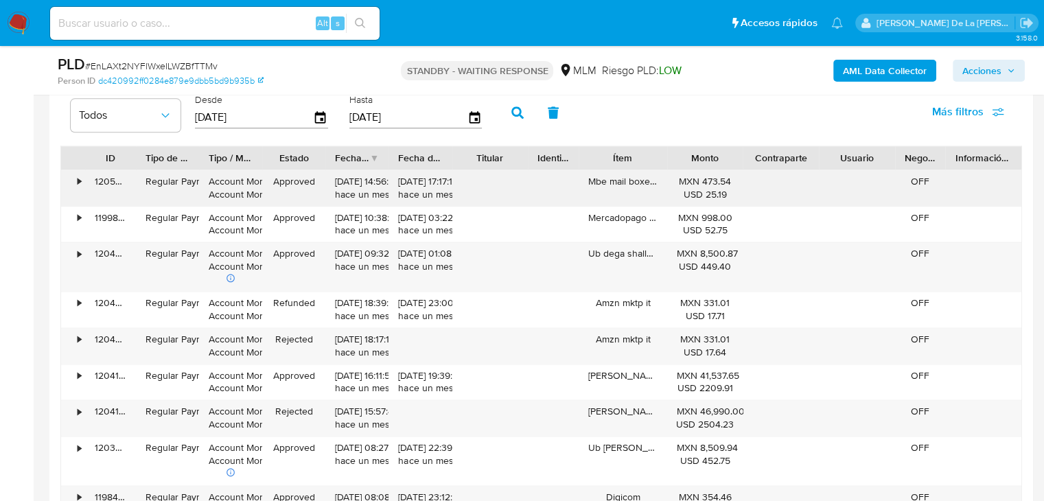
click at [74, 179] on div "•" at bounding box center [73, 188] width 24 height 36
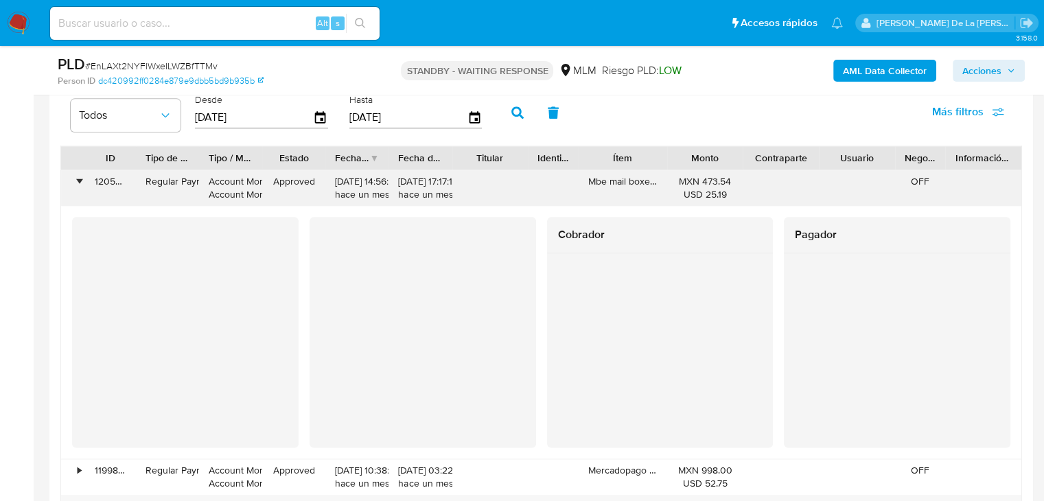
click at [74, 179] on div "•" at bounding box center [73, 188] width 24 height 36
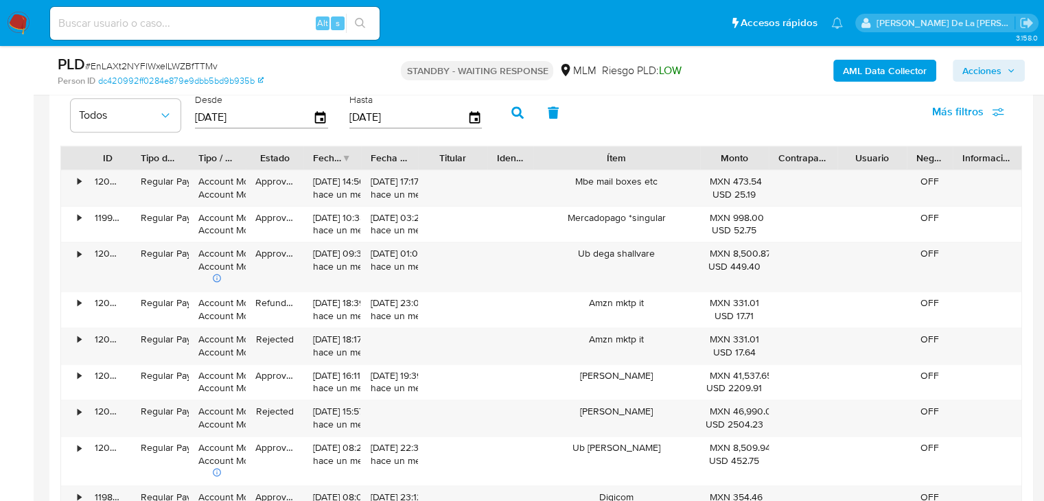
drag, startPoint x: 660, startPoint y: 159, endPoint x: 738, endPoint y: 162, distance: 78.3
click at [738, 162] on div "ID Tipo de operación Tipo / Método Estado Fecha de creación Fecha de aprobación…" at bounding box center [541, 157] width 960 height 23
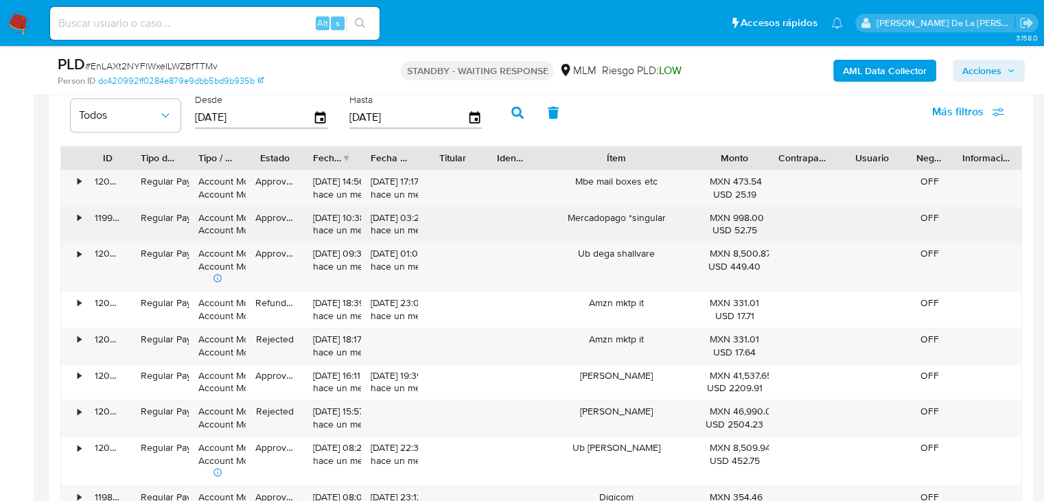
click at [587, 217] on div "Mercadopago *singular" at bounding box center [616, 225] width 167 height 36
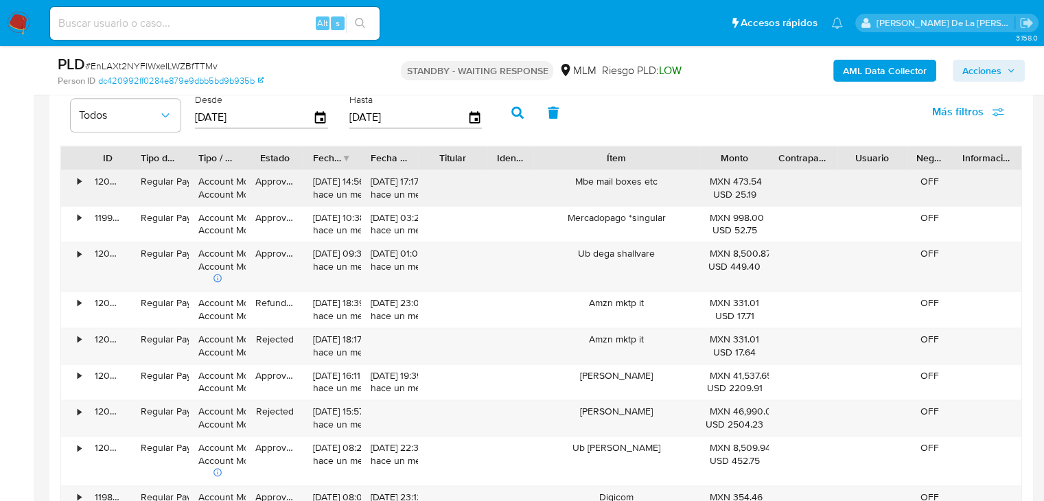
click at [589, 178] on div "Mbe mail boxes etc" at bounding box center [616, 188] width 167 height 36
drag, startPoint x: 589, startPoint y: 178, endPoint x: 600, endPoint y: 185, distance: 12.0
click at [589, 179] on div "Mbe mail boxes etc" at bounding box center [616, 188] width 167 height 36
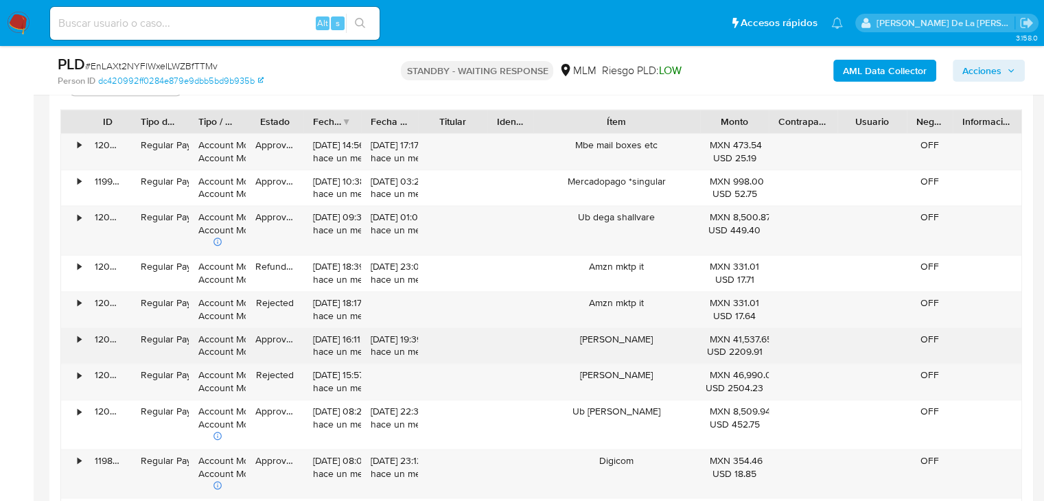
scroll to position [1784, 0]
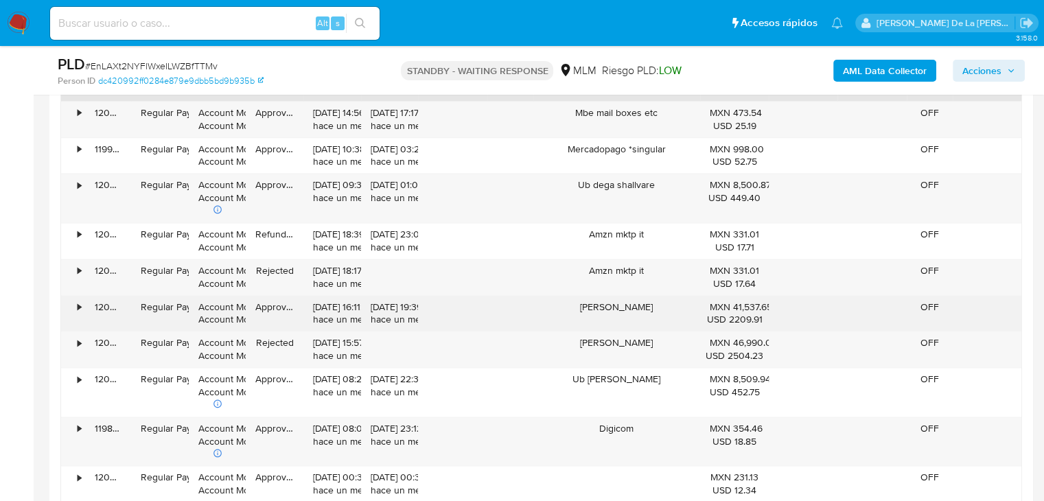
drag, startPoint x: 589, startPoint y: 304, endPoint x: 652, endPoint y: 306, distance: 62.5
click at [652, 306] on div "Corey wade" at bounding box center [616, 314] width 167 height 36
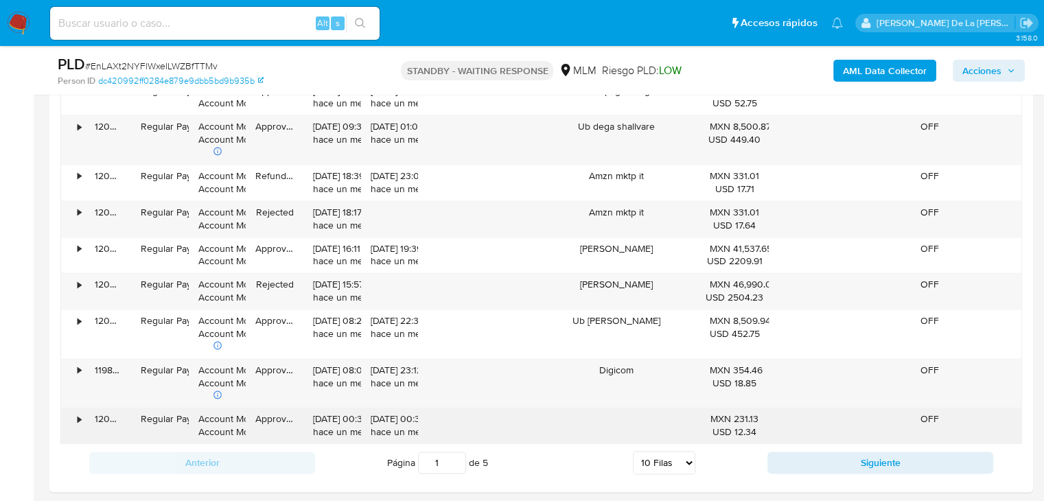
scroll to position [1921, 0]
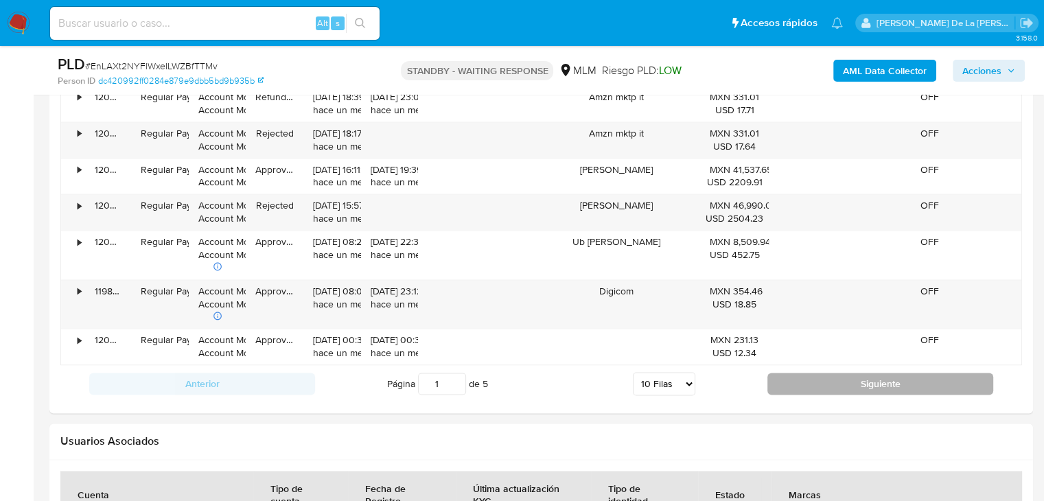
click at [815, 379] on button "Siguiente" at bounding box center [880, 384] width 226 height 22
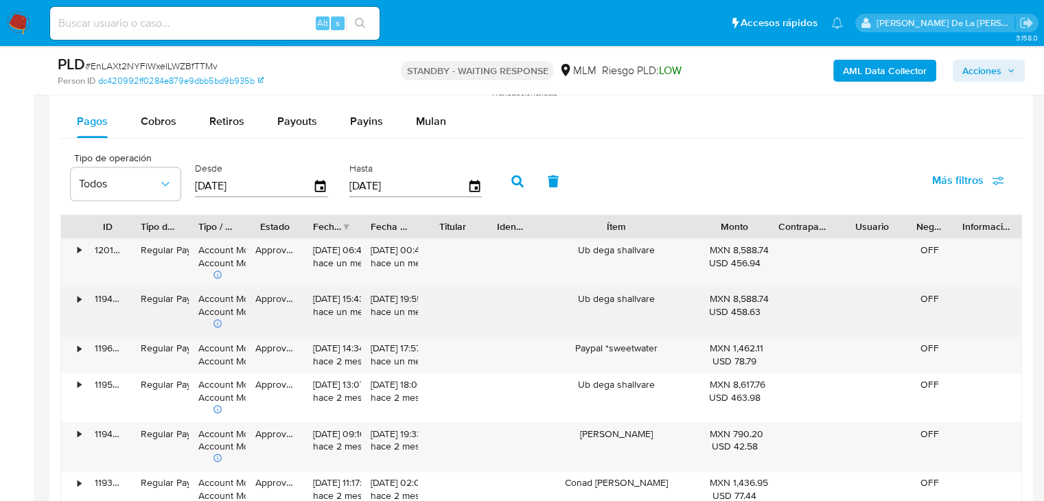
scroll to position [1716, 0]
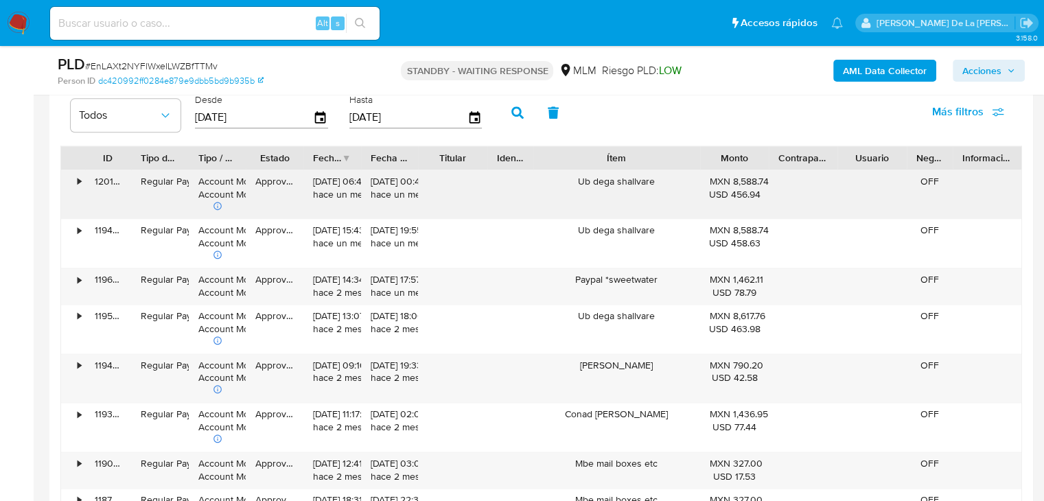
click at [610, 175] on div "Ub dega shallvare" at bounding box center [616, 194] width 167 height 49
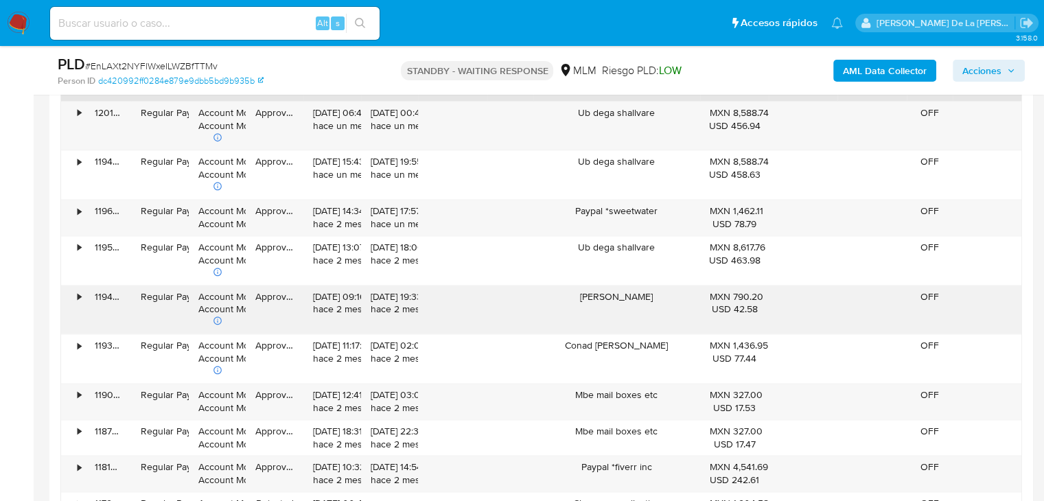
scroll to position [1853, 0]
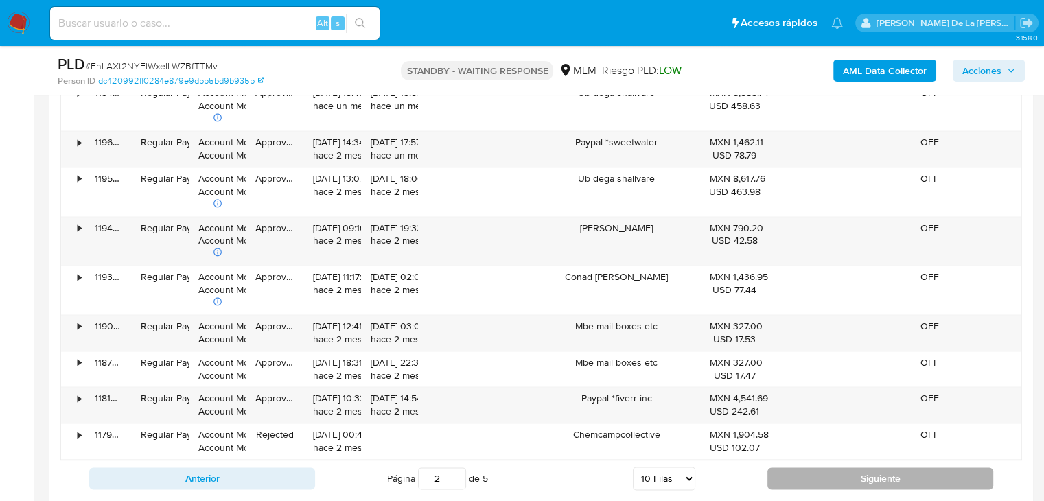
click at [815, 467] on button "Siguiente" at bounding box center [880, 478] width 226 height 22
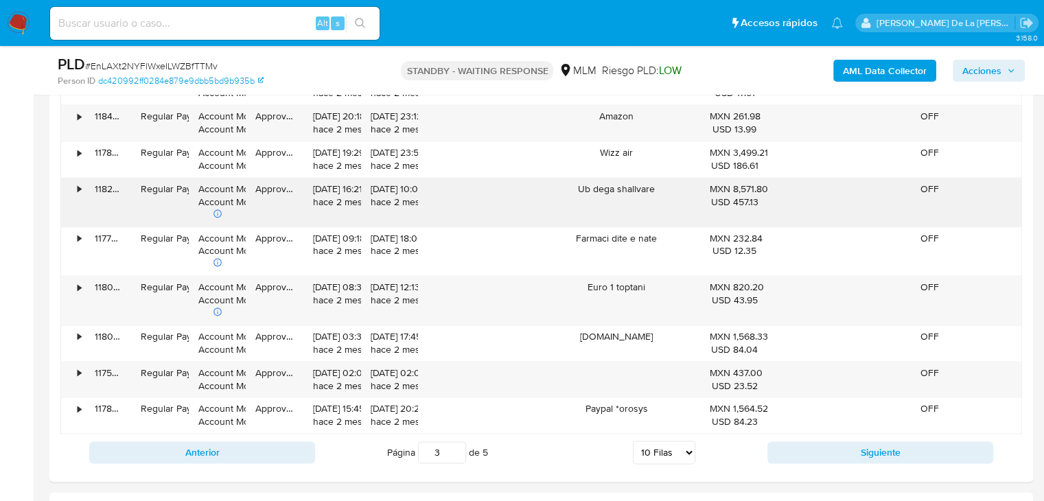
drag, startPoint x: 571, startPoint y: 187, endPoint x: 668, endPoint y: 201, distance: 97.7
click at [668, 199] on div "Ub dega shallvare" at bounding box center [616, 202] width 167 height 49
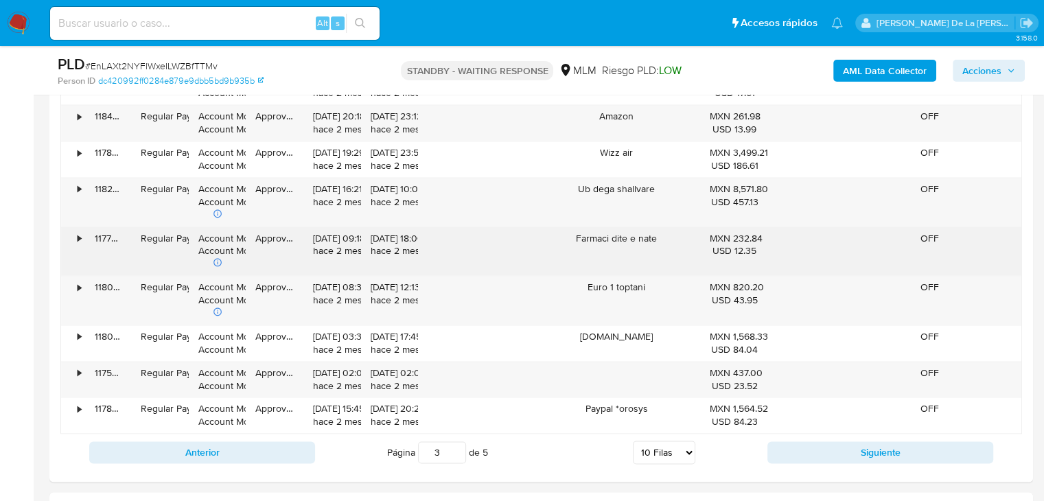
click at [638, 231] on div "Farmaci dite e nate" at bounding box center [616, 251] width 167 height 49
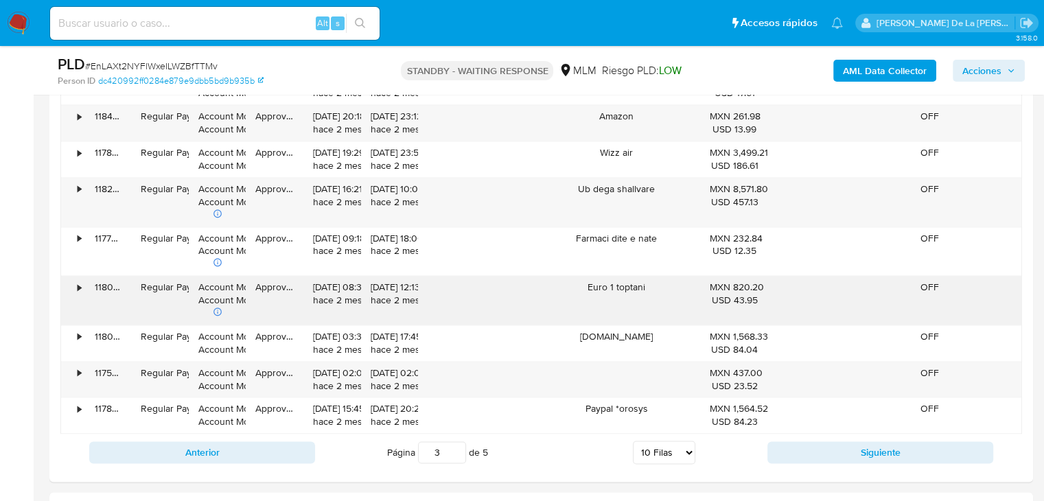
click at [586, 285] on div "Euro 1 toptani" at bounding box center [616, 300] width 167 height 49
drag, startPoint x: 586, startPoint y: 285, endPoint x: 686, endPoint y: 294, distance: 100.5
click at [686, 292] on div "Euro 1 toptani" at bounding box center [616, 300] width 167 height 49
click at [686, 294] on div "Euro 1 toptani" at bounding box center [616, 300] width 167 height 49
click at [834, 448] on button "Siguiente" at bounding box center [880, 452] width 226 height 22
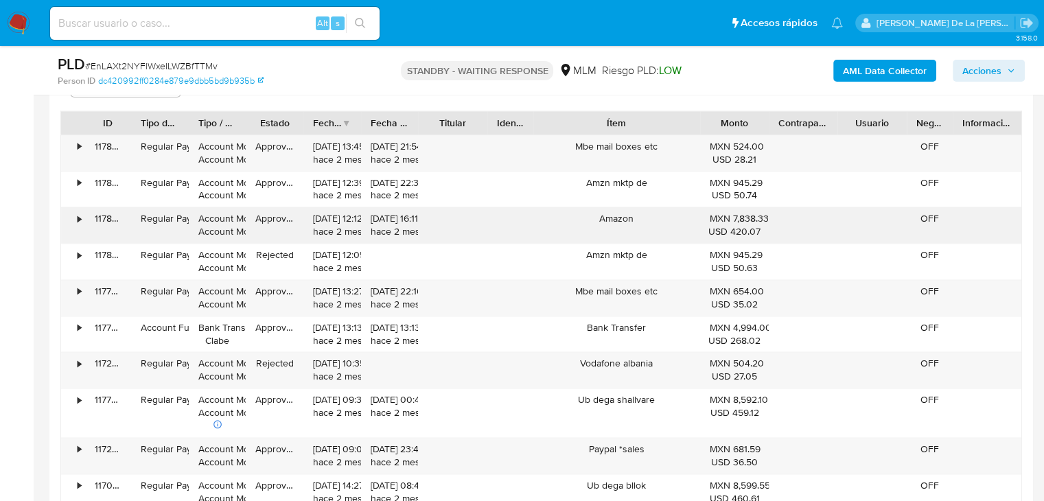
scroll to position [1784, 0]
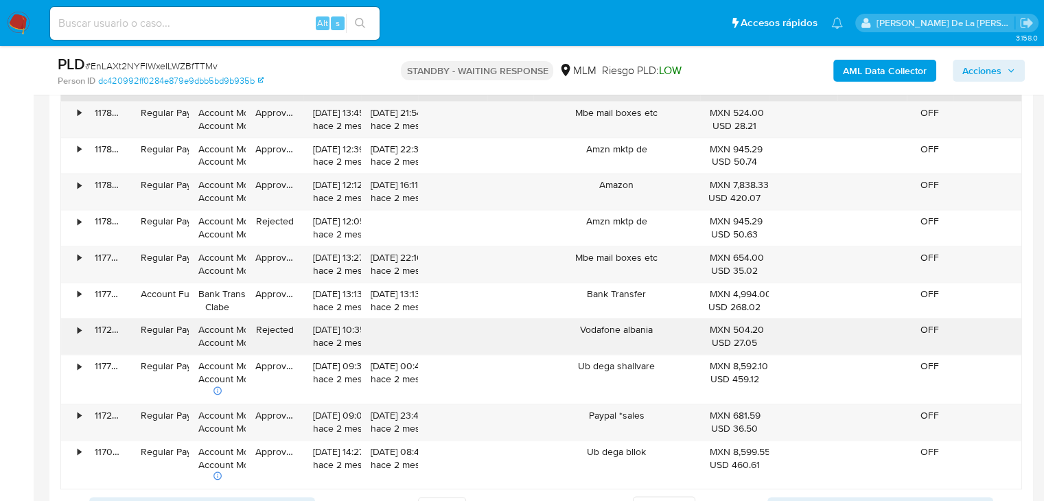
drag, startPoint x: 662, startPoint y: 341, endPoint x: 581, endPoint y: 333, distance: 80.7
click at [582, 333] on div "Vodafone albania" at bounding box center [616, 336] width 167 height 36
click at [579, 329] on div "Vodafone albania" at bounding box center [616, 336] width 167 height 36
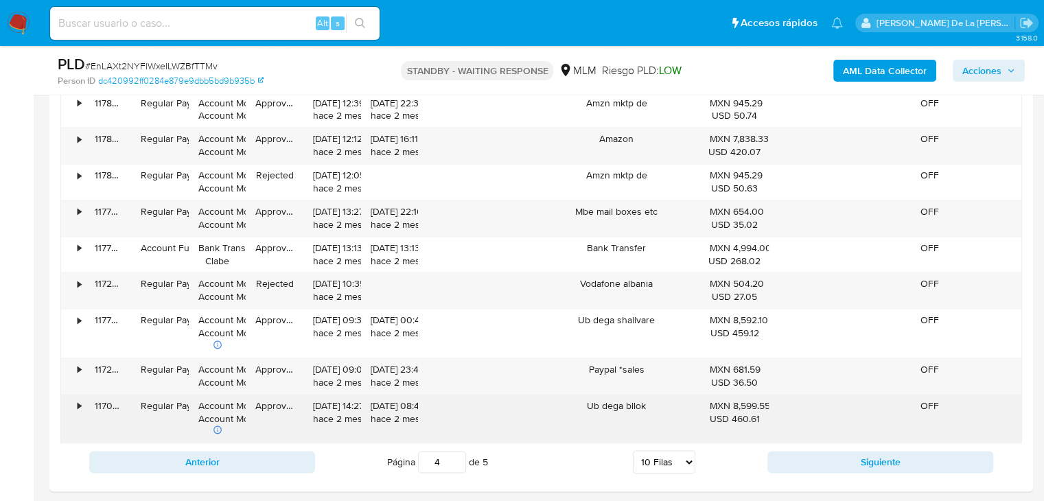
scroll to position [1921, 0]
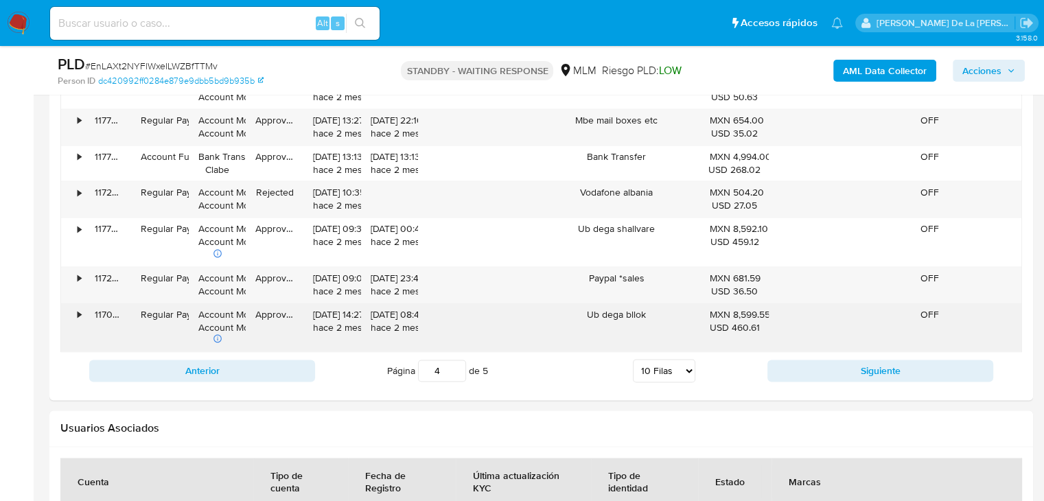
drag, startPoint x: 665, startPoint y: 309, endPoint x: 572, endPoint y: 316, distance: 92.9
click at [572, 316] on div "Ub dega bllok" at bounding box center [616, 327] width 167 height 49
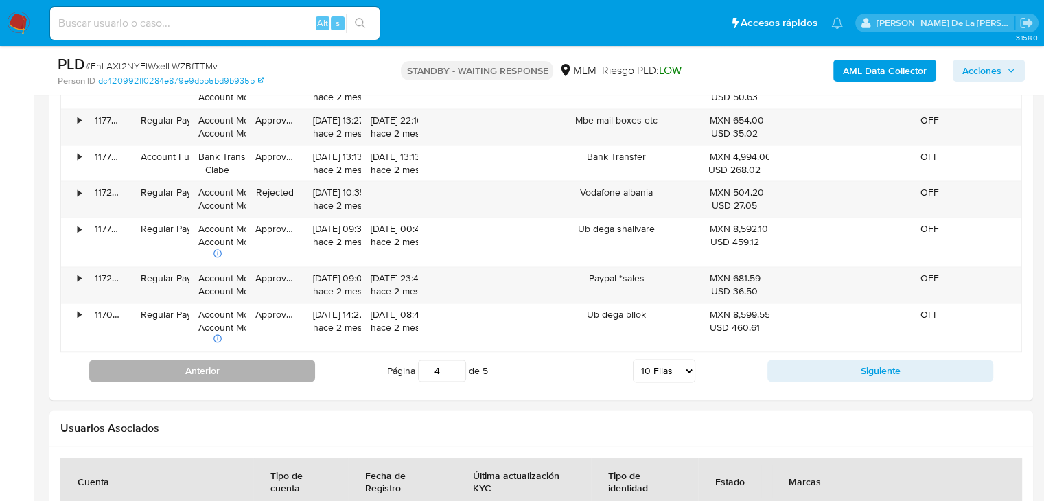
click at [209, 371] on button "Anterior" at bounding box center [202, 371] width 226 height 22
type input "3"
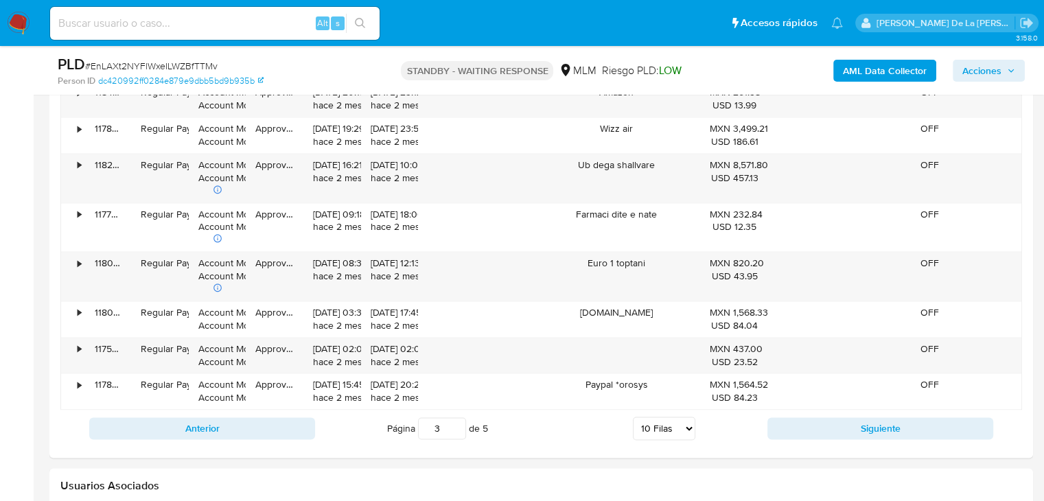
scroll to position [1853, 0]
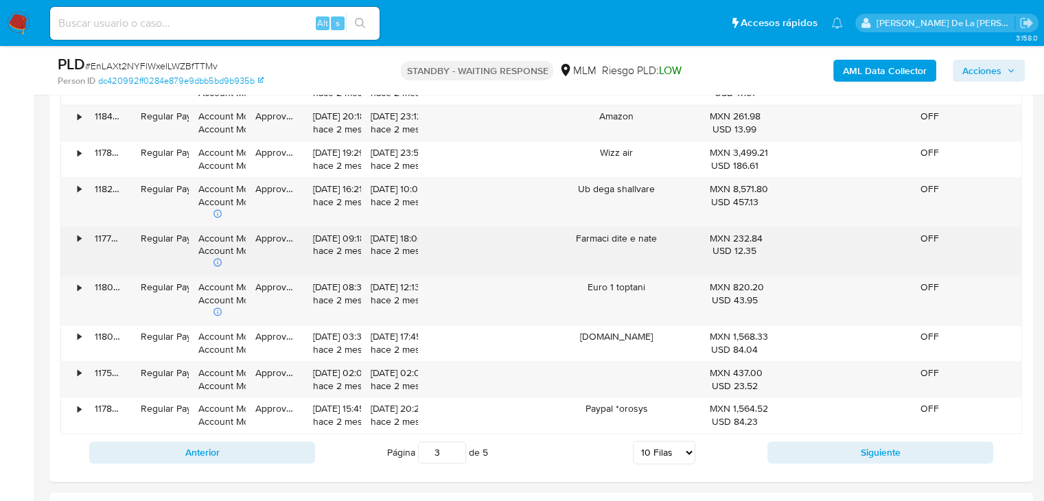
drag, startPoint x: 665, startPoint y: 237, endPoint x: 563, endPoint y: 241, distance: 102.3
click at [563, 241] on div "Farmaci dite e nate" at bounding box center [616, 251] width 167 height 49
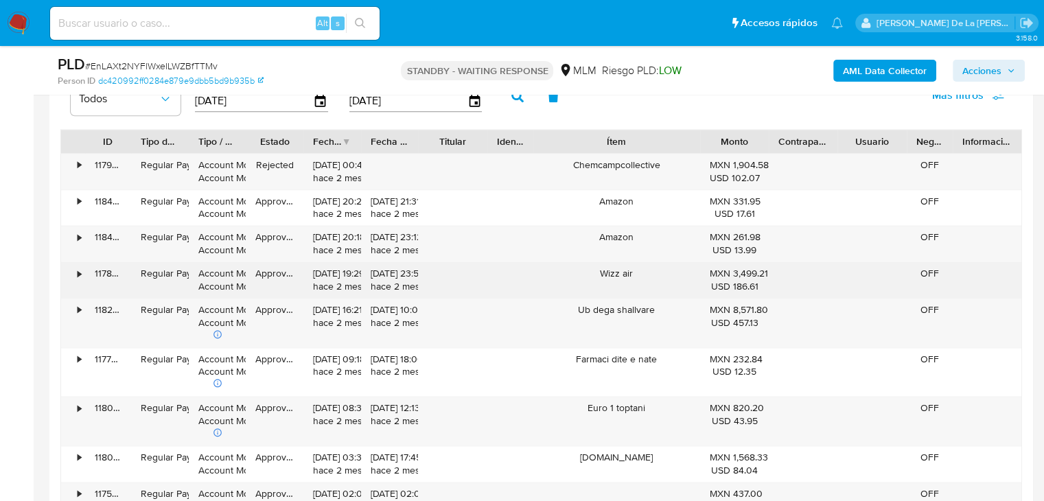
scroll to position [1784, 0]
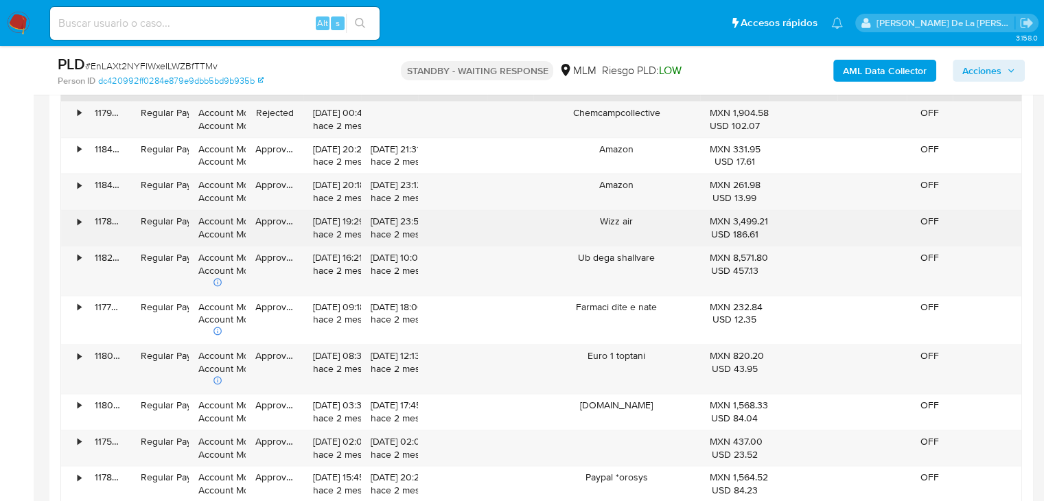
drag, startPoint x: 641, startPoint y: 229, endPoint x: 598, endPoint y: 223, distance: 42.9
click at [598, 223] on div "Wizz air" at bounding box center [616, 228] width 167 height 36
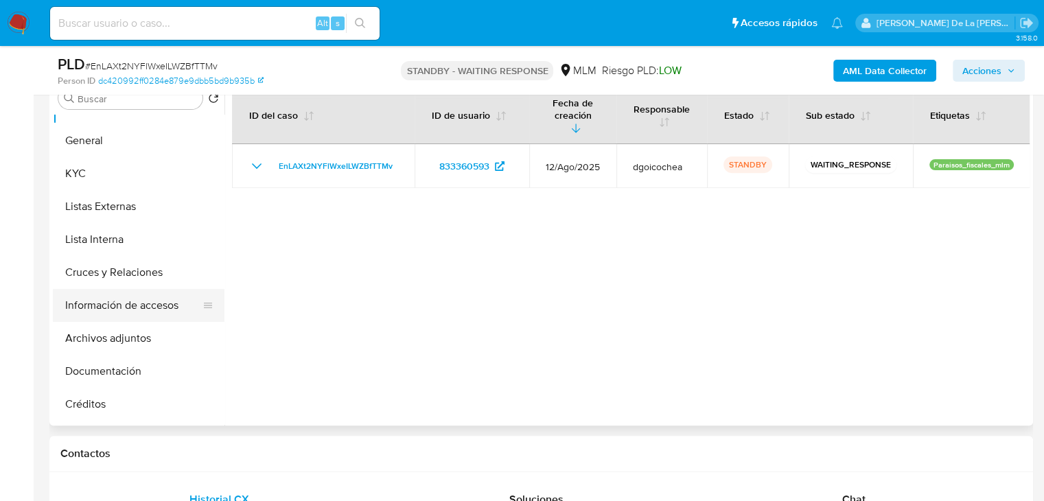
scroll to position [0, 0]
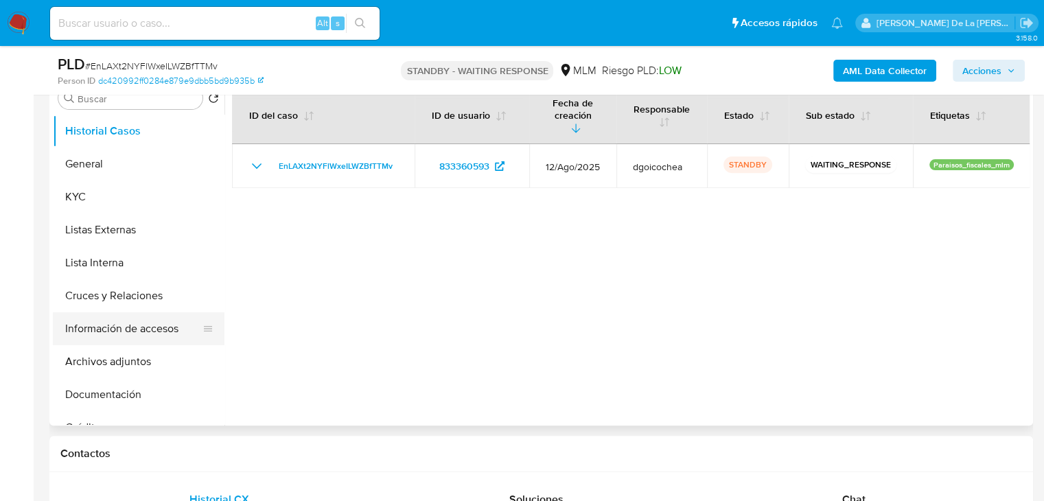
click at [142, 334] on button "Información de accesos" at bounding box center [133, 328] width 161 height 33
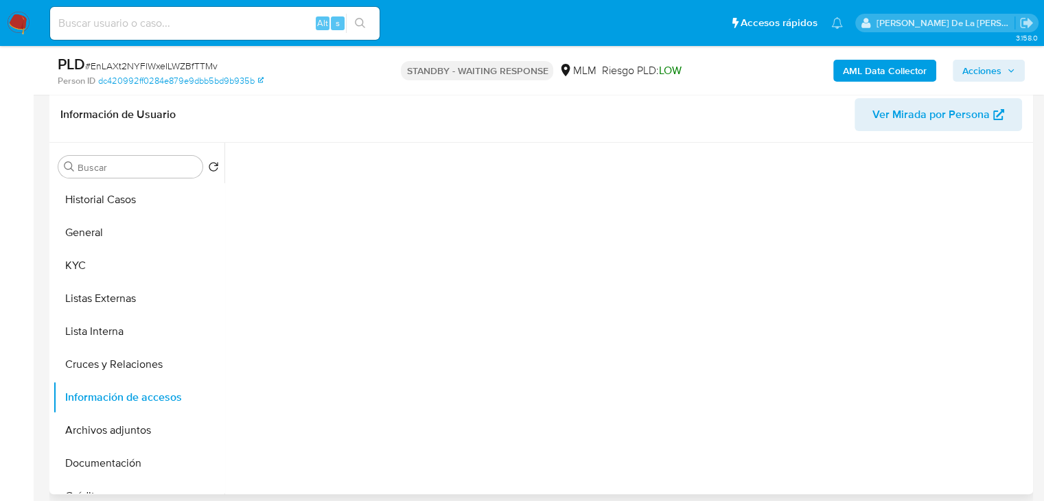
scroll to position [480, 0]
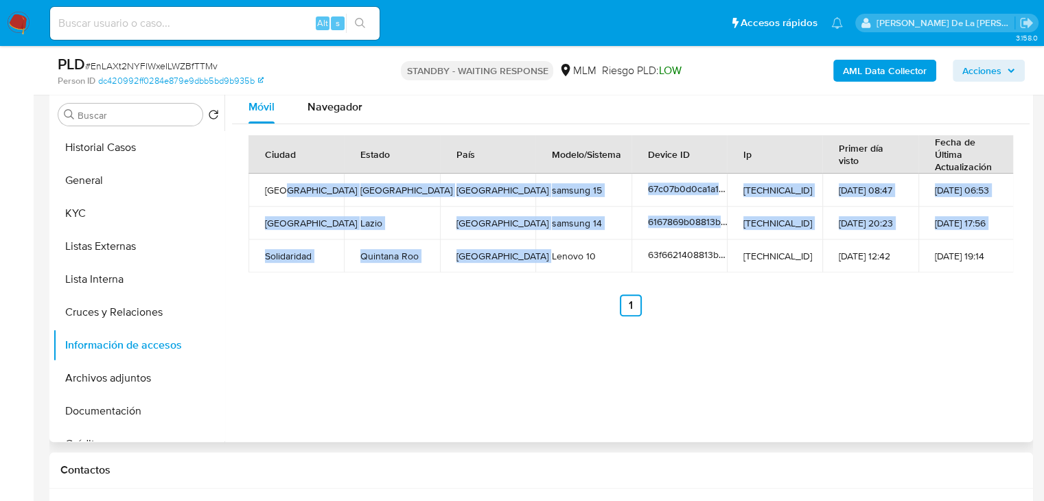
drag, startPoint x: 280, startPoint y: 183, endPoint x: 532, endPoint y: 255, distance: 262.6
click at [532, 255] on tbody "Tirana Tirana Albania samsung 15 67c07b0d0ca1a10fb92ac287 188.172.108.176 27-02…" at bounding box center [630, 223] width 765 height 99
click at [535, 255] on td "Lenovo 10" at bounding box center [582, 255] width 95 height 33
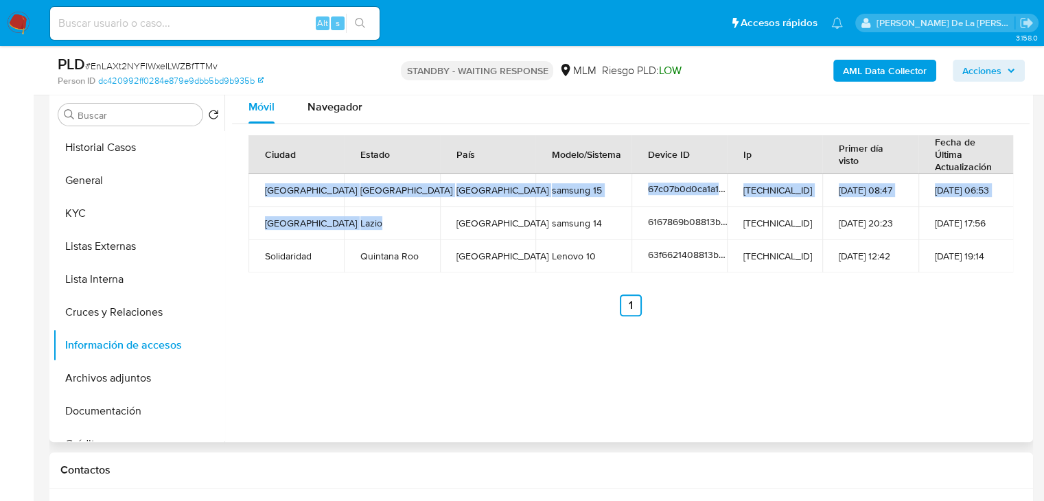
drag, startPoint x: 266, startPoint y: 185, endPoint x: 431, endPoint y: 231, distance: 171.0
click at [430, 231] on tbody "Tirana Tirana Albania samsung 15 67c07b0d0ca1a10fb92ac287 188.172.108.176 27-02…" at bounding box center [630, 223] width 765 height 99
click at [432, 231] on td "Lazio" at bounding box center [391, 223] width 95 height 33
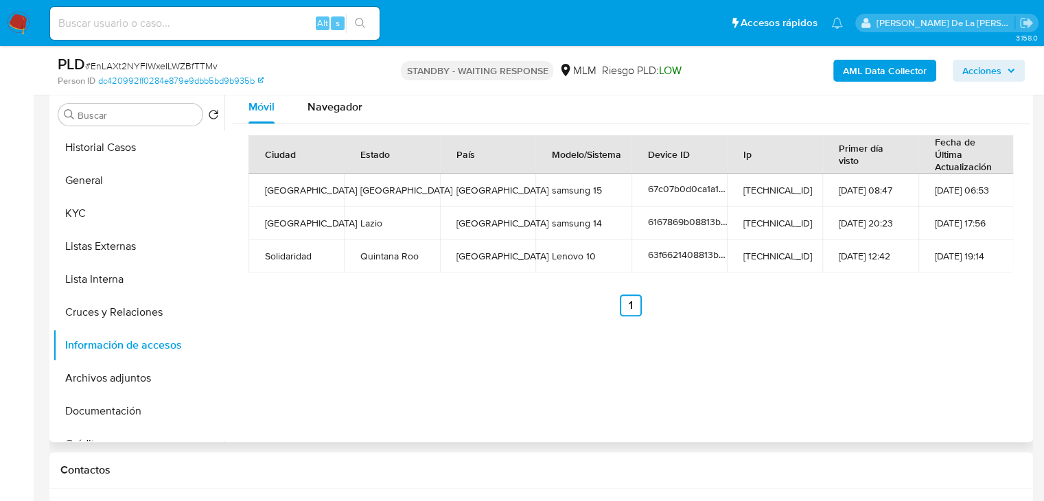
click at [351, 252] on td "Quintana Roo" at bounding box center [391, 255] width 95 height 33
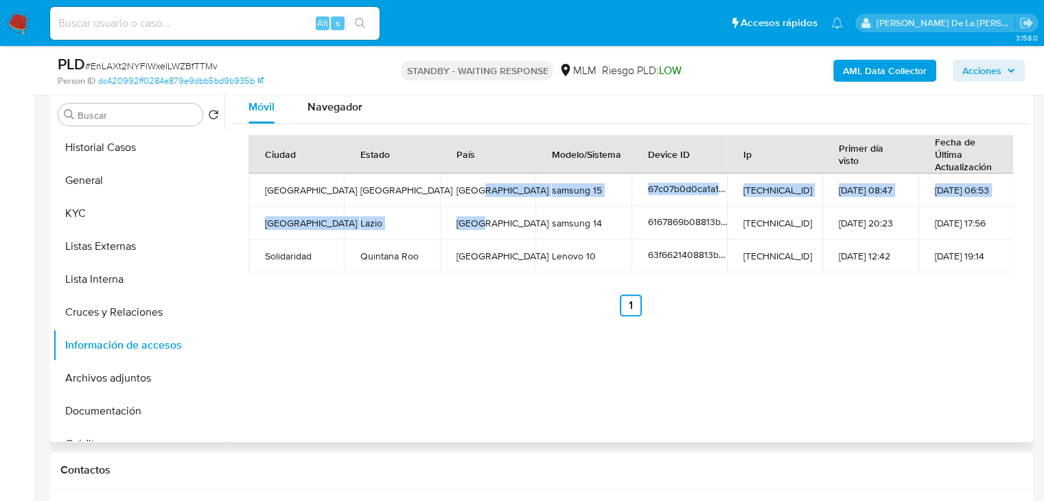
drag, startPoint x: 522, startPoint y: 218, endPoint x: 472, endPoint y: 176, distance: 65.3
click at [473, 178] on tbody "Tirana Tirana Albania samsung 15 67c07b0d0ca1a10fb92ac287 188.172.108.176 27-02…" at bounding box center [630, 223] width 765 height 99
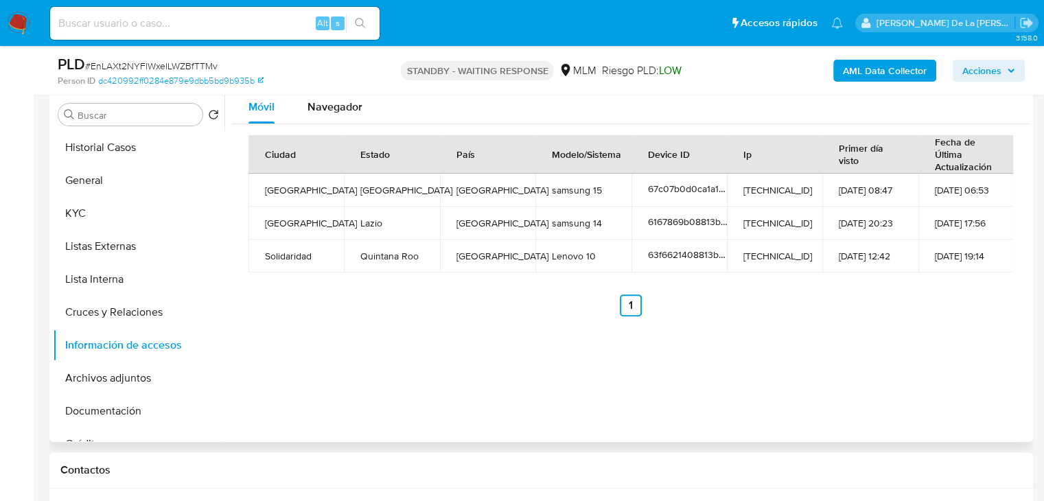
click at [470, 178] on td "Albania" at bounding box center [487, 190] width 95 height 33
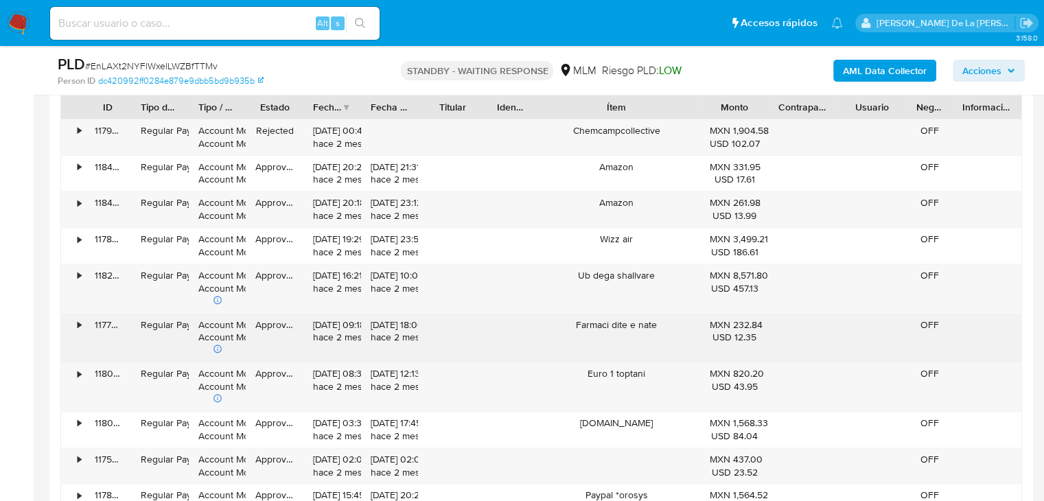
scroll to position [1853, 0]
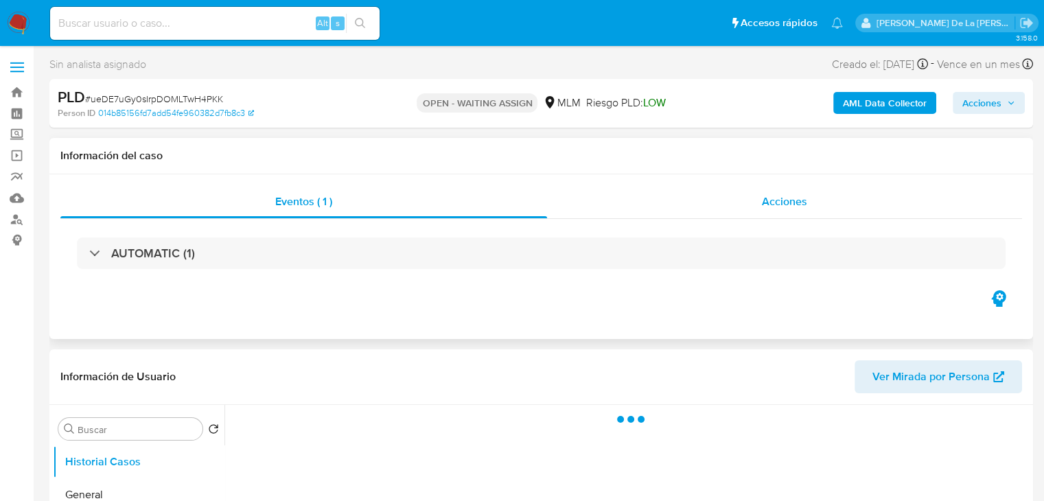
click at [689, 202] on div "Acciones" at bounding box center [784, 201] width 475 height 33
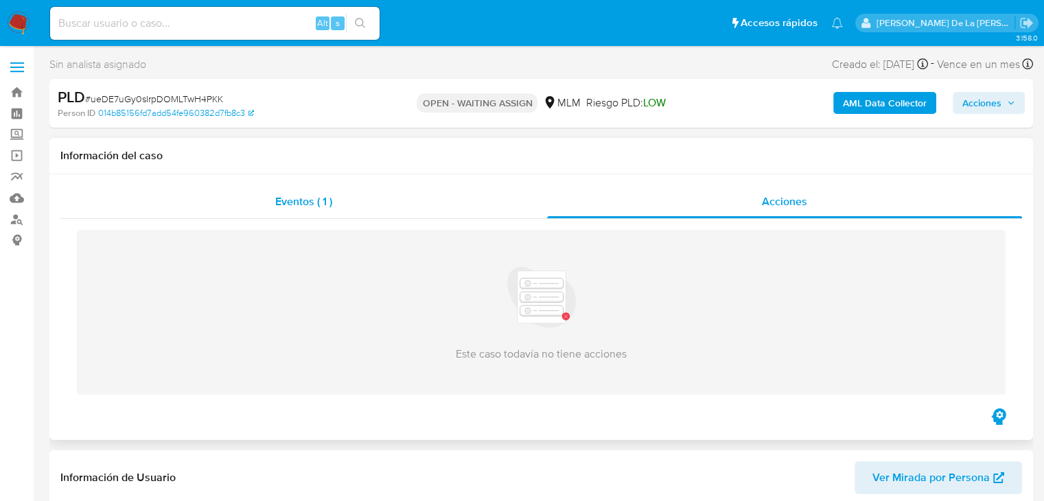
click at [204, 207] on div "Eventos ( 1 )" at bounding box center [303, 201] width 487 height 33
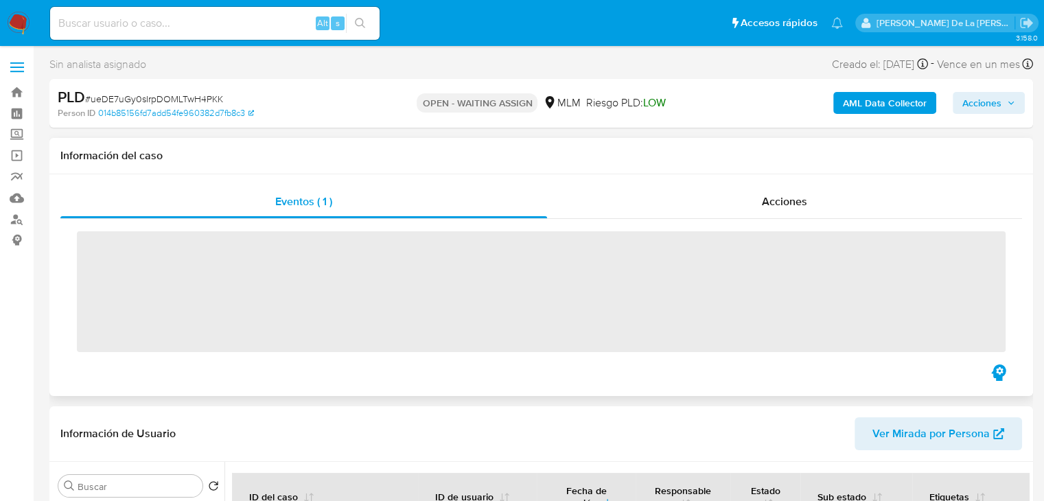
select select "10"
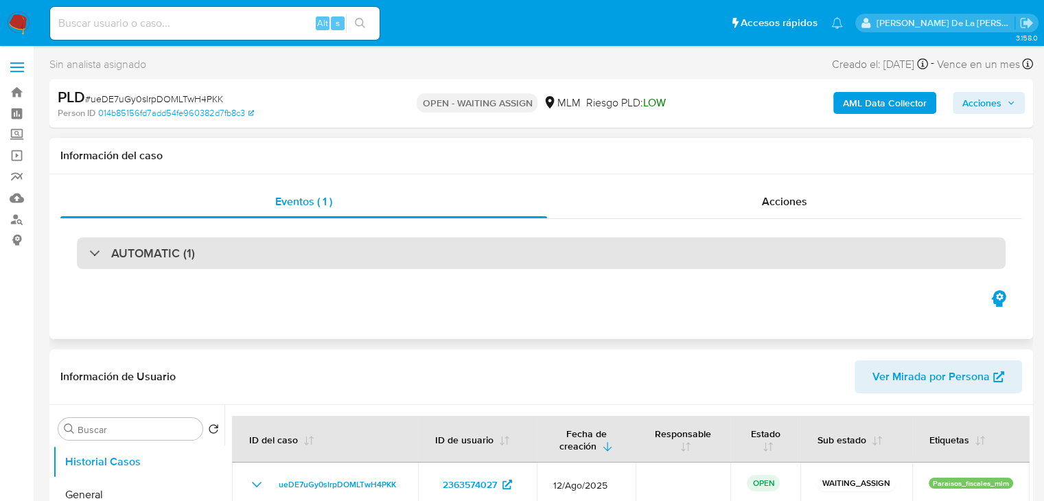
click at [84, 250] on div "AUTOMATIC (1)" at bounding box center [541, 253] width 928 height 32
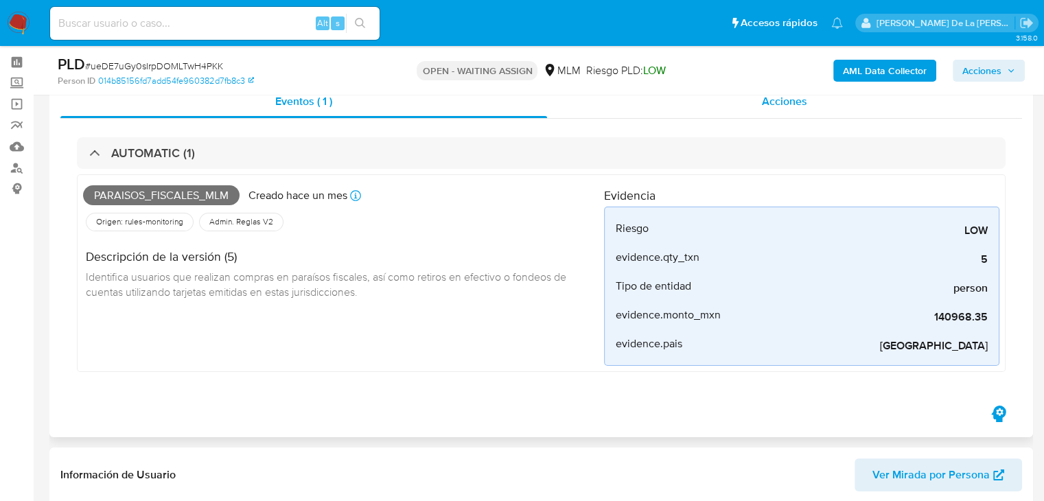
scroll to position [137, 0]
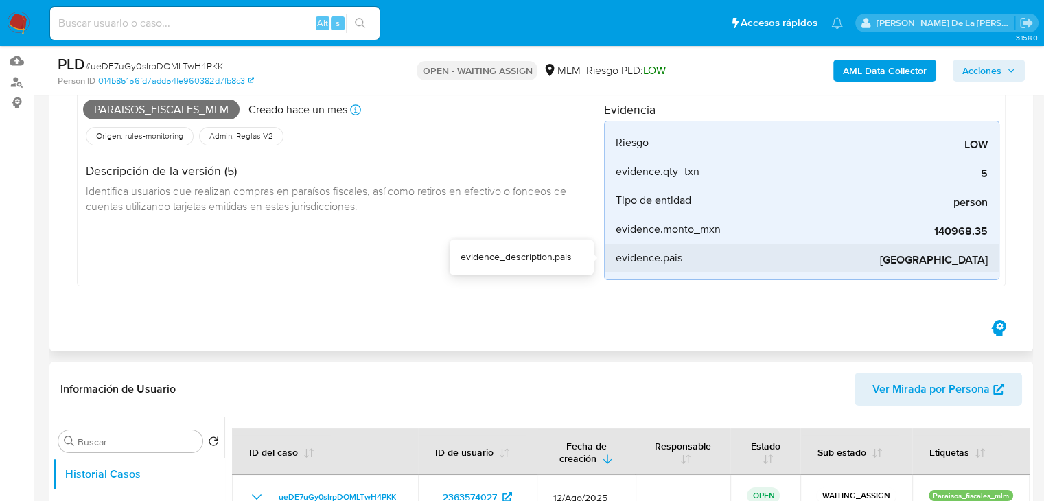
drag, startPoint x: 867, startPoint y: 259, endPoint x: 983, endPoint y: 261, distance: 115.3
click at [983, 261] on span "[GEOGRAPHIC_DATA]" at bounding box center [885, 260] width 206 height 14
click at [985, 259] on span "[GEOGRAPHIC_DATA]" at bounding box center [885, 260] width 206 height 14
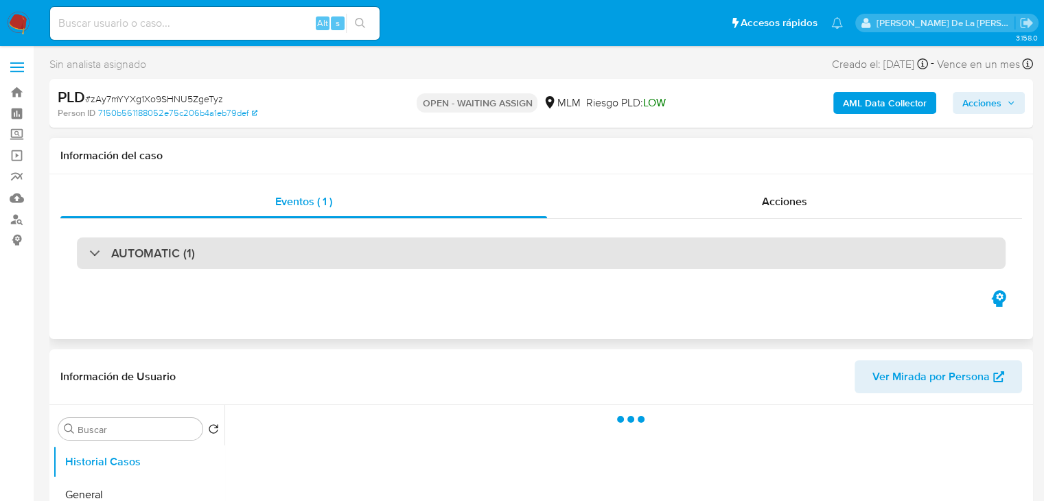
click at [178, 237] on div "AUTOMATIC (1)" at bounding box center [540, 253] width 961 height 69
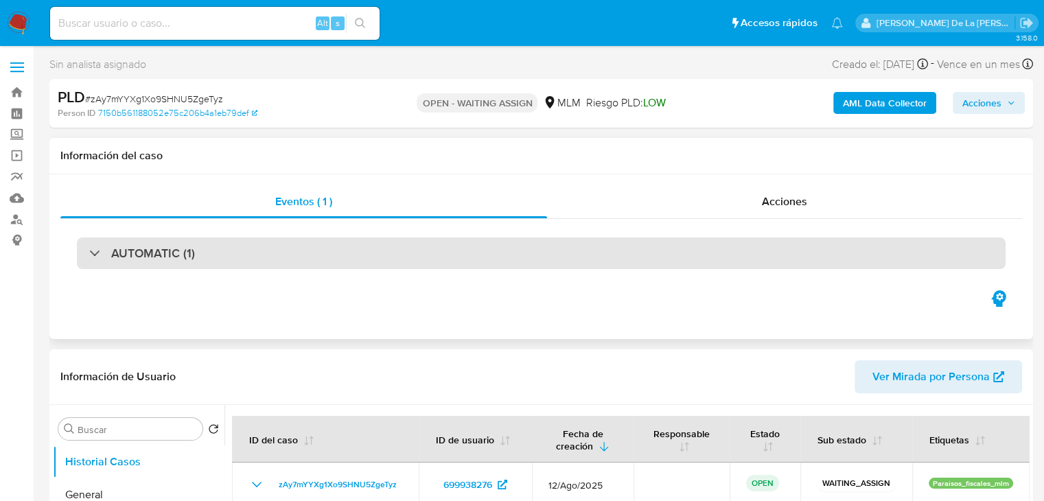
click at [156, 263] on div "AUTOMATIC (1)" at bounding box center [541, 253] width 928 height 32
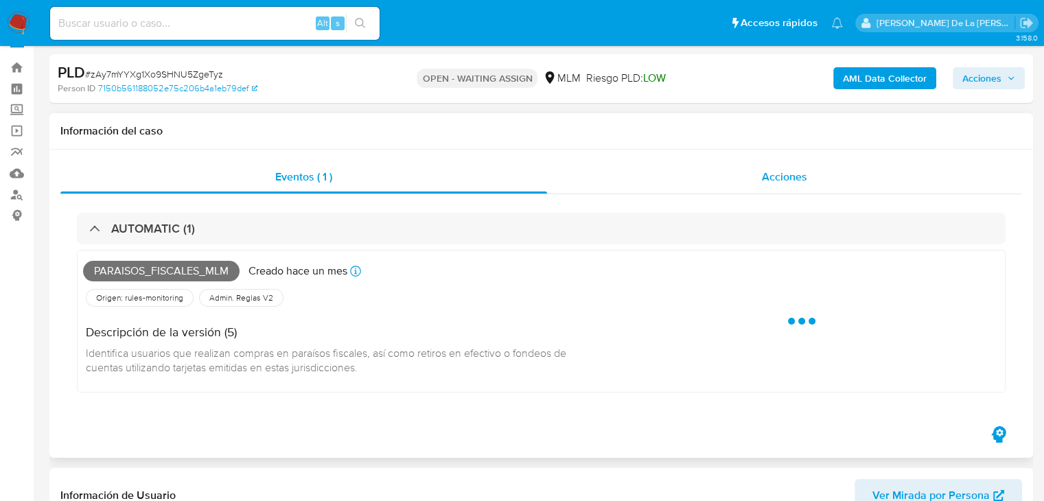
select select "10"
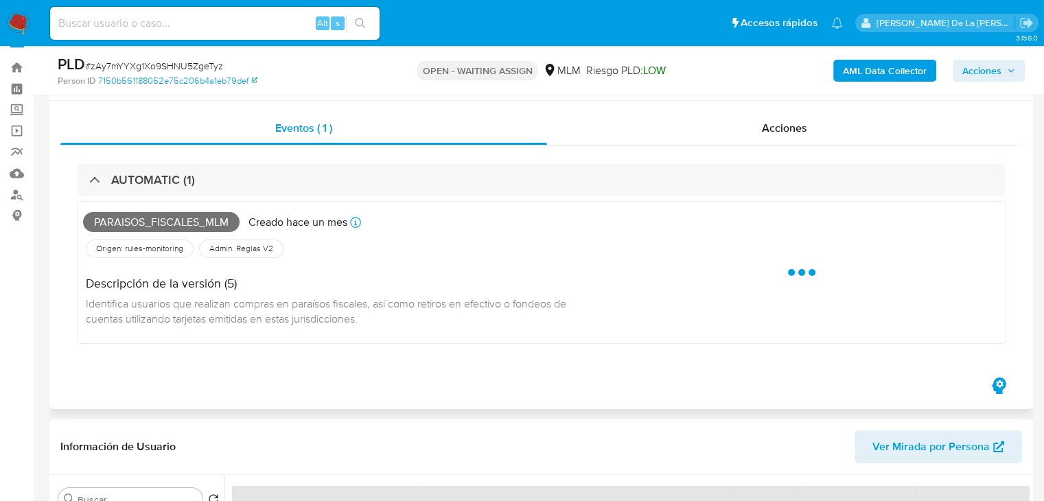
scroll to position [69, 0]
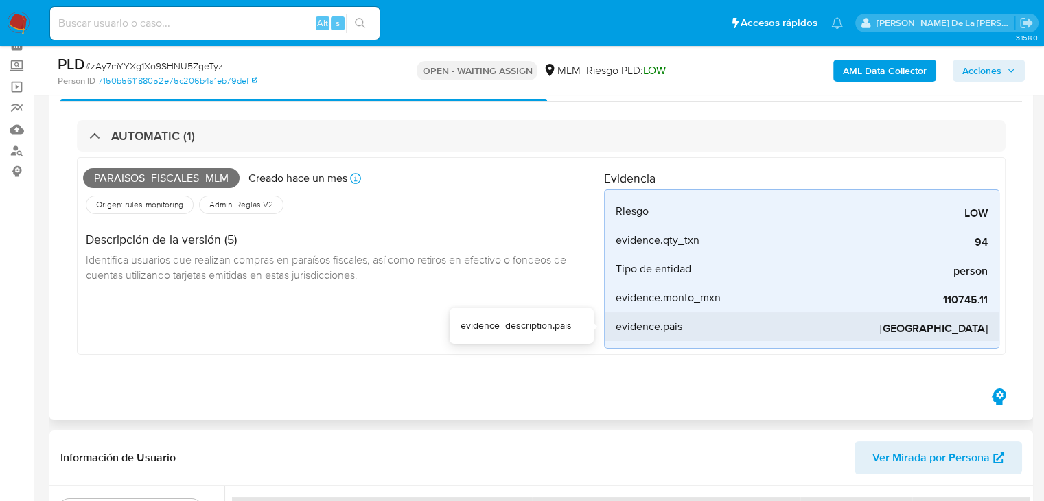
drag, startPoint x: 948, startPoint y: 332, endPoint x: 973, endPoint y: 333, distance: 25.4
click at [973, 333] on span "[GEOGRAPHIC_DATA]" at bounding box center [885, 329] width 206 height 14
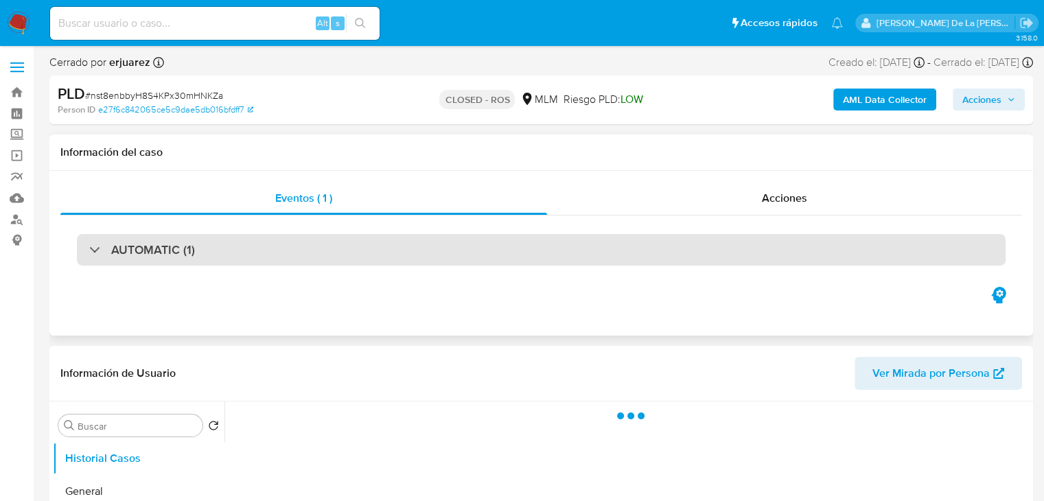
click at [196, 247] on div "AUTOMATIC (1)" at bounding box center [541, 250] width 928 height 32
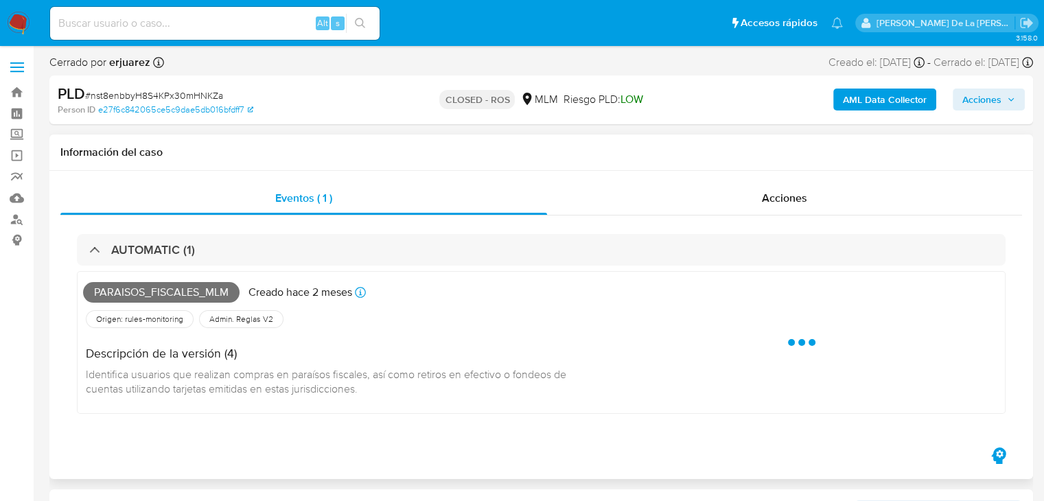
select select "10"
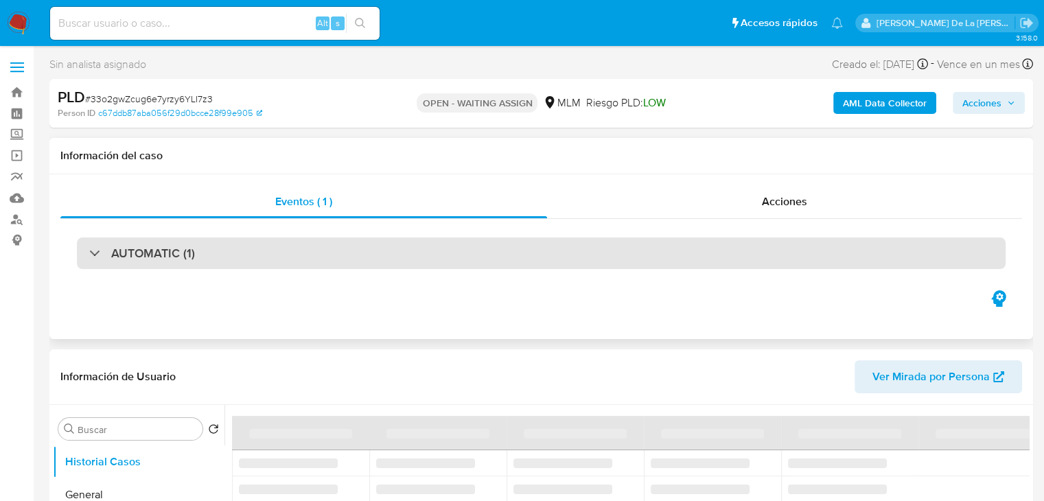
click at [96, 259] on div "AUTOMATIC (1)" at bounding box center [142, 253] width 106 height 15
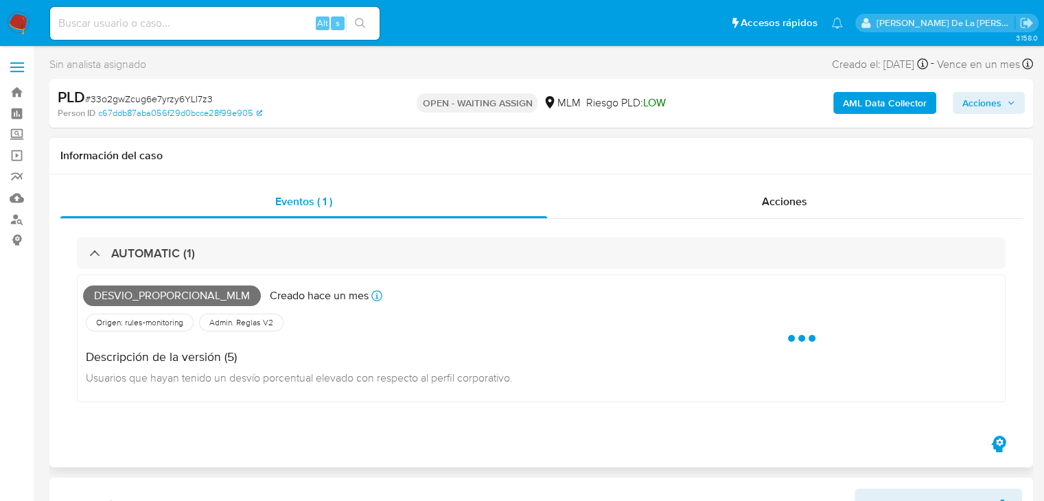
select select "10"
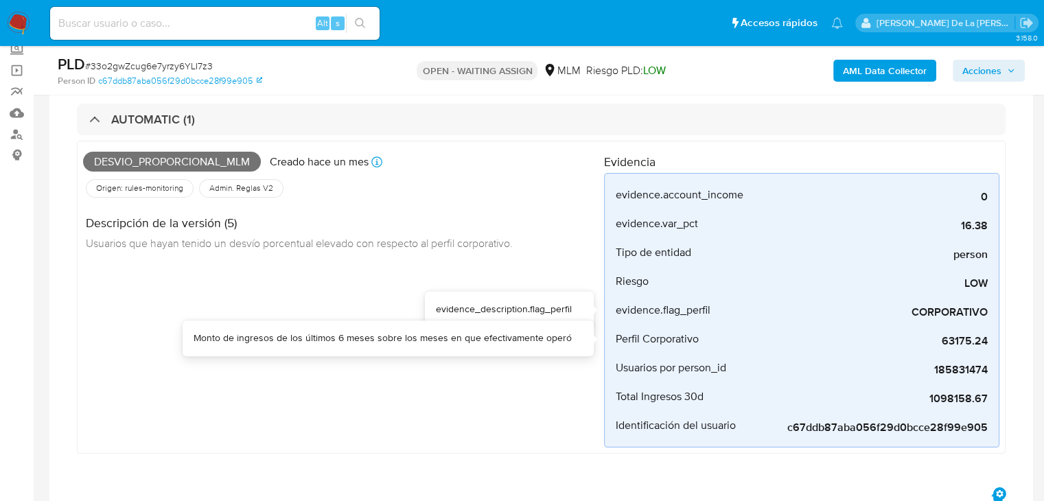
scroll to position [137, 0]
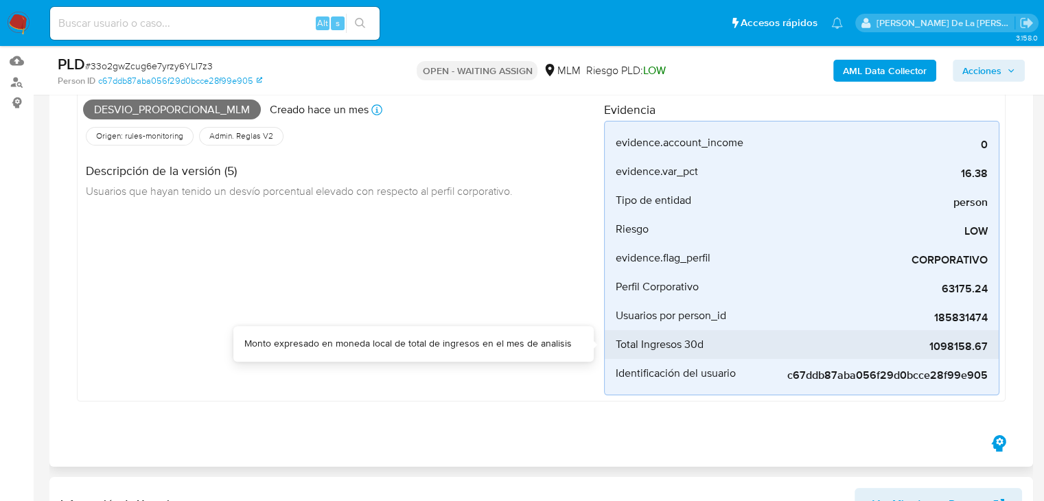
drag, startPoint x: 909, startPoint y: 344, endPoint x: 994, endPoint y: 344, distance: 85.1
click at [994, 344] on li "Total Ingresos 30d 1098158.67" at bounding box center [802, 344] width 394 height 29
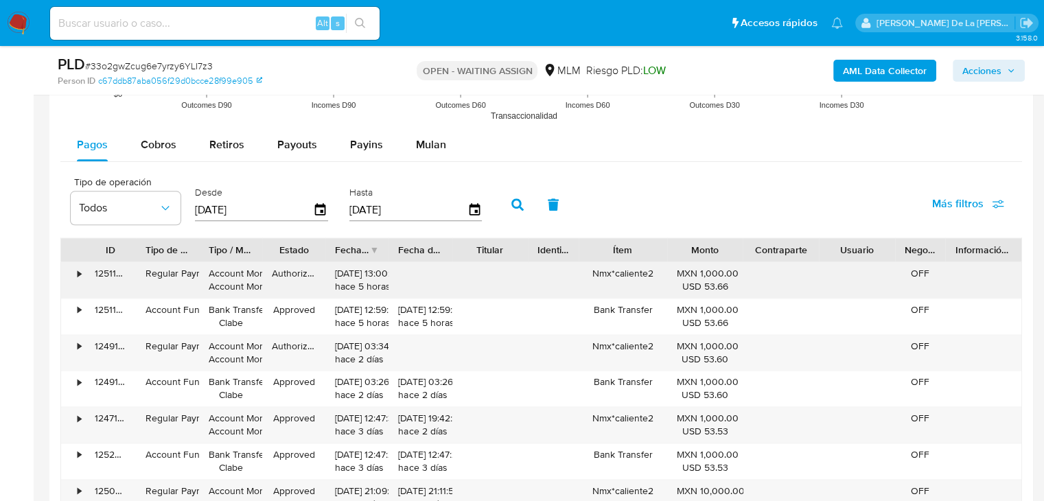
scroll to position [1647, 0]
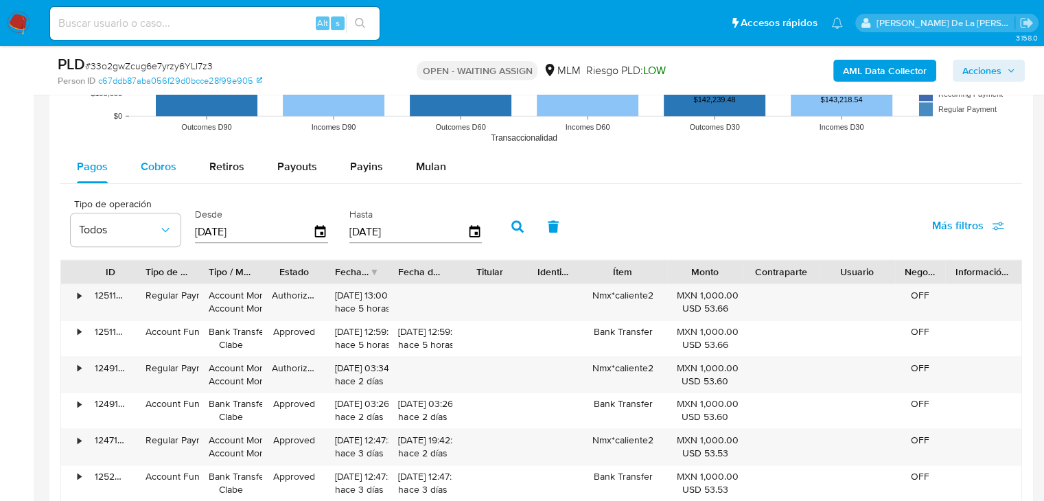
click at [167, 165] on span "Cobros" at bounding box center [159, 167] width 36 height 16
select select "10"
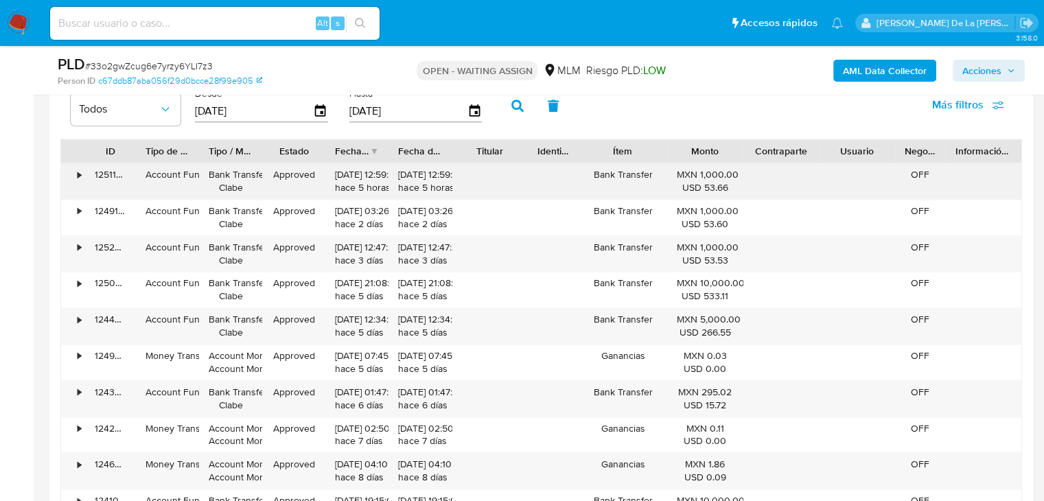
scroll to position [1784, 0]
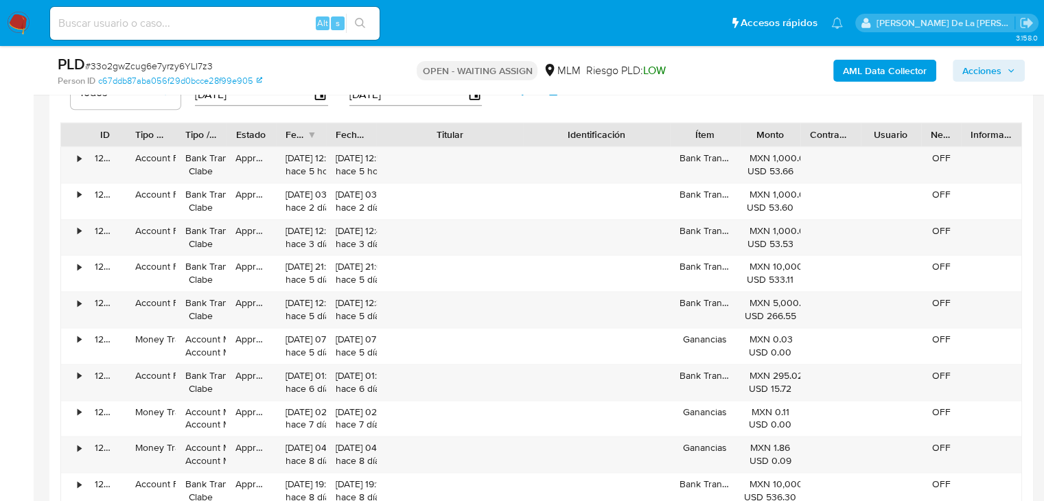
drag, startPoint x: 530, startPoint y: 130, endPoint x: 600, endPoint y: 136, distance: 70.9
click at [600, 136] on div "ID Tipo de operación Tipo / Método Estado Fecha de creación Fecha de aprobación…" at bounding box center [541, 134] width 960 height 23
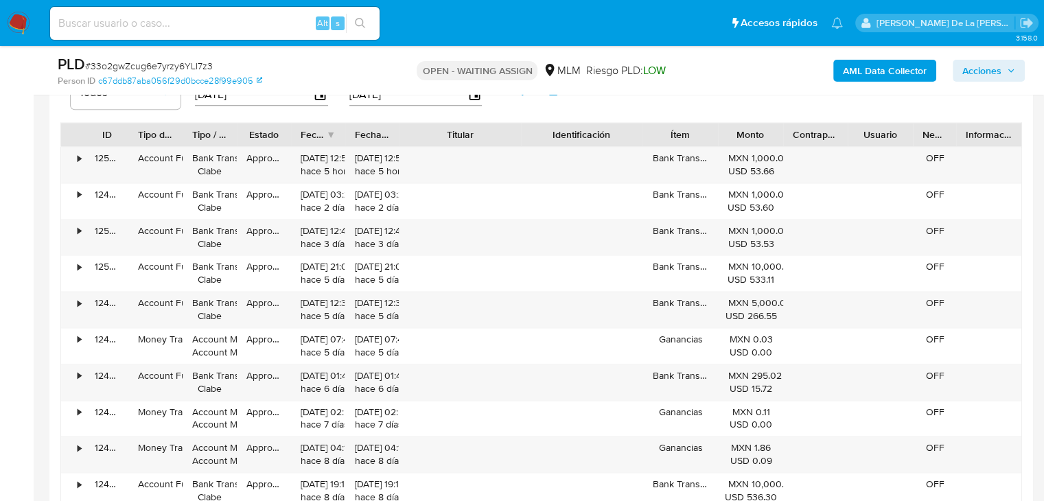
drag, startPoint x: 530, startPoint y: 132, endPoint x: 495, endPoint y: 135, distance: 34.4
click at [497, 135] on div "Titular" at bounding box center [459, 134] width 121 height 23
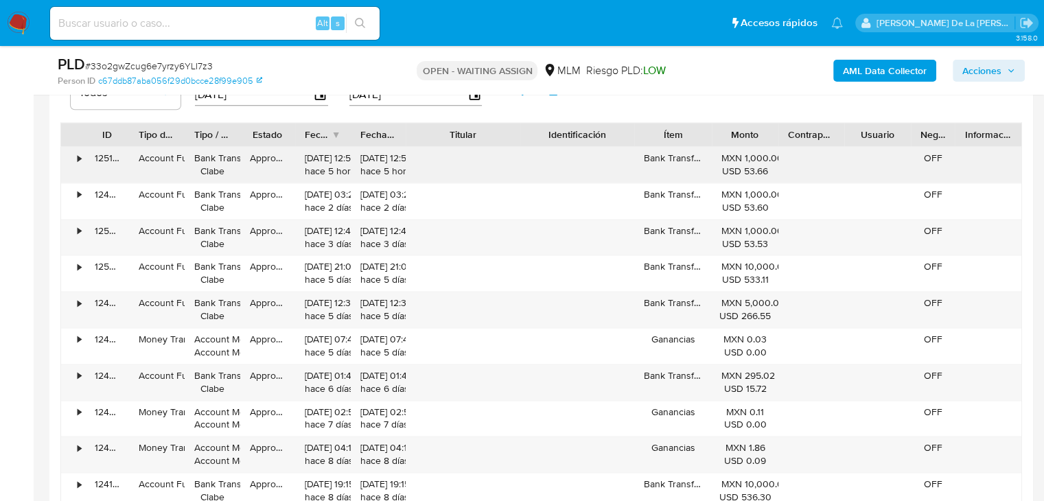
click at [80, 160] on div "•" at bounding box center [79, 158] width 3 height 13
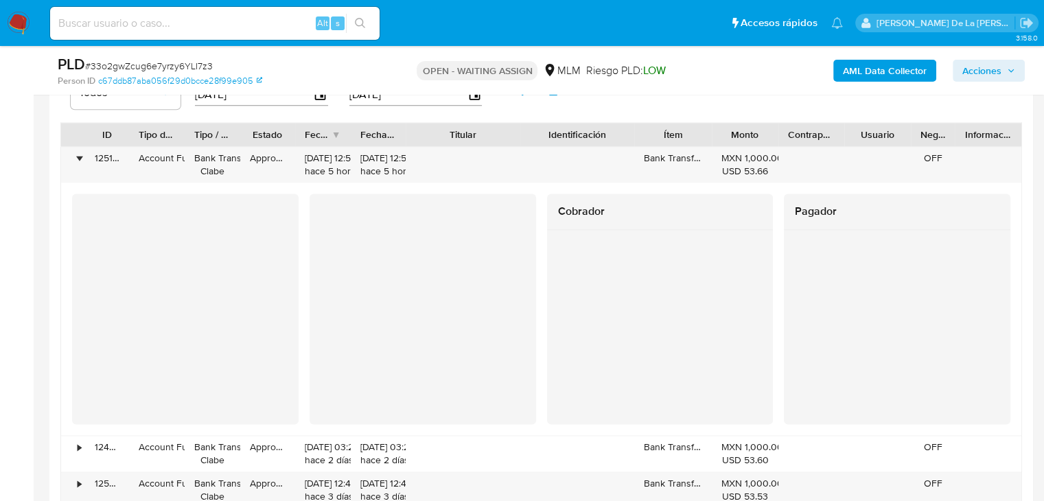
click at [777, 303] on div "Cobrador Pagador" at bounding box center [541, 309] width 938 height 231
click at [78, 163] on div "•" at bounding box center [79, 158] width 3 height 13
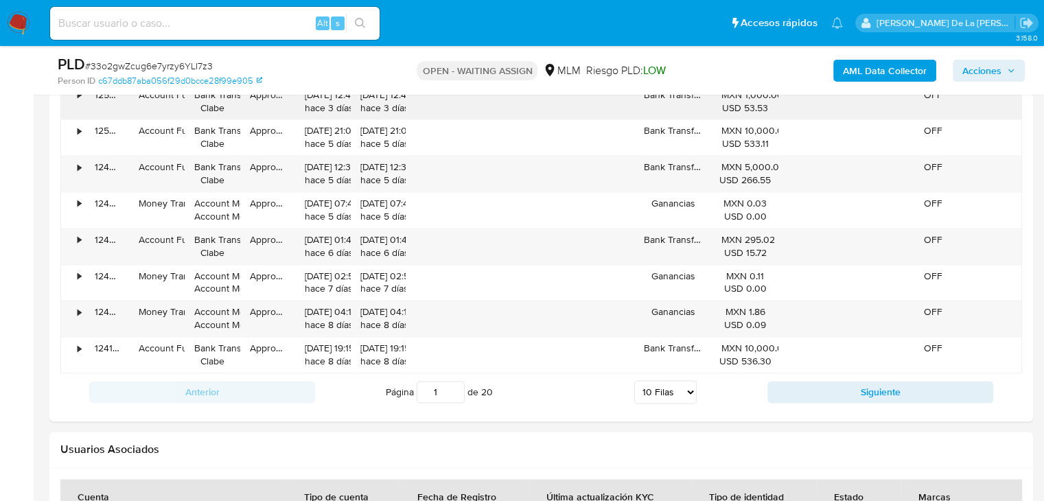
scroll to position [1921, 0]
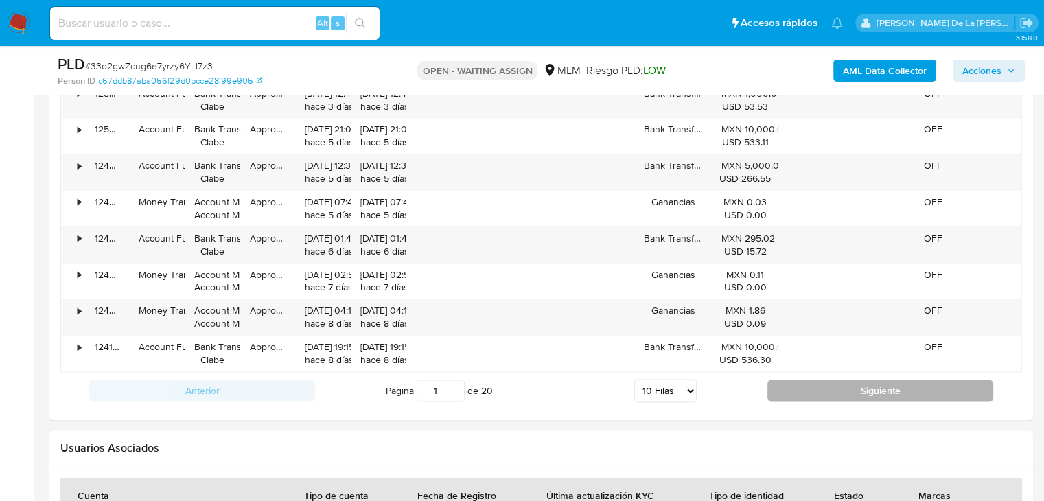
click at [836, 387] on button "Siguiente" at bounding box center [880, 390] width 226 height 22
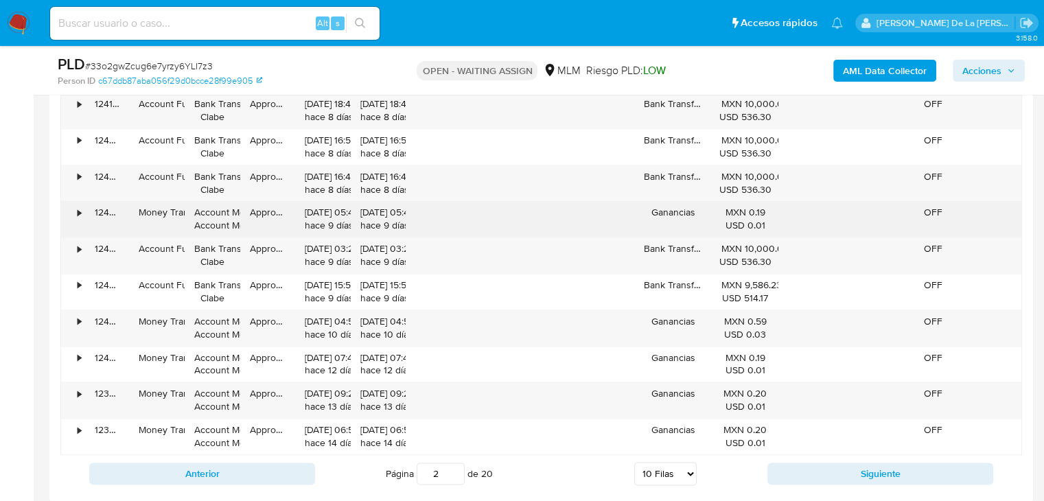
scroll to position [1784, 0]
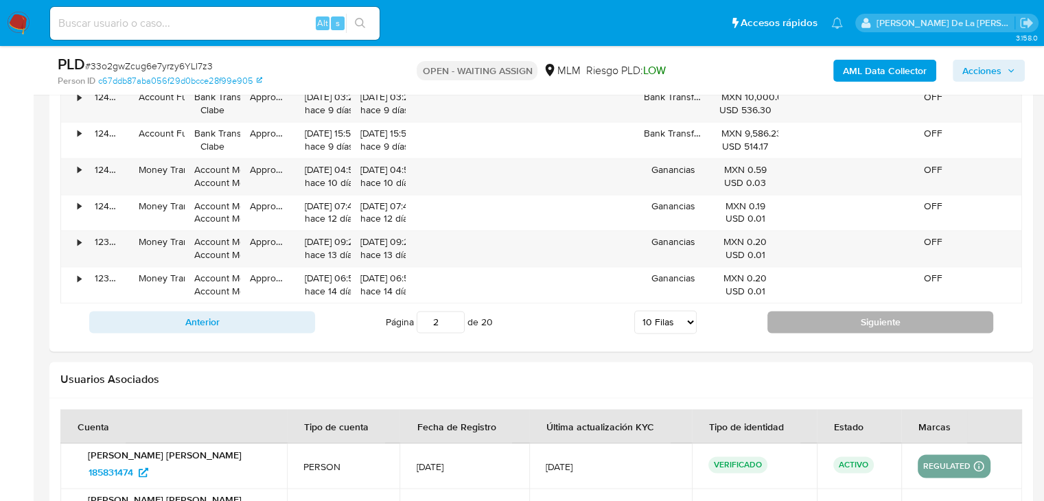
click at [843, 320] on button "Siguiente" at bounding box center [880, 322] width 226 height 22
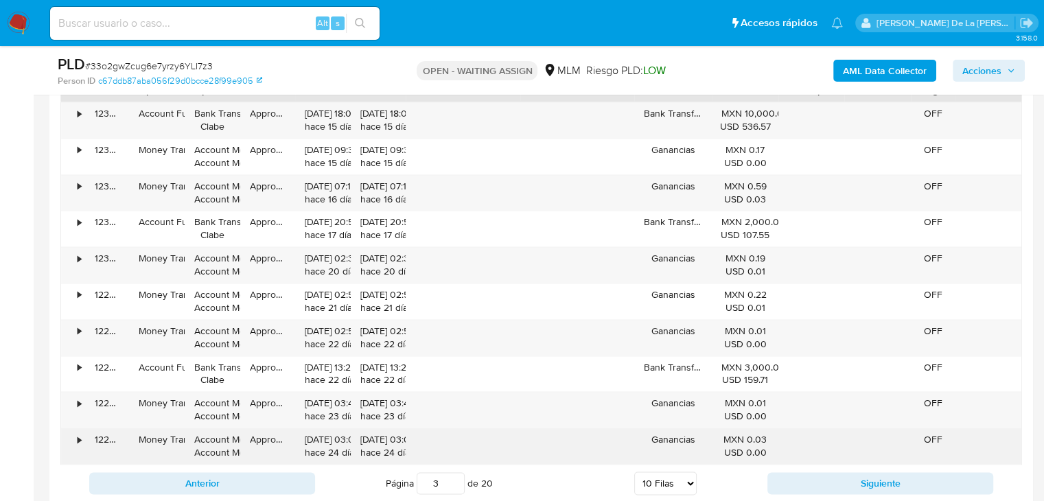
scroll to position [1853, 0]
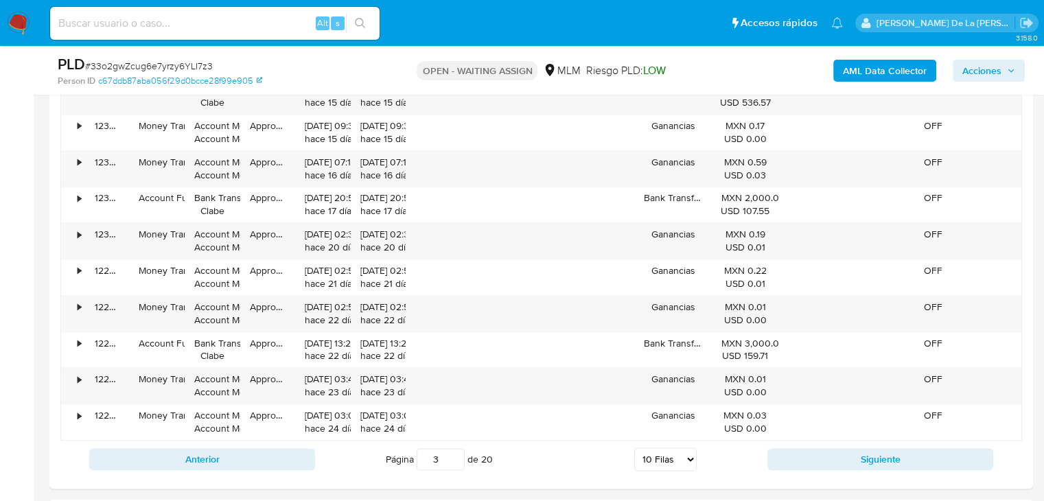
click at [908, 459] on button "Siguiente" at bounding box center [880, 459] width 226 height 22
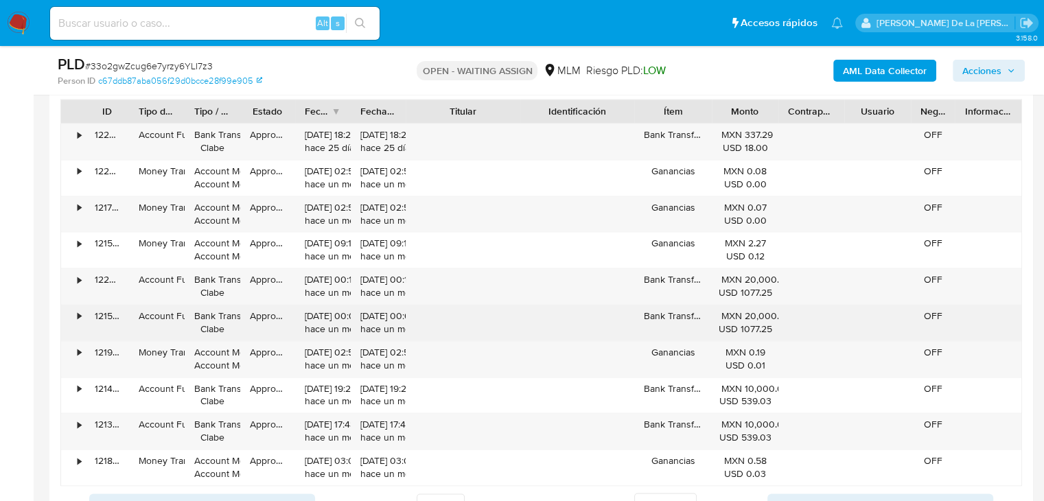
scroll to position [1784, 0]
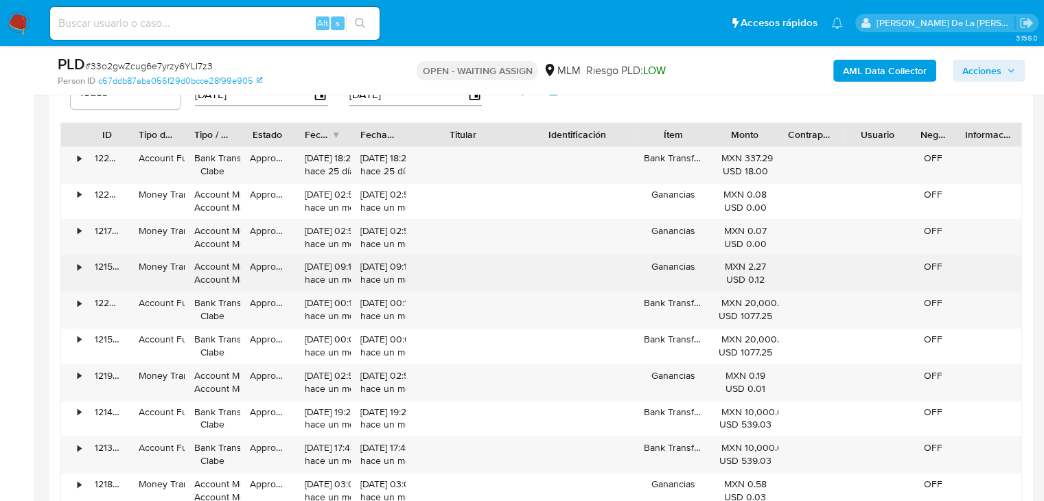
drag, startPoint x: 652, startPoint y: 266, endPoint x: 696, endPoint y: 265, distance: 43.9
click at [696, 265] on div "Ganancias" at bounding box center [673, 273] width 78 height 36
drag, startPoint x: 696, startPoint y: 265, endPoint x: 648, endPoint y: 268, distance: 48.2
click at [648, 268] on div "Ganancias" at bounding box center [673, 273] width 78 height 36
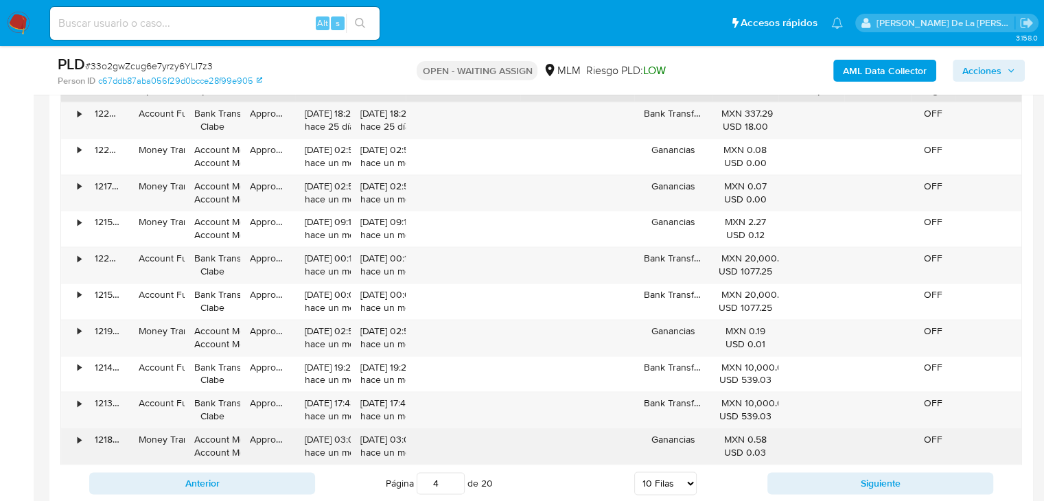
scroll to position [1853, 0]
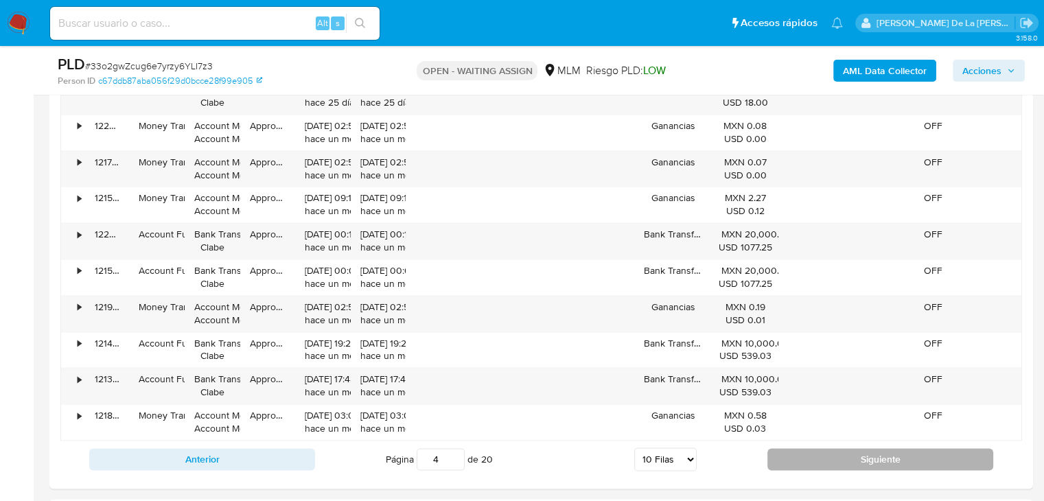
click at [801, 456] on button "Siguiente" at bounding box center [880, 459] width 226 height 22
click at [859, 462] on button "Siguiente" at bounding box center [880, 459] width 226 height 22
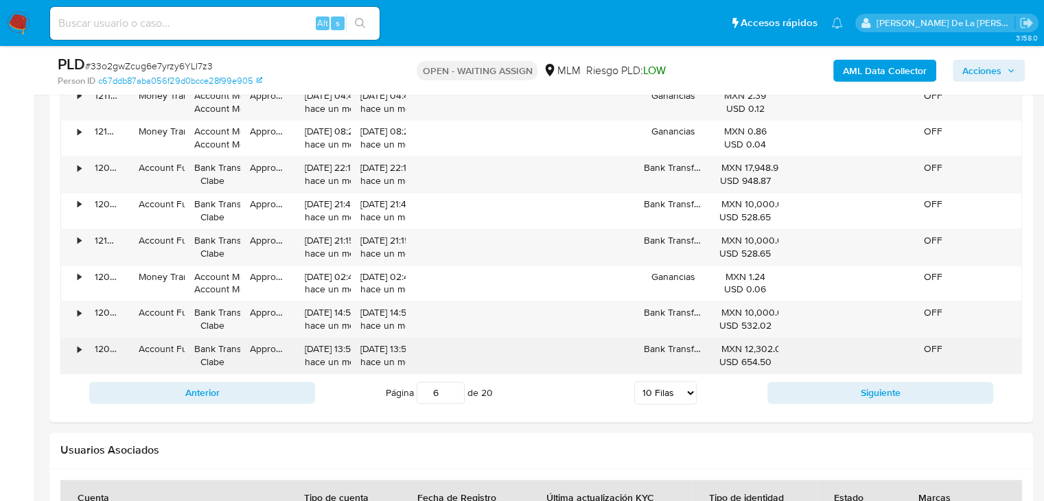
scroll to position [1921, 0]
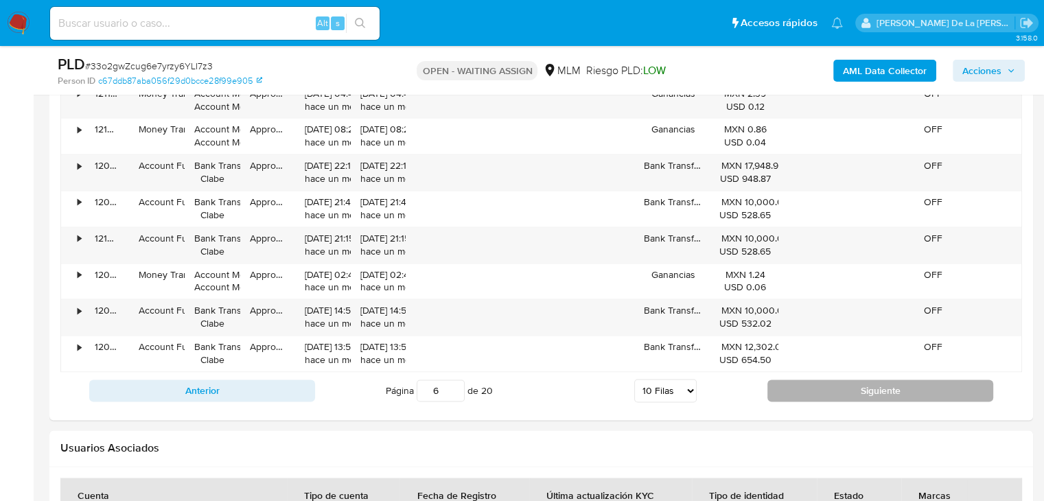
click at [789, 398] on button "Siguiente" at bounding box center [880, 390] width 226 height 22
type input "7"
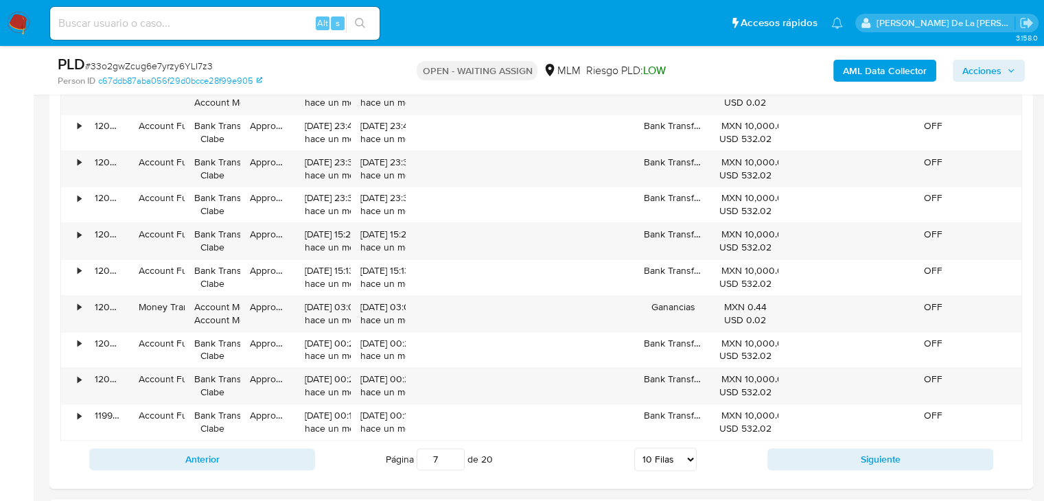
scroll to position [1647, 0]
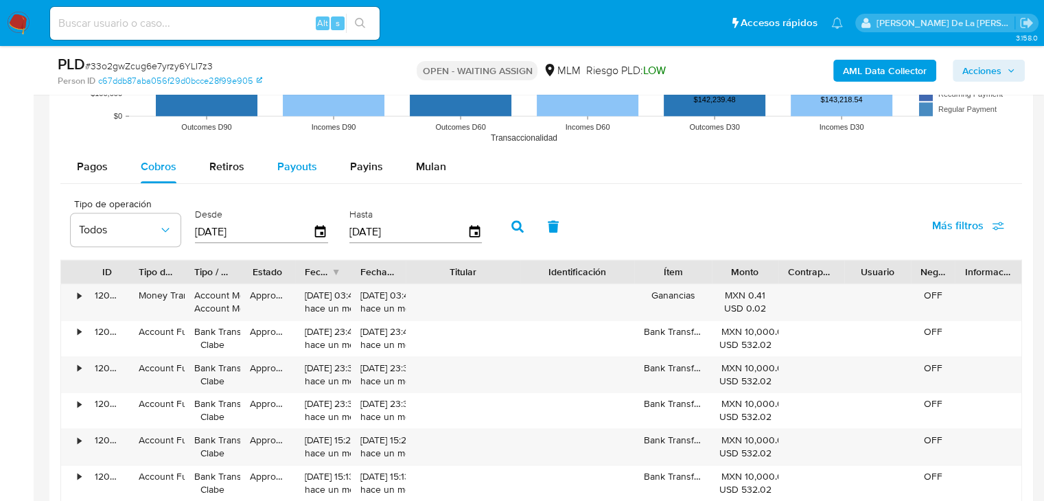
click at [285, 169] on span "Payouts" at bounding box center [297, 167] width 40 height 16
select select "10"
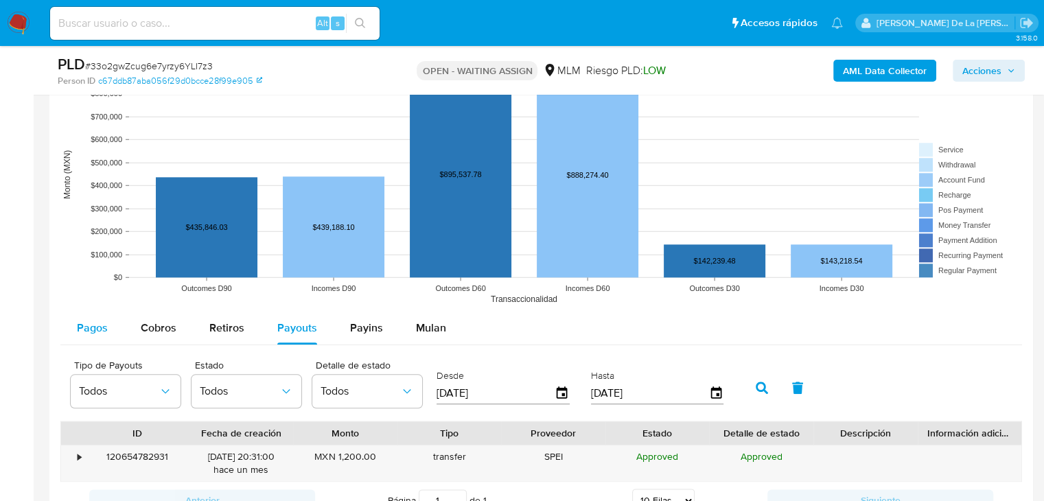
scroll to position [1510, 0]
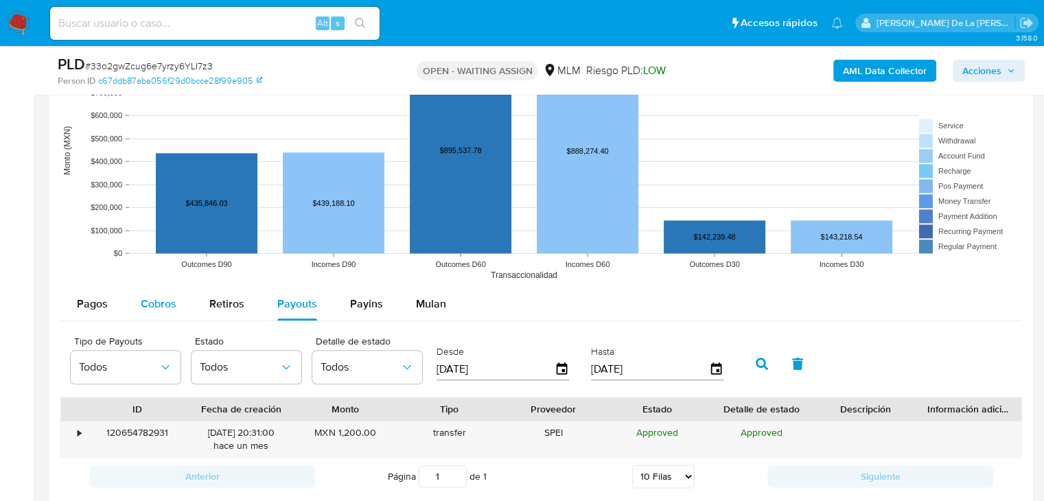
drag, startPoint x: 109, startPoint y: 303, endPoint x: 135, endPoint y: 293, distance: 27.8
click at [108, 303] on button "Pagos" at bounding box center [92, 304] width 64 height 33
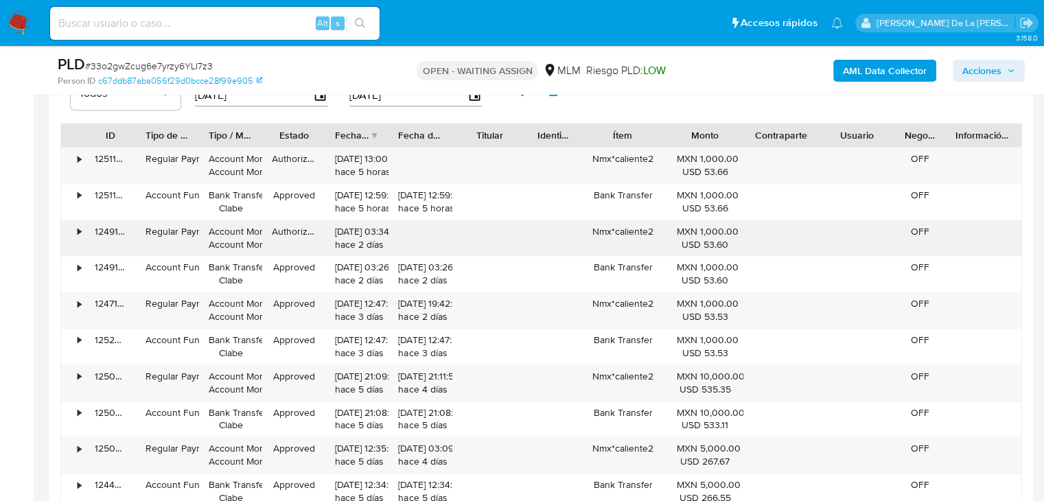
scroll to position [1784, 0]
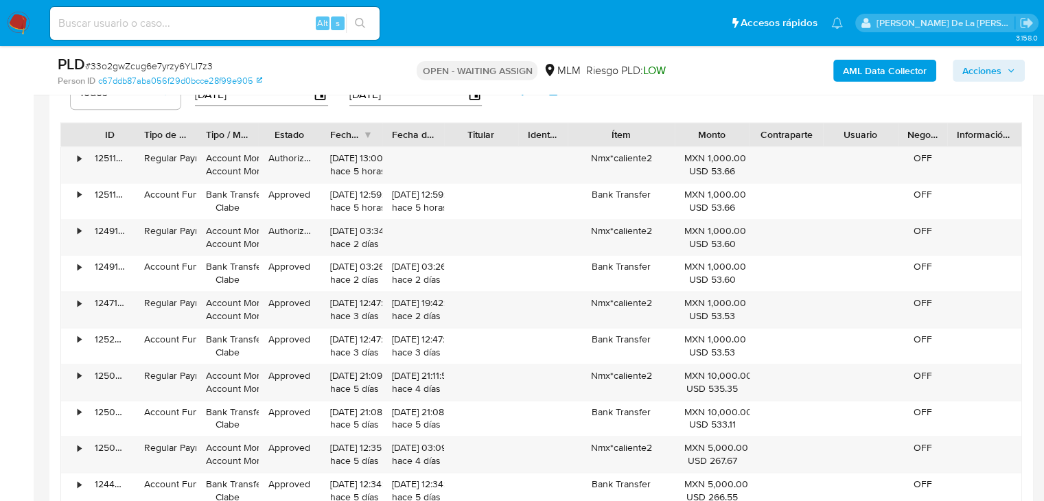
drag, startPoint x: 671, startPoint y: 135, endPoint x: 690, endPoint y: 137, distance: 18.6
click at [690, 137] on div "ID Tipo de operación Tipo / Método Estado Fecha de creación Fecha de aprobación…" at bounding box center [541, 134] width 960 height 23
click at [637, 160] on div "Nmx*caliente2" at bounding box center [620, 165] width 107 height 36
click at [629, 229] on div "Nmx*caliente2" at bounding box center [620, 238] width 107 height 36
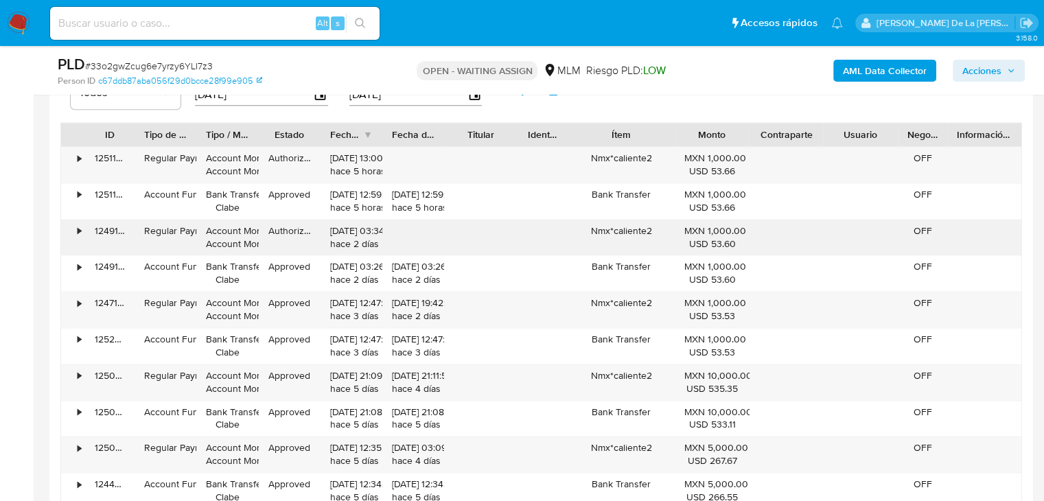
click at [629, 229] on div "Nmx*caliente2" at bounding box center [620, 238] width 107 height 36
click at [632, 306] on div "Nmx*caliente2" at bounding box center [620, 310] width 107 height 36
click at [632, 305] on div "Nmx*caliente2" at bounding box center [620, 310] width 107 height 36
click at [631, 377] on div "Nmx*caliente2" at bounding box center [620, 382] width 107 height 36
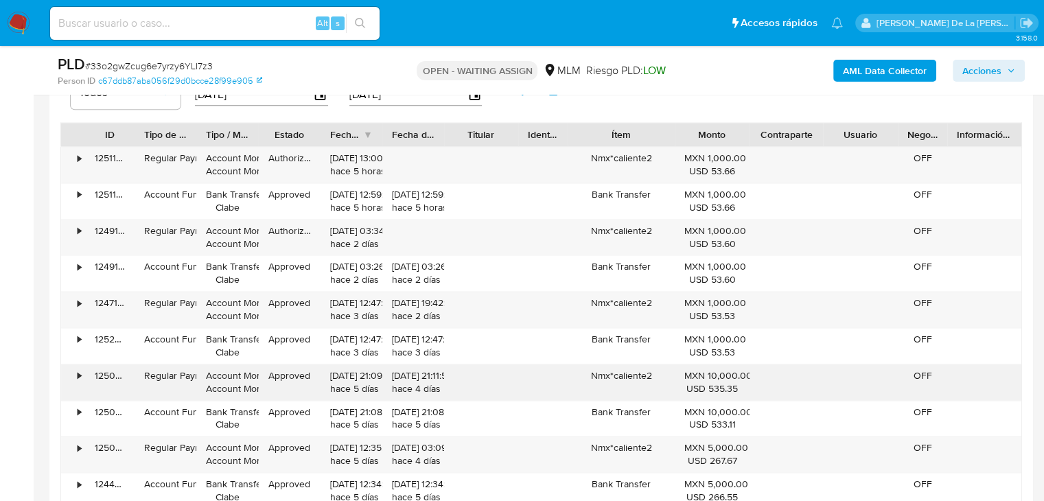
click at [633, 378] on div "Nmx*caliente2" at bounding box center [620, 382] width 107 height 36
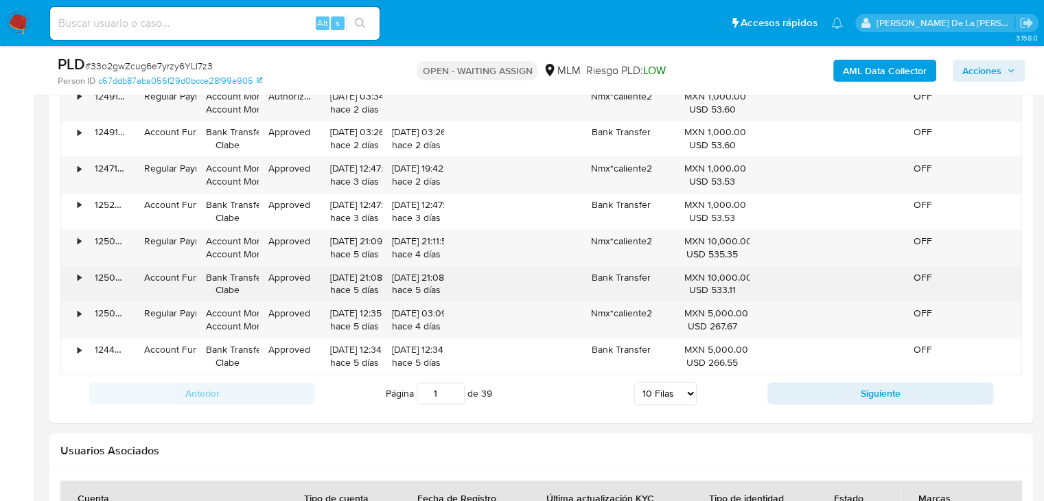
scroll to position [1921, 0]
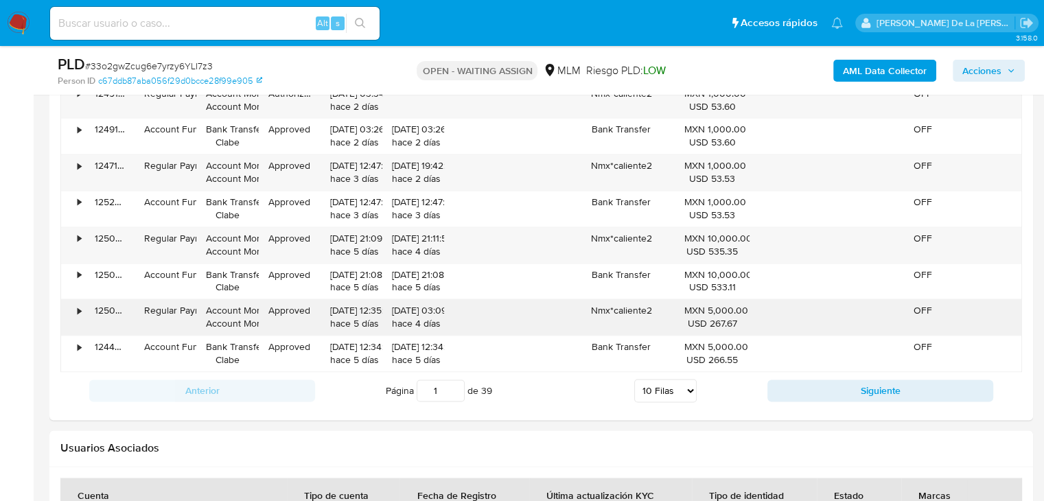
click at [633, 312] on div "Nmx*caliente2" at bounding box center [620, 317] width 107 height 36
click at [634, 309] on div "Nmx*caliente2" at bounding box center [620, 317] width 107 height 36
click at [791, 388] on button "Siguiente" at bounding box center [880, 390] width 226 height 22
type input "2"
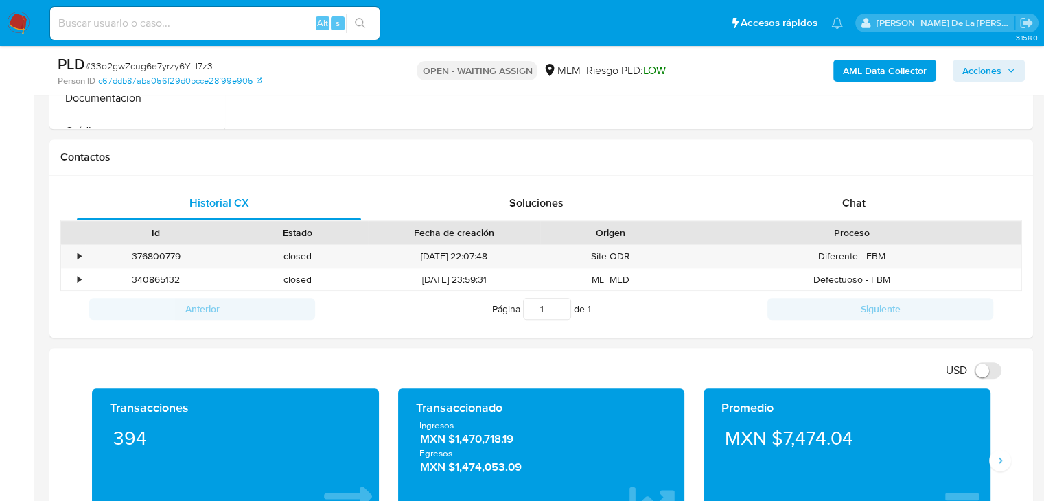
scroll to position [549, 0]
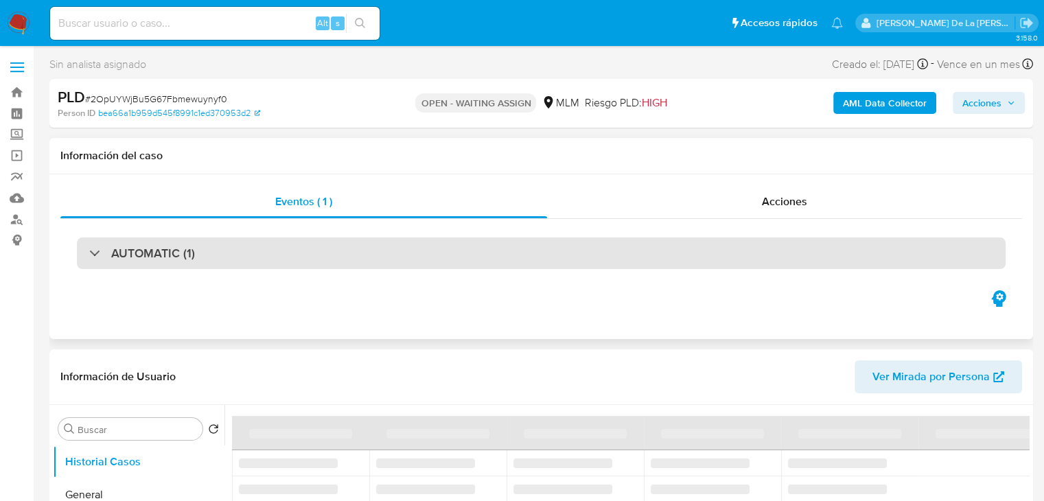
click at [99, 264] on div "AUTOMATIC (1)" at bounding box center [541, 253] width 928 height 32
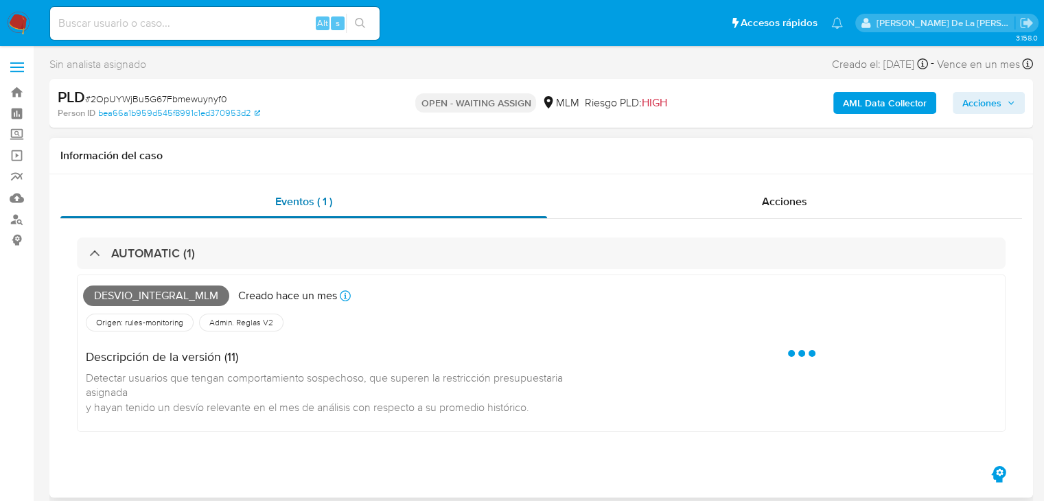
select select "10"
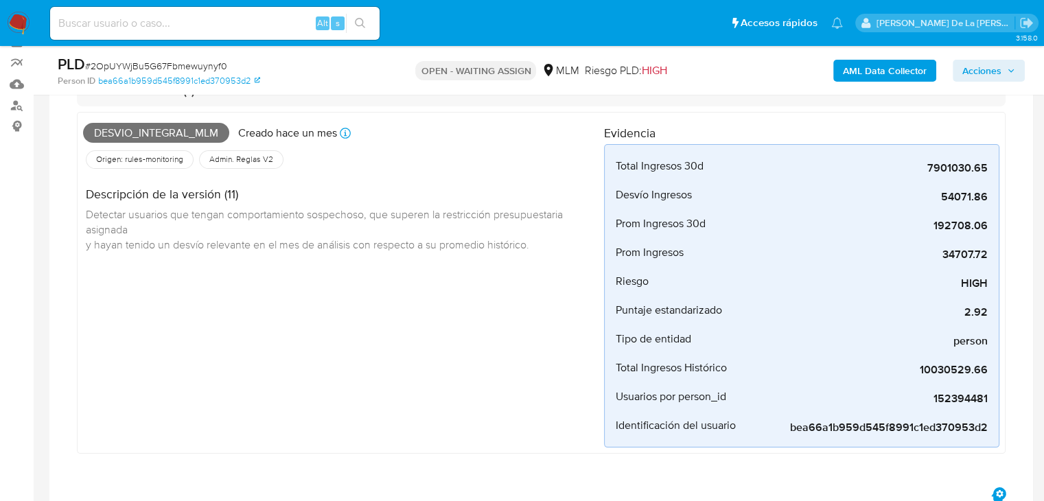
scroll to position [137, 0]
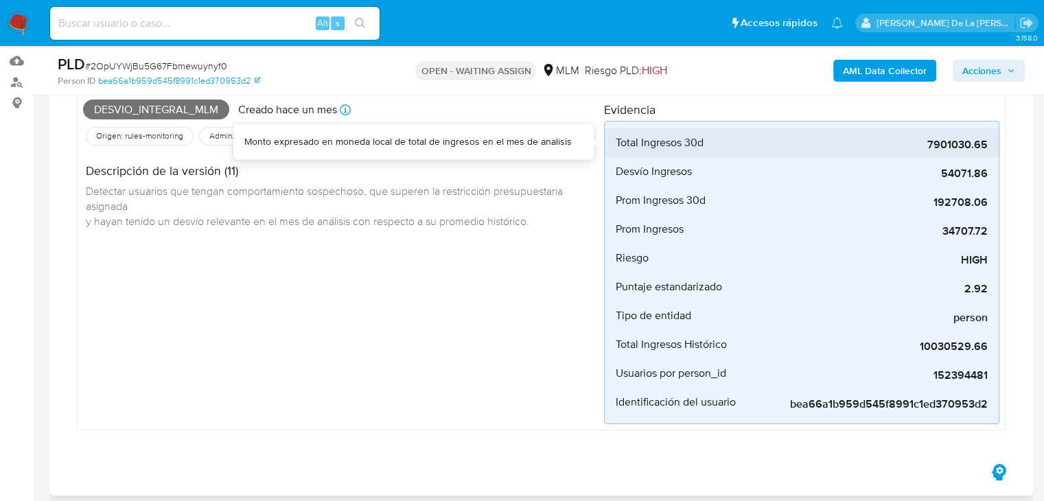
drag, startPoint x: 929, startPoint y: 145, endPoint x: 952, endPoint y: 149, distance: 23.7
click at [952, 149] on span "7901030.65" at bounding box center [885, 145] width 206 height 14
click at [948, 149] on span "7901030.65" at bounding box center [885, 145] width 206 height 14
drag, startPoint x: 935, startPoint y: 148, endPoint x: 955, endPoint y: 149, distance: 19.9
click at [955, 149] on span "7901030.65" at bounding box center [885, 145] width 206 height 14
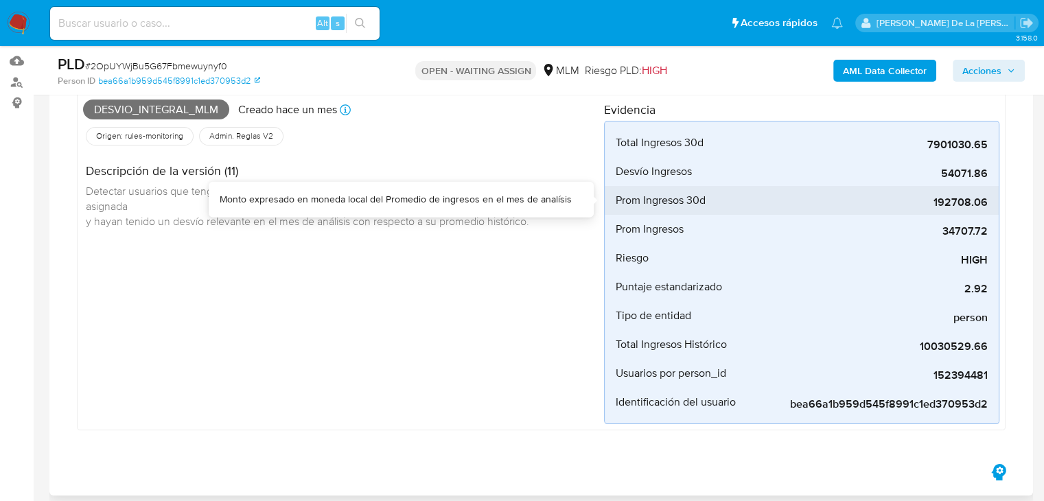
drag, startPoint x: 935, startPoint y: 204, endPoint x: 972, endPoint y: 204, distance: 37.1
click at [972, 204] on span "192708.06" at bounding box center [885, 203] width 206 height 14
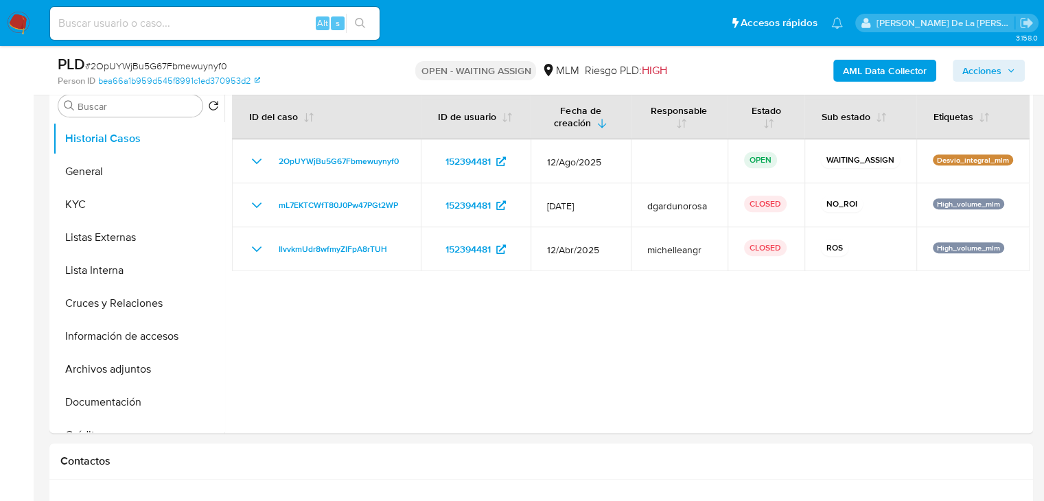
scroll to position [618, 0]
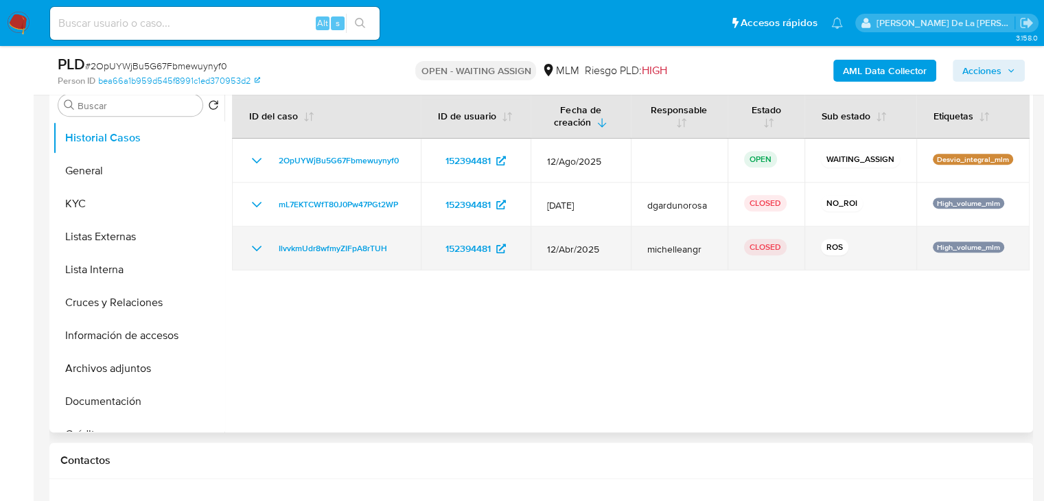
drag, startPoint x: 848, startPoint y: 248, endPoint x: 817, endPoint y: 246, distance: 30.9
click at [821, 246] on div "ROS" at bounding box center [860, 248] width 79 height 19
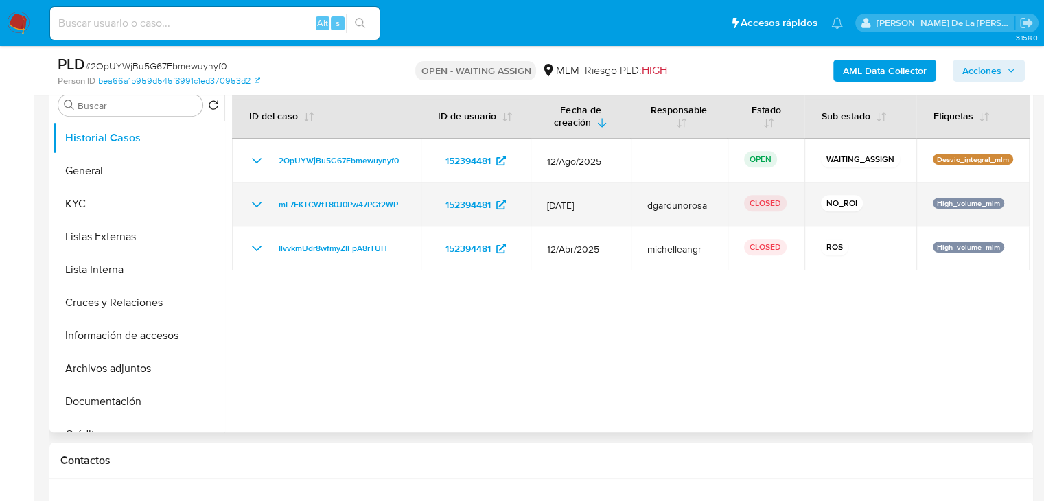
drag, startPoint x: 861, startPoint y: 209, endPoint x: 805, endPoint y: 209, distance: 55.6
click at [805, 209] on td "NO_ROI" at bounding box center [860, 205] width 112 height 44
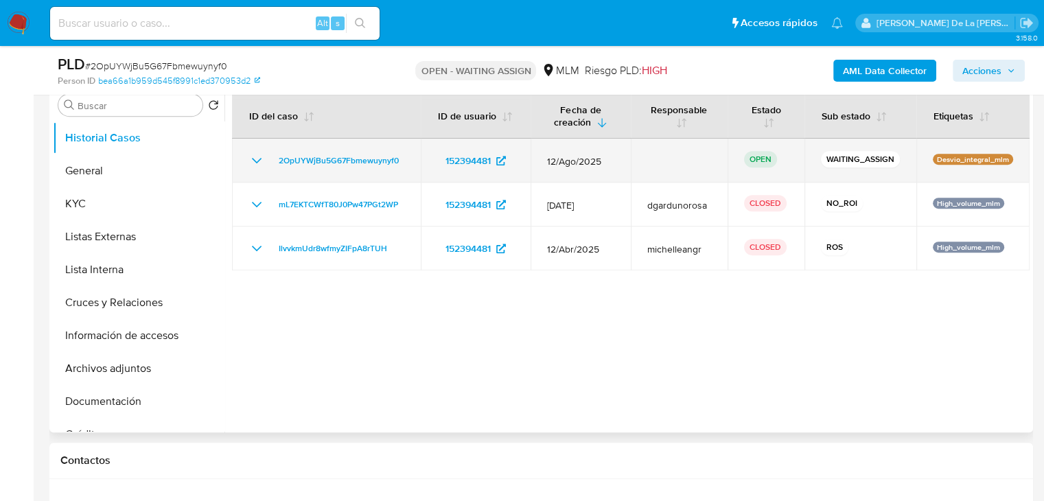
drag, startPoint x: 835, startPoint y: 160, endPoint x: 884, endPoint y: 159, distance: 48.7
click at [884, 159] on p "WAITING_ASSIGN" at bounding box center [860, 159] width 79 height 16
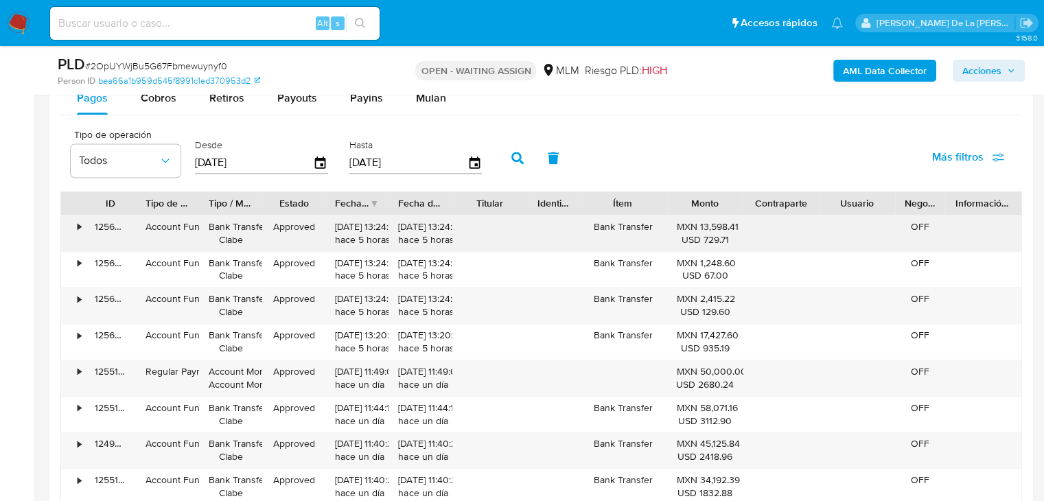
scroll to position [1784, 0]
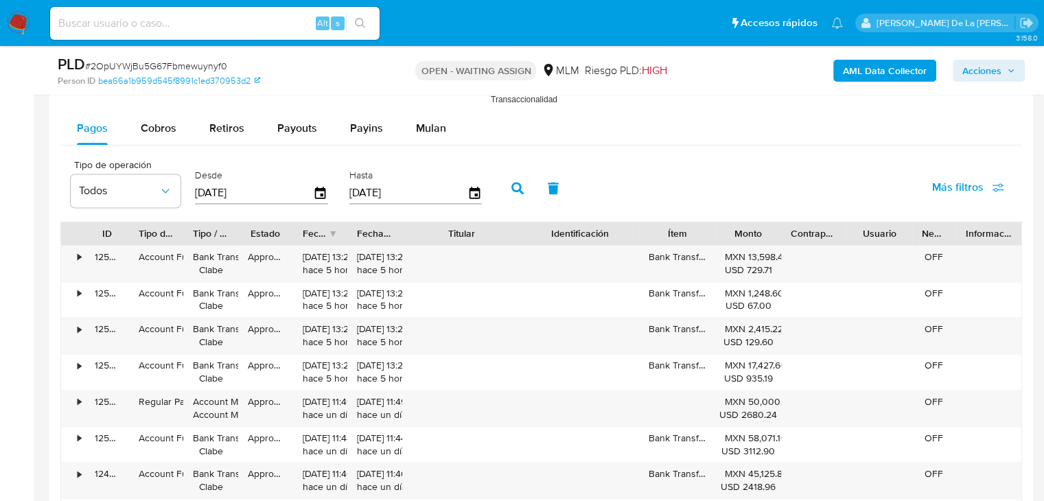
click at [573, 248] on div "ID Tipo de operación Tipo / Método Estado Fecha de creación Fecha de aprobación…" at bounding box center [540, 414] width 961 height 387
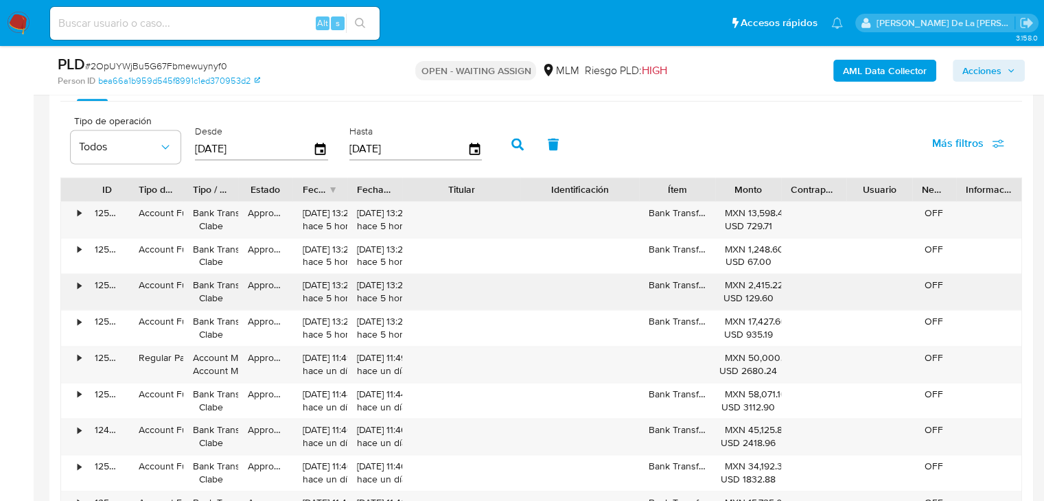
scroll to position [1853, 0]
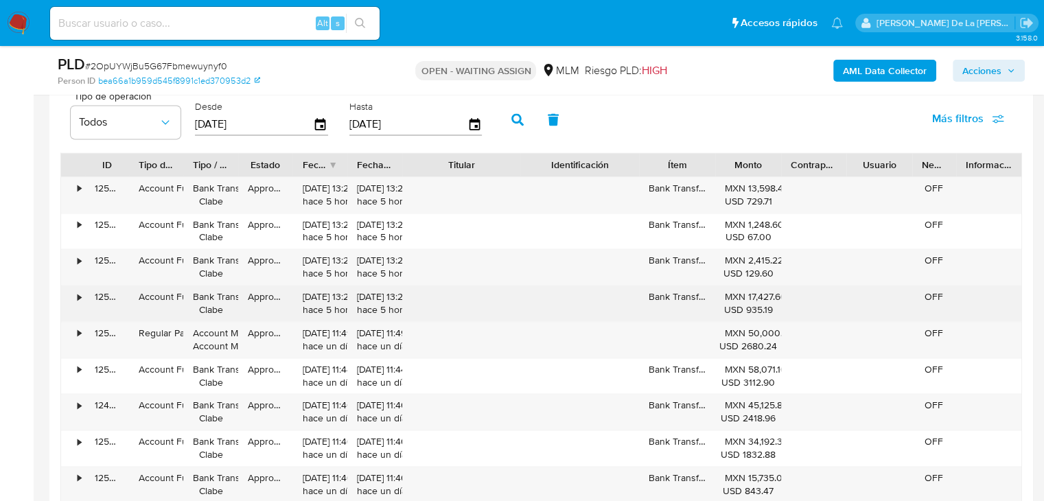
drag, startPoint x: 382, startPoint y: 185, endPoint x: 369, endPoint y: 305, distance: 121.4
click at [369, 305] on div "• 125662771484 Account Fund Bank Transfer [PERSON_NAME] Approved [DATE] 13:24:3…" at bounding box center [540, 357] width 961 height 363
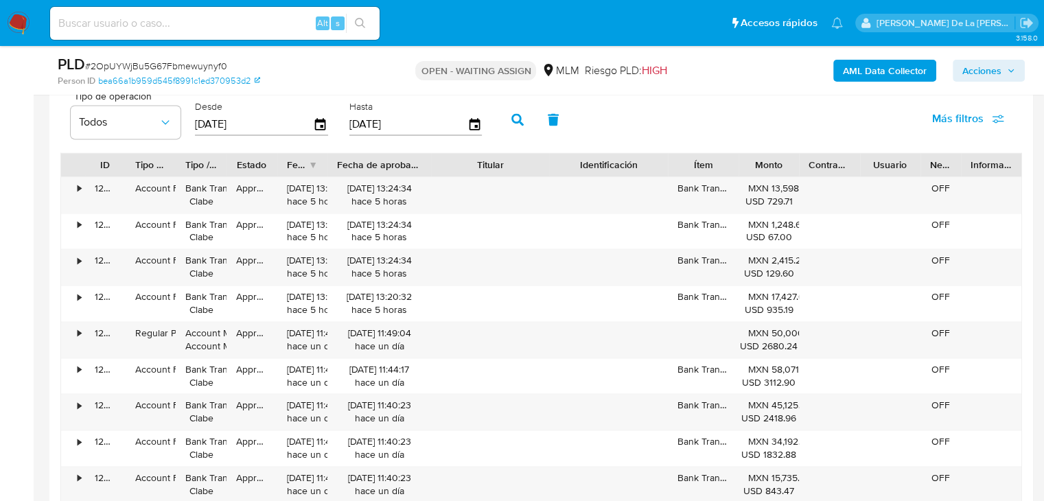
drag, startPoint x: 407, startPoint y: 160, endPoint x: 456, endPoint y: 169, distance: 49.5
click at [456, 169] on div "ID Tipo de operación Tipo / Método Estado Fecha de creación Fecha de aprobación…" at bounding box center [541, 164] width 960 height 23
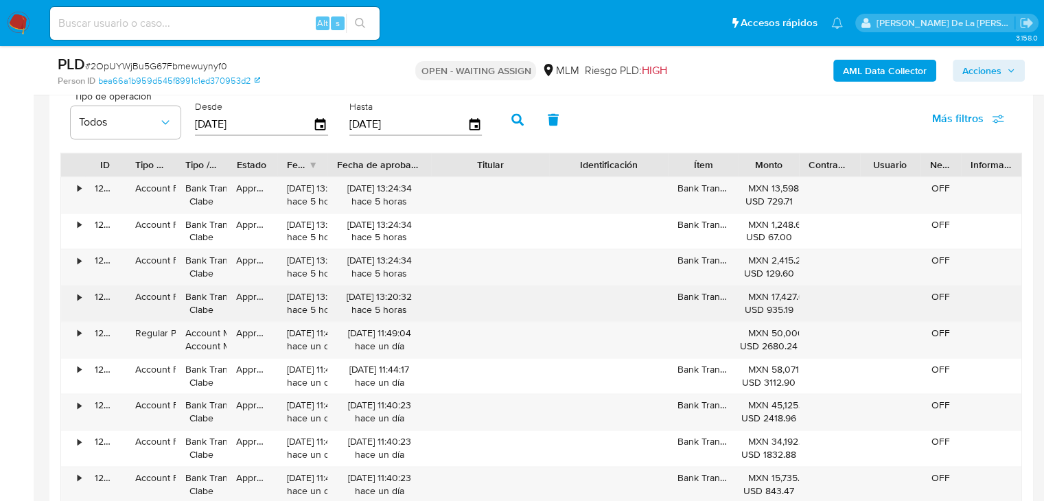
click at [408, 309] on div "[DATE] 13:20:32 hace 5 horas" at bounding box center [379, 303] width 84 height 26
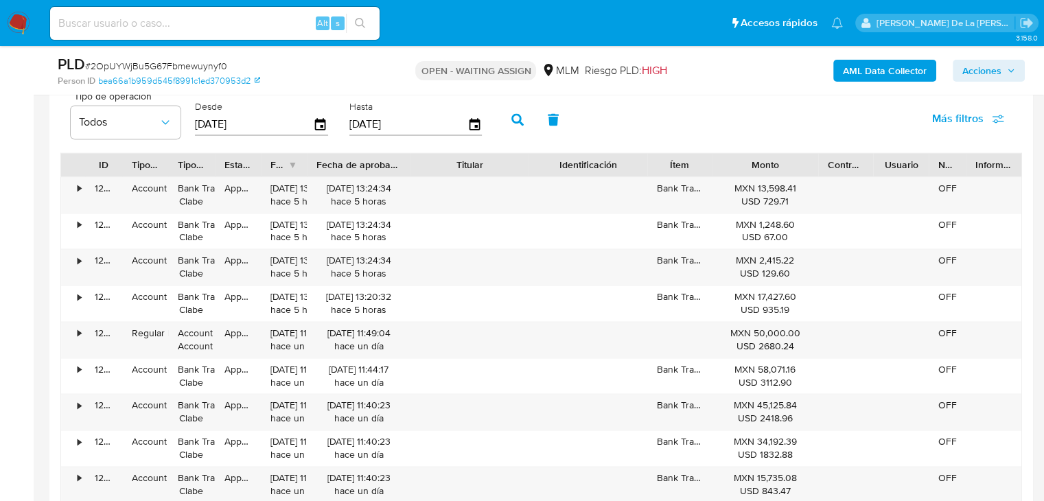
drag, startPoint x: 797, startPoint y: 157, endPoint x: 843, endPoint y: 166, distance: 46.2
click at [843, 166] on div "ID Tipo de operación Tipo / Método Estado Fecha de creación Fecha de aprobación…" at bounding box center [541, 164] width 960 height 23
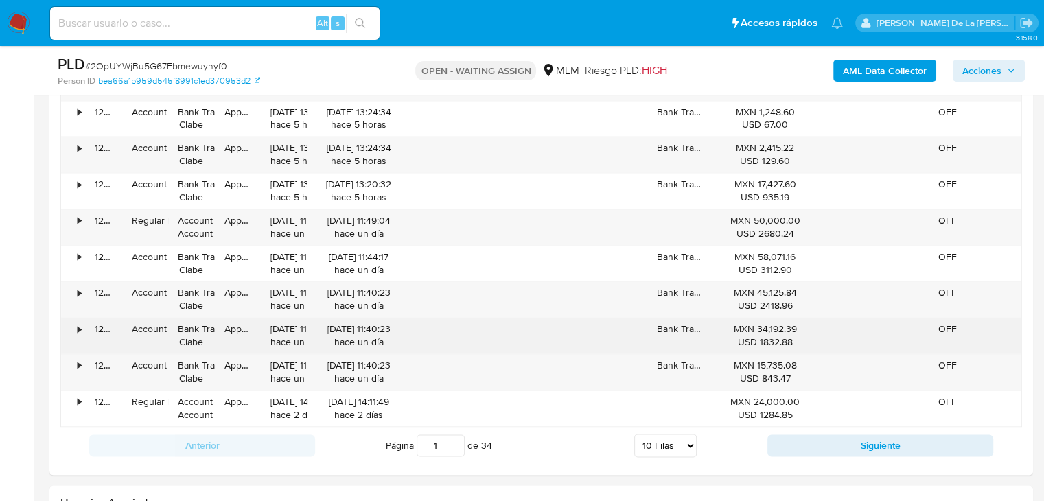
scroll to position [1990, 0]
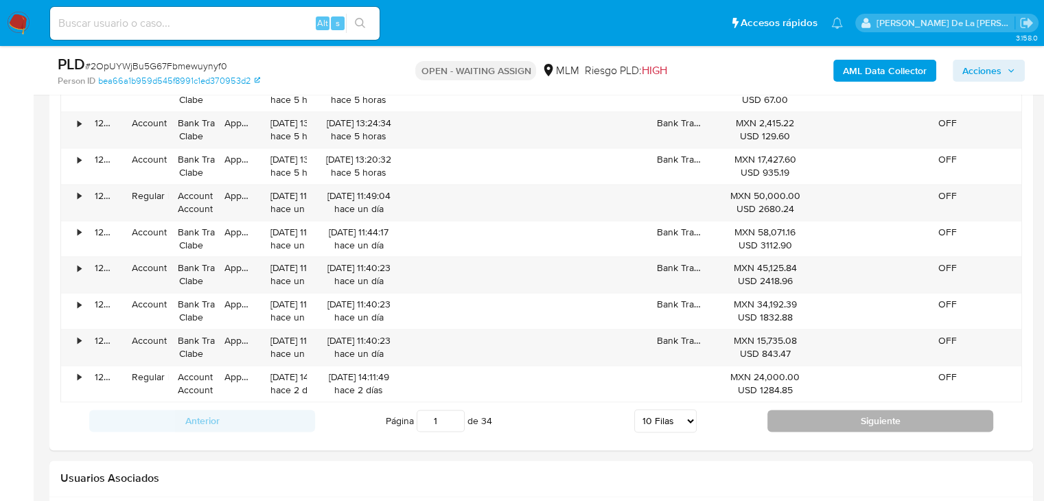
click at [870, 426] on button "Siguiente" at bounding box center [880, 421] width 226 height 22
click at [880, 421] on button "Siguiente" at bounding box center [880, 421] width 226 height 22
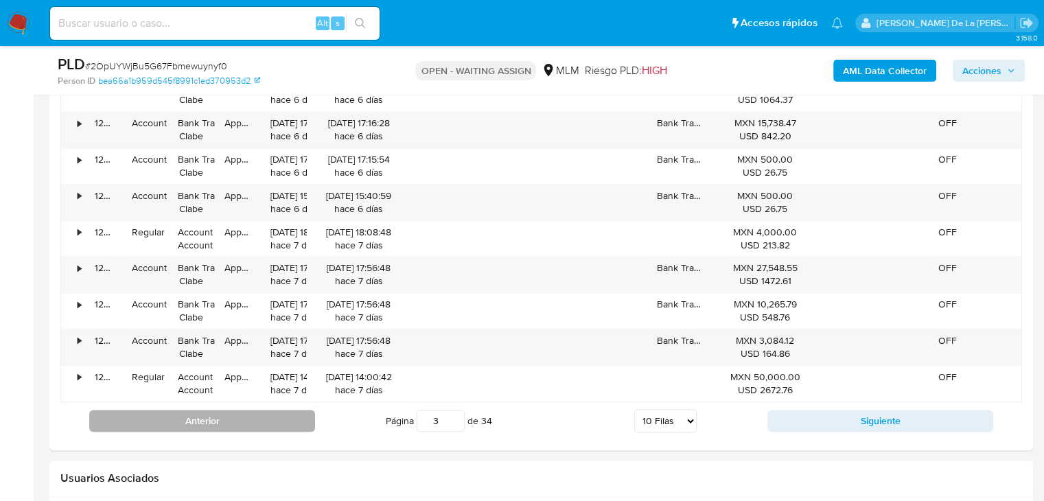
click at [236, 412] on button "Anterior" at bounding box center [202, 421] width 226 height 22
type input "2"
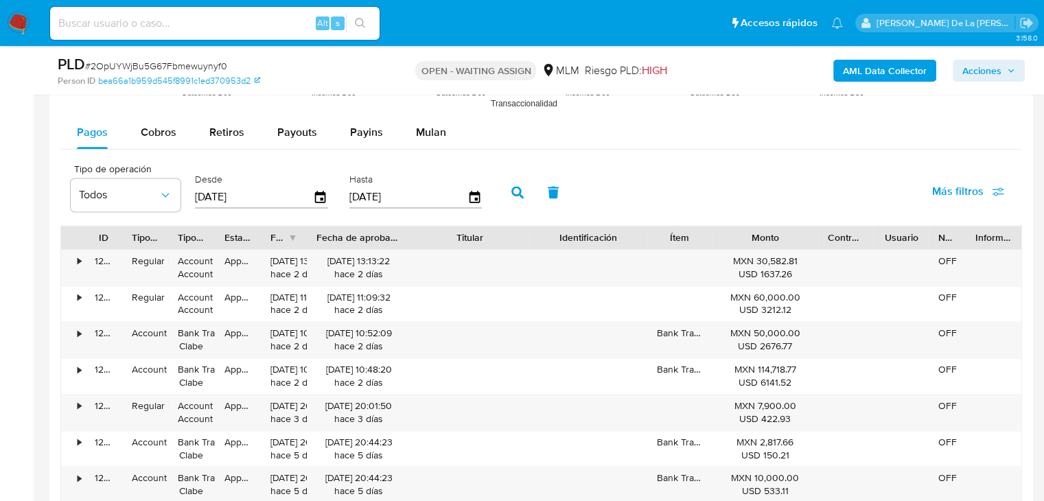
scroll to position [1716, 0]
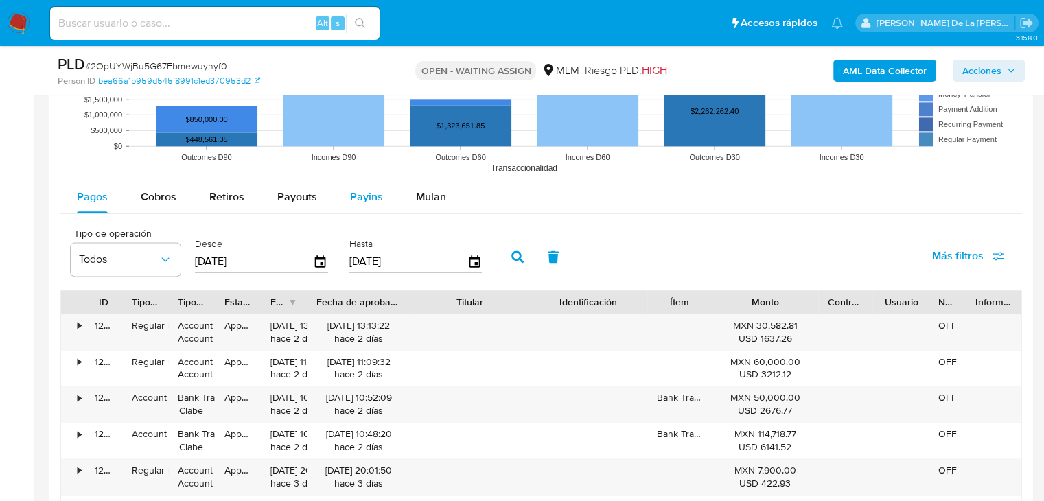
click at [360, 191] on span "Payins" at bounding box center [366, 197] width 33 height 16
select select "10"
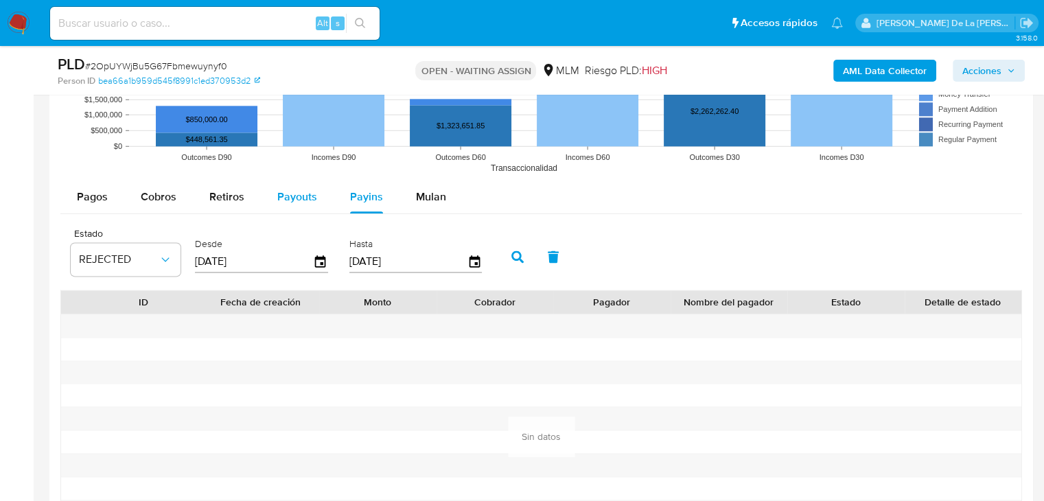
click at [315, 187] on button "Payouts" at bounding box center [297, 196] width 73 height 33
select select "10"
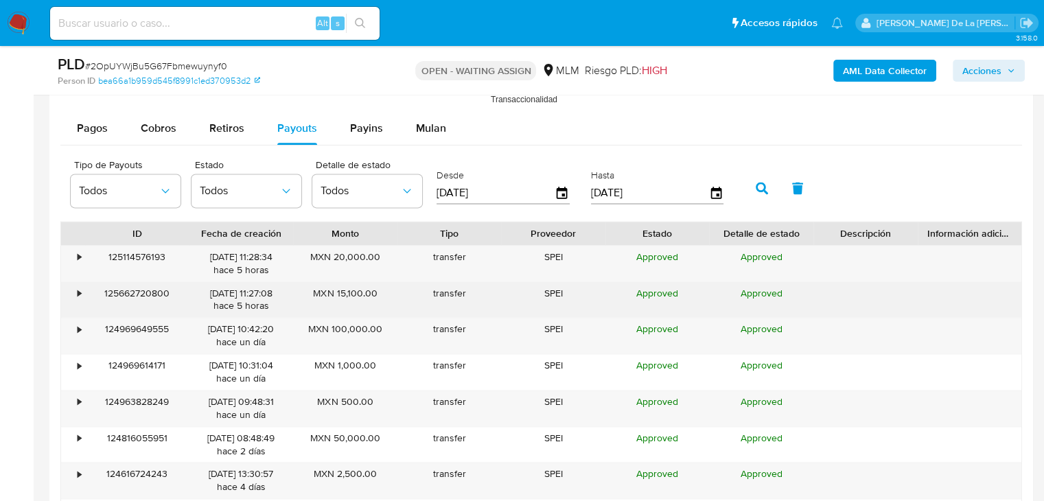
scroll to position [1853, 0]
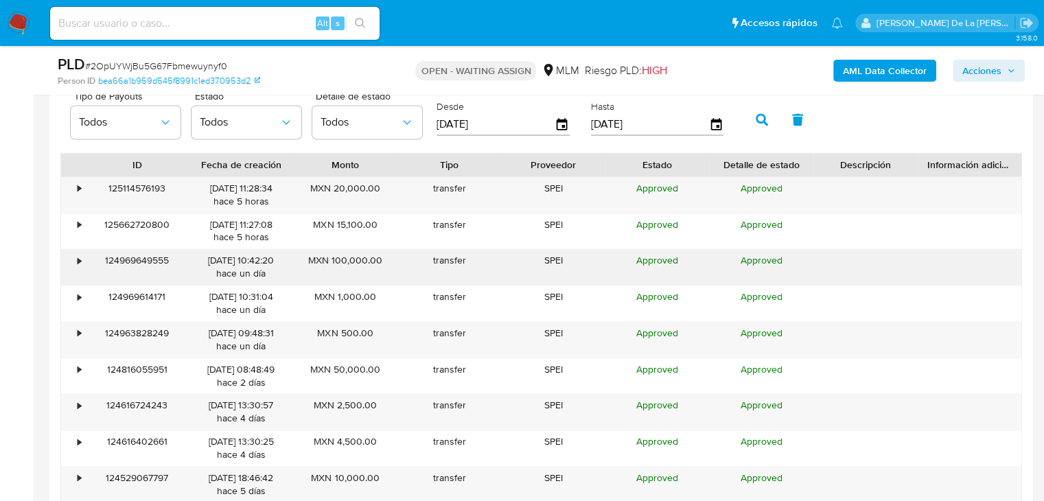
drag, startPoint x: 406, startPoint y: 257, endPoint x: 321, endPoint y: 264, distance: 84.7
click at [321, 264] on div "• 124969649555 [DATE] 10:42:20 hace un día MXN 100,000.00 transfer SPEI Approve…" at bounding box center [541, 267] width 960 height 36
click at [386, 257] on div "MXN 100,000.00" at bounding box center [345, 267] width 104 height 36
drag, startPoint x: 358, startPoint y: 259, endPoint x: 305, endPoint y: 260, distance: 52.9
click at [305, 260] on div "• 124969649555 [DATE] 10:42:20 hace un día MXN 100,000.00 transfer SPEI Approve…" at bounding box center [541, 267] width 960 height 36
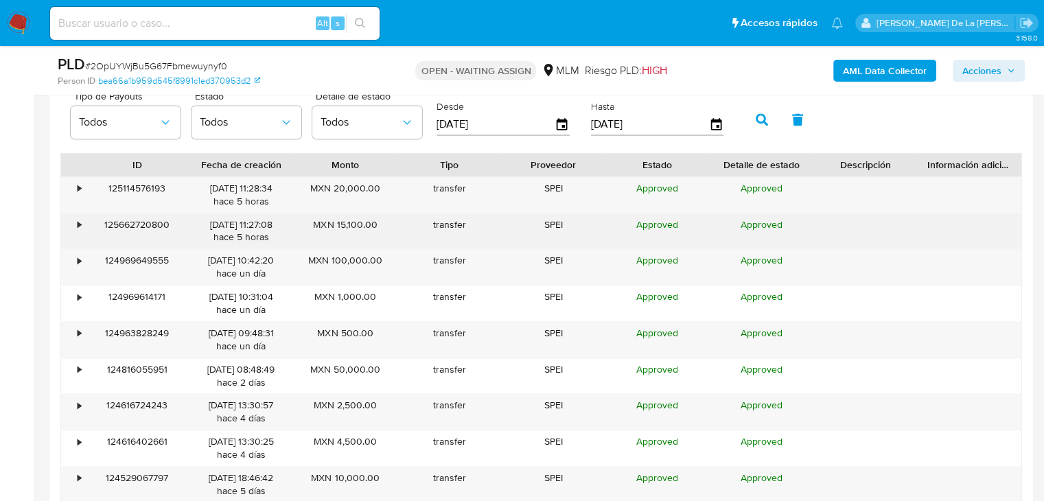
scroll to position [1784, 0]
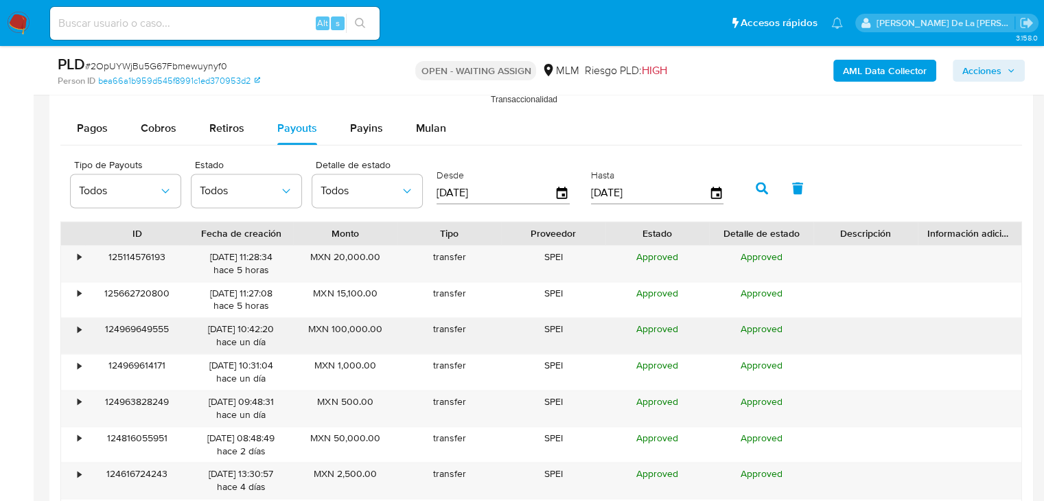
click at [79, 332] on div "•" at bounding box center [79, 329] width 3 height 13
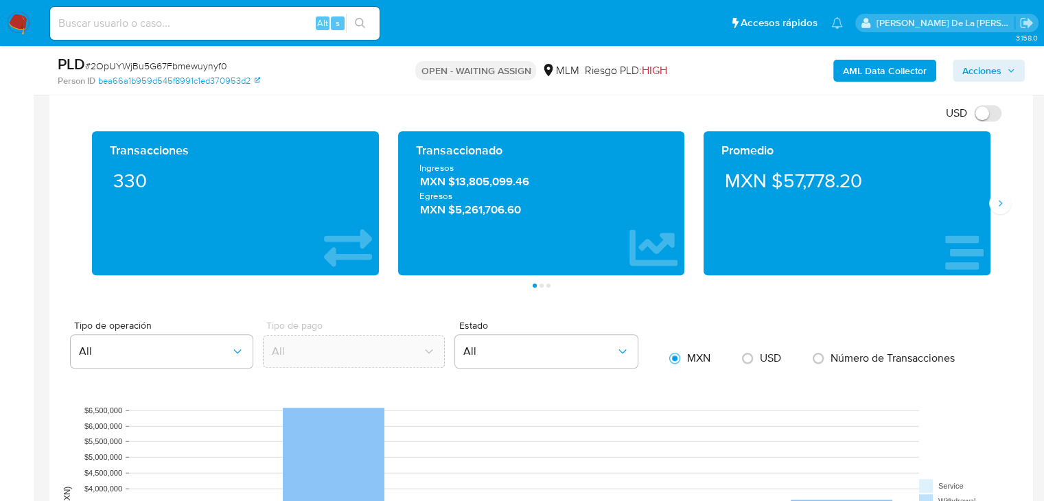
scroll to position [1098, 0]
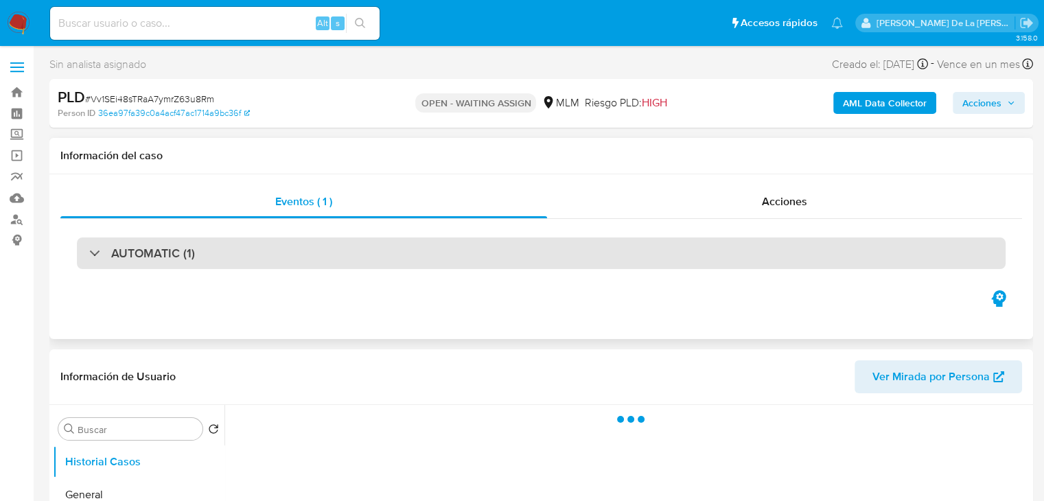
click at [96, 249] on div "AUTOMATIC (1)" at bounding box center [142, 253] width 106 height 15
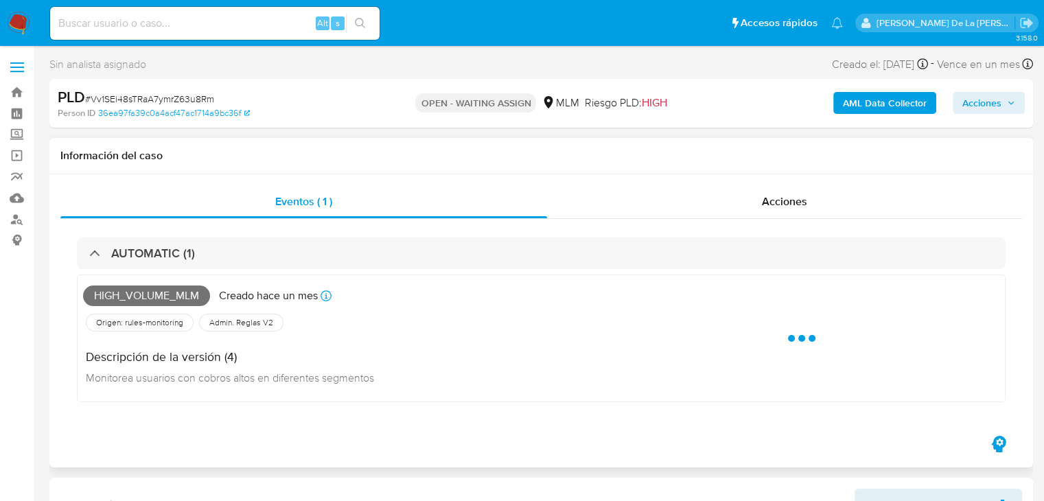
select select "10"
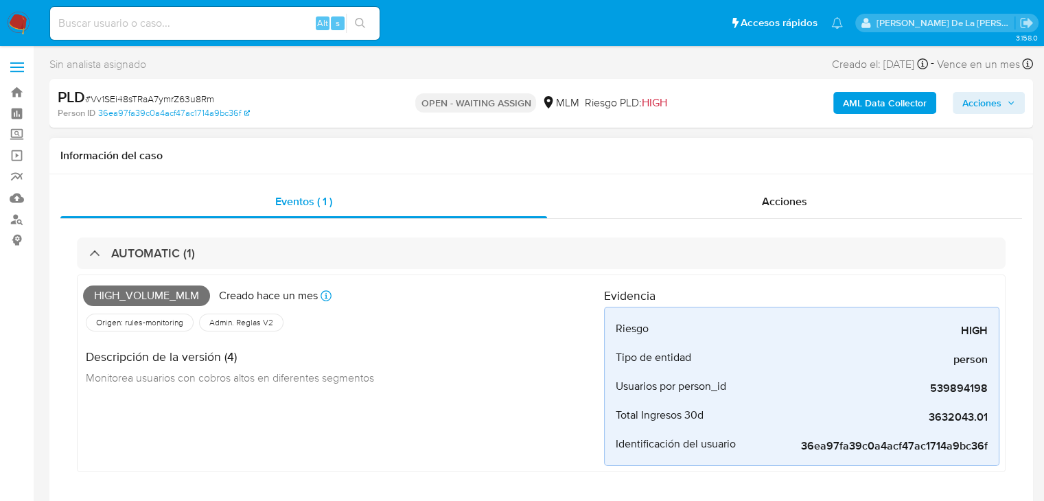
scroll to position [69, 0]
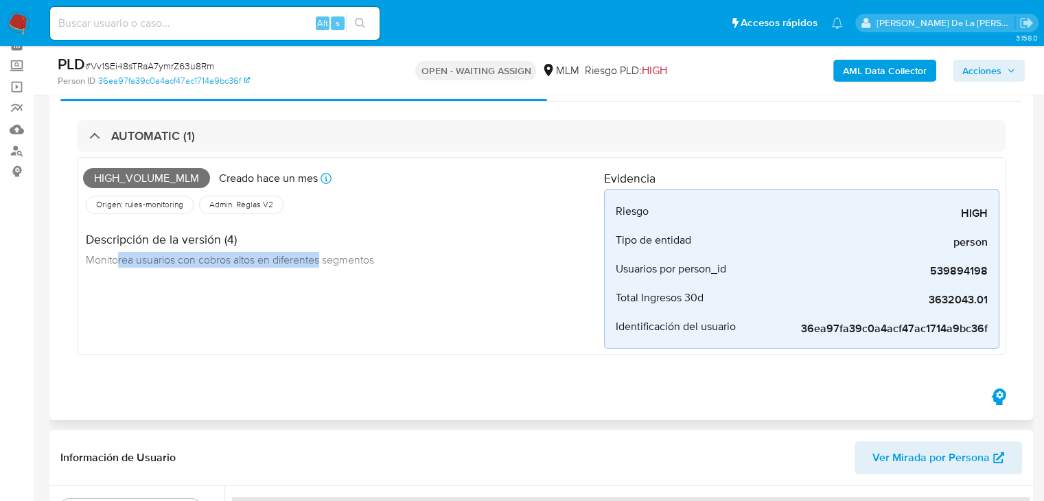
drag, startPoint x: 119, startPoint y: 261, endPoint x: 322, endPoint y: 268, distance: 202.5
click at [322, 268] on div "Descripción de la versión (4) Monitorea usuarios con cobros altos en diferentes…" at bounding box center [234, 248] width 302 height 62
click at [323, 268] on div "Descripción de la versión (4) Monitorea usuarios con cobros altos en diferentes…" at bounding box center [234, 248] width 302 height 62
drag, startPoint x: 145, startPoint y: 255, endPoint x: 403, endPoint y: 260, distance: 258.1
click at [401, 260] on div "Descripción de la versión (4) Monitorea usuarios con cobros altos en diferentes…" at bounding box center [343, 248] width 521 height 62
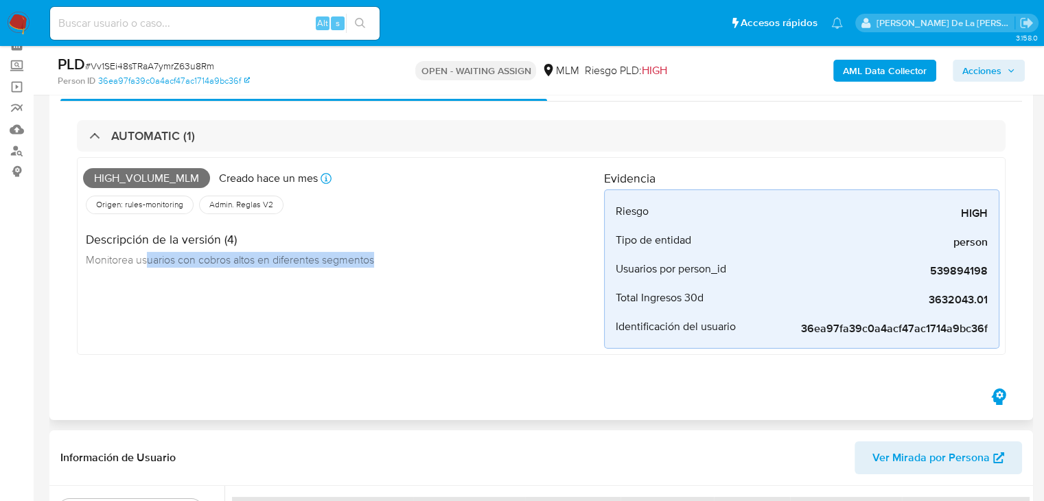
click at [403, 260] on div "Descripción de la versión (4) Monitorea usuarios con cobros altos en diferentes…" at bounding box center [343, 248] width 521 height 62
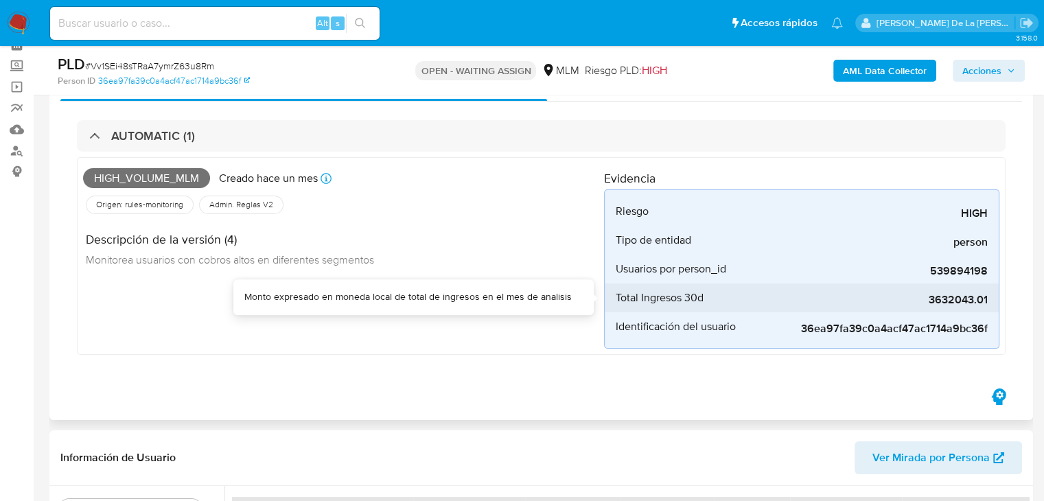
click at [955, 303] on span "3632043.01" at bounding box center [885, 300] width 206 height 14
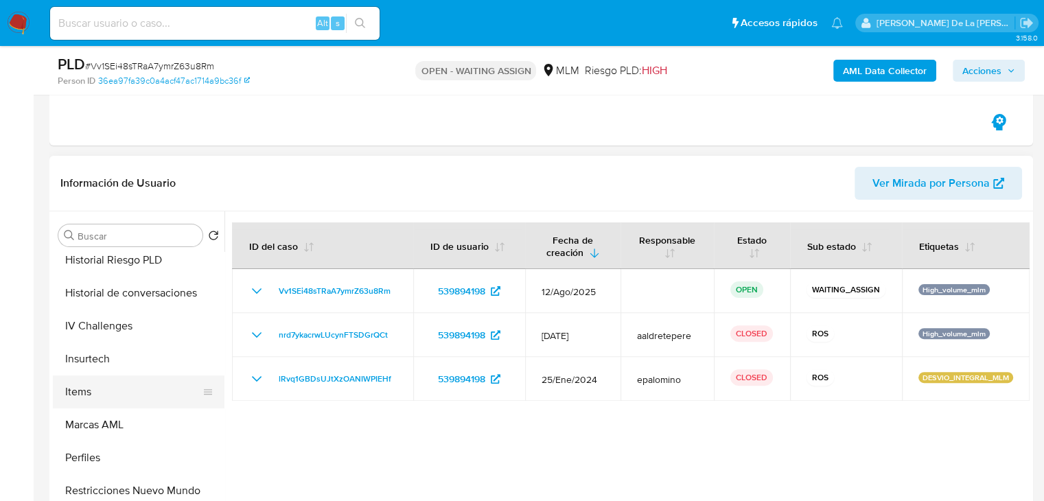
scroll to position [579, 0]
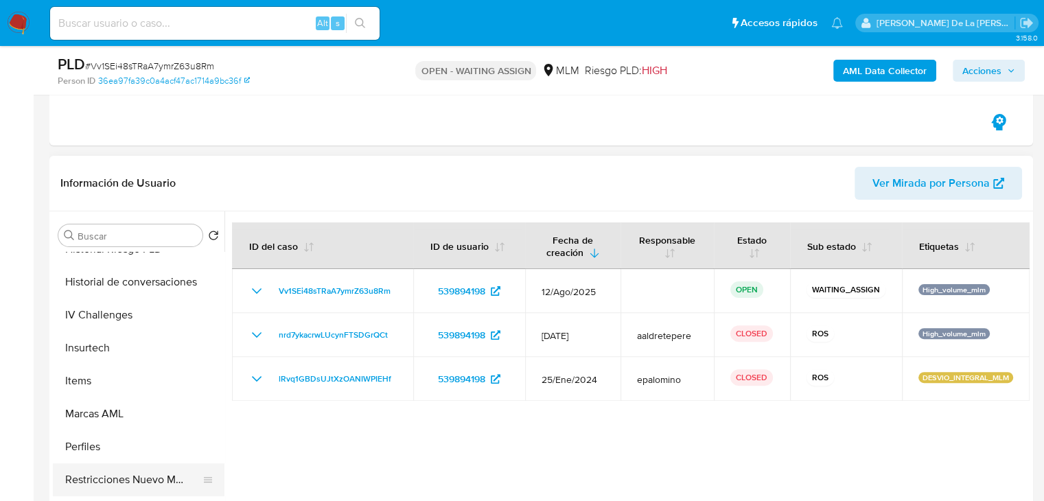
drag, startPoint x: 129, startPoint y: 480, endPoint x: 145, endPoint y: 473, distance: 16.9
click at [129, 481] on button "Restricciones Nuevo Mundo" at bounding box center [133, 479] width 161 height 33
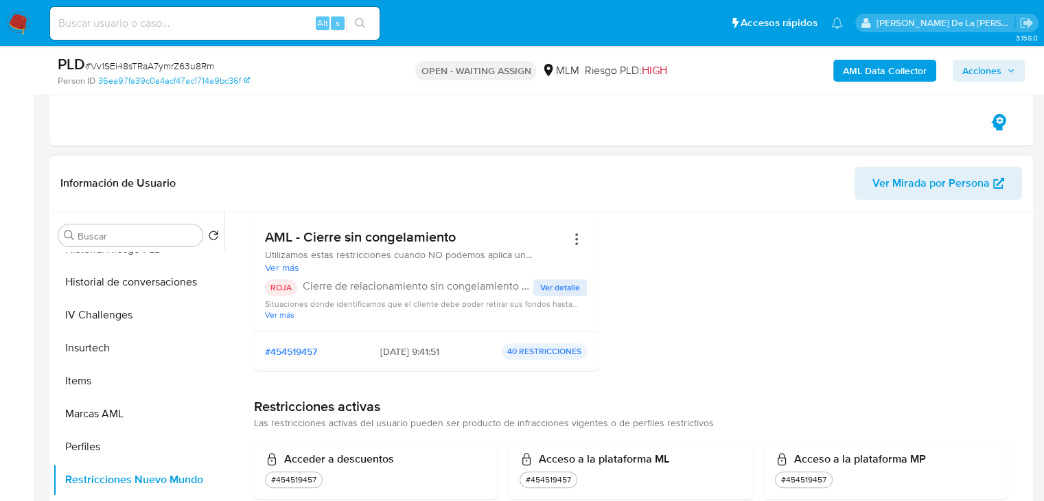
scroll to position [137, 0]
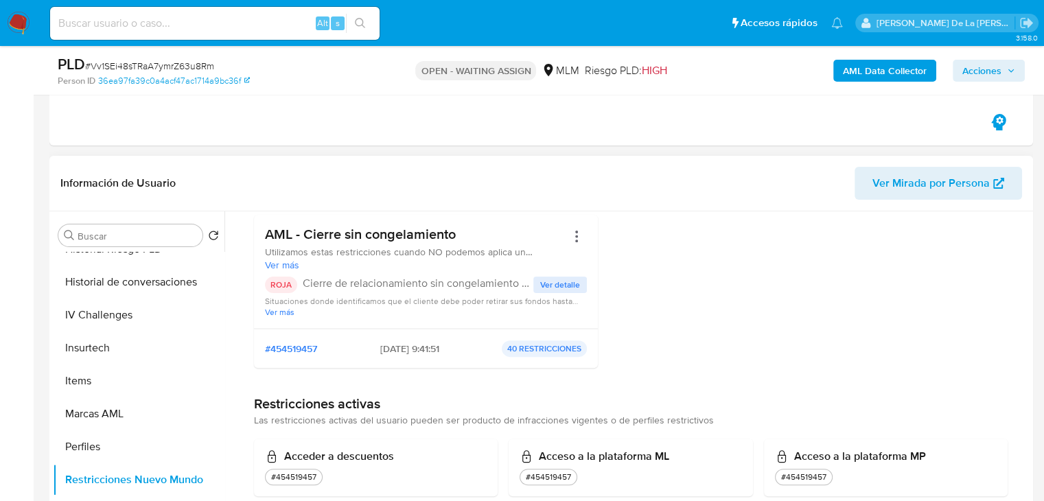
drag, startPoint x: 318, startPoint y: 234, endPoint x: 436, endPoint y: 239, distance: 118.2
click at [436, 239] on h3 "AML - Cierre sin congelamiento" at bounding box center [415, 234] width 301 height 17
click at [573, 281] on span "Ver detalle" at bounding box center [560, 285] width 40 height 14
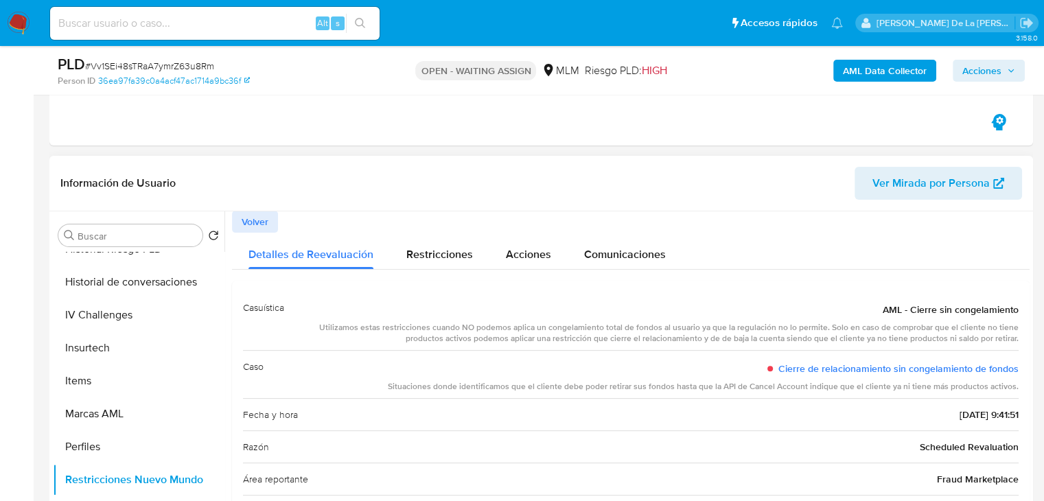
scroll to position [0, 0]
click at [246, 215] on span "Volver" at bounding box center [255, 222] width 27 height 19
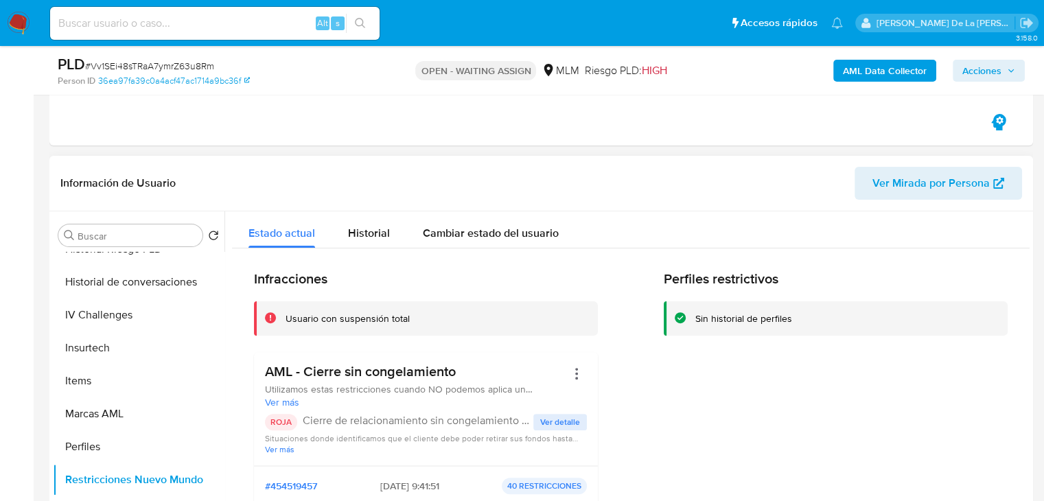
click at [246, 215] on button "Estado actual" at bounding box center [281, 229] width 99 height 36
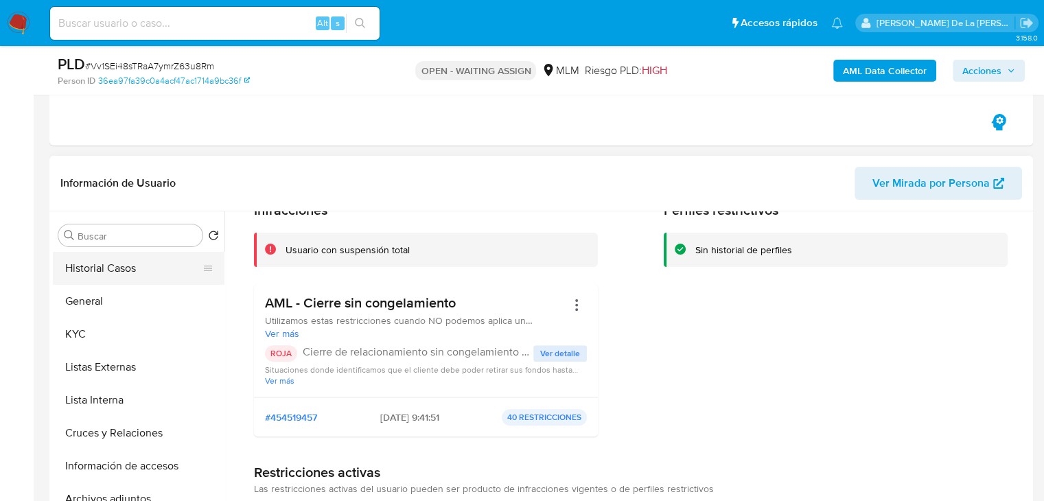
click at [119, 281] on button "Historial Casos" at bounding box center [133, 268] width 161 height 33
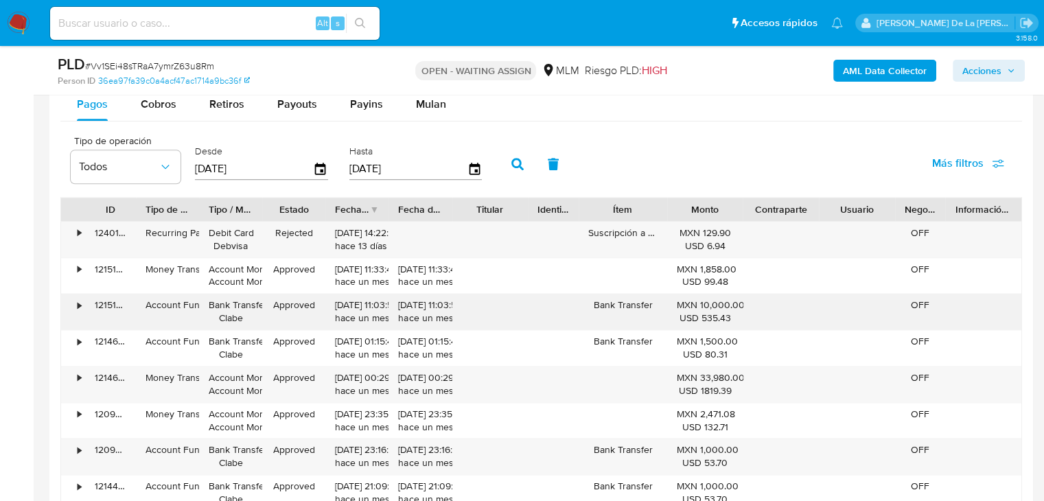
scroll to position [1716, 0]
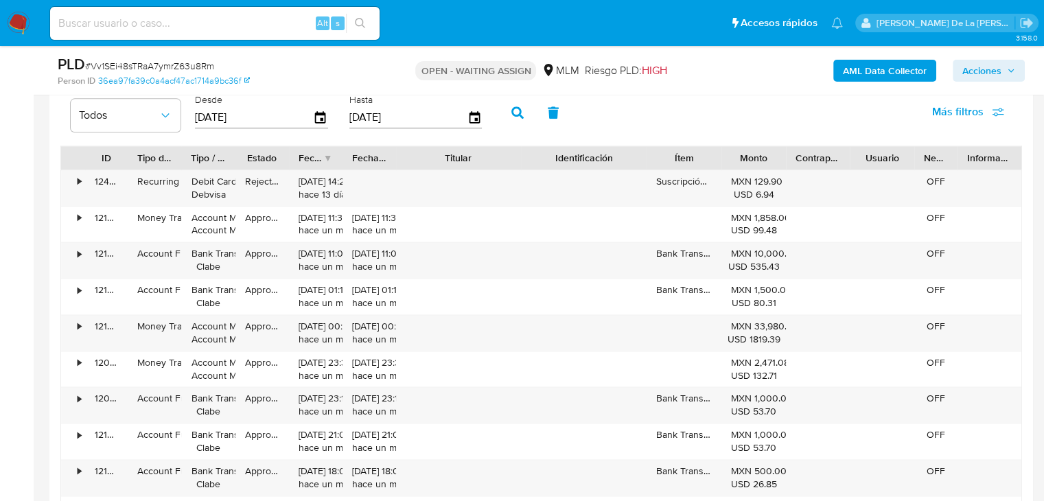
drag, startPoint x: 533, startPoint y: 158, endPoint x: 583, endPoint y: 159, distance: 49.4
click at [583, 159] on div "ID Tipo de operación Tipo / Método Estado Fecha de creación Fecha de aprobación…" at bounding box center [541, 157] width 960 height 23
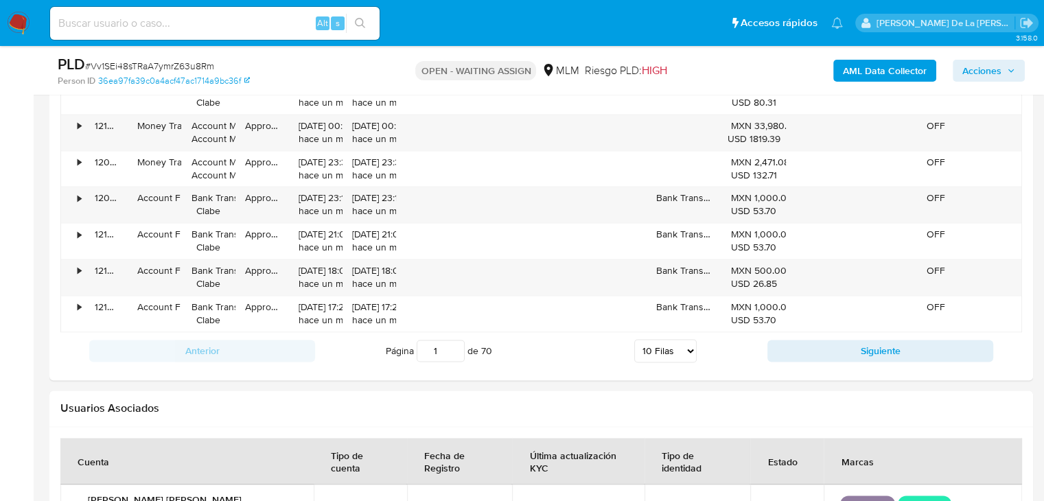
scroll to position [1921, 0]
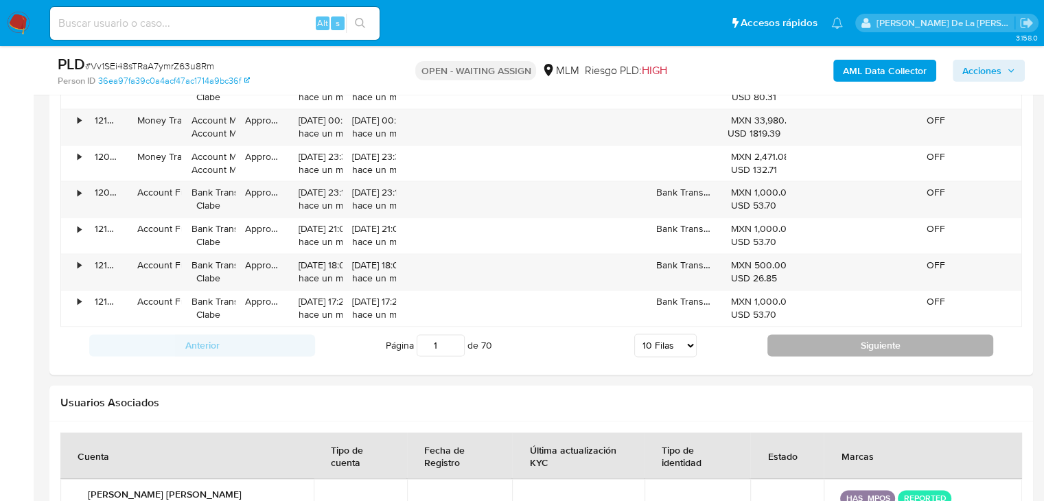
click at [838, 340] on button "Siguiente" at bounding box center [880, 345] width 226 height 22
click at [858, 340] on button "Siguiente" at bounding box center [880, 345] width 226 height 22
type input "3"
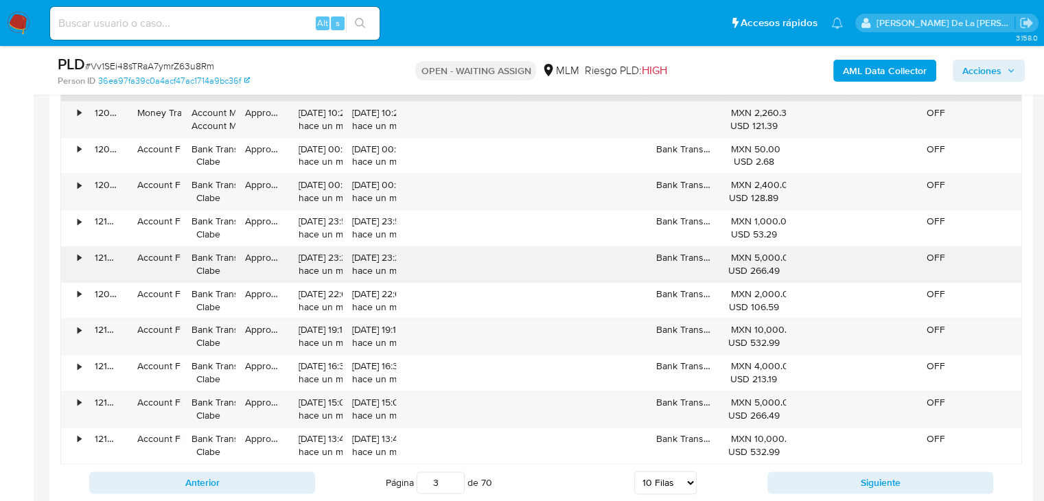
scroll to position [1716, 0]
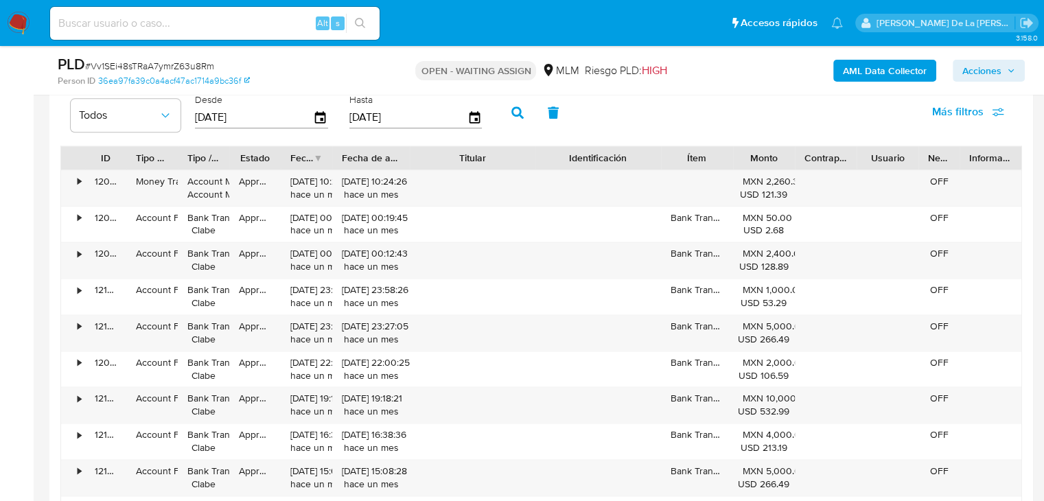
click at [429, 163] on div "ID Tipo de operación Tipo / Método Estado Fecha de creación Fecha de aprobación…" at bounding box center [541, 157] width 960 height 23
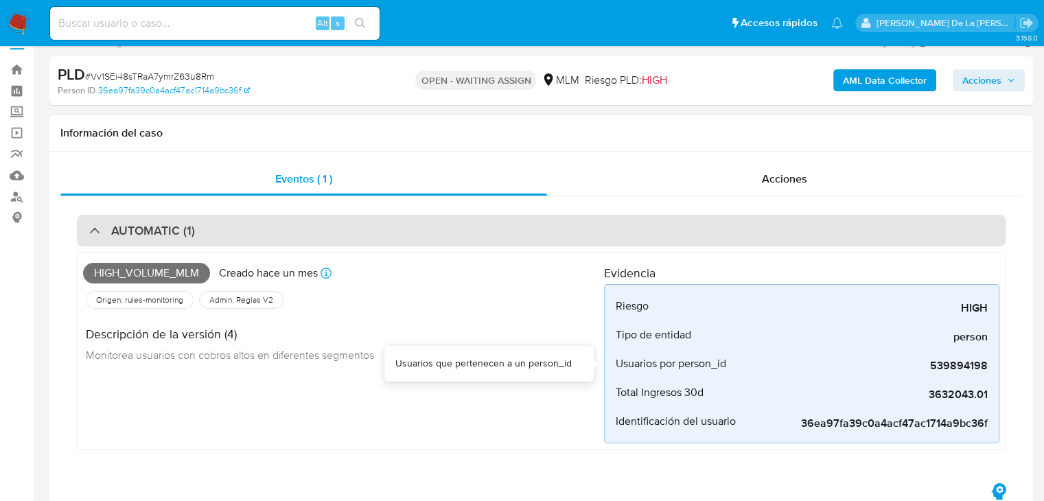
scroll to position [0, 0]
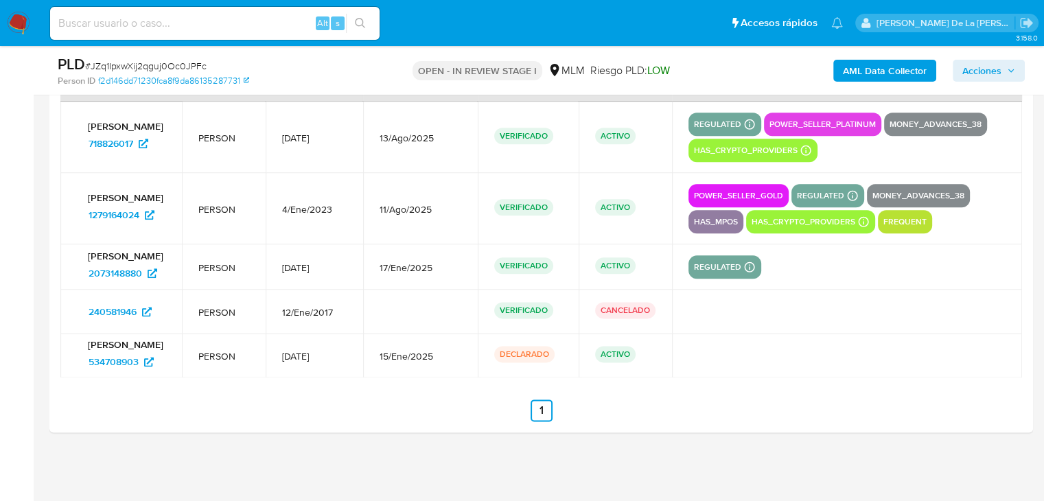
select select "10"
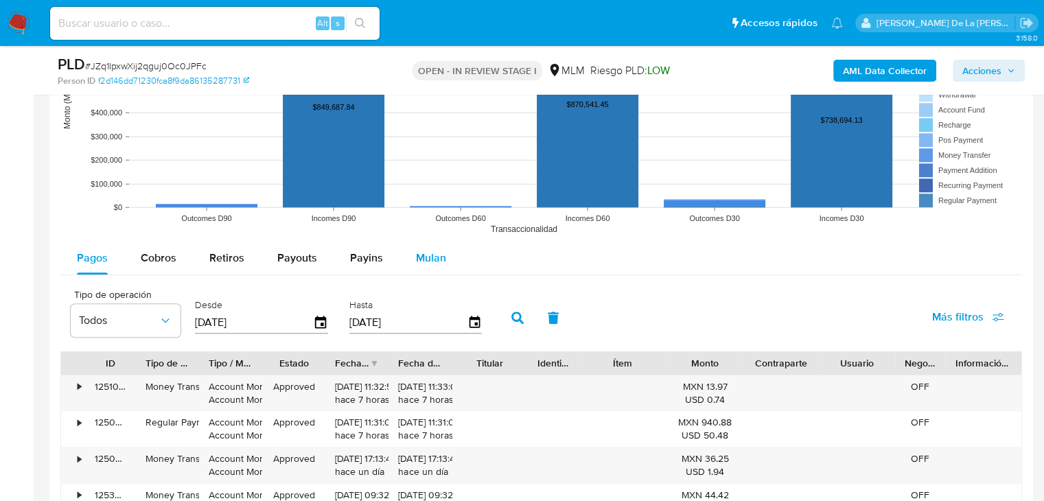
scroll to position [1309, 0]
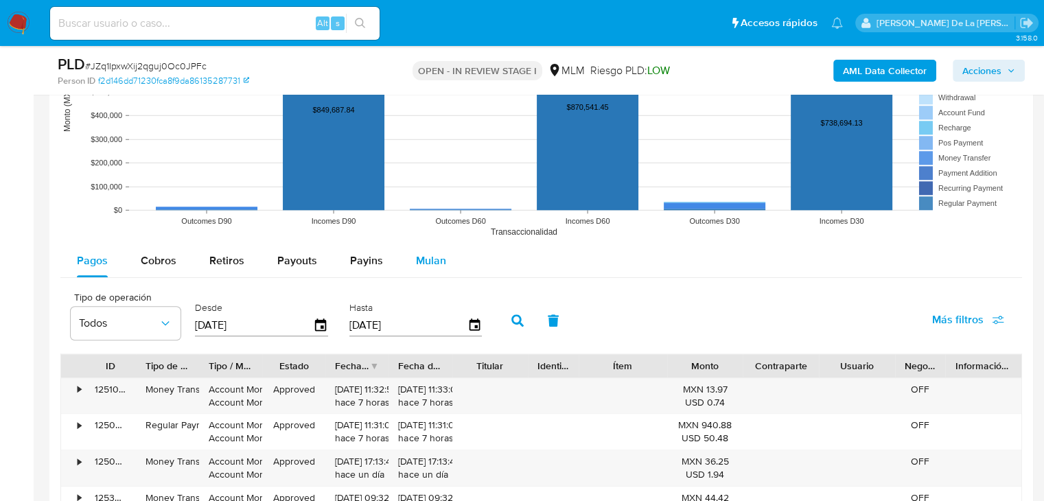
click at [425, 249] on div "Mulan" at bounding box center [431, 260] width 30 height 33
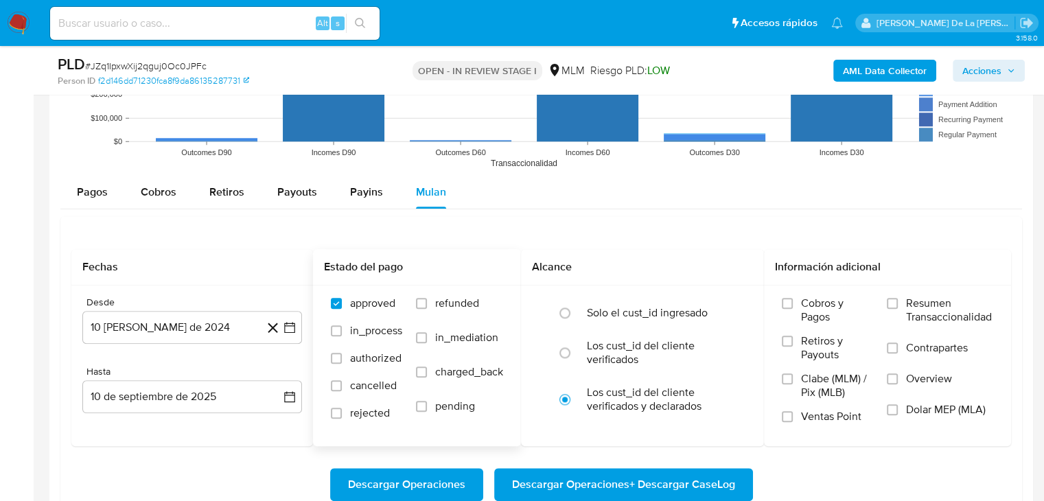
scroll to position [1447, 0]
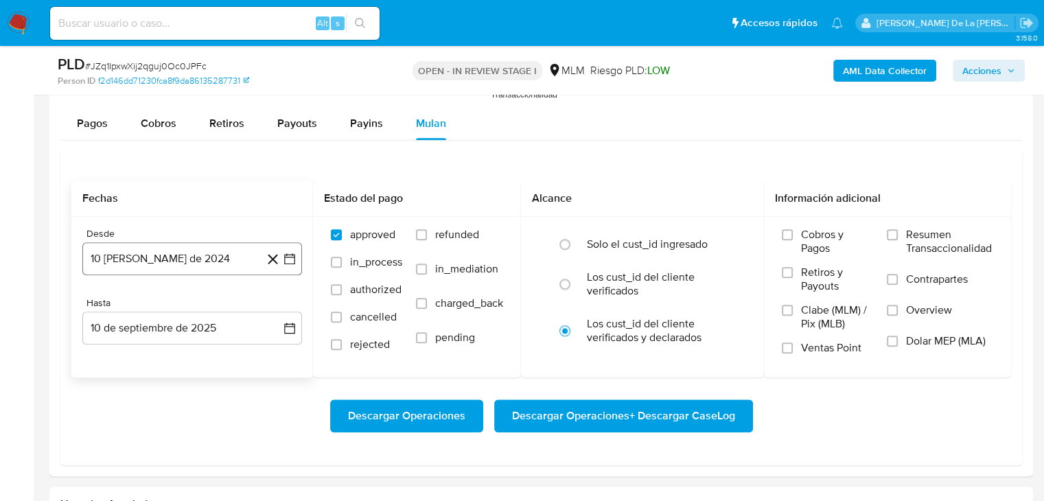
click at [292, 256] on icon "button" at bounding box center [290, 259] width 14 height 14
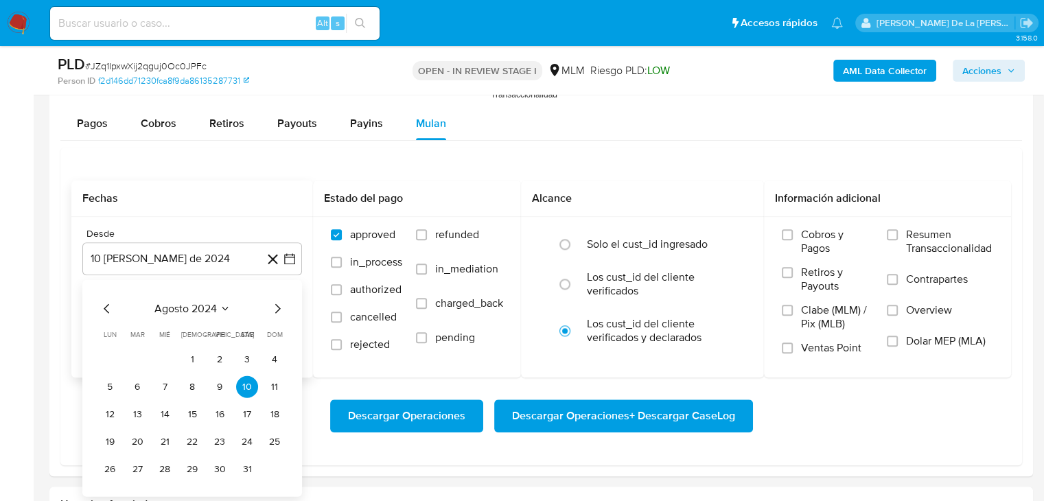
click at [104, 308] on icon "Mes anterior" at bounding box center [107, 308] width 16 height 16
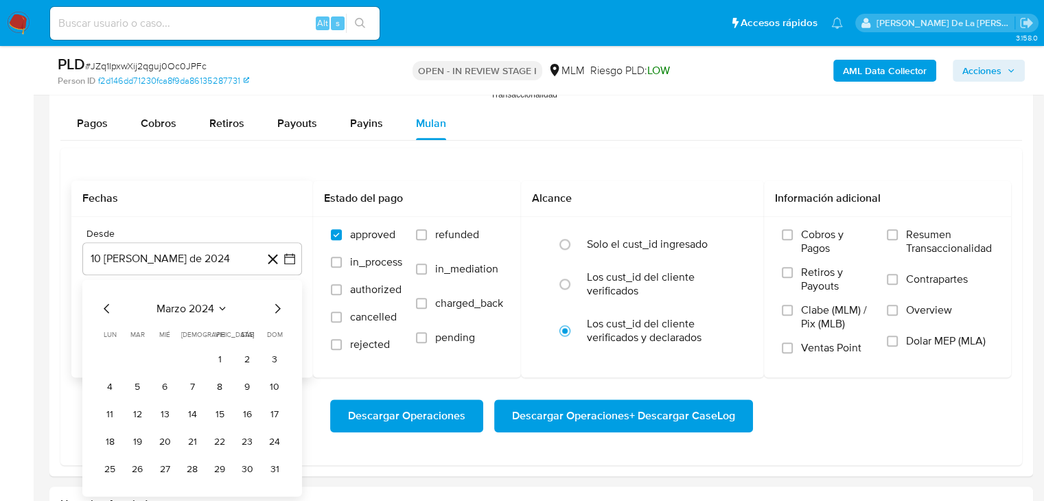
click at [104, 308] on icon "Mes anterior" at bounding box center [107, 308] width 16 height 16
click at [196, 349] on button "1" at bounding box center [192, 359] width 22 height 22
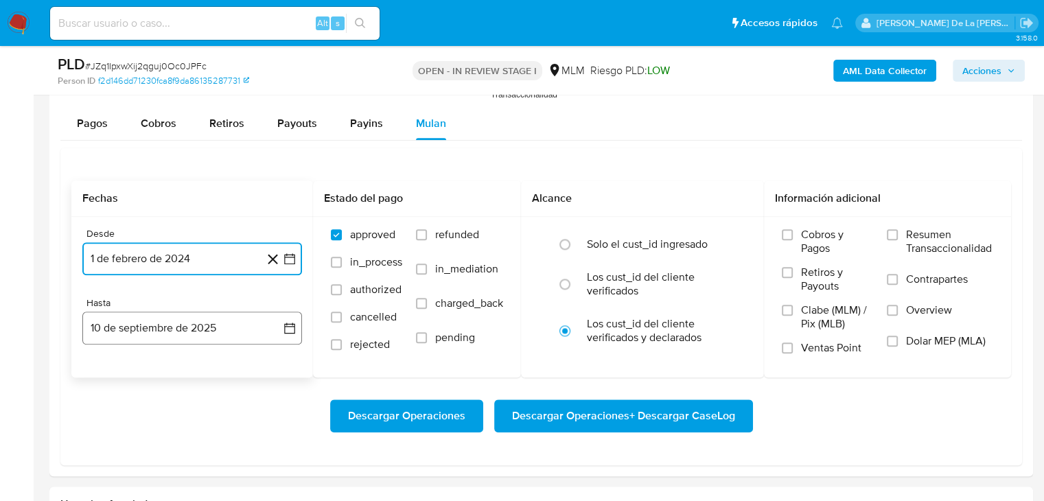
click at [198, 312] on button "10 de septiembre de 2025" at bounding box center [192, 328] width 220 height 33
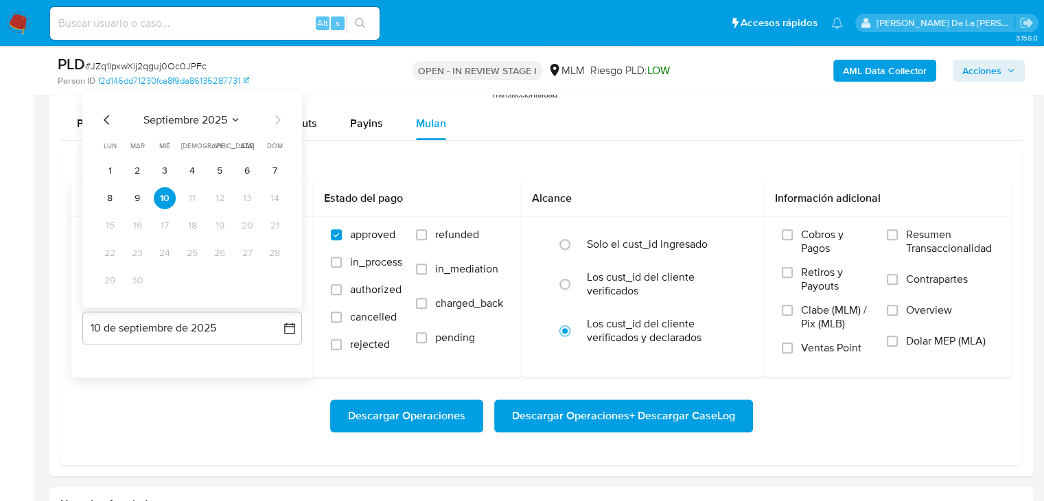
click at [106, 119] on icon "Mes anterior" at bounding box center [107, 119] width 16 height 16
click at [191, 281] on button "31" at bounding box center [192, 280] width 22 height 22
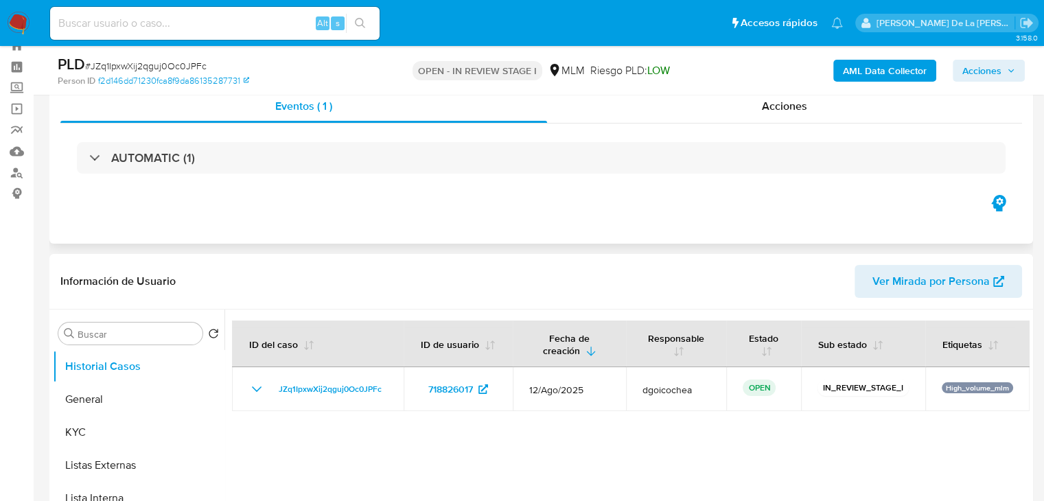
scroll to position [0, 0]
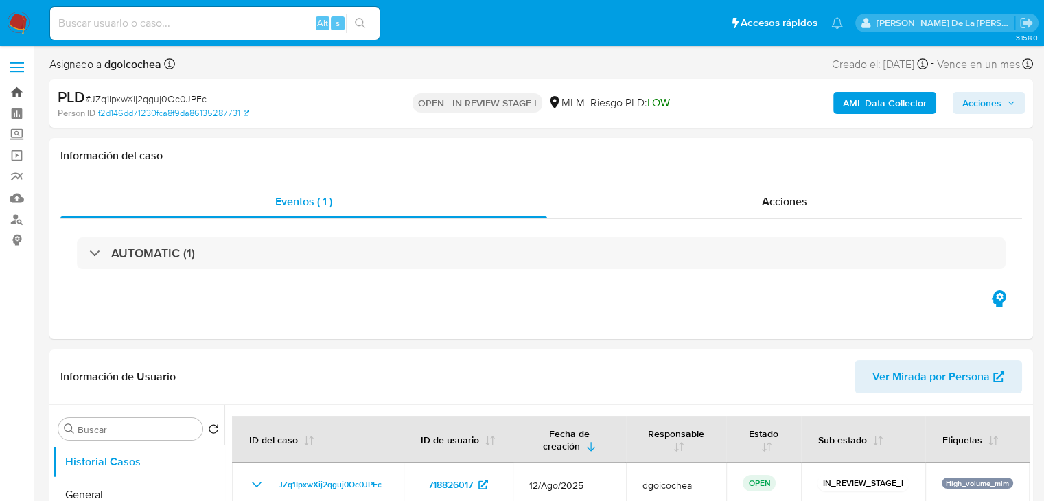
click at [13, 91] on link "Bandeja" at bounding box center [81, 92] width 163 height 21
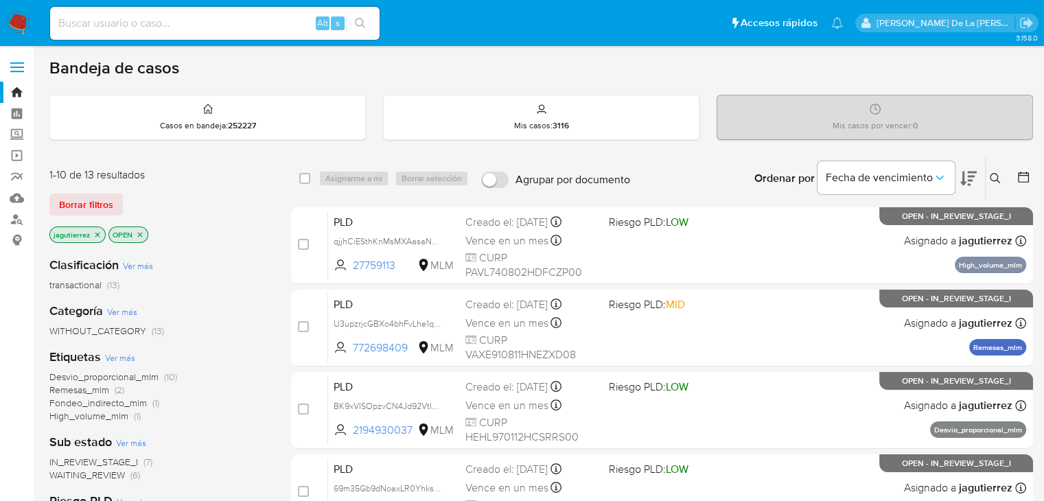
click at [15, 25] on img at bounding box center [18, 23] width 23 height 23
click at [22, 197] on link "Mulan" at bounding box center [81, 197] width 163 height 21
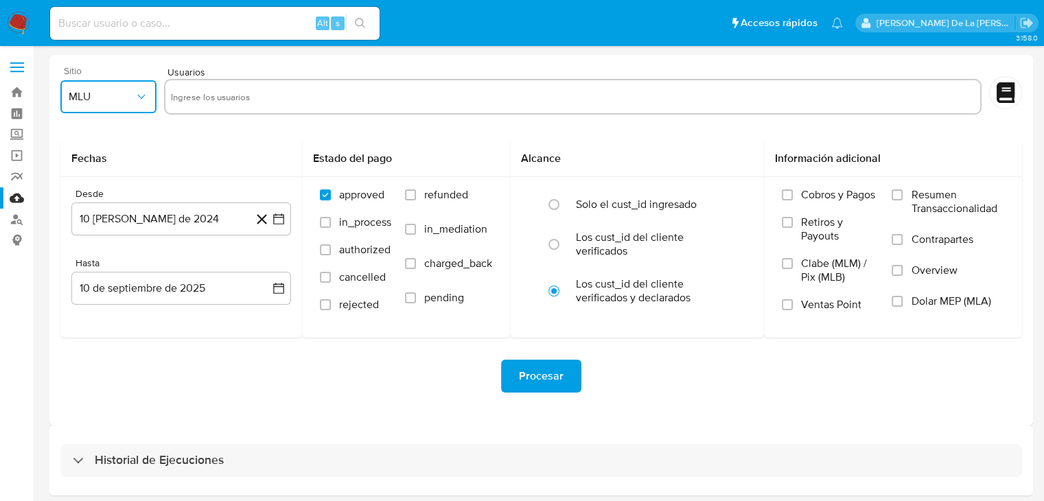
click at [137, 91] on icon "button" at bounding box center [141, 97] width 14 height 14
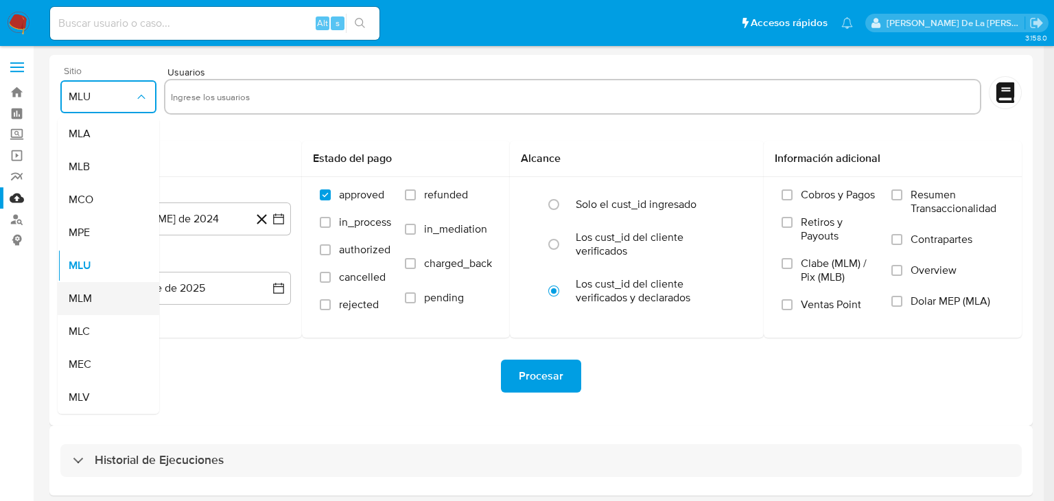
click at [91, 295] on span "MLM" at bounding box center [80, 299] width 23 height 14
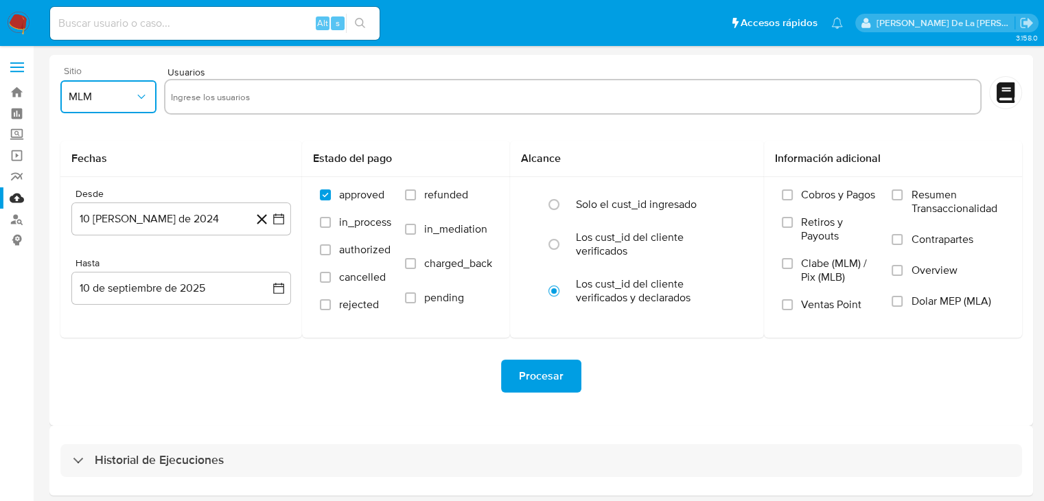
click at [209, 87] on input "text" at bounding box center [573, 97] width 804 height 22
paste input "1219558744"
type input "1219558744"
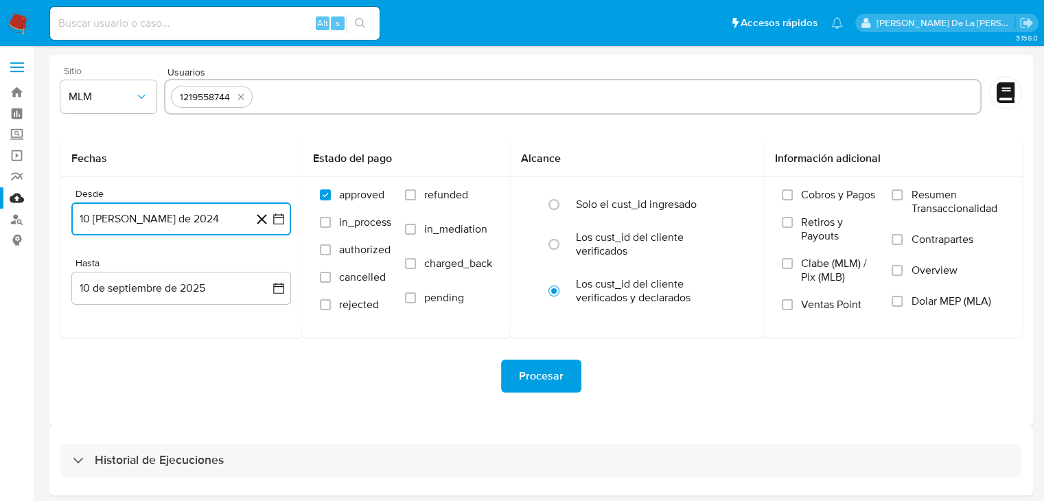
click at [361, 99] on input "text" at bounding box center [616, 97] width 716 height 22
type input "2078311017"
click at [423, 91] on input "text" at bounding box center [659, 97] width 631 height 22
type input "359956510"
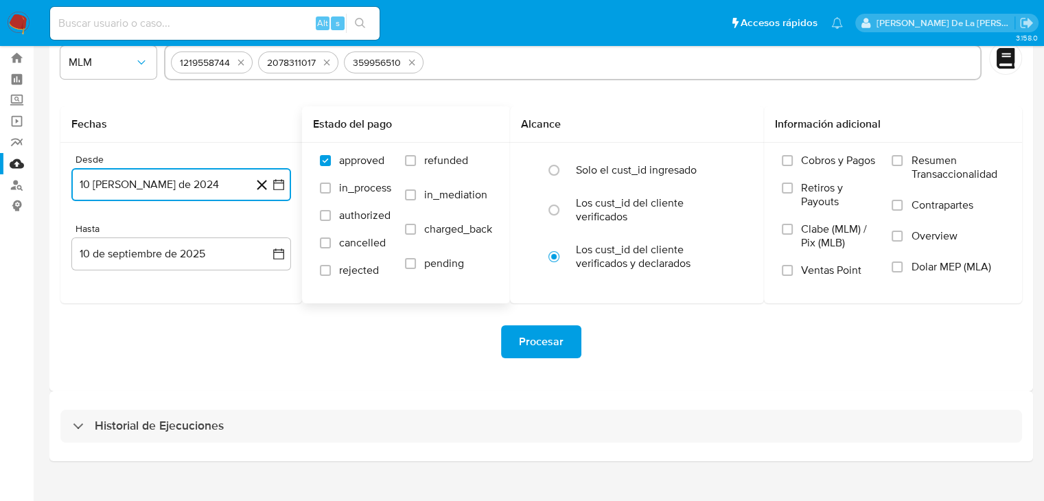
scroll to position [52, 0]
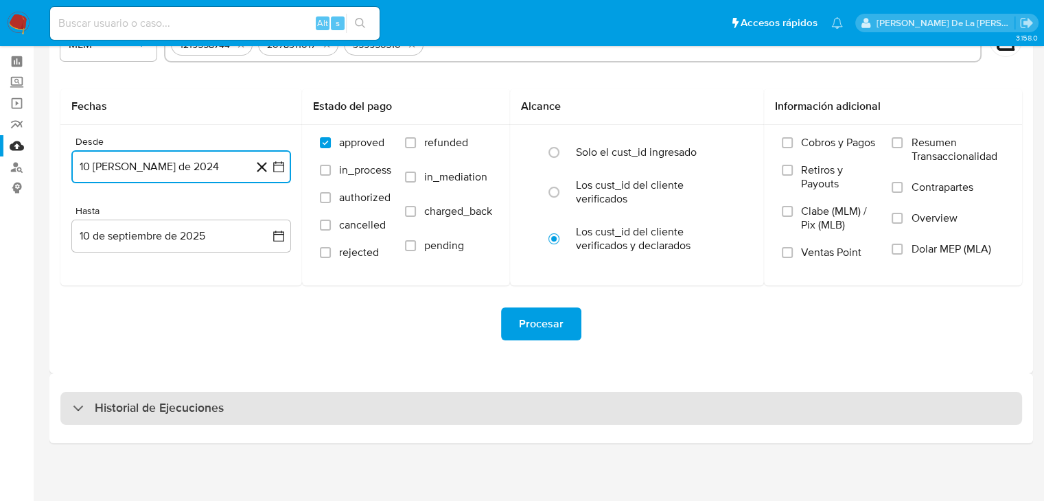
drag, startPoint x: 90, startPoint y: 422, endPoint x: 95, endPoint y: 414, distance: 9.9
click at [90, 421] on div "Historial de Ejecuciones" at bounding box center [540, 408] width 961 height 33
select select "10"
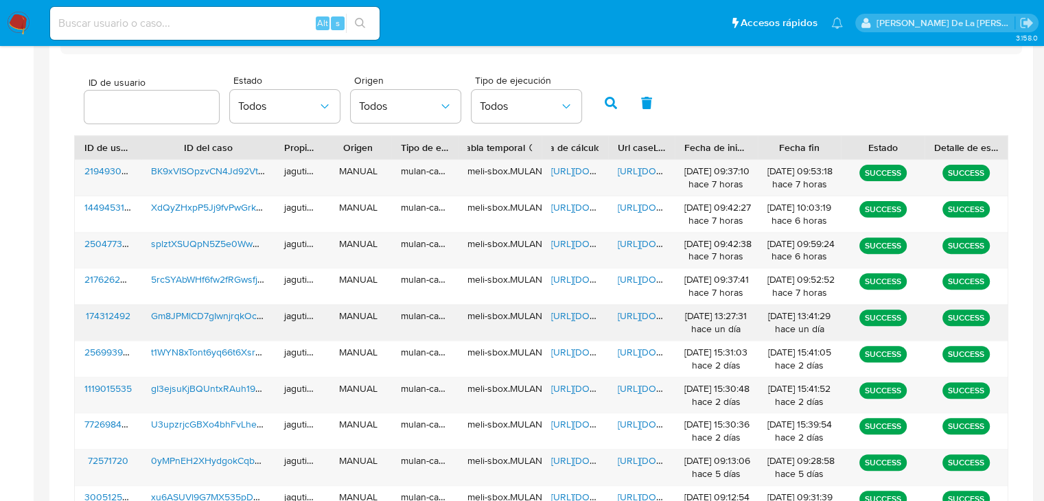
scroll to position [570, 0]
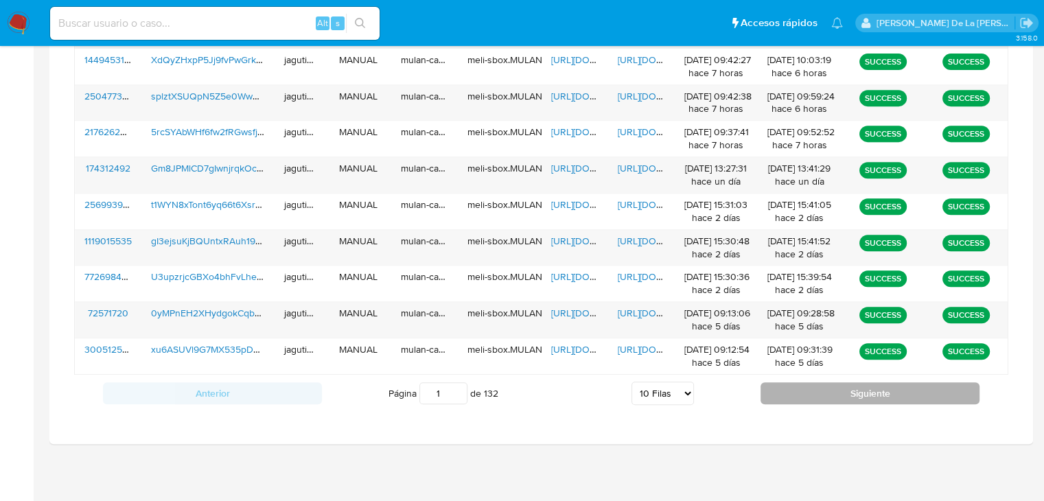
click at [807, 390] on button "Siguiente" at bounding box center [869, 393] width 219 height 22
drag, startPoint x: 807, startPoint y: 383, endPoint x: 539, endPoint y: 375, distance: 267.7
click at [807, 384] on button "Siguiente" at bounding box center [869, 393] width 219 height 22
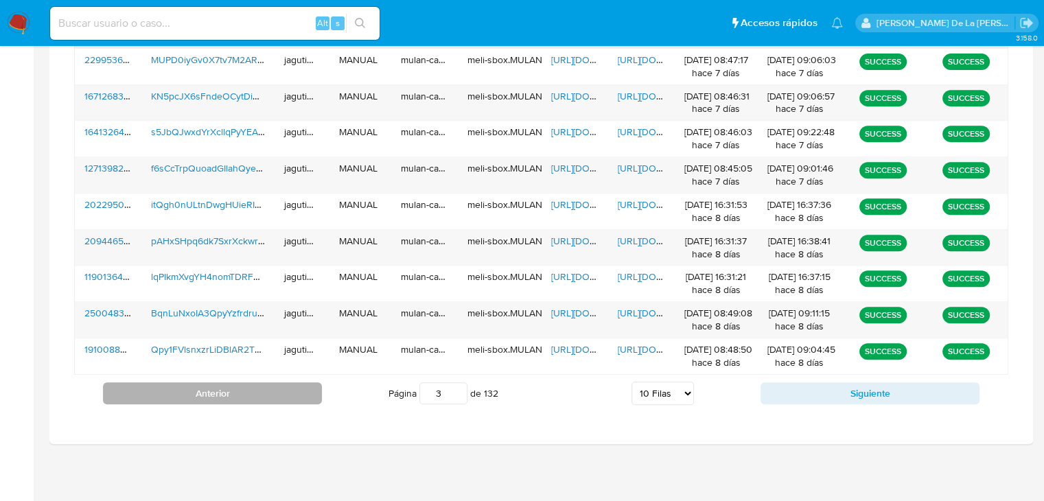
click at [244, 389] on button "Anterior" at bounding box center [212, 393] width 219 height 22
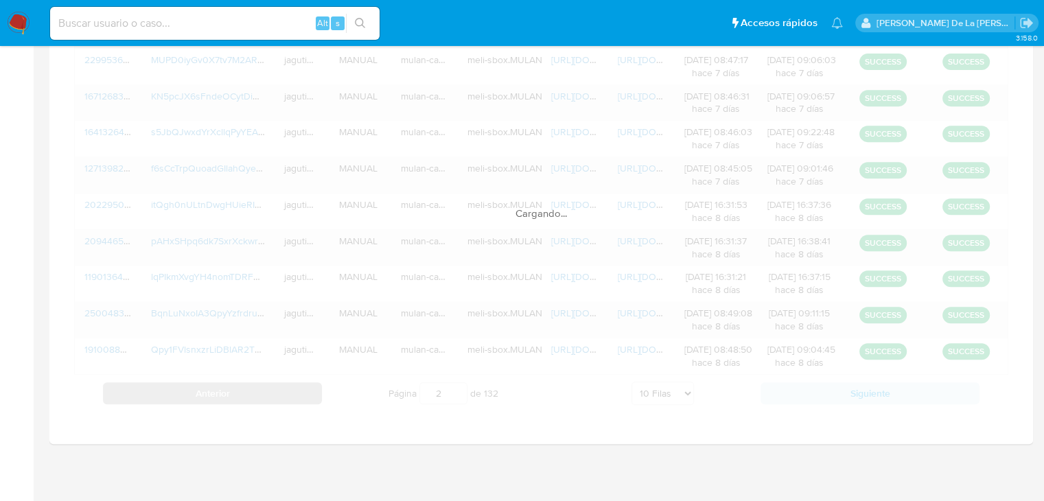
click at [244, 389] on div "ID de usuario ID del caso Propietario Origen Tipo de ejecución Tabla temporal D…" at bounding box center [541, 200] width 934 height 424
click at [244, 389] on div "Cargando..." at bounding box center [541, 200] width 934 height 424
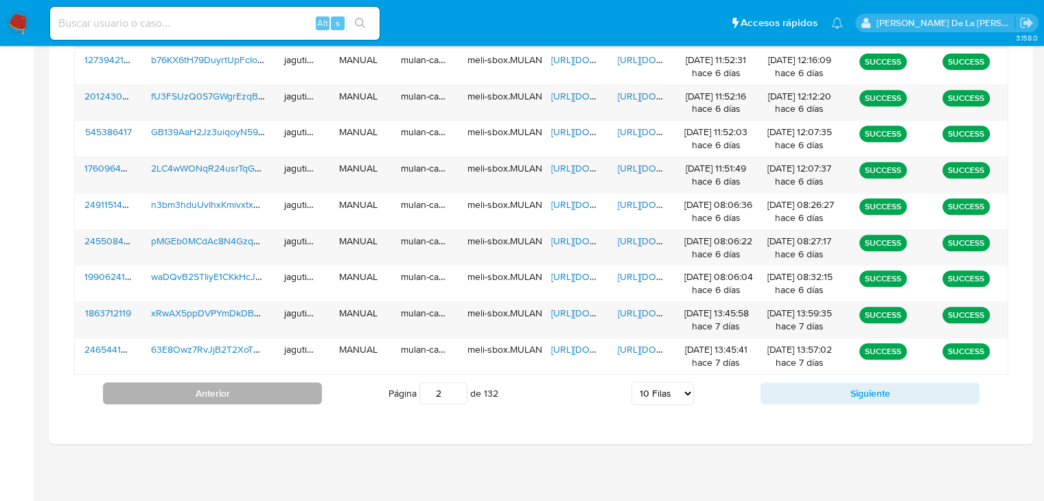
click at [233, 390] on button "Anterior" at bounding box center [212, 393] width 219 height 22
type input "1"
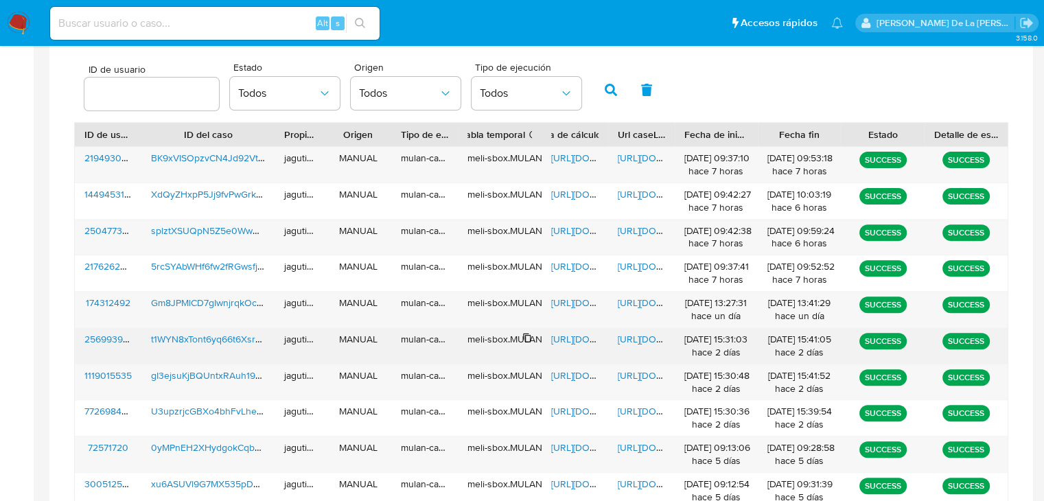
scroll to position [433, 0]
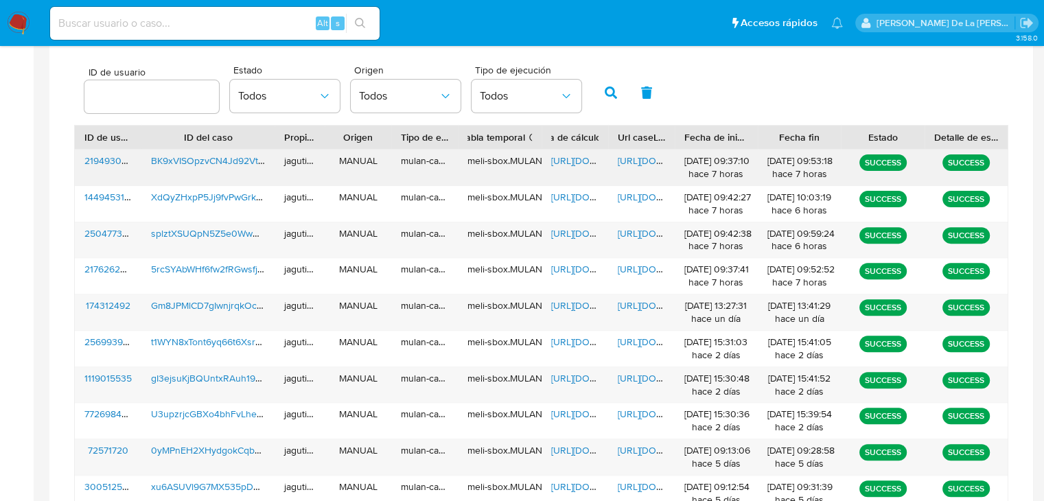
drag, startPoint x: 867, startPoint y: 163, endPoint x: 892, endPoint y: 172, distance: 26.5
click at [892, 172] on div "SUCCESS" at bounding box center [882, 168] width 83 height 36
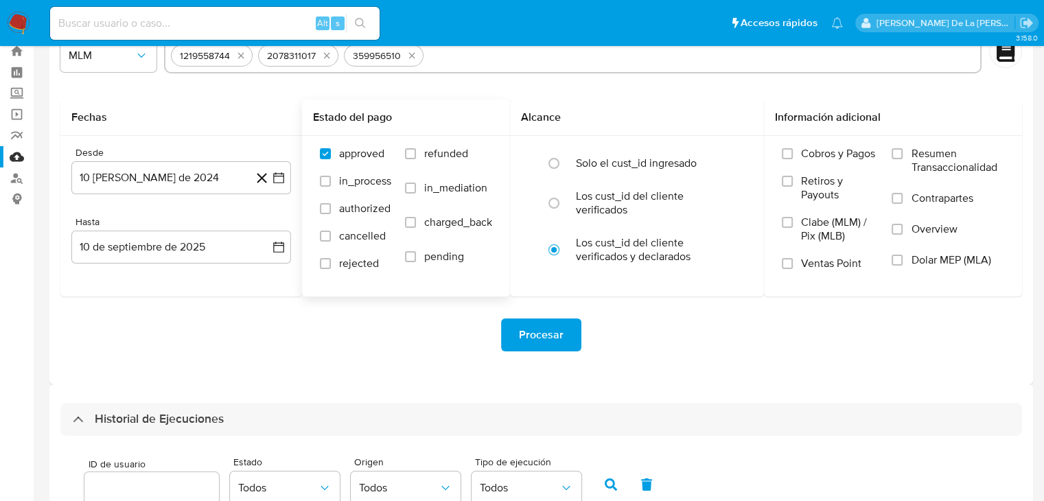
scroll to position [0, 0]
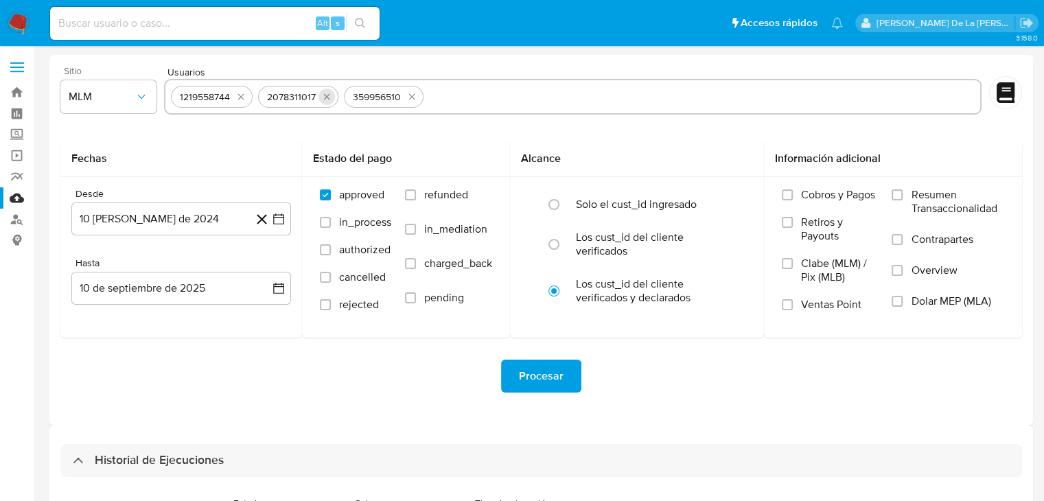
click at [321, 101] on icon "quitar 2078311017" at bounding box center [326, 96] width 11 height 11
click at [328, 95] on icon "quitar 359956510" at bounding box center [325, 96] width 11 height 11
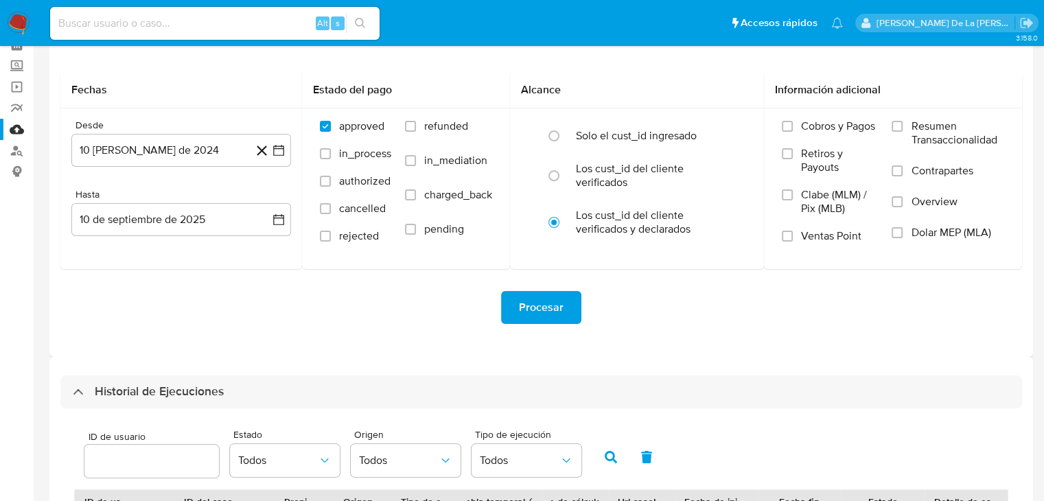
click at [541, 310] on span "Procesar" at bounding box center [541, 307] width 45 height 30
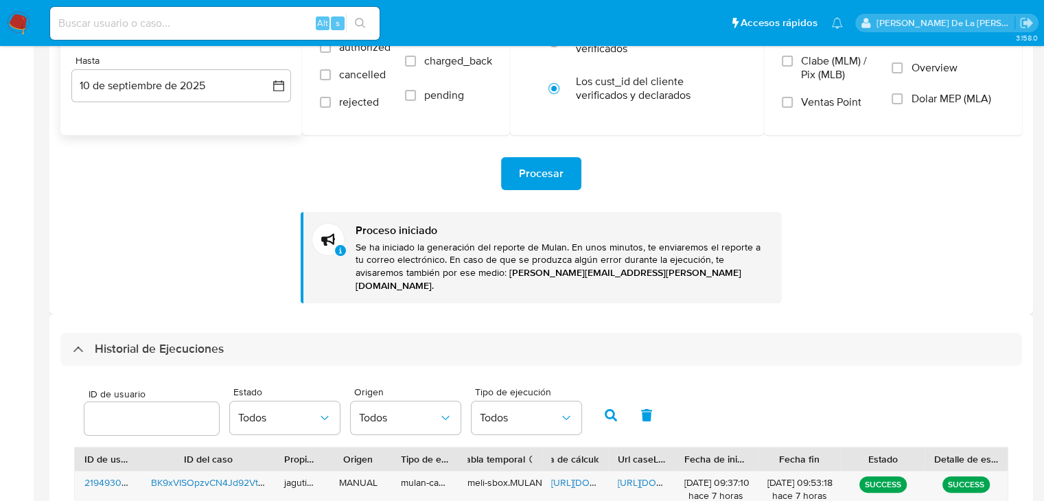
scroll to position [137, 0]
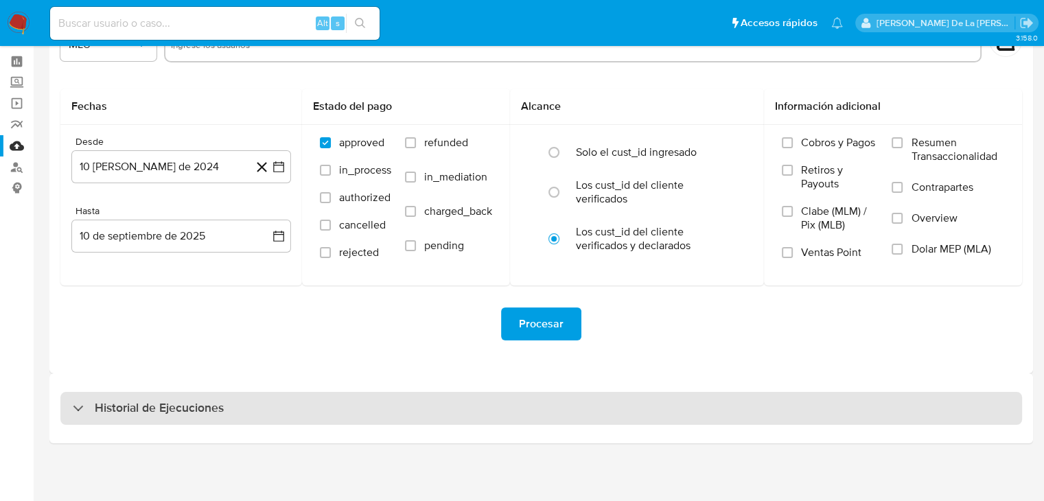
click at [106, 419] on div "Historial de Ejecuciones" at bounding box center [540, 408] width 961 height 33
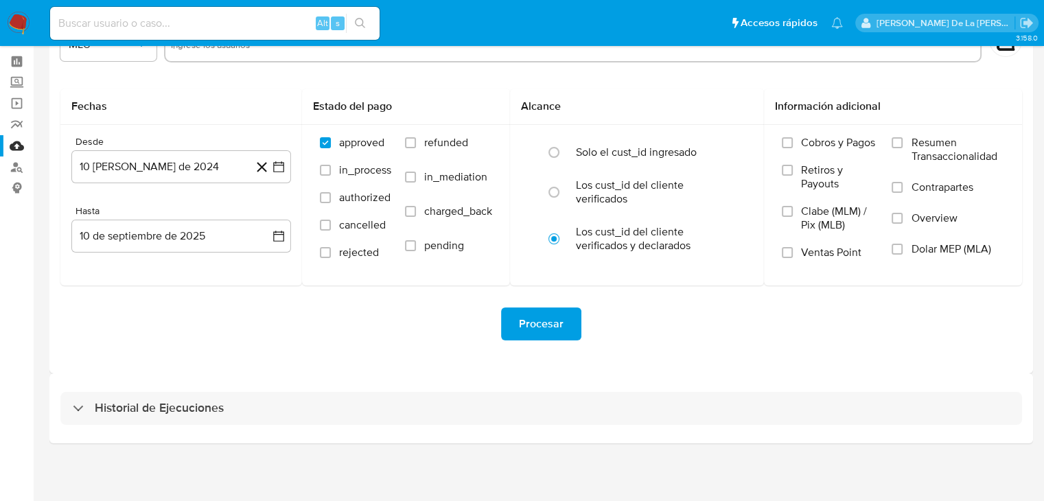
select select "10"
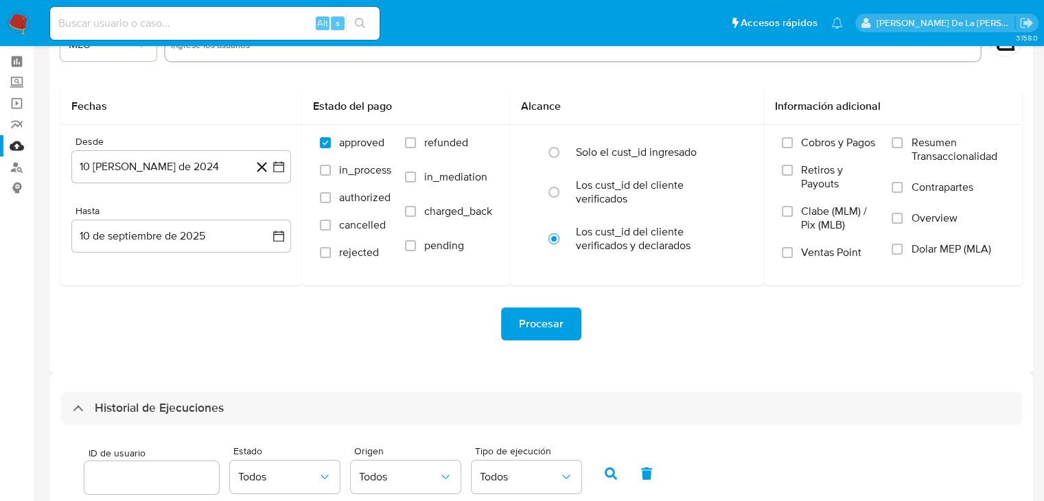
scroll to position [327, 0]
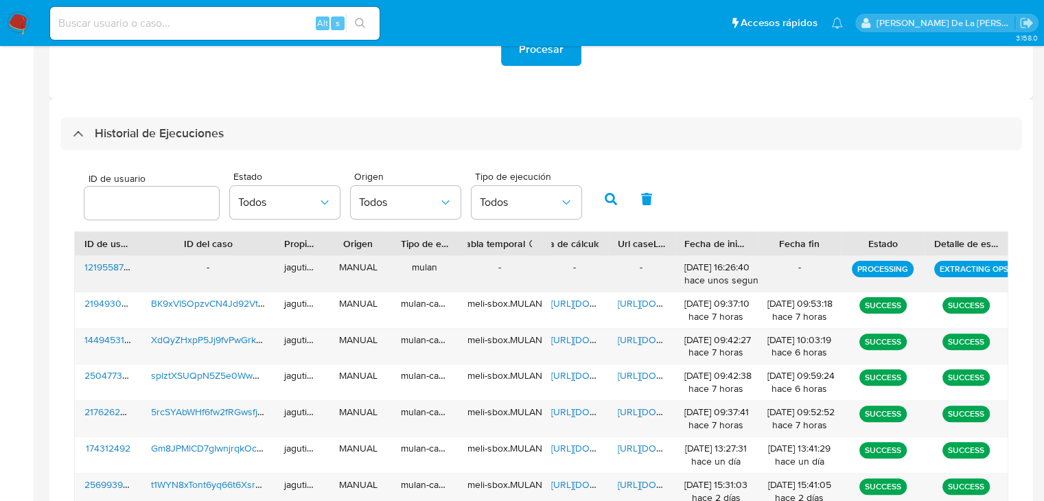
drag, startPoint x: 862, startPoint y: 266, endPoint x: 965, endPoint y: 264, distance: 103.0
click at [965, 264] on div "1219558744 - jagutierrez MANUAL mulan - - - [DATE] 16:26:40 hace unos segundos …" at bounding box center [541, 274] width 933 height 36
click at [966, 264] on p "EXTRACTING OPS" at bounding box center [974, 269] width 80 height 16
drag, startPoint x: 957, startPoint y: 264, endPoint x: 1007, endPoint y: 268, distance: 50.3
click at [1007, 268] on p "EXTRACTING OPS" at bounding box center [974, 269] width 80 height 16
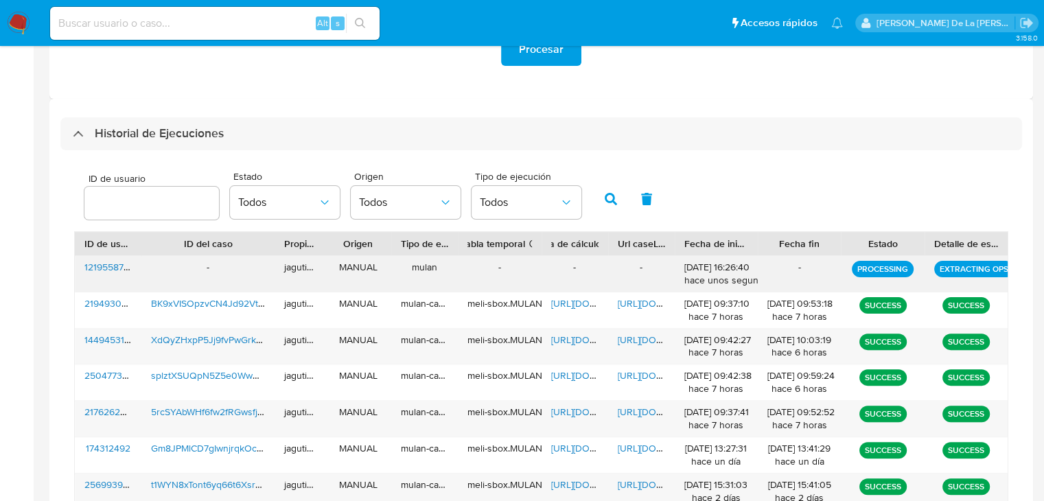
click at [1007, 269] on p "EXTRACTING OPS" at bounding box center [974, 269] width 80 height 16
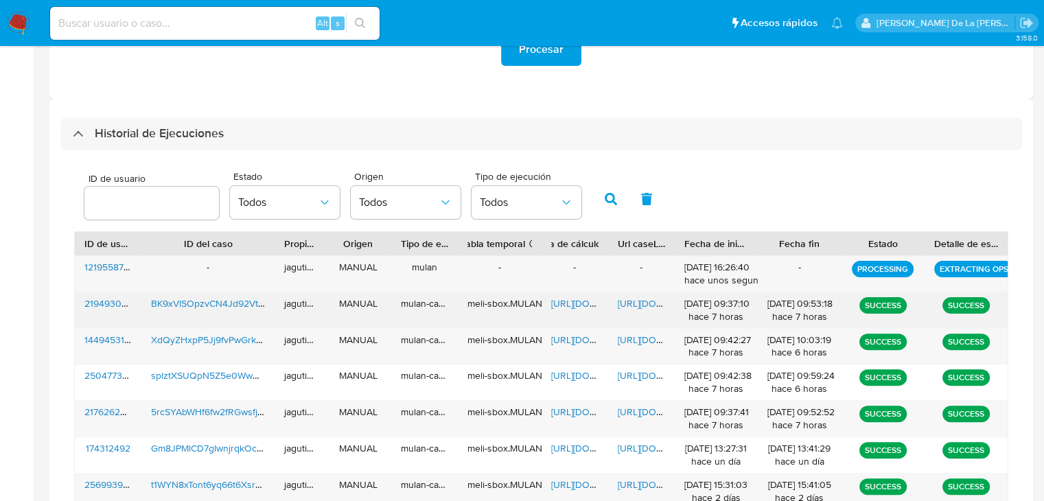
drag, startPoint x: 865, startPoint y: 298, endPoint x: 889, endPoint y: 299, distance: 24.1
click at [889, 299] on p "SUCCESS" at bounding box center [882, 305] width 47 height 16
click at [889, 301] on p "SUCCESS" at bounding box center [882, 305] width 47 height 16
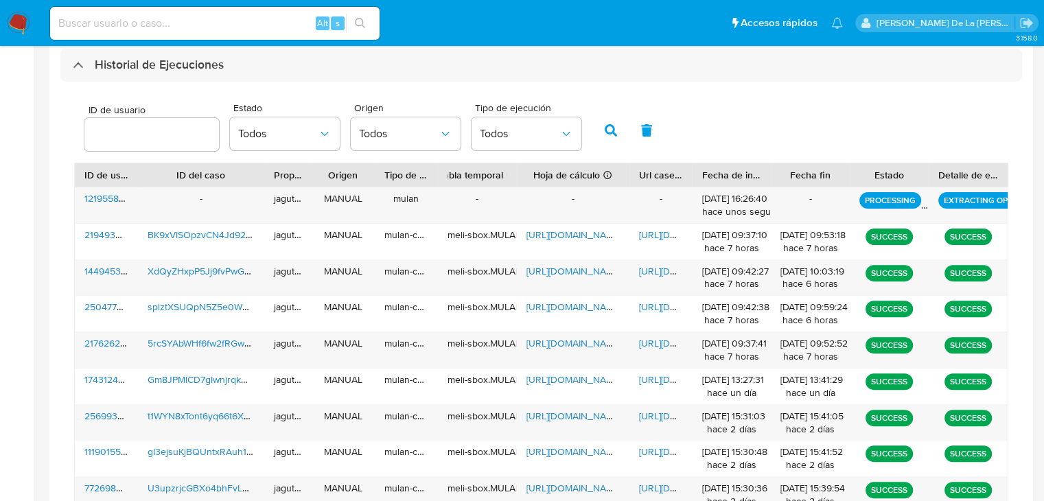
drag, startPoint x: 602, startPoint y: 174, endPoint x: 645, endPoint y: 176, distance: 43.3
click at [645, 176] on div "ID de usuario ID del caso Propietario Origen Tipo de ejecución Tabla temporal D…" at bounding box center [541, 174] width 933 height 23
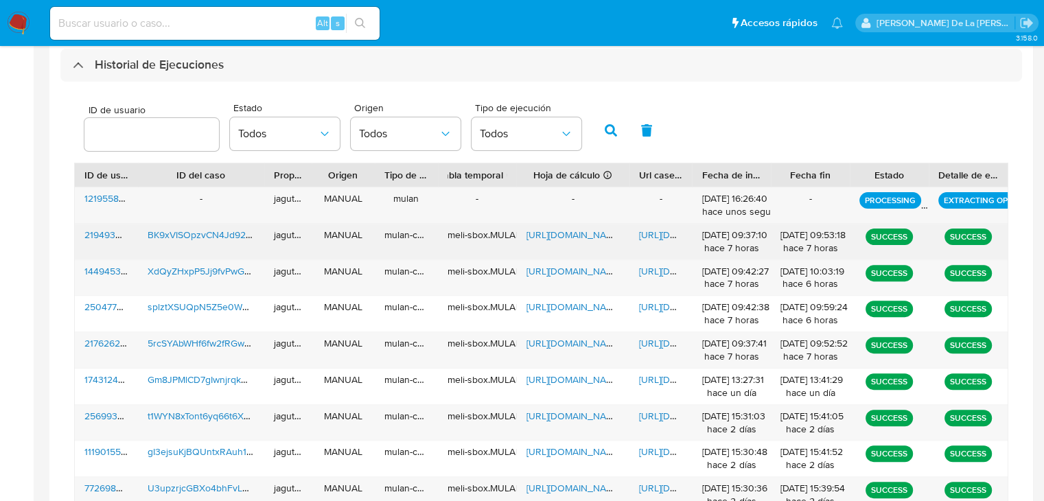
click at [557, 238] on span "[URL][DOMAIN_NAME]" at bounding box center [573, 235] width 95 height 14
click at [662, 234] on span "[URL][DOMAIN_NAME]" at bounding box center [686, 235] width 95 height 14
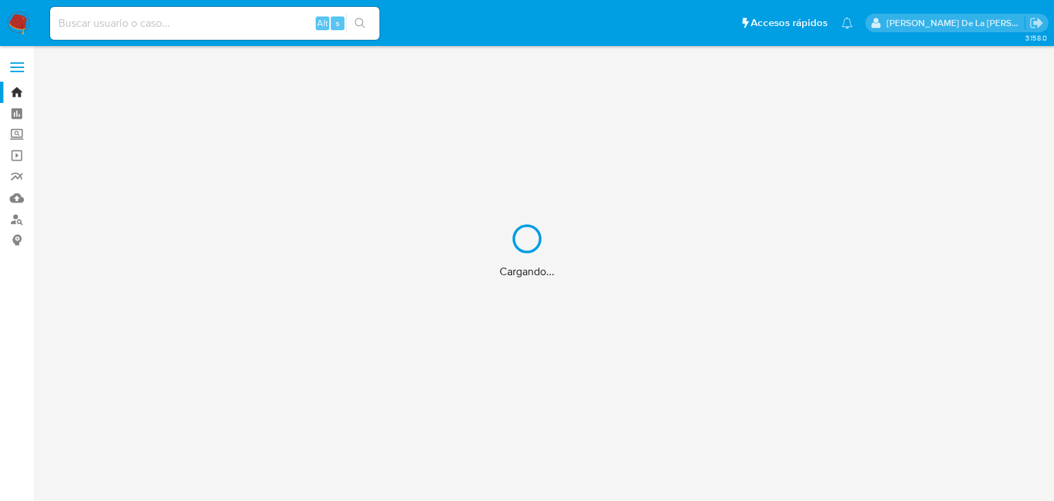
click at [93, 21] on div "Cargando..." at bounding box center [527, 250] width 1054 height 501
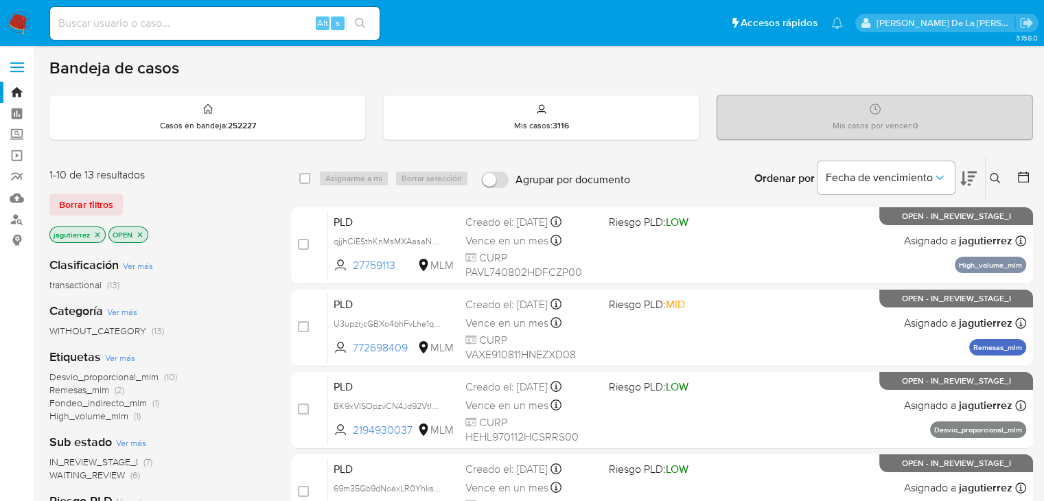
click at [80, 22] on input at bounding box center [214, 23] width 329 height 18
paste input "2194930037"
type input "2194930037"
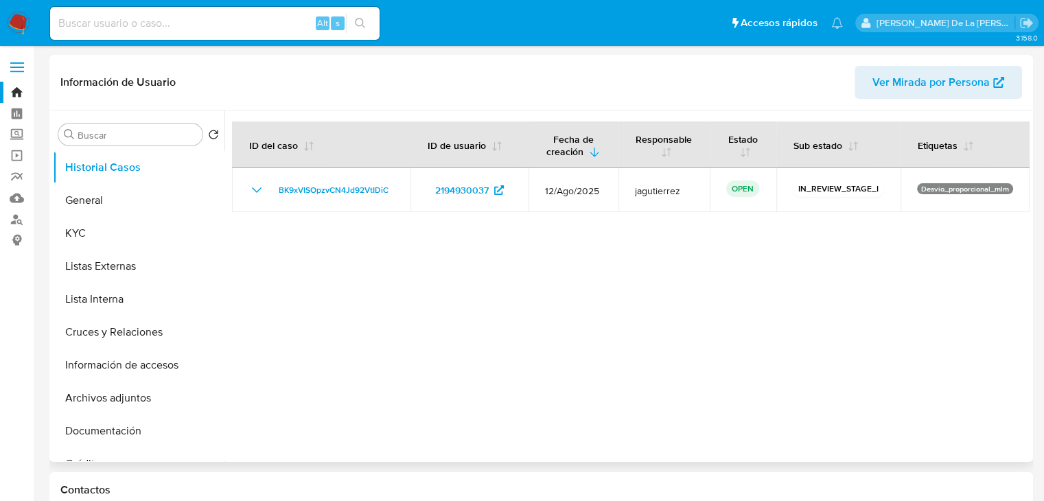
select select "10"
click at [88, 187] on button "General" at bounding box center [133, 200] width 161 height 33
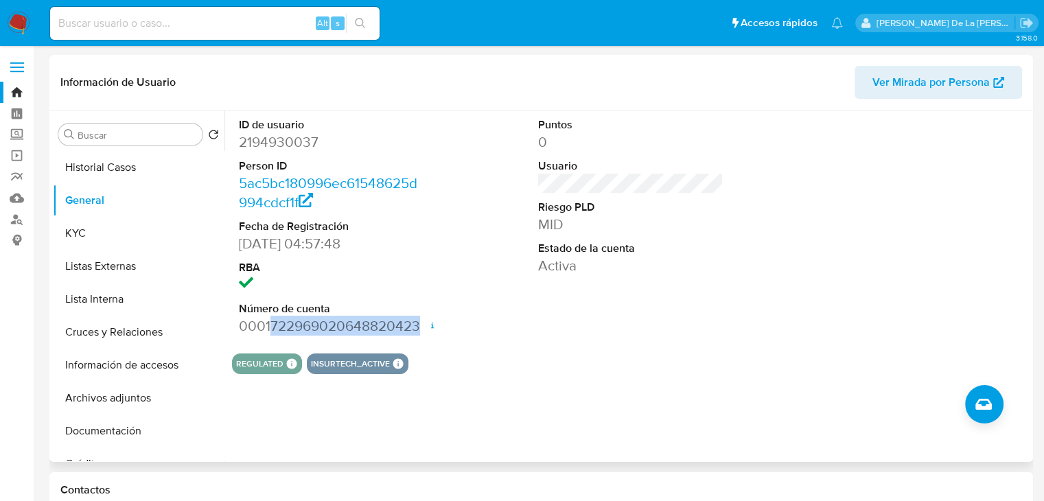
drag, startPoint x: 268, startPoint y: 329, endPoint x: 417, endPoint y: 333, distance: 149.0
click at [417, 333] on dd "0001722969020648820423 Fecha de apertura [DATE] 05:11 Estado ACTIVE" at bounding box center [332, 325] width 186 height 19
copy dd "722969020648820423"
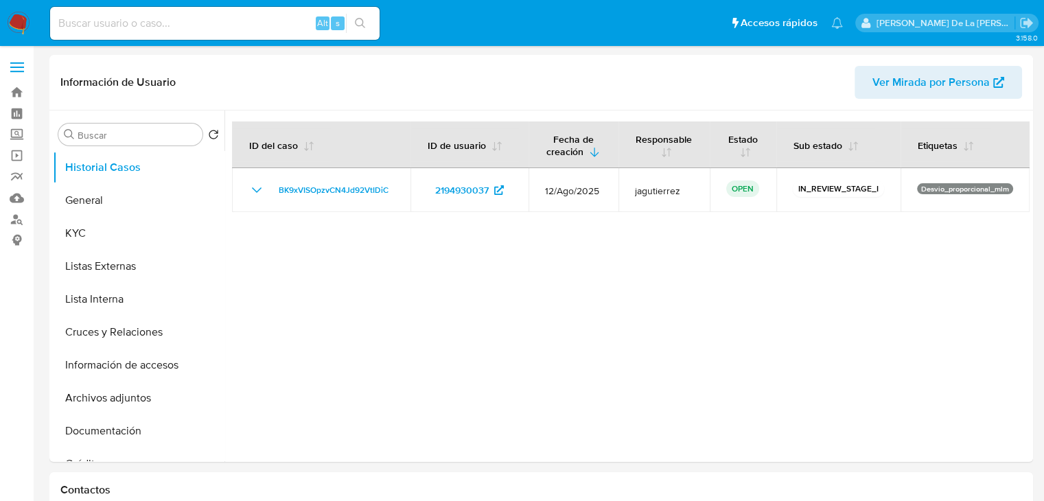
select select "10"
click at [19, 20] on img at bounding box center [18, 23] width 23 height 23
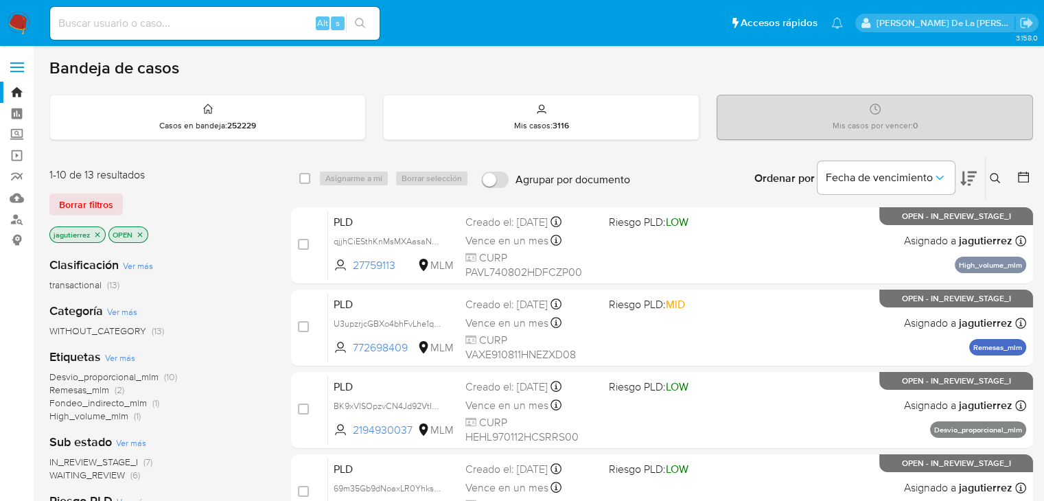
click at [97, 231] on icon "close-filter" at bounding box center [97, 235] width 8 height 8
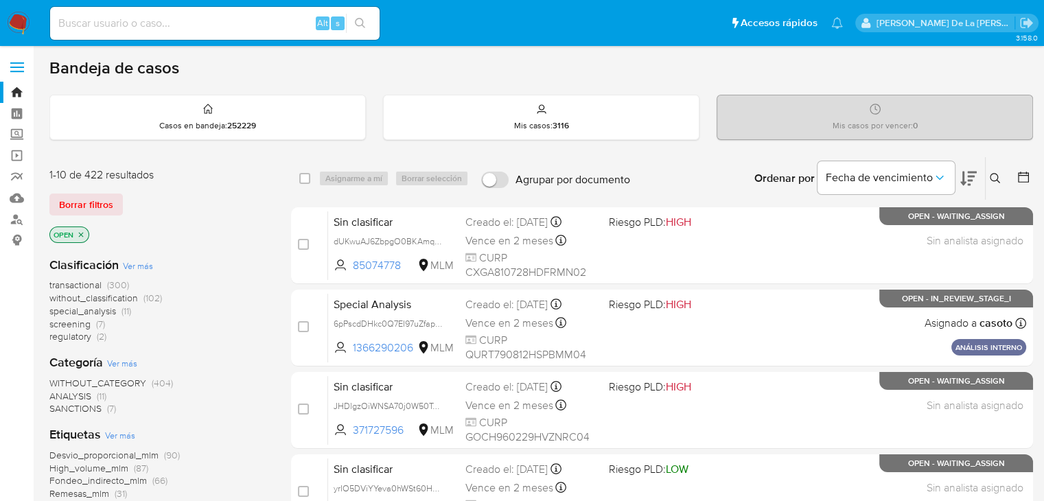
click at [70, 323] on span "screening" at bounding box center [69, 324] width 41 height 14
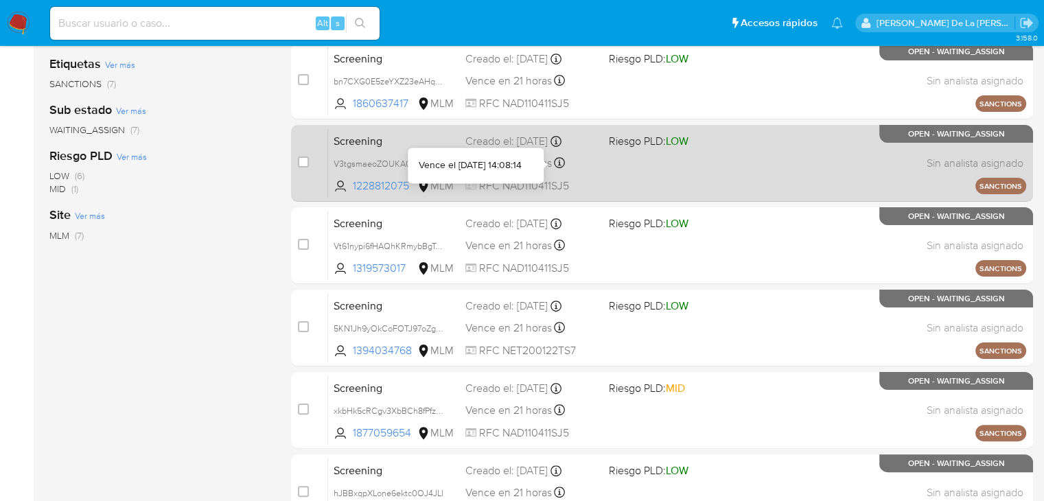
scroll to position [110, 0]
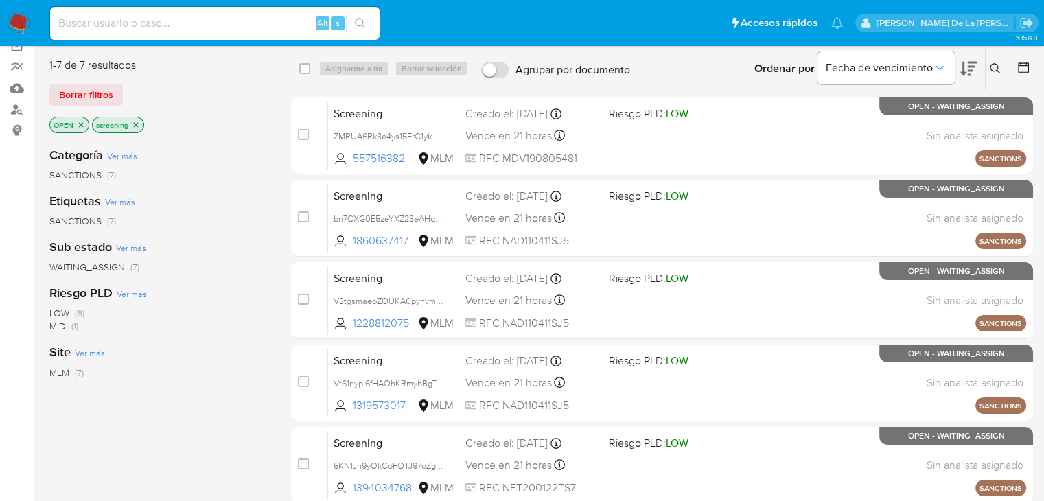
click at [193, 25] on input at bounding box center [214, 23] width 329 height 18
paste input "1873249751"
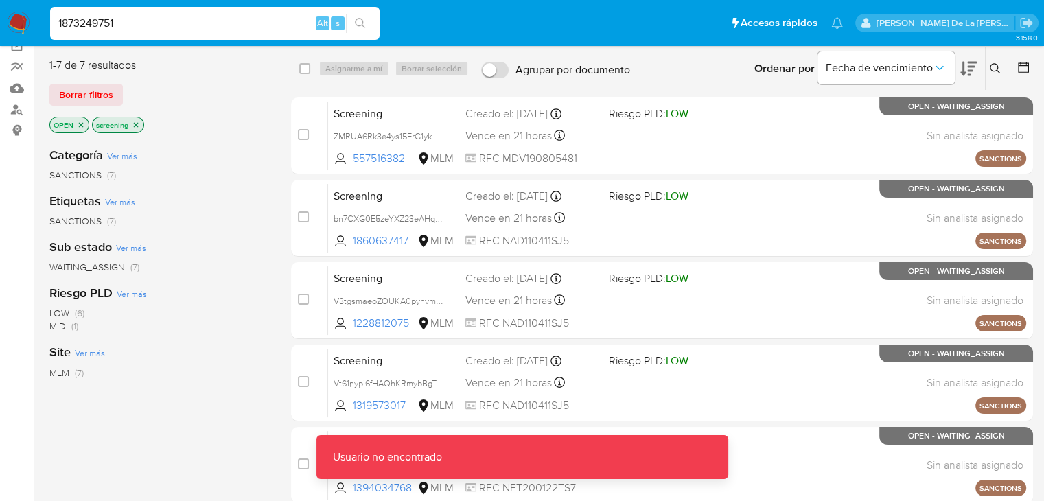
click at [194, 25] on input "1873249751" at bounding box center [214, 23] width 329 height 18
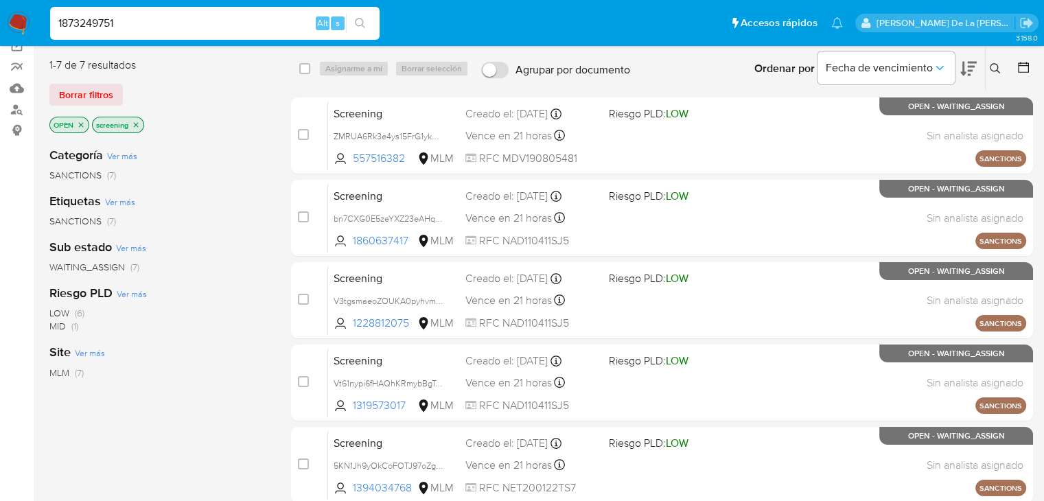
type input "1873249751"
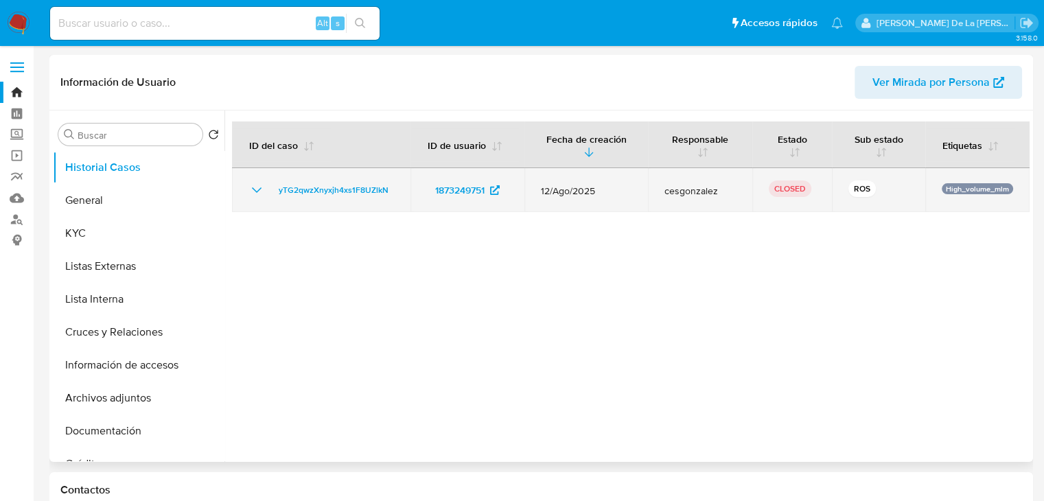
select select "10"
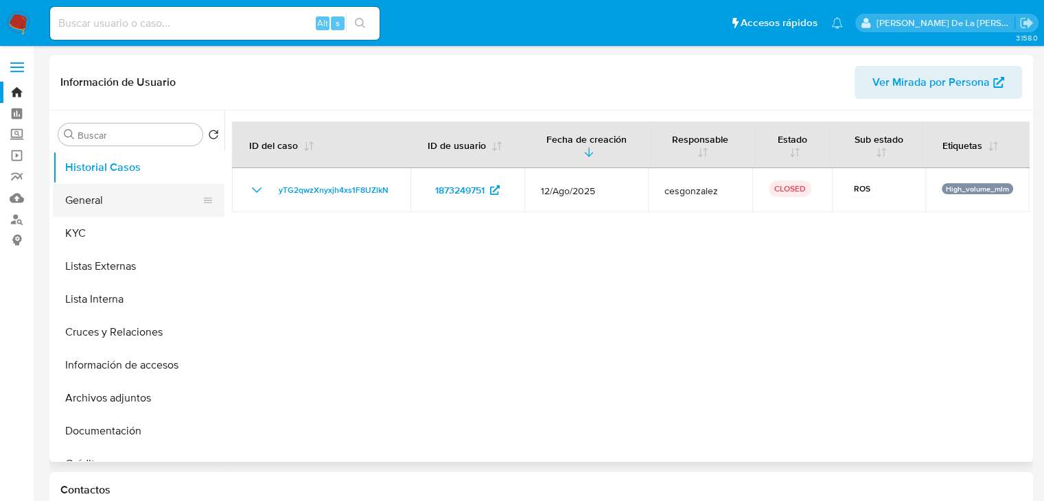
click at [124, 198] on button "General" at bounding box center [133, 200] width 161 height 33
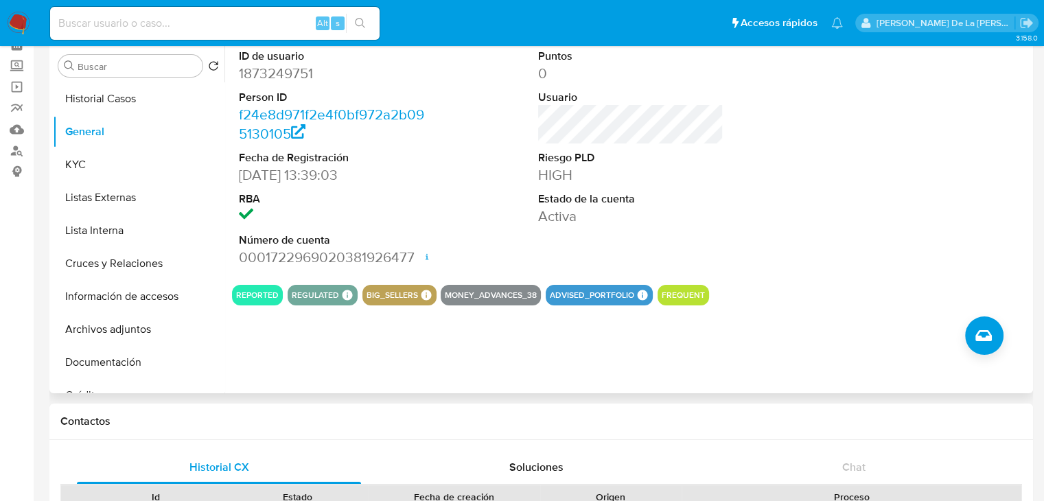
scroll to position [137, 0]
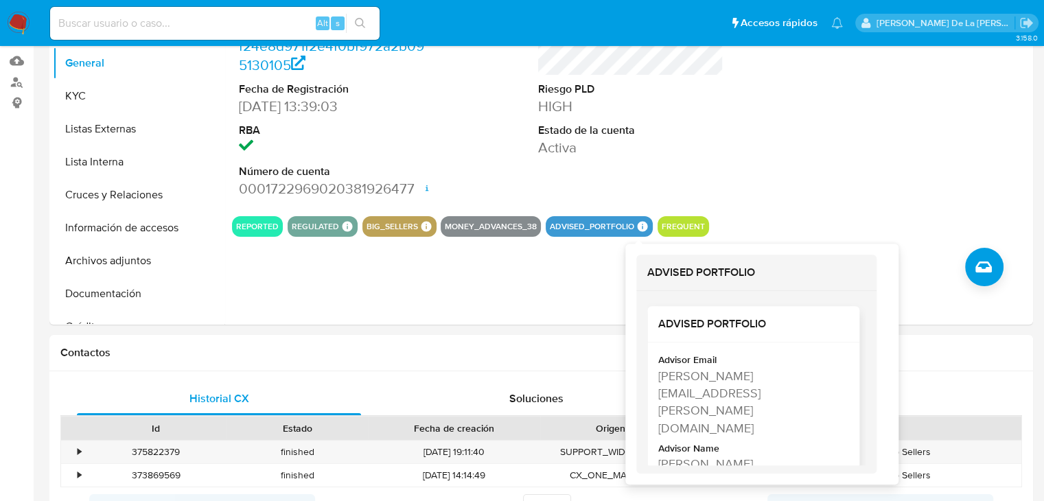
drag, startPoint x: 754, startPoint y: 428, endPoint x: 658, endPoint y: 361, distance: 117.3
click at [658, 361] on div "Advisor Email [PERSON_NAME][EMAIL_ADDRESS][PERSON_NAME][DOMAIN_NAME] Advisor Na…" at bounding box center [753, 434] width 190 height 161
copy div "Advisor Email [PERSON_NAME][EMAIL_ADDRESS][PERSON_NAME][DOMAIN_NAME] Advisor Na…"
